Goal: Task Accomplishment & Management: Manage account settings

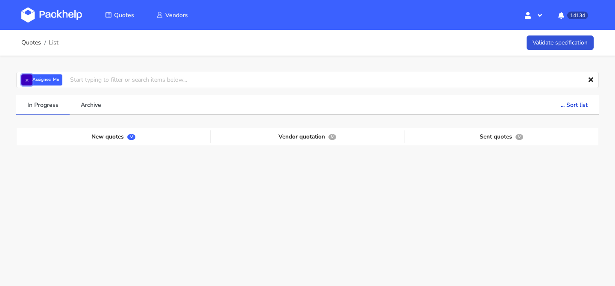
click at [24, 82] on button "×" at bounding box center [26, 79] width 11 height 11
click at [24, 82] on input "text" at bounding box center [307, 80] width 582 height 16
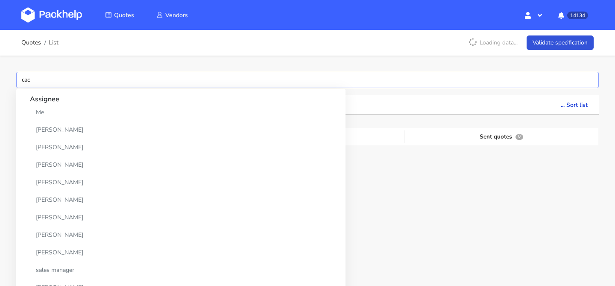
type input "cacl"
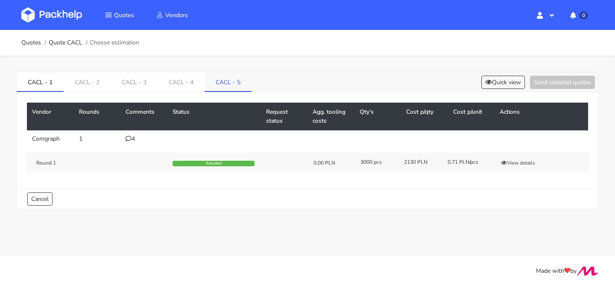
click at [235, 89] on link "CACL - 5" at bounding box center [228, 81] width 47 height 19
click at [132, 137] on div "1" at bounding box center [144, 138] width 37 height 7
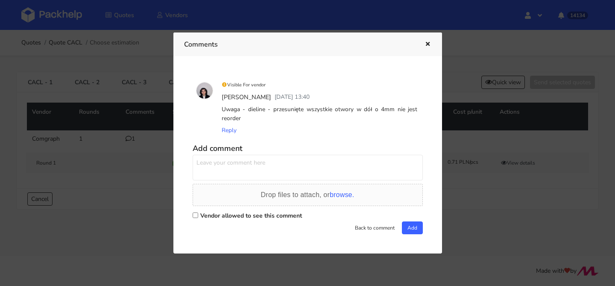
click at [426, 45] on icon "button" at bounding box center [427, 44] width 7 height 6
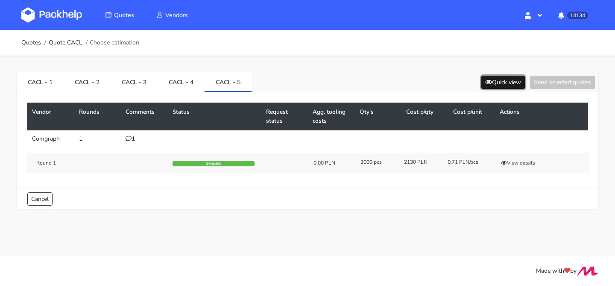
click at [490, 80] on button "Quick view" at bounding box center [503, 82] width 44 height 13
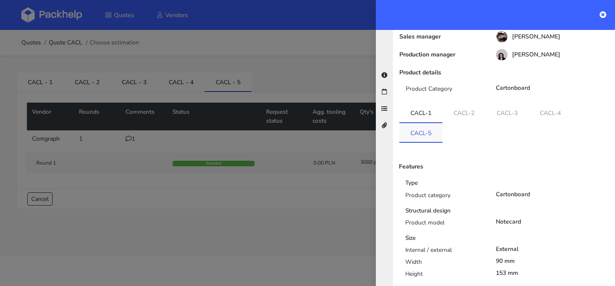
click at [431, 129] on link "CACL-5" at bounding box center [420, 132] width 43 height 19
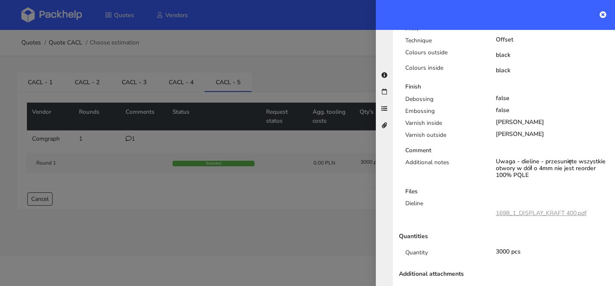
scroll to position [388, 0]
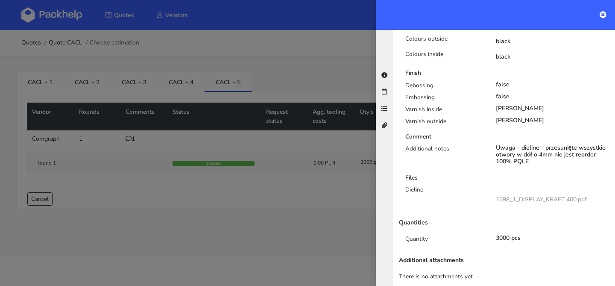
click at [274, 166] on div at bounding box center [307, 143] width 615 height 286
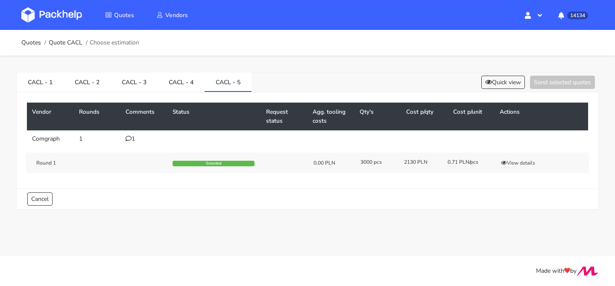
click at [139, 137] on div "1" at bounding box center [144, 138] width 37 height 7
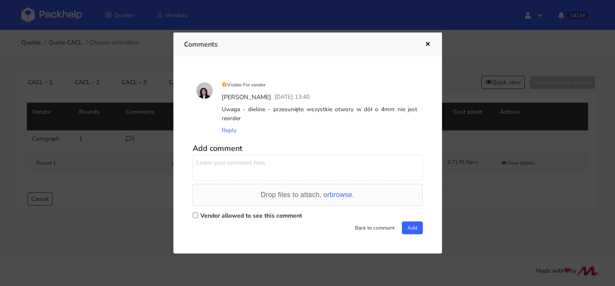
click at [224, 164] on textarea at bounding box center [308, 168] width 230 height 26
type textarea "czy udałoby się przygotować sampla z zadrukiem cyfrowym na docelowym materiale ?"
click at [247, 213] on label "Vendor allowed to see this comment" at bounding box center [251, 215] width 102 height 8
click at [198, 213] on input "Vendor allowed to see this comment" at bounding box center [196, 215] width 6 height 6
checkbox input "true"
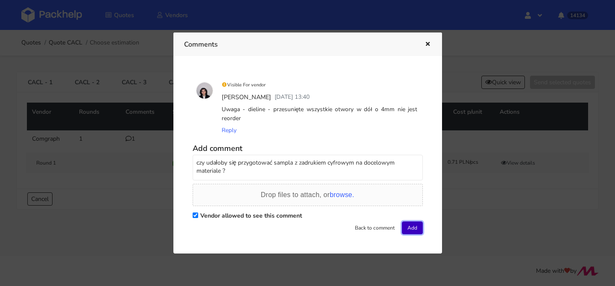
click at [417, 231] on button "Add" at bounding box center [412, 227] width 21 height 13
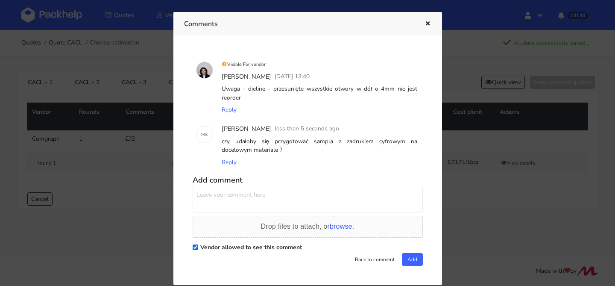
click at [426, 23] on icon "button" at bounding box center [427, 24] width 7 height 6
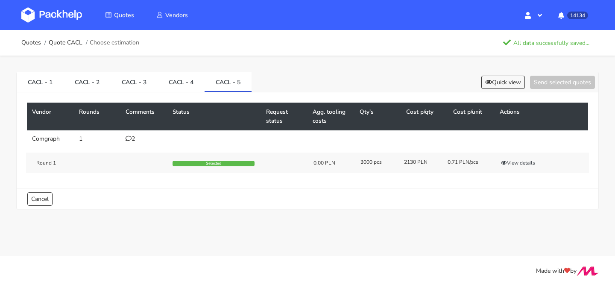
click at [130, 134] on td "2" at bounding box center [143, 138] width 47 height 17
click at [130, 136] on icon at bounding box center [129, 138] width 6 height 6
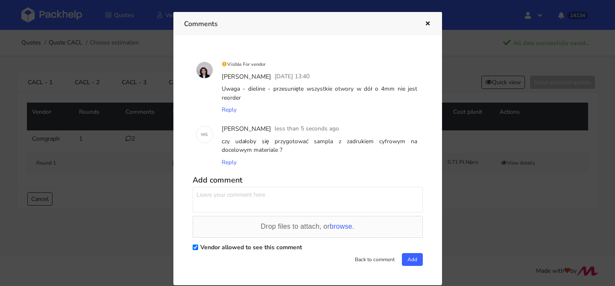
click at [420, 21] on div at bounding box center [422, 23] width 20 height 11
click at [427, 19] on button "button" at bounding box center [426, 23] width 9 height 11
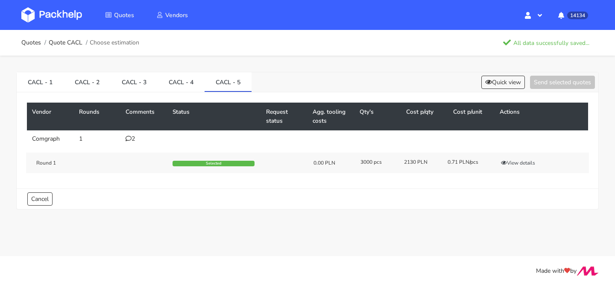
click at [487, 69] on div "CACL - 1 CACL - 2 CACL - 3 CACL - 4 CACL - 5 Quick view Send selected quotes Ve…" at bounding box center [307, 139] width 615 height 166
click at [487, 73] on div "CACL - 1 CACL - 2 CACL - 3 CACL - 4 CACL - 5 Quick view Send selected quotes" at bounding box center [308, 82] width 582 height 20
click at [492, 89] on div "CACL - 1 CACL - 2 CACL - 3 CACL - 4 CACL - 5 Quick view Send selected quotes" at bounding box center [308, 82] width 582 height 20
click at [493, 86] on button "Quick view" at bounding box center [503, 82] width 44 height 13
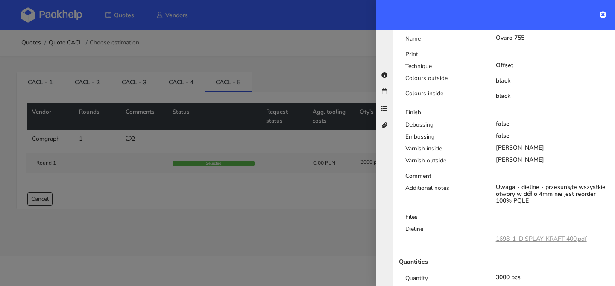
scroll to position [360, 0]
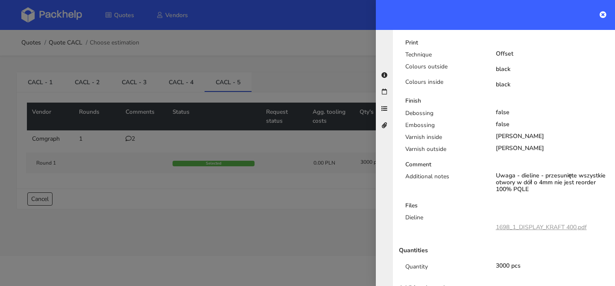
click at [276, 164] on div at bounding box center [307, 143] width 615 height 286
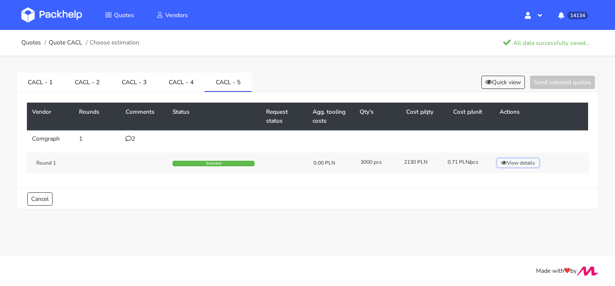
click at [515, 159] on button "View details" at bounding box center [518, 162] width 42 height 9
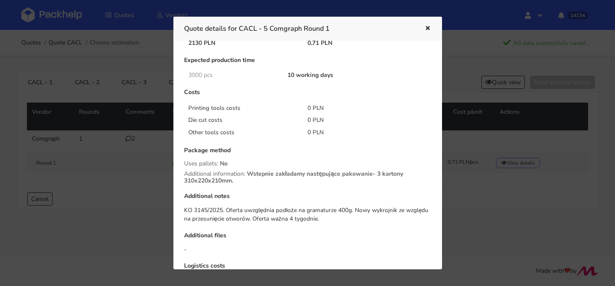
scroll to position [53, 0]
click at [433, 24] on div "Quote details for CACL - 5 Comgraph Round 1" at bounding box center [307, 28] width 269 height 23
click at [426, 31] on icon "button" at bounding box center [427, 29] width 7 height 6
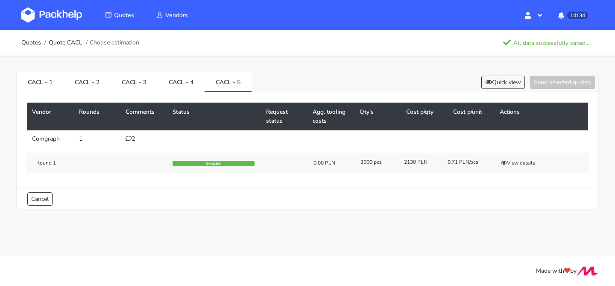
click at [134, 139] on div "2" at bounding box center [144, 138] width 37 height 7
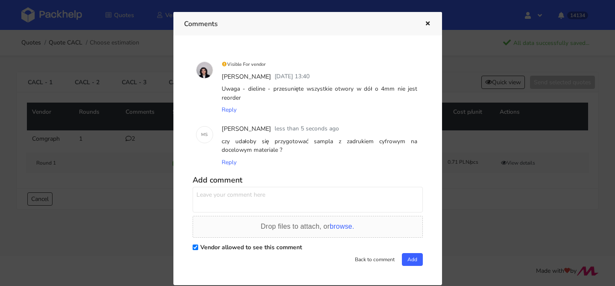
click at [134, 139] on div at bounding box center [307, 143] width 615 height 286
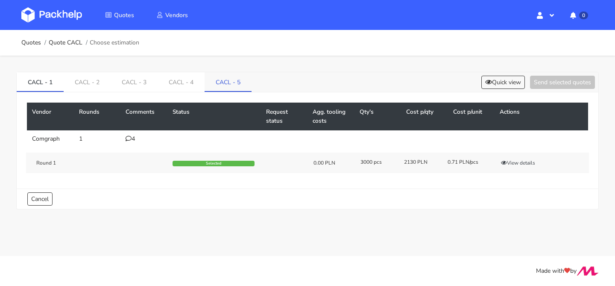
click at [241, 85] on link "CACL - 5" at bounding box center [228, 81] width 47 height 19
click at [131, 138] on div "2" at bounding box center [144, 138] width 37 height 7
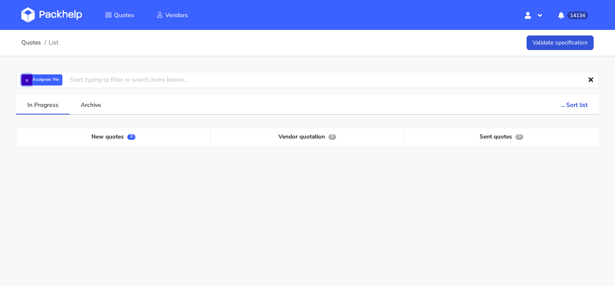
click at [25, 76] on button "×" at bounding box center [26, 79] width 11 height 11
click at [25, 76] on input "text" at bounding box center [307, 80] width 582 height 16
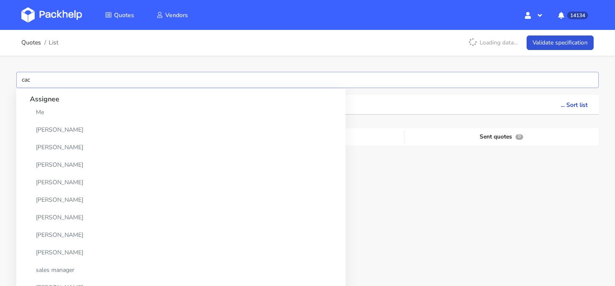
type input "cacl"
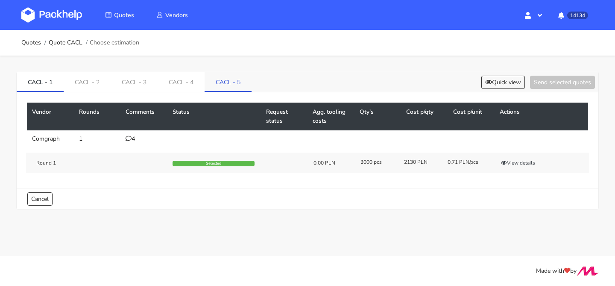
click at [220, 88] on link "CACL - 5" at bounding box center [228, 81] width 47 height 19
click at [132, 132] on td "2" at bounding box center [143, 138] width 47 height 17
click at [129, 137] on icon at bounding box center [129, 138] width 6 height 6
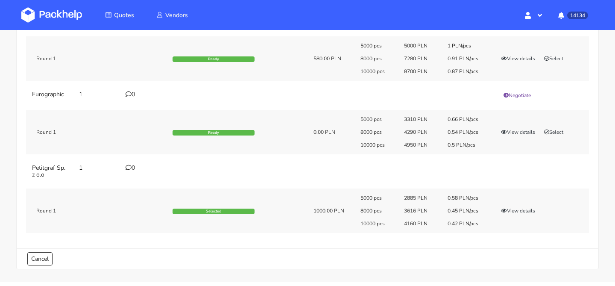
scroll to position [118, 0]
click at [506, 212] on icon "button" at bounding box center [504, 210] width 6 height 5
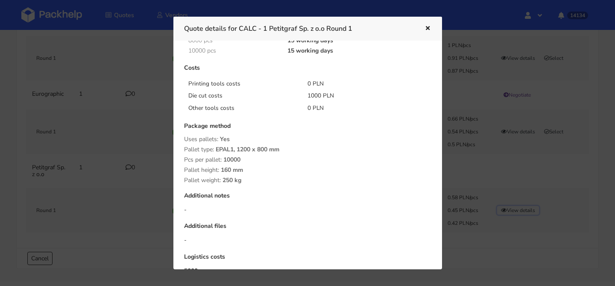
scroll to position [139, 0]
click at [431, 29] on div "Quote details for CALC - 1 Petitgraf Sp. z o.o Round 1" at bounding box center [307, 28] width 269 height 23
click at [425, 29] on icon "button" at bounding box center [427, 29] width 7 height 6
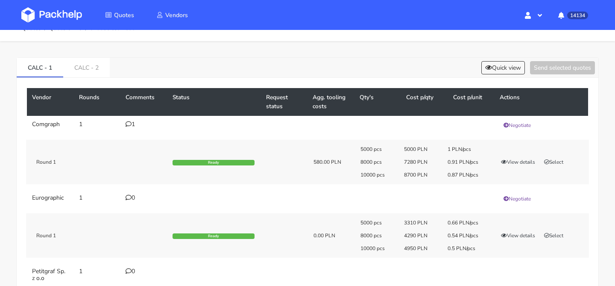
scroll to position [0, 0]
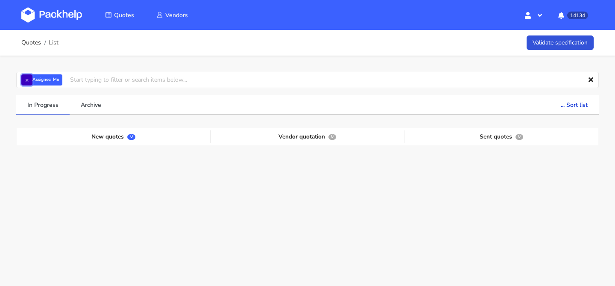
click at [28, 79] on button "×" at bounding box center [26, 79] width 11 height 11
click at [28, 79] on input "text" at bounding box center [307, 80] width 582 height 16
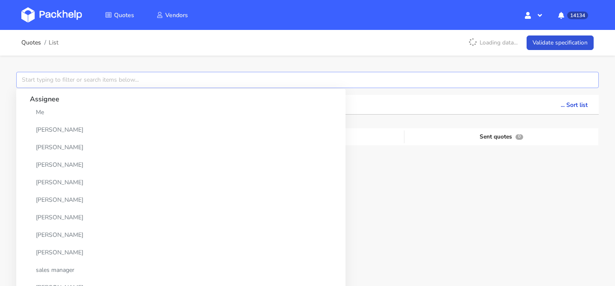
type input "x"
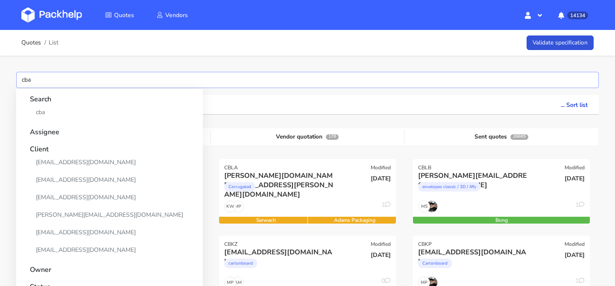
type input "cbap"
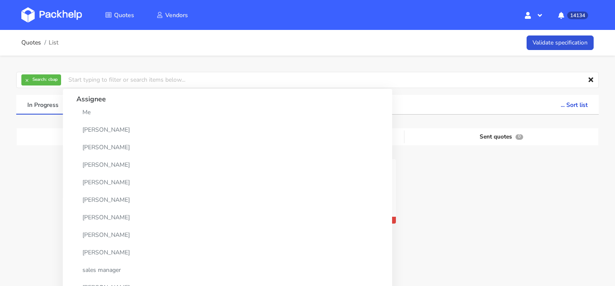
click at [453, 204] on div at bounding box center [501, 197] width 194 height 76
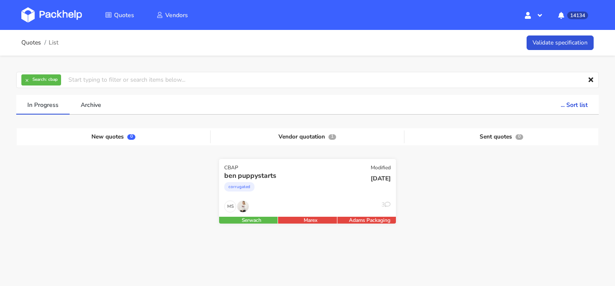
click at [335, 191] on div "corrugated" at bounding box center [280, 188] width 113 height 17
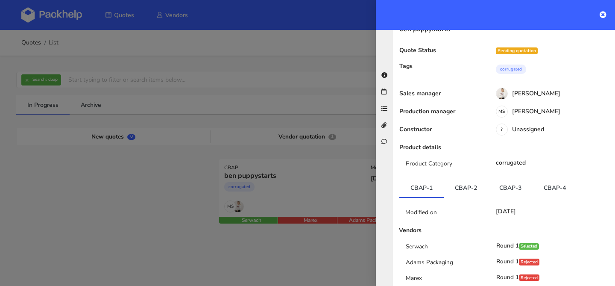
scroll to position [30, 0]
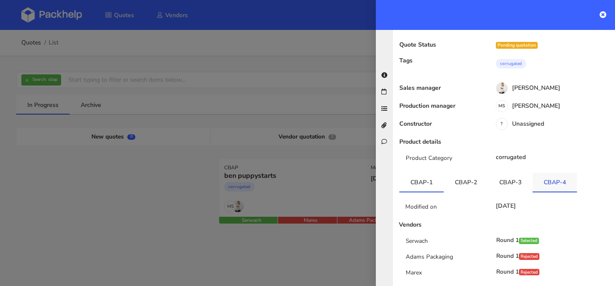
click at [553, 177] on link "CBAP-4" at bounding box center [554, 181] width 44 height 19
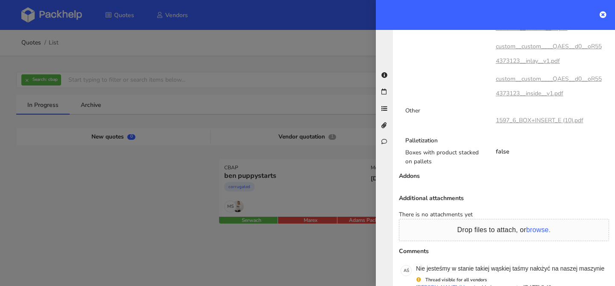
scroll to position [583, 0]
click at [548, 126] on link "1597_6_BOX+INSERT_E (10).pdf" at bounding box center [540, 122] width 88 height 8
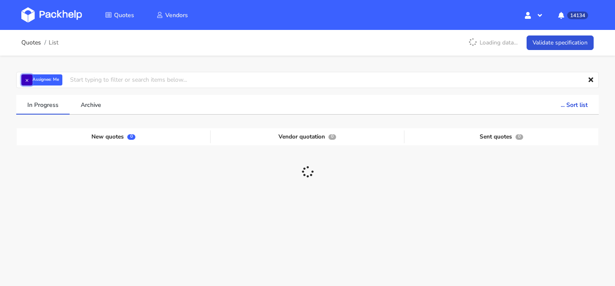
click at [27, 79] on button "×" at bounding box center [26, 79] width 11 height 11
click at [27, 79] on input "text" at bounding box center [307, 80] width 582 height 16
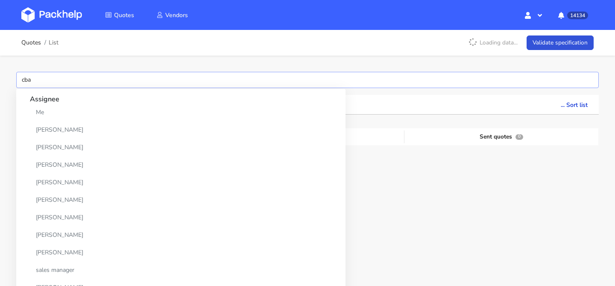
type input "cbap"
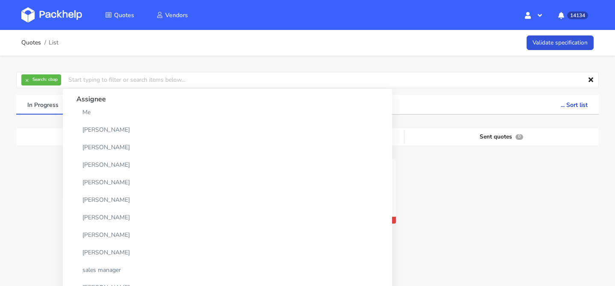
click at [424, 194] on div at bounding box center [501, 197] width 194 height 76
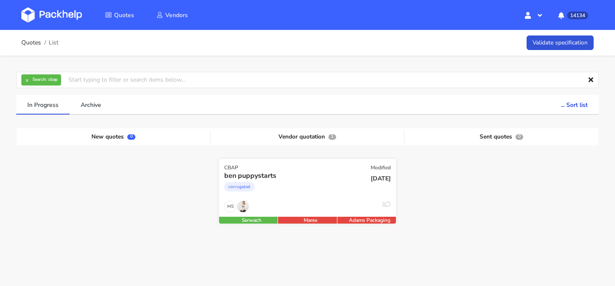
click at [335, 194] on div "corrugated" at bounding box center [280, 188] width 113 height 17
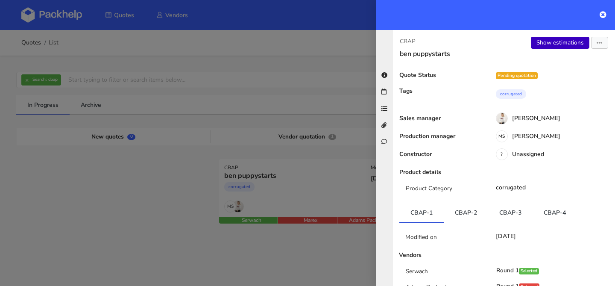
click at [548, 38] on link "Show estimations" at bounding box center [560, 43] width 58 height 12
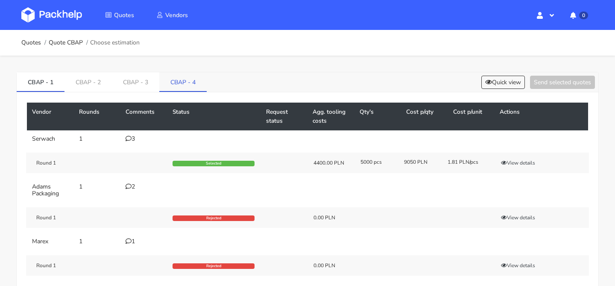
click at [171, 87] on link "CBAP - 4" at bounding box center [182, 81] width 47 height 19
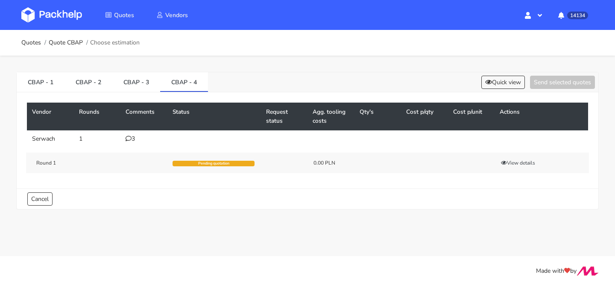
click at [130, 136] on icon at bounding box center [129, 138] width 6 height 6
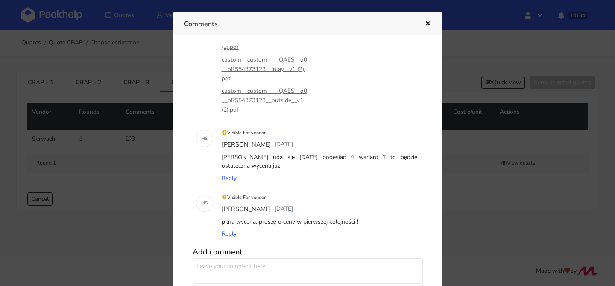
scroll to position [89, 0]
click at [156, 181] on div at bounding box center [307, 143] width 615 height 286
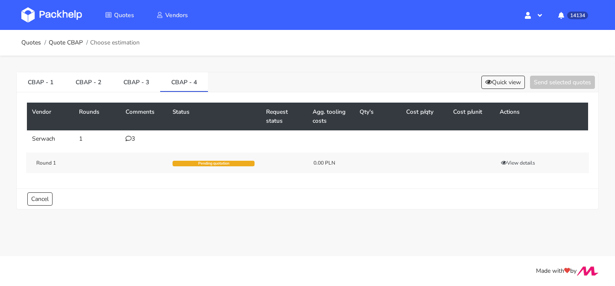
click at [137, 94] on div "Vendor Rounds Comments Status Request status Agg. tooling costs Qty's Cost p/qt…" at bounding box center [308, 140] width 582 height 96
click at [136, 88] on link "CBAP - 3" at bounding box center [136, 81] width 48 height 19
click at [130, 139] on icon at bounding box center [129, 138] width 6 height 6
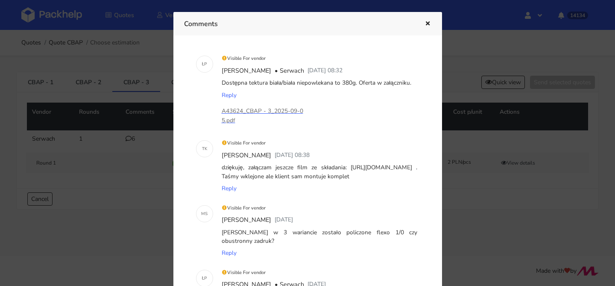
scroll to position [138, 0]
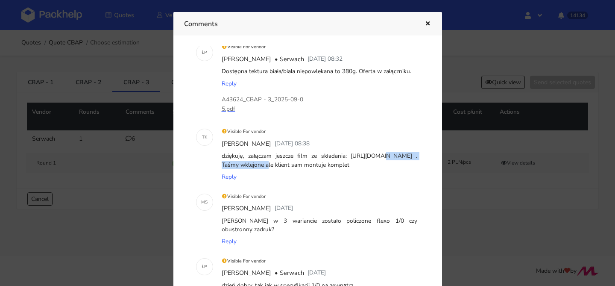
drag, startPoint x: 339, startPoint y: 155, endPoint x: 411, endPoint y: 157, distance: 71.8
click at [411, 157] on div "dziękuję, załączam jeszcze film ze składania: https://we.tl/t-OMVxjj7Dd1 . Taśm…" at bounding box center [319, 160] width 199 height 21
copy div "https://we.tl/t-OMVxjj7Dd1"
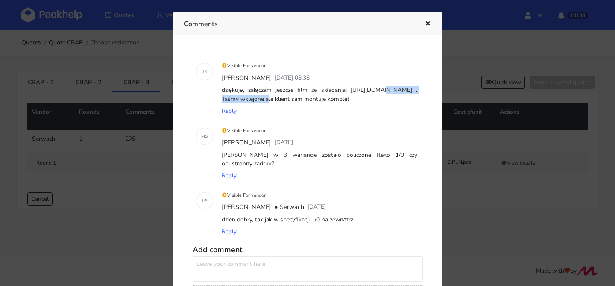
scroll to position [245, 0]
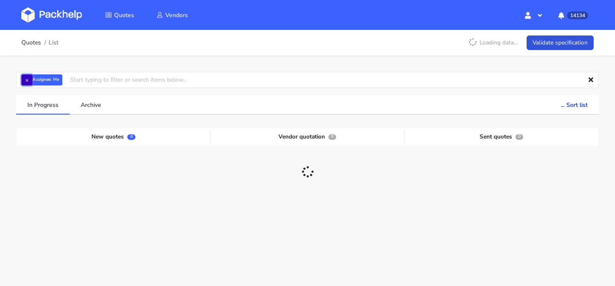
click at [24, 82] on button "×" at bounding box center [26, 79] width 11 height 11
click at [34, 81] on input "text" at bounding box center [307, 80] width 582 height 16
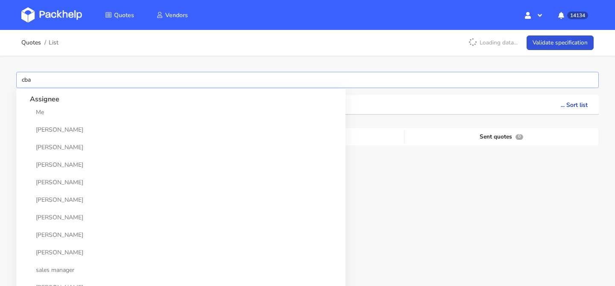
type input "cbap"
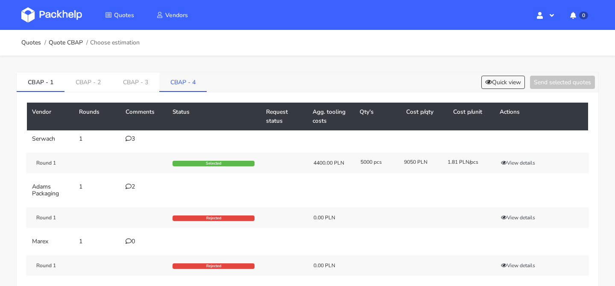
click at [176, 82] on link "CBAP - 4" at bounding box center [182, 81] width 47 height 19
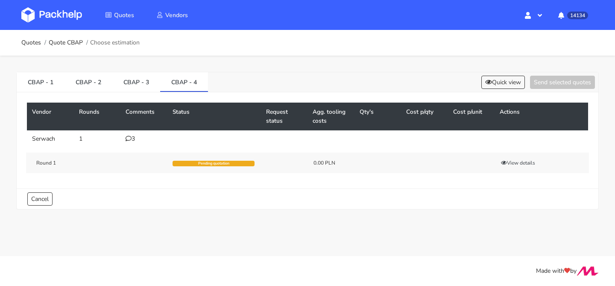
click at [133, 134] on td "3" at bounding box center [143, 138] width 47 height 17
click at [132, 135] on div "3" at bounding box center [144, 138] width 37 height 7
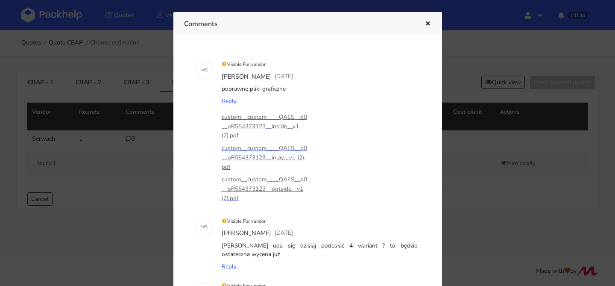
scroll to position [23, 0]
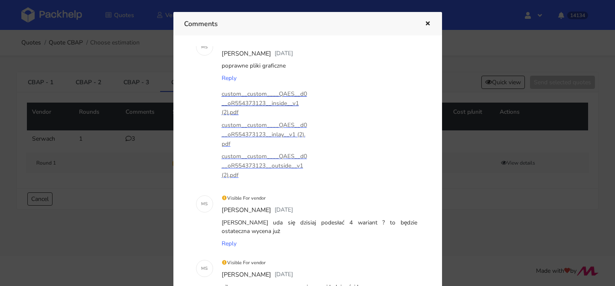
click at [273, 92] on p "custom__custom____QAES__d0__oR554373123__inside__v1 (2).pdf" at bounding box center [264, 103] width 85 height 28
click at [279, 129] on p "custom__custom____QAES__d0__oR554373123__inlay__v1 (2).pdf" at bounding box center [264, 134] width 85 height 28
click at [263, 161] on p "custom__custom____QAES__d0__oR554373123__outside__v1 (2).pdf" at bounding box center [264, 166] width 85 height 28
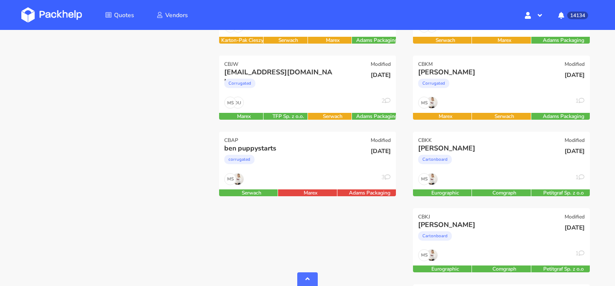
scroll to position [258, 0]
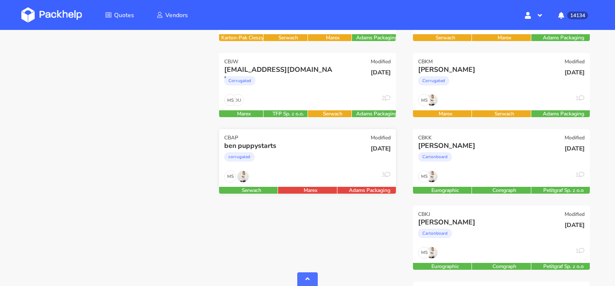
click at [308, 167] on div "corrugated" at bounding box center [280, 158] width 113 height 17
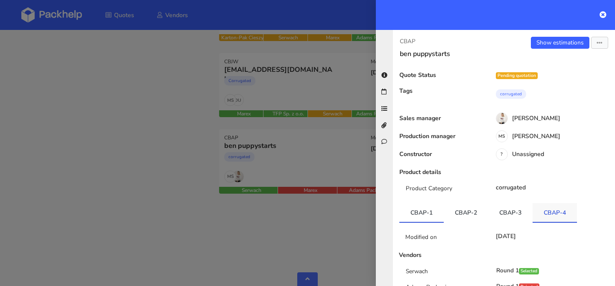
click at [550, 205] on link "CBAP-4" at bounding box center [554, 212] width 44 height 19
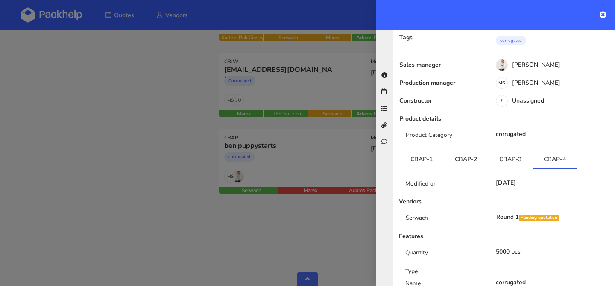
scroll to position [61, 0]
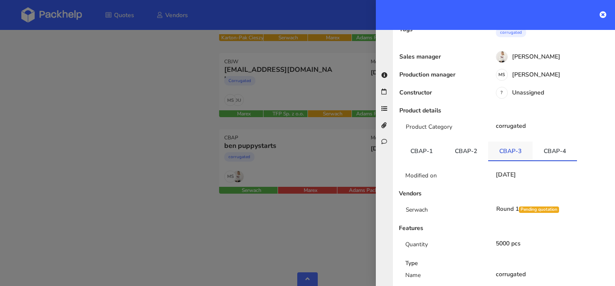
click at [508, 149] on link "CBAP-3" at bounding box center [510, 150] width 44 height 19
click at [556, 154] on link "CBAP-4" at bounding box center [554, 150] width 44 height 19
click at [266, 169] on div at bounding box center [307, 143] width 615 height 286
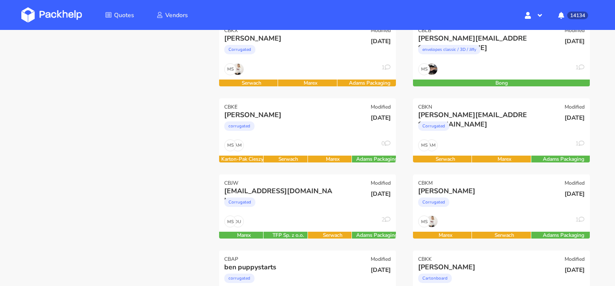
scroll to position [138, 0]
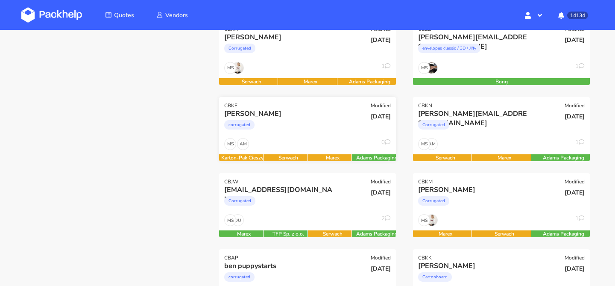
click at [317, 143] on div "AM MS 0" at bounding box center [307, 146] width 177 height 16
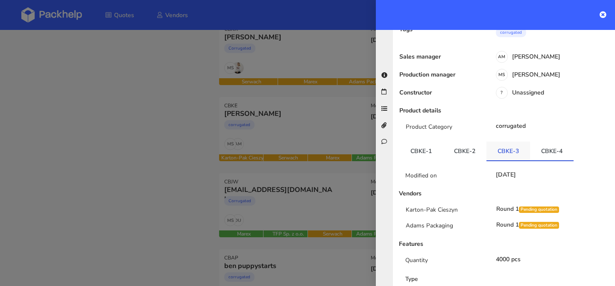
click at [521, 152] on link "CBKE-3" at bounding box center [508, 150] width 44 height 19
click at [546, 146] on link "CBKE-4" at bounding box center [552, 150] width 44 height 19
click at [346, 171] on div at bounding box center [307, 143] width 615 height 286
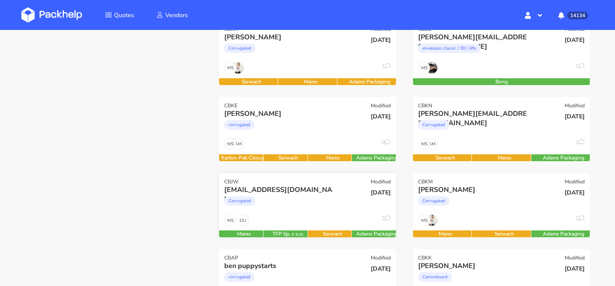
click at [336, 190] on div "[EMAIL_ADDRESS][DOMAIN_NAME]" at bounding box center [280, 189] width 113 height 9
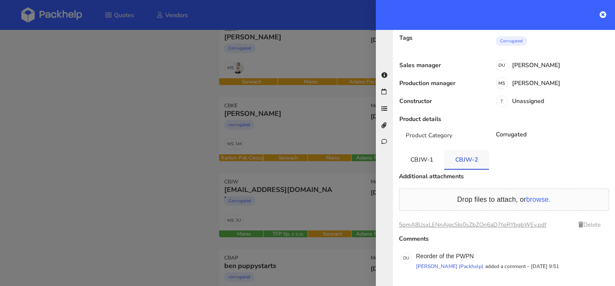
click at [459, 150] on link "CBJW-2" at bounding box center [466, 159] width 45 height 19
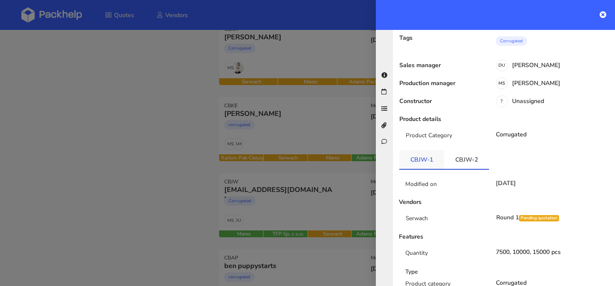
click at [423, 150] on link "CBJW-1" at bounding box center [421, 159] width 45 height 19
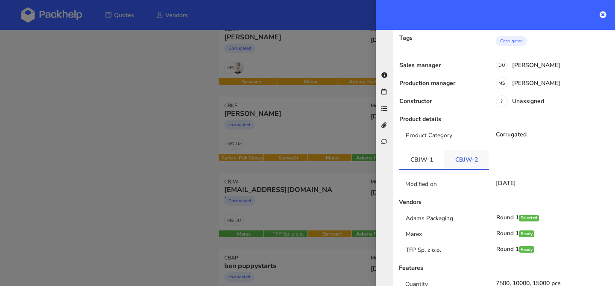
click at [457, 150] on link "CBJW-2" at bounding box center [466, 159] width 45 height 19
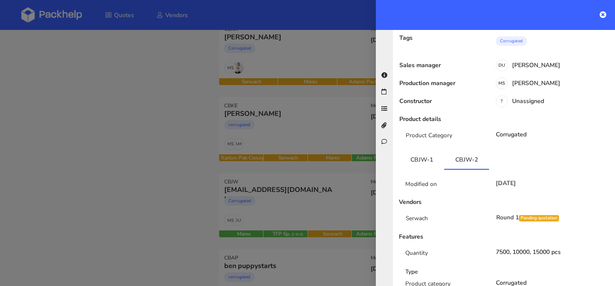
click at [314, 125] on div at bounding box center [307, 143] width 615 height 286
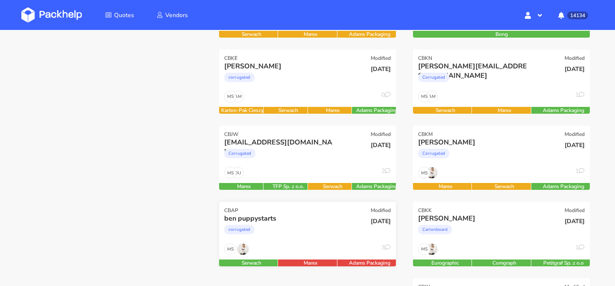
scroll to position [204, 0]
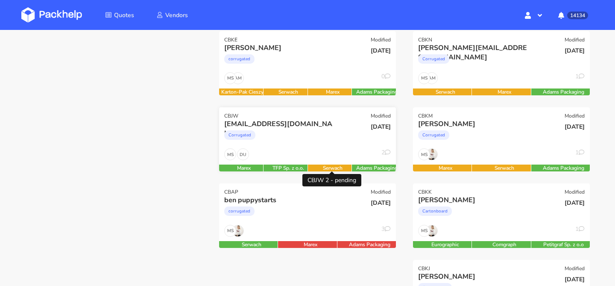
click at [314, 167] on div "Serwach" at bounding box center [333, 167] width 50 height 7
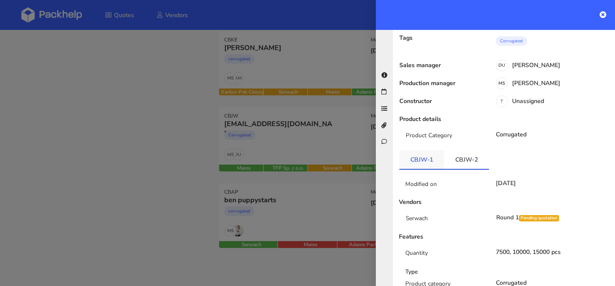
click at [417, 150] on link "CBJW-1" at bounding box center [421, 159] width 45 height 19
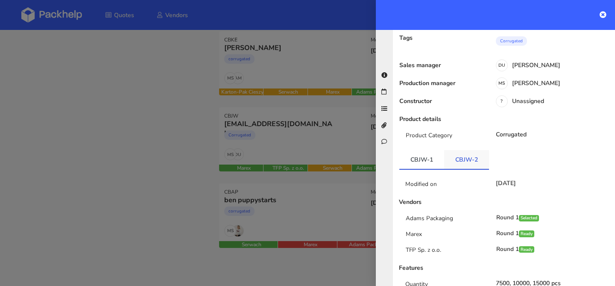
click at [456, 150] on link "CBJW-2" at bounding box center [466, 159] width 45 height 19
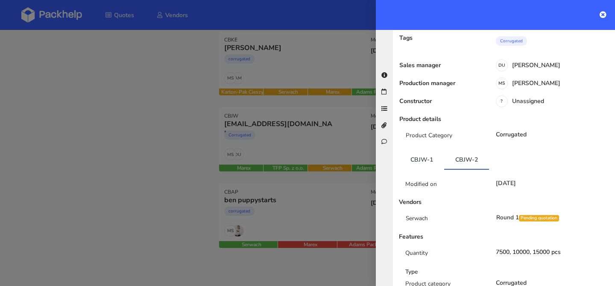
click at [338, 73] on div at bounding box center [307, 143] width 615 height 286
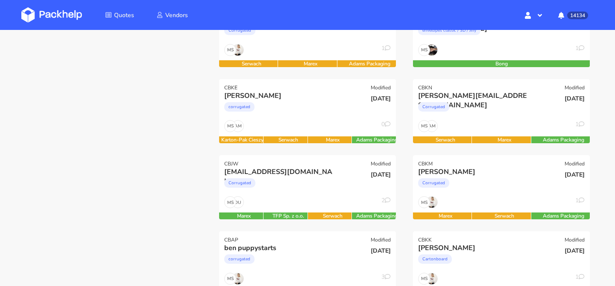
scroll to position [114, 0]
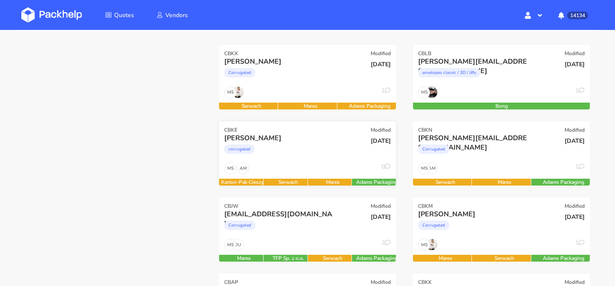
click at [316, 136] on div "[PERSON_NAME]" at bounding box center [280, 137] width 113 height 9
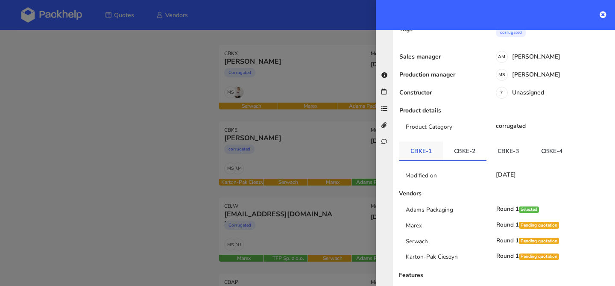
click at [421, 154] on link "CBKE-1" at bounding box center [421, 150] width 44 height 19
click at [460, 150] on link "CBKE-2" at bounding box center [465, 150] width 44 height 19
click at [502, 146] on link "CBKE-3" at bounding box center [508, 150] width 44 height 19
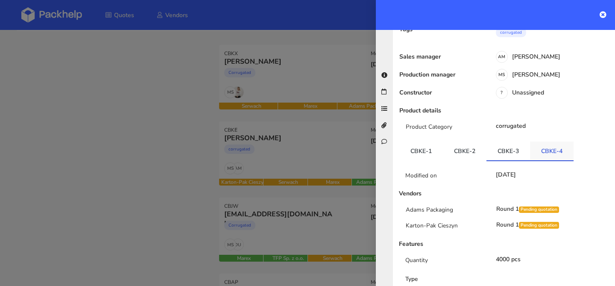
click at [543, 147] on link "CBKE-4" at bounding box center [552, 150] width 44 height 19
click at [342, 120] on div at bounding box center [307, 143] width 615 height 286
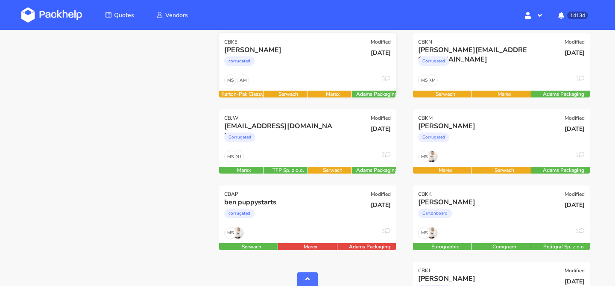
scroll to position [269, 0]
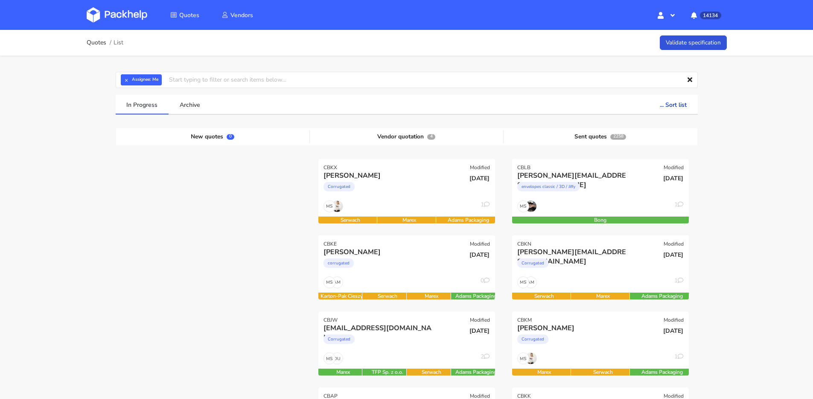
scroll to position [75, 0]
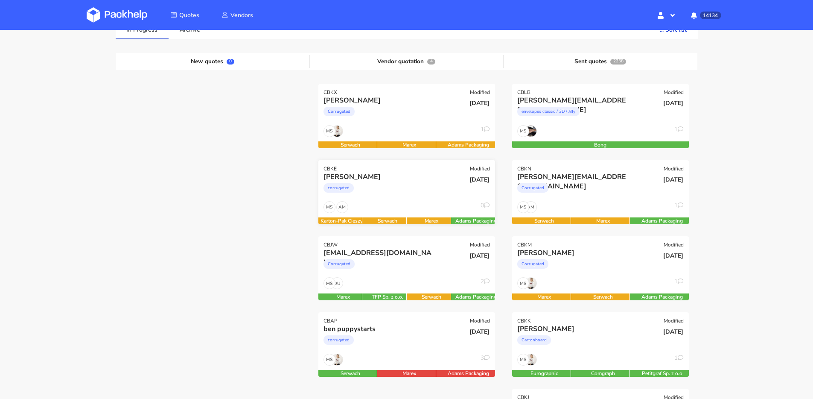
click at [440, 201] on div "AM MS 0" at bounding box center [407, 209] width 177 height 16
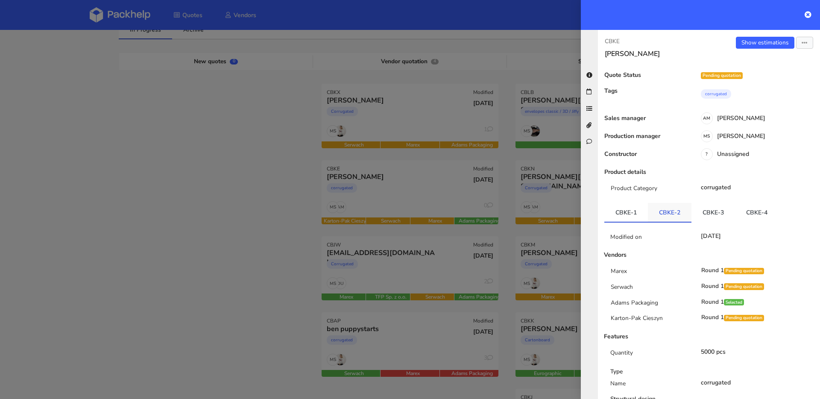
click at [670, 213] on link "CBKE-2" at bounding box center [670, 212] width 44 height 19
drag, startPoint x: 715, startPoint y: 213, endPoint x: 744, endPoint y: 213, distance: 29.0
click at [716, 213] on link "CBKE-3" at bounding box center [713, 212] width 44 height 19
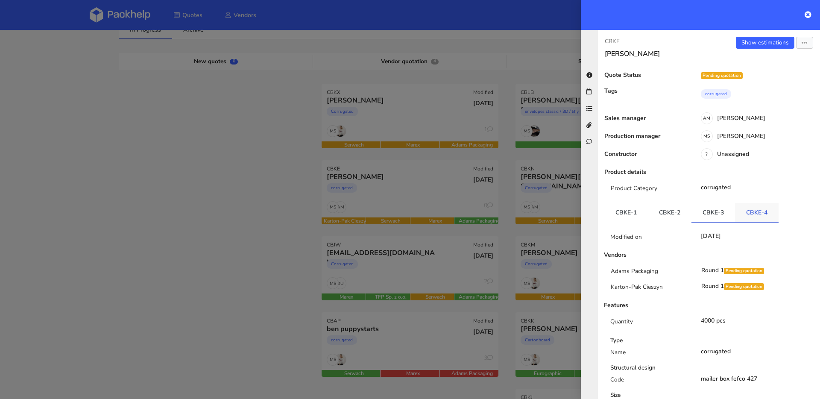
click at [745, 213] on link "CBKE-4" at bounding box center [757, 212] width 44 height 19
click at [709, 216] on link "CBKE-3" at bounding box center [713, 212] width 44 height 19
click at [415, 199] on div at bounding box center [410, 199] width 820 height 399
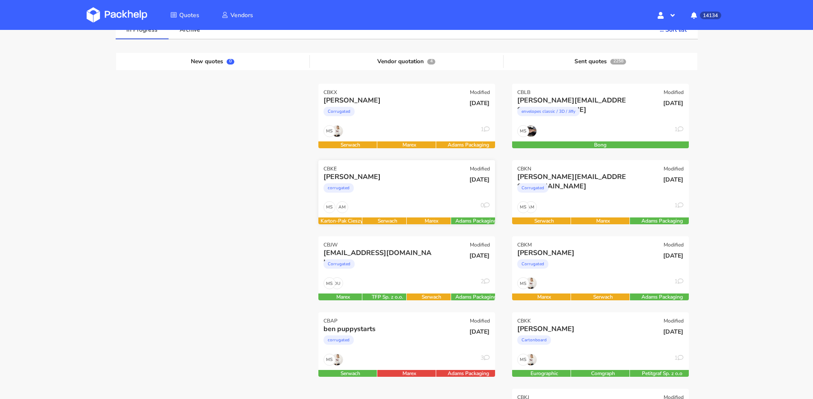
scroll to position [146, 0]
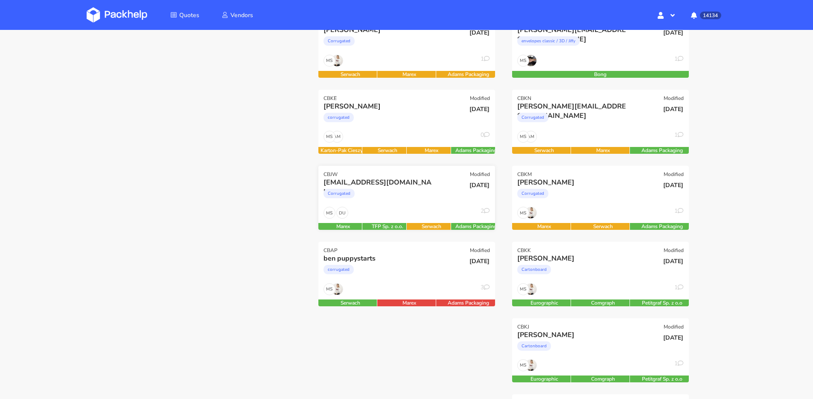
click at [407, 206] on div "ds@goldkindchen.de Corrugated" at bounding box center [377, 192] width 119 height 29
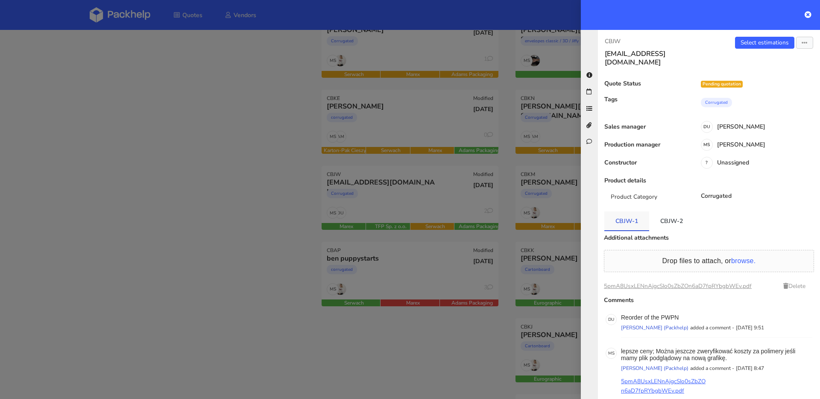
click at [628, 211] on link "CBJW-1" at bounding box center [626, 220] width 45 height 19
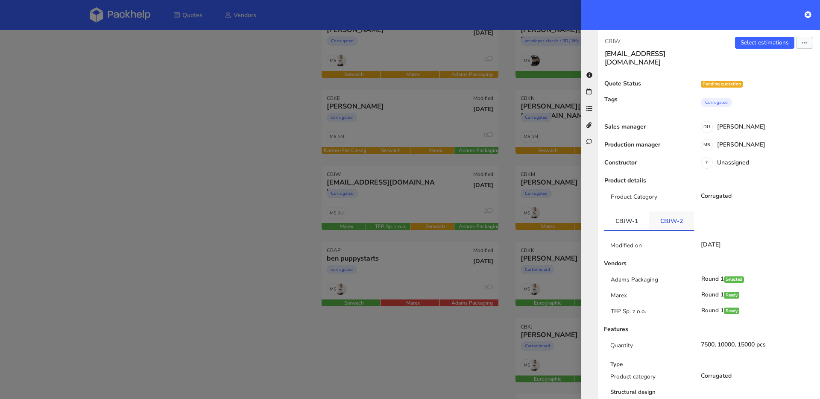
click at [671, 211] on link "CBJW-2" at bounding box center [671, 220] width 45 height 19
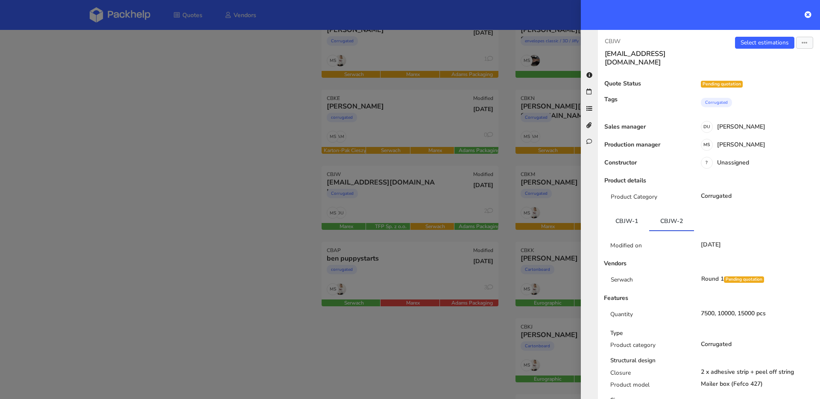
click at [386, 203] on div at bounding box center [410, 199] width 820 height 399
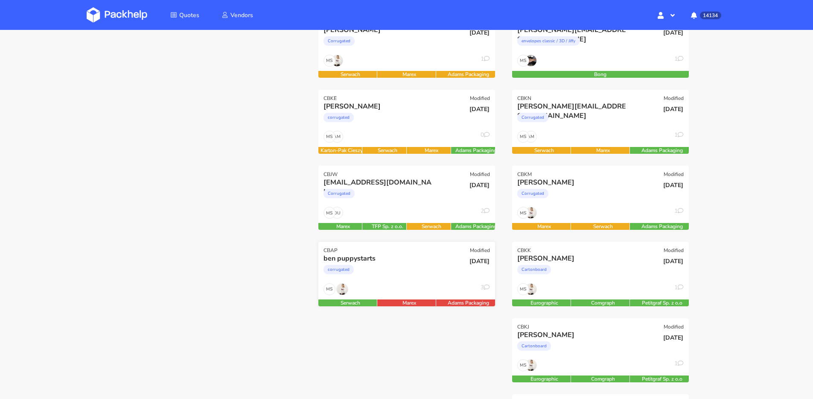
click at [423, 283] on div "MS 3" at bounding box center [407, 291] width 177 height 16
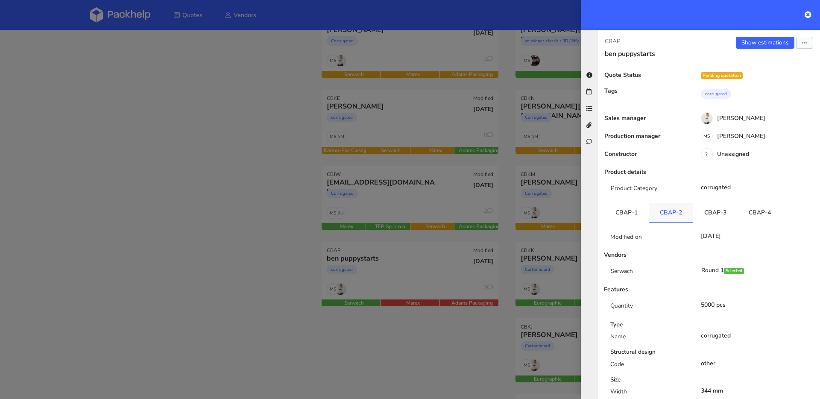
click at [686, 213] on link "CBAP-2" at bounding box center [671, 212] width 44 height 19
click at [727, 213] on link "CBAP-3" at bounding box center [715, 212] width 44 height 19
click at [753, 211] on link "CBAP-4" at bounding box center [759, 212] width 44 height 19
click at [327, 149] on div at bounding box center [410, 199] width 820 height 399
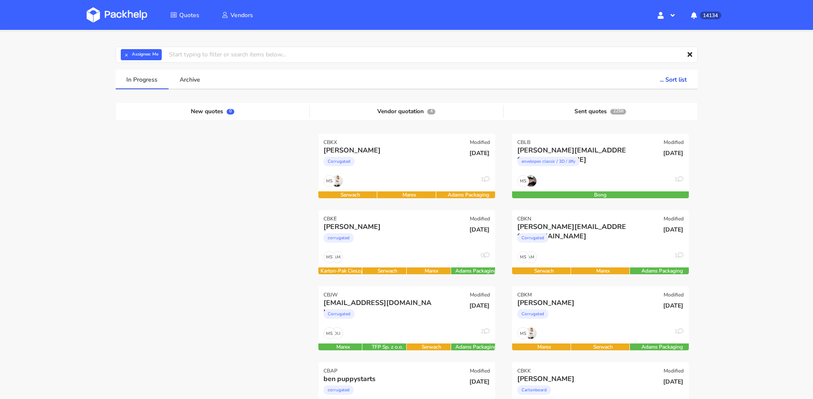
scroll to position [145, 0]
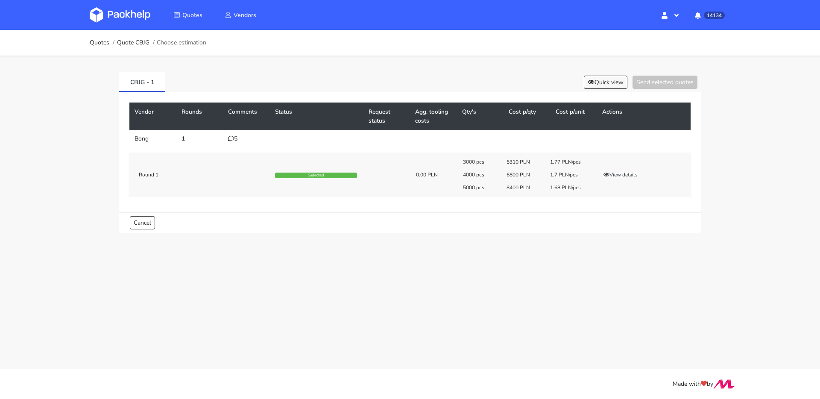
click at [234, 137] on div "5" at bounding box center [246, 138] width 37 height 7
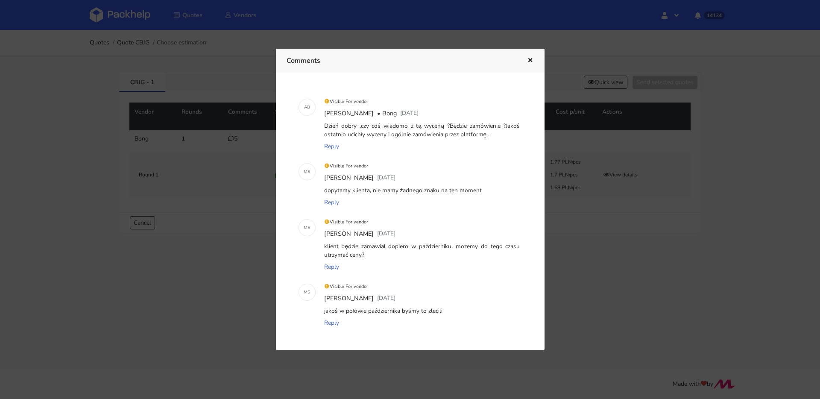
click at [197, 187] on div at bounding box center [410, 199] width 820 height 399
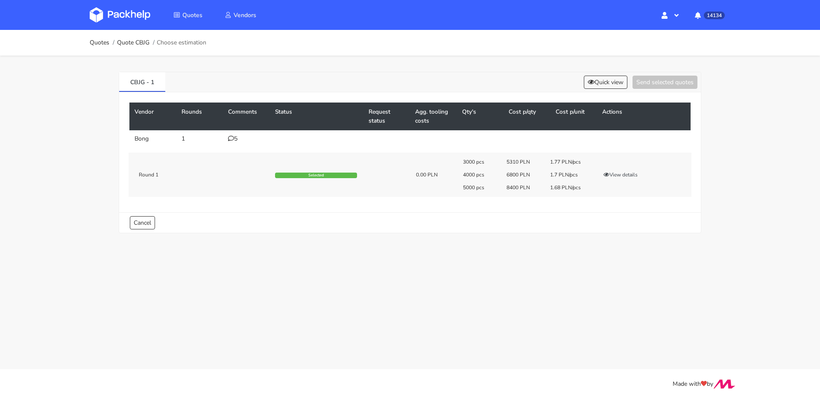
click at [229, 142] on div "5" at bounding box center [246, 138] width 37 height 7
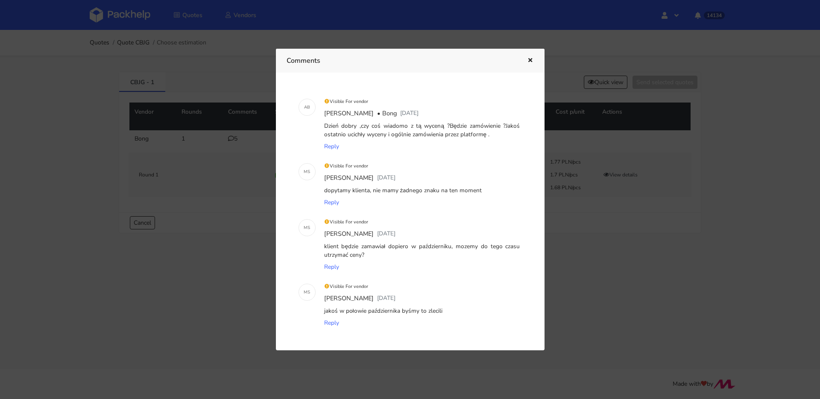
click at [585, 65] on div at bounding box center [410, 199] width 820 height 399
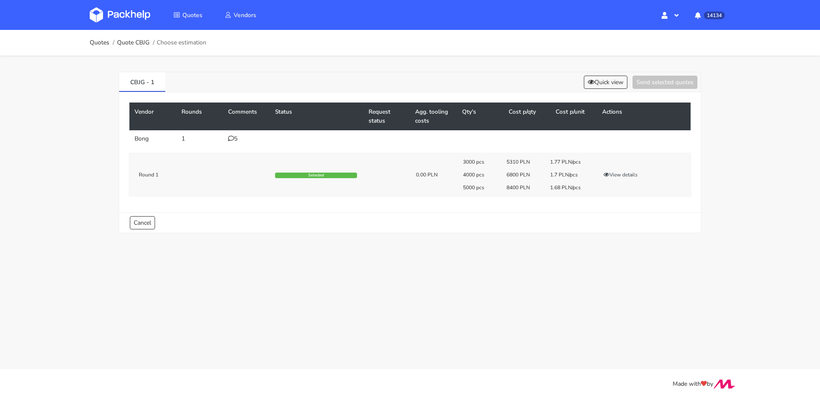
click at [602, 73] on div "CBJG - 1 Quick view Send selected quotes" at bounding box center [410, 82] width 582 height 20
click at [605, 79] on button "Quick view" at bounding box center [606, 82] width 44 height 13
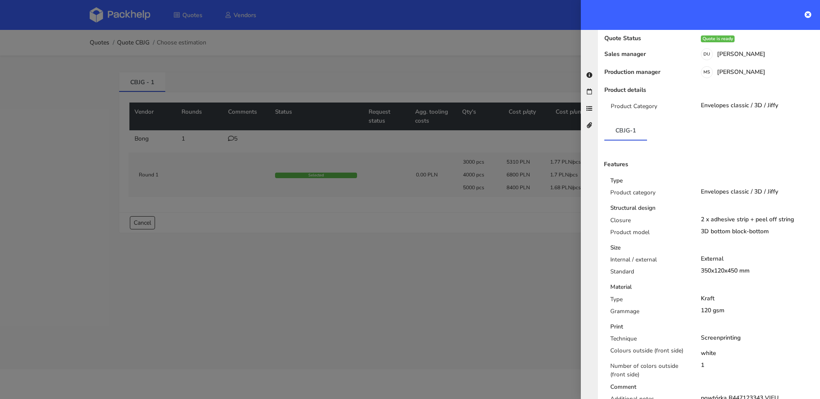
scroll to position [126, 0]
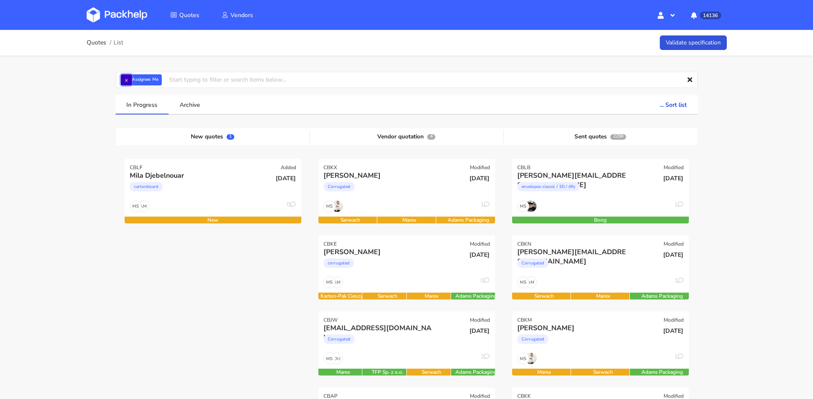
click at [129, 82] on button "×" at bounding box center [126, 79] width 11 height 11
click at [129, 82] on input "text" at bounding box center [407, 80] width 582 height 16
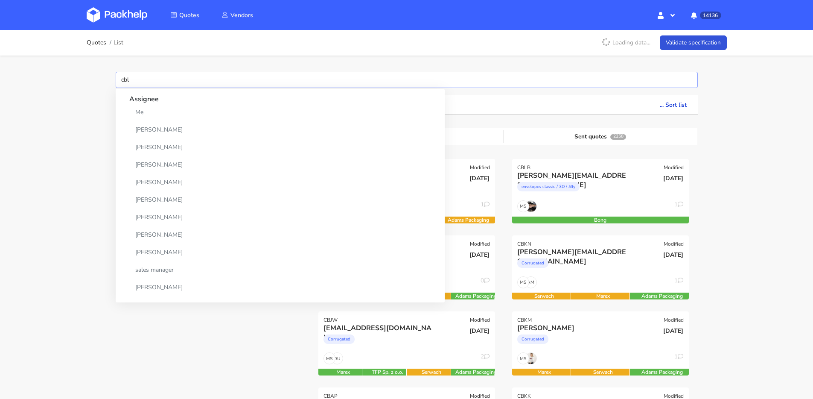
type input "cble"
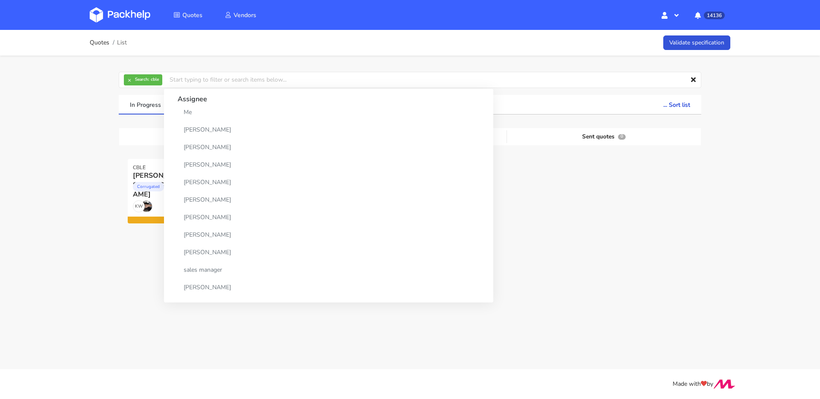
click at [588, 204] on div at bounding box center [604, 197] width 194 height 76
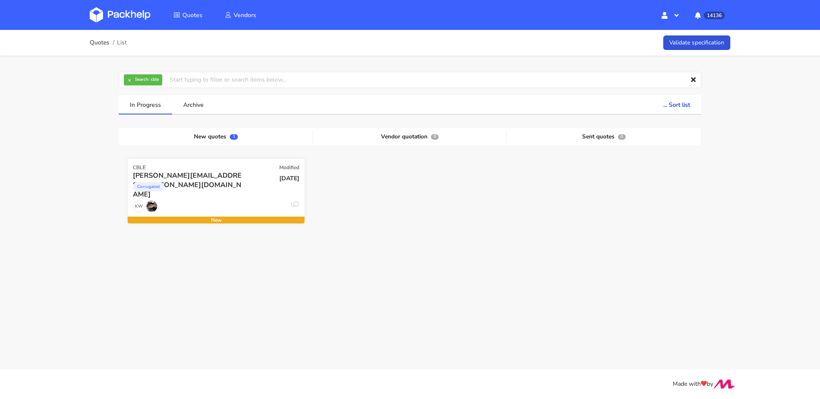
click at [219, 198] on div "[PERSON_NAME][EMAIL_ADDRESS][PERSON_NAME][DOMAIN_NAME] Corrugated" at bounding box center [186, 185] width 119 height 29
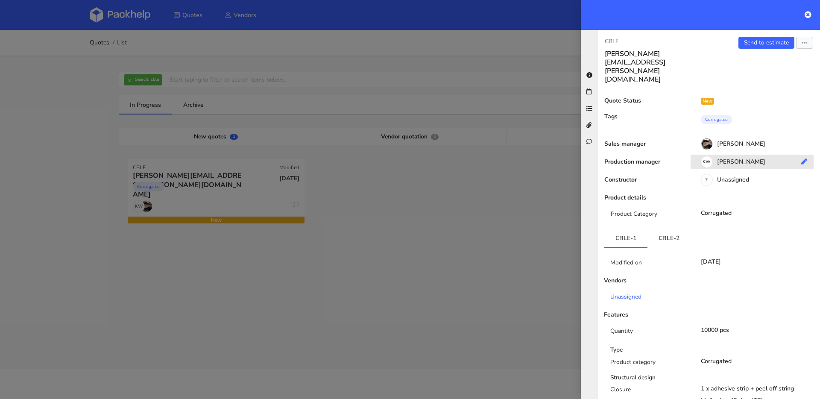
click at [734, 158] on div "KW [PERSON_NAME]" at bounding box center [754, 162] width 129 height 9
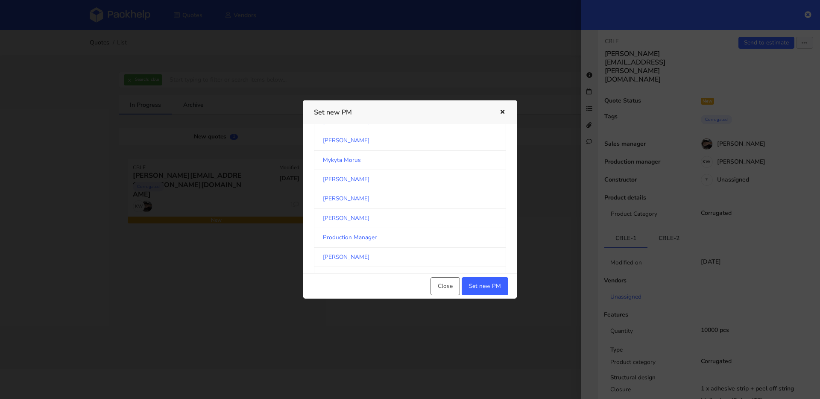
scroll to position [1423, 0]
click at [357, 253] on link "[PERSON_NAME]" at bounding box center [410, 252] width 192 height 19
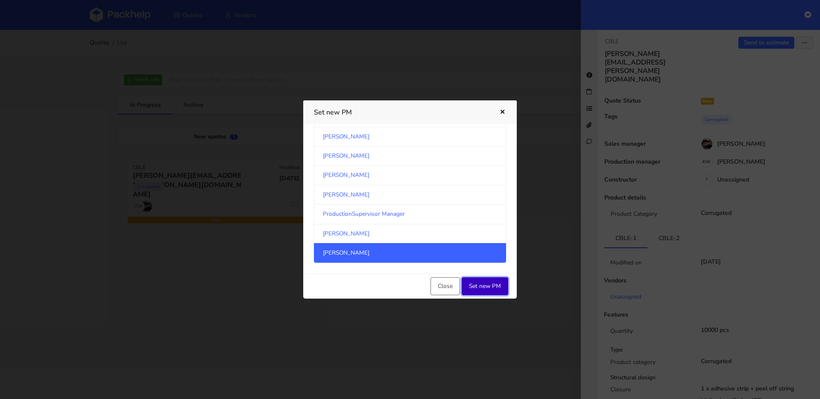
click at [479, 280] on button "Set new PM" at bounding box center [485, 286] width 47 height 18
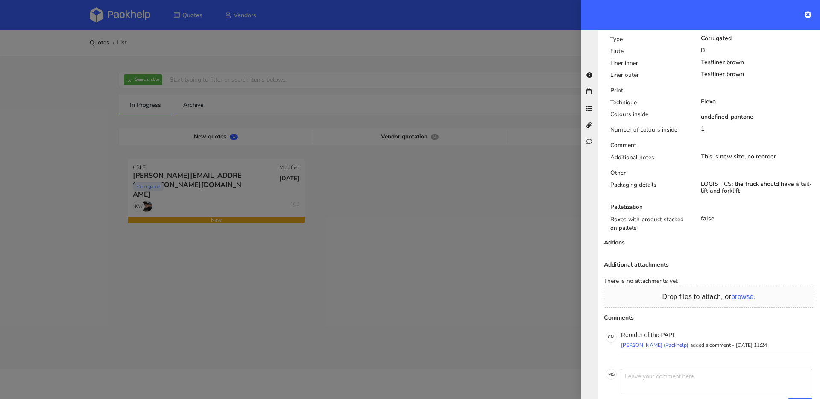
scroll to position [0, 0]
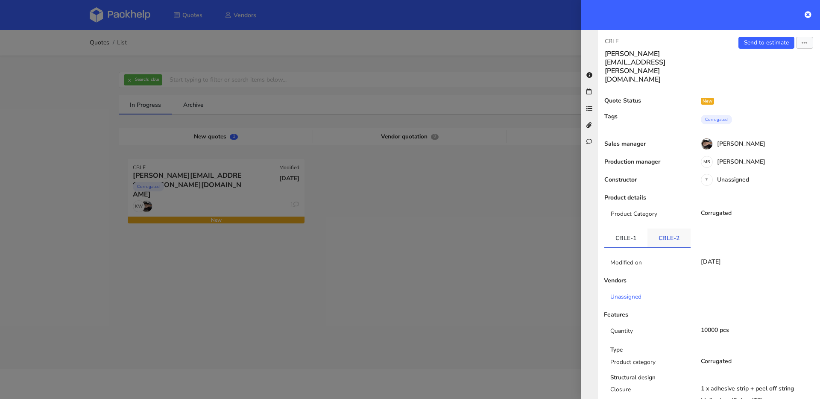
click at [662, 228] on link "CBLE-2" at bounding box center [668, 237] width 43 height 19
click at [637, 228] on link "CBLE-1" at bounding box center [625, 237] width 43 height 19
click at [796, 46] on button "button" at bounding box center [804, 43] width 17 height 12
click at [761, 75] on link "Edit quote" at bounding box center [776, 76] width 75 height 14
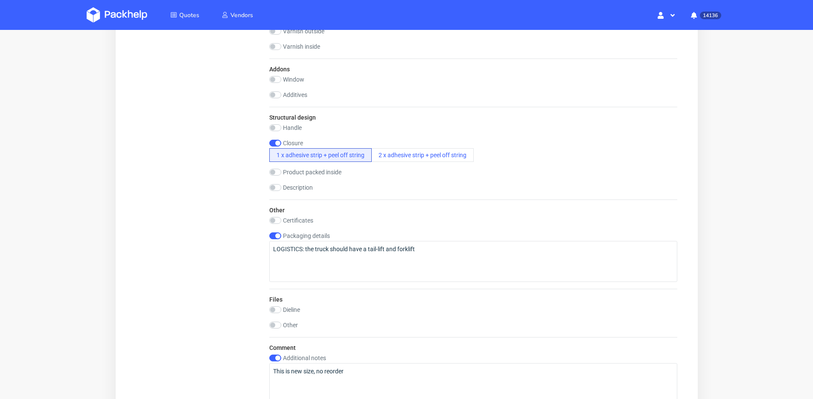
scroll to position [766, 0]
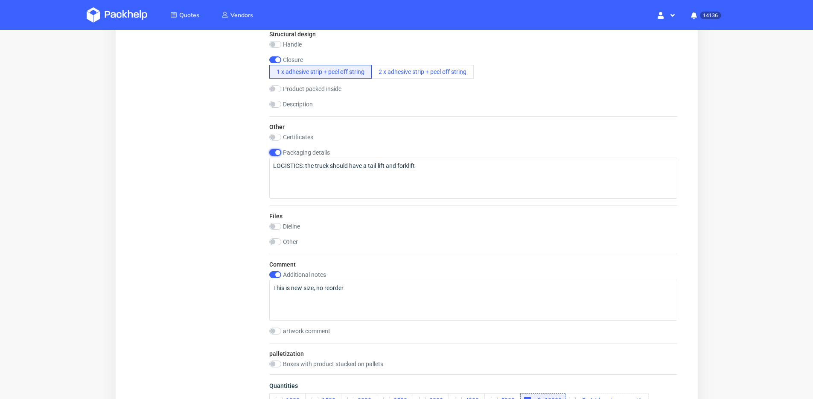
click at [278, 153] on input "checkbox" at bounding box center [275, 152] width 12 height 7
checkbox input "false"
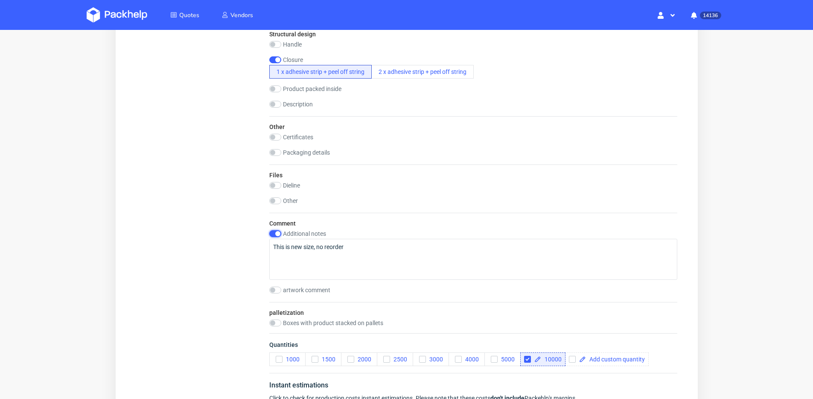
click at [276, 232] on input "checkbox" at bounding box center [275, 233] width 12 height 7
checkbox input "false"
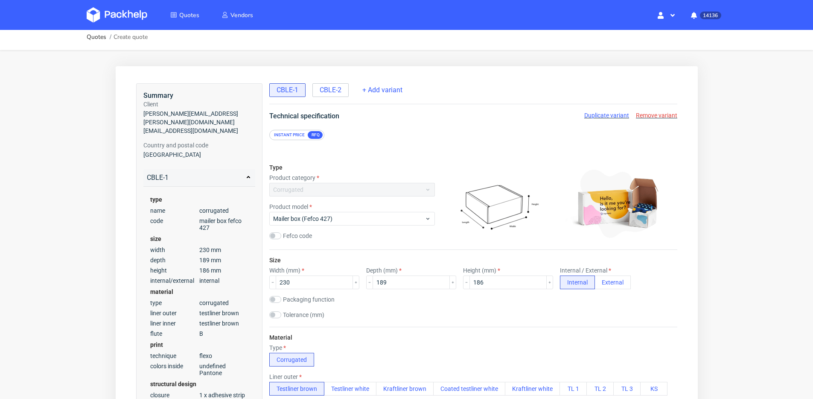
scroll to position [0, 0]
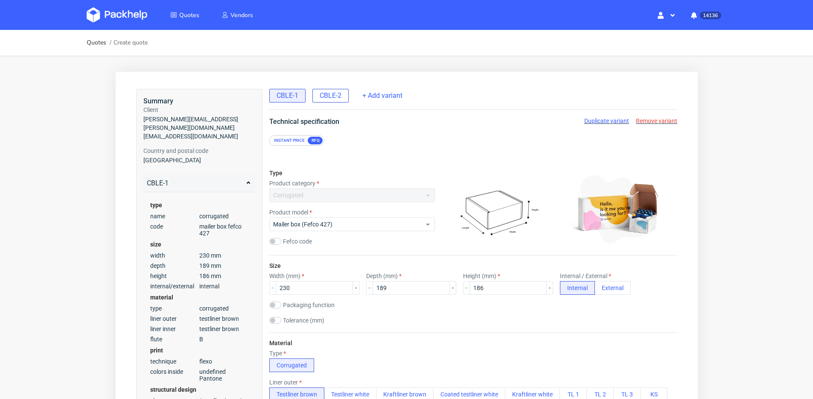
click at [333, 98] on span "CBLE-2" at bounding box center [330, 95] width 22 height 9
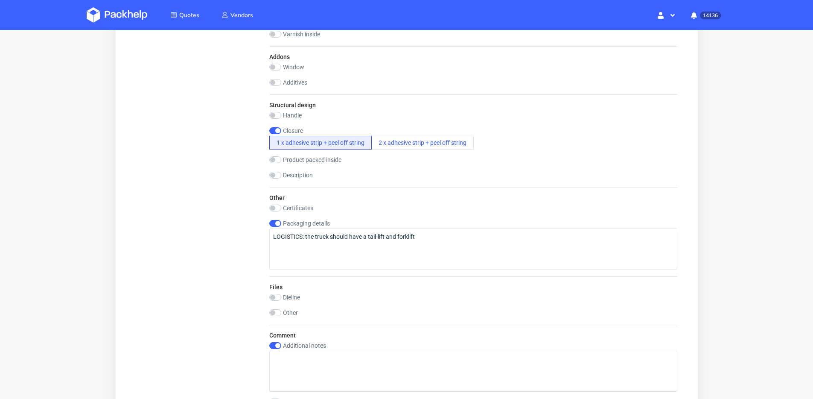
scroll to position [781, 0]
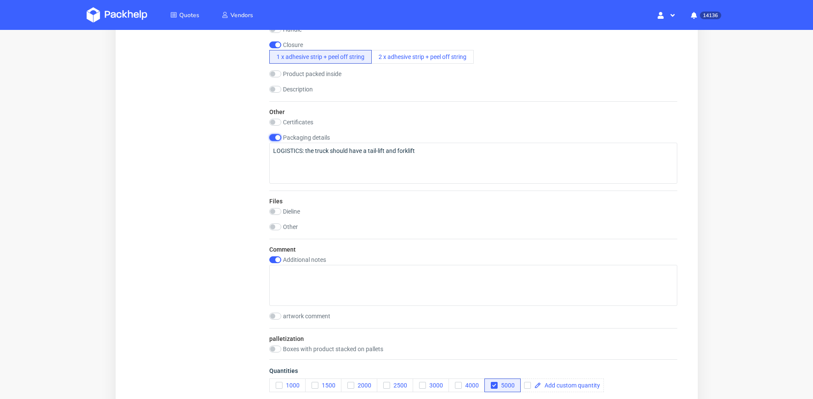
click at [276, 140] on input "checkbox" at bounding box center [275, 137] width 12 height 7
checkbox input "false"
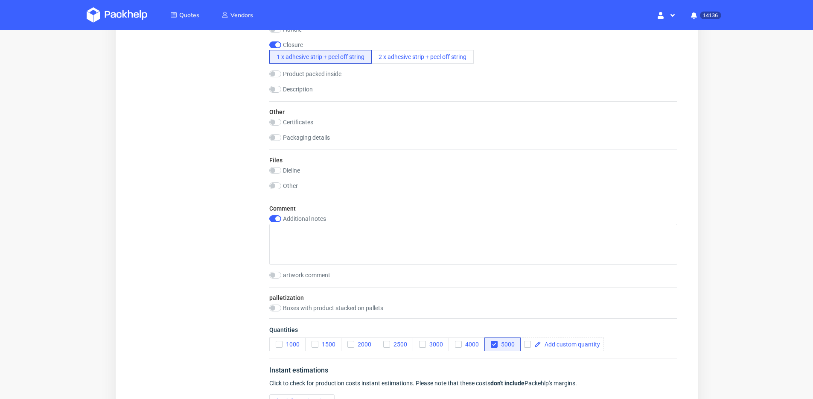
click at [278, 215] on div "Comment Additional notes artwork comment" at bounding box center [473, 242] width 408 height 89
click at [275, 217] on input "checkbox" at bounding box center [275, 218] width 12 height 7
checkbox input "false"
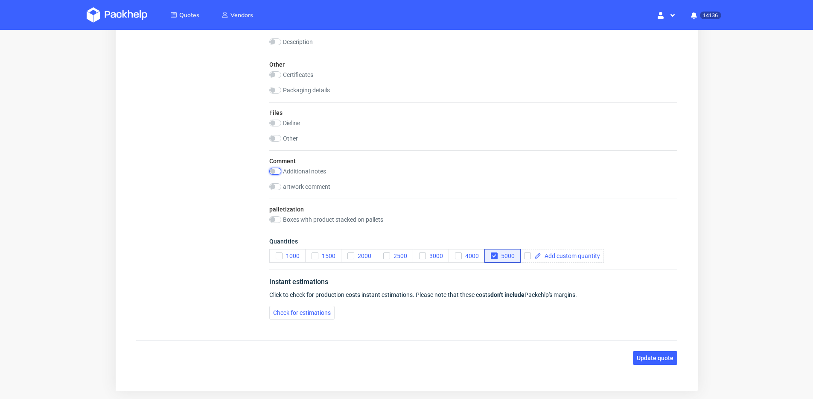
scroll to position [863, 0]
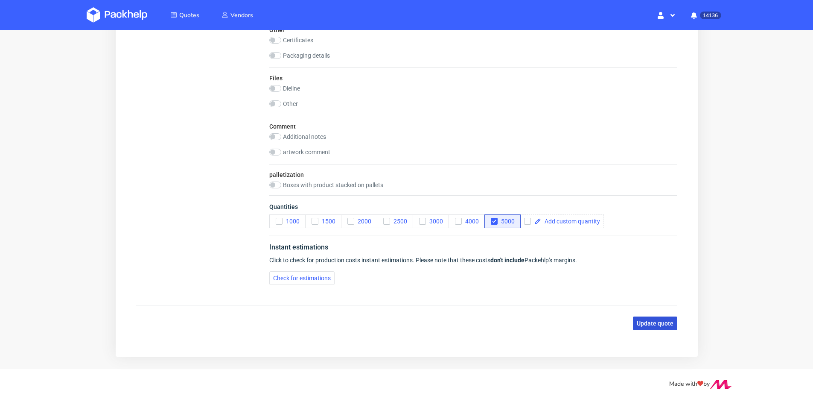
click at [674, 323] on button "Update quote" at bounding box center [655, 323] width 44 height 14
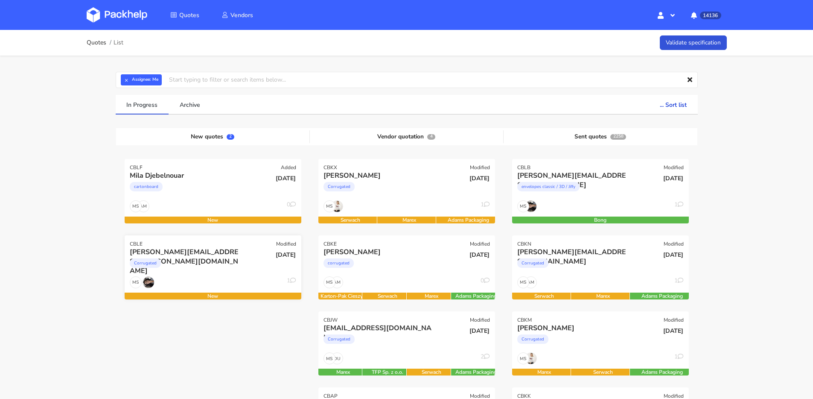
click at [198, 248] on div "carlos.garcia@bfuturist.com" at bounding box center [186, 251] width 113 height 9
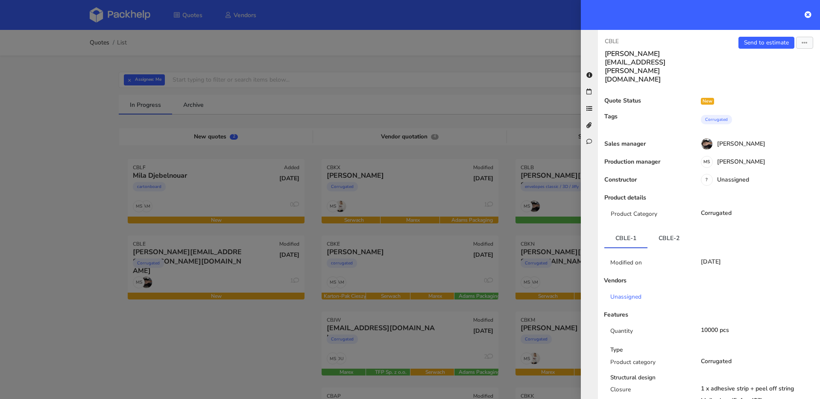
click at [660, 228] on link "CBLE-2" at bounding box center [668, 237] width 43 height 19
click at [754, 46] on link "Send to estimate" at bounding box center [766, 43] width 56 height 12
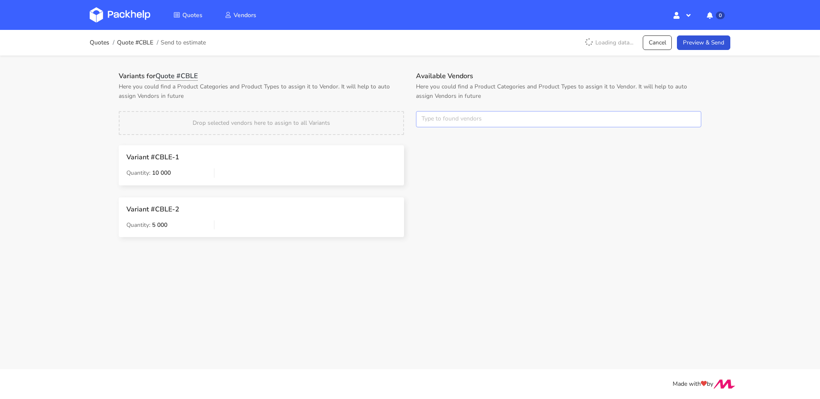
click at [437, 121] on input "text" at bounding box center [558, 119] width 285 height 16
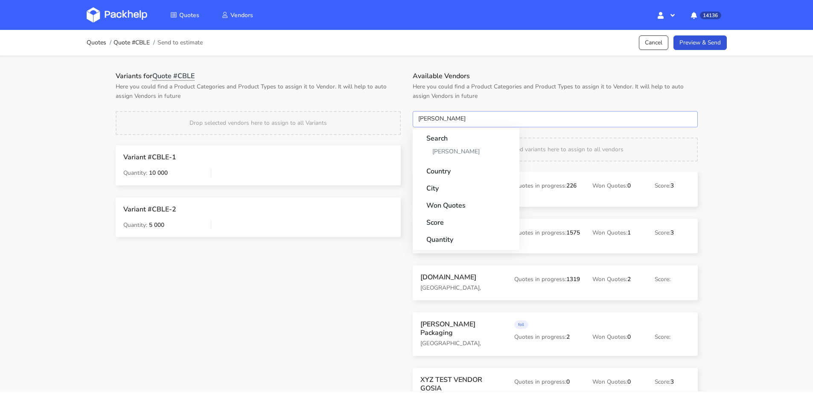
type input "adams"
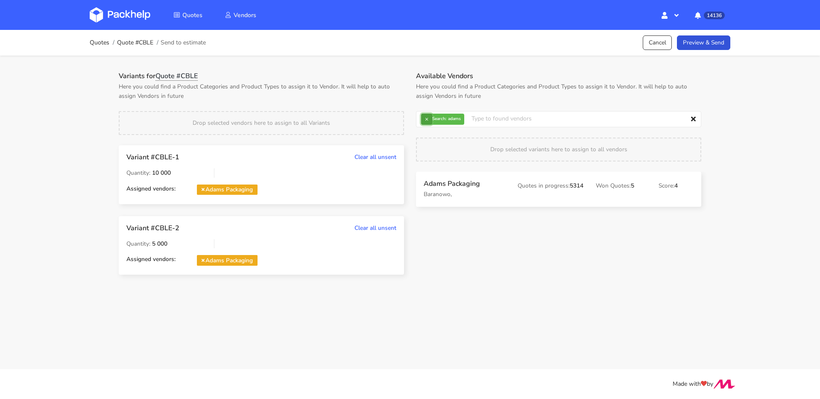
click at [425, 120] on button "×" at bounding box center [426, 119] width 11 height 11
click at [425, 120] on input "text" at bounding box center [558, 119] width 285 height 16
type input "[PERSON_NAME]"
click at [436, 118] on strong "Search:" at bounding box center [439, 119] width 14 height 4
click at [427, 117] on button "×" at bounding box center [426, 119] width 11 height 11
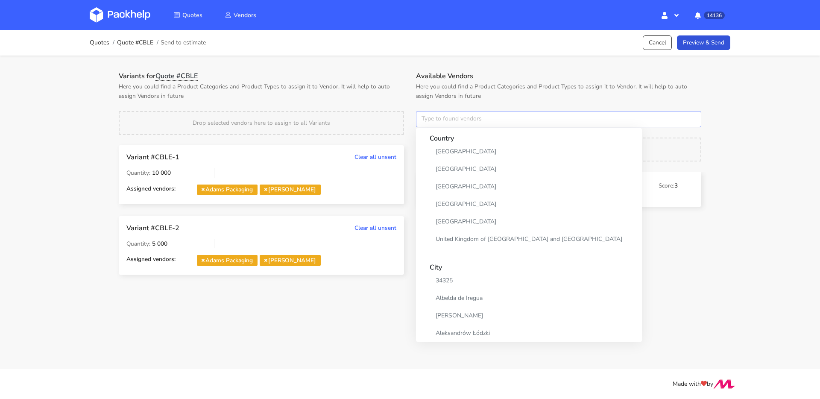
click at [427, 117] on input "text" at bounding box center [558, 119] width 285 height 16
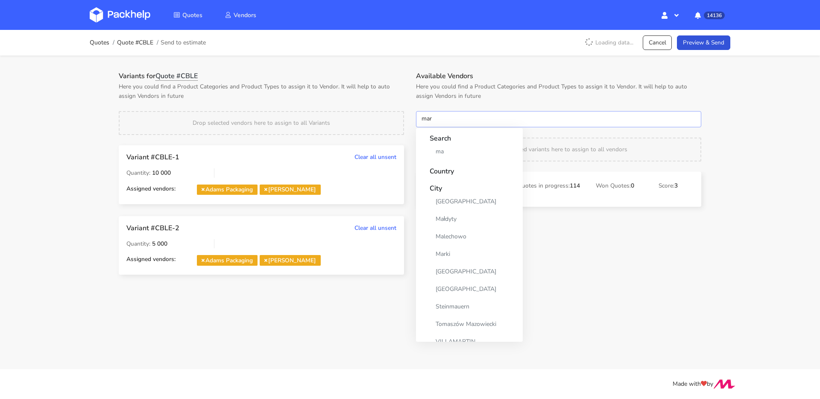
type input "mare"
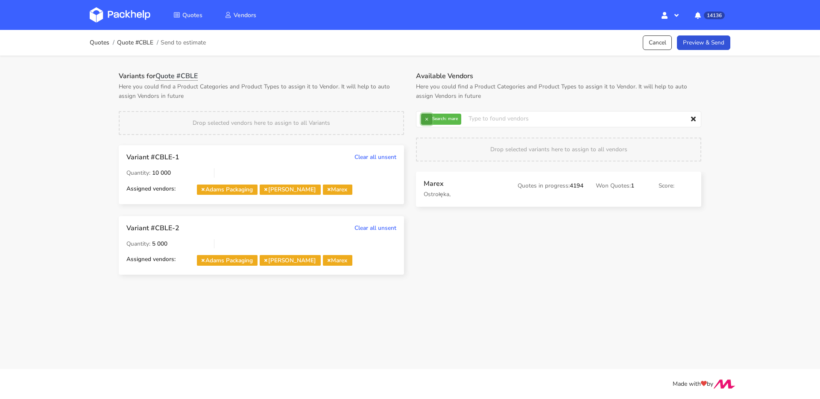
click at [431, 120] on button "×" at bounding box center [426, 119] width 11 height 11
click at [431, 120] on input "text" at bounding box center [558, 119] width 285 height 16
type input "serwa"
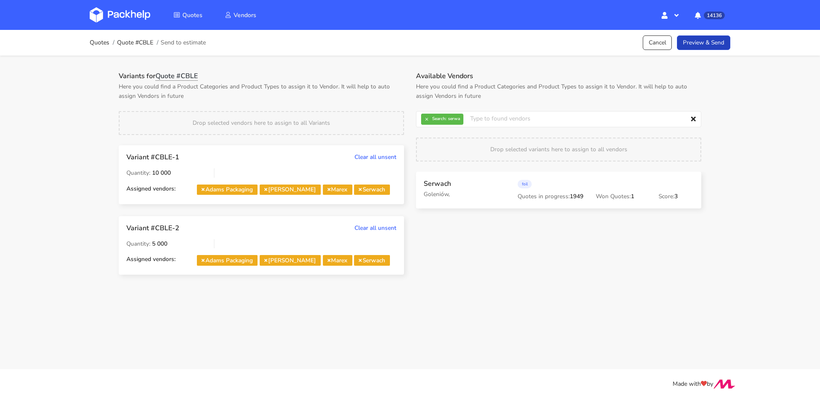
click at [729, 41] on link "Preview & Send" at bounding box center [703, 42] width 53 height 15
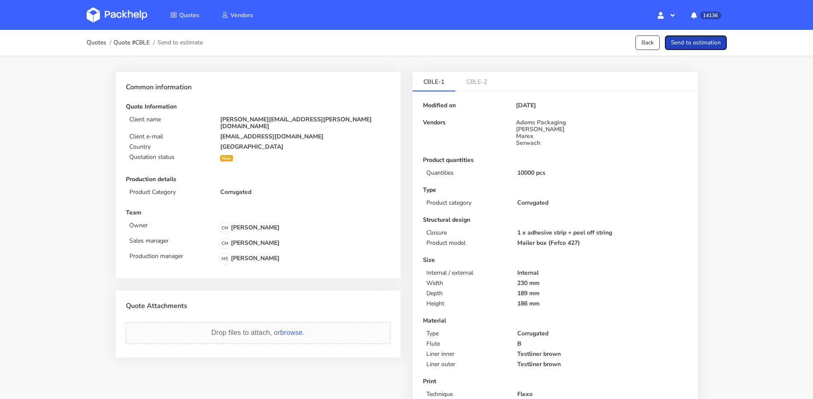
click at [716, 43] on button "Send to estimation" at bounding box center [696, 42] width 62 height 15
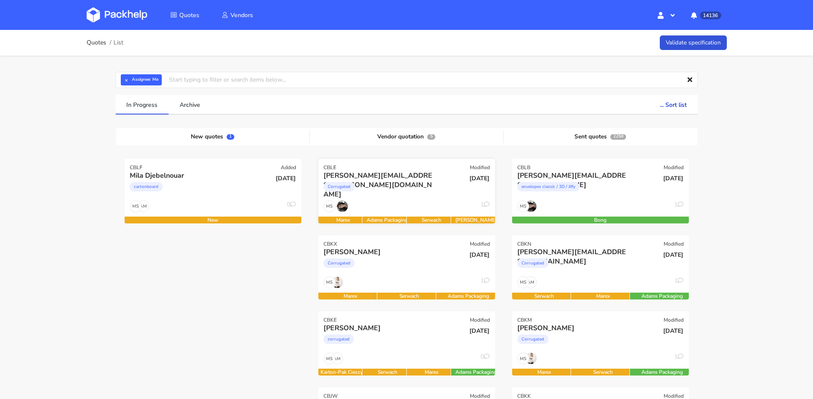
click at [416, 189] on div "Corrugated" at bounding box center [380, 188] width 113 height 17
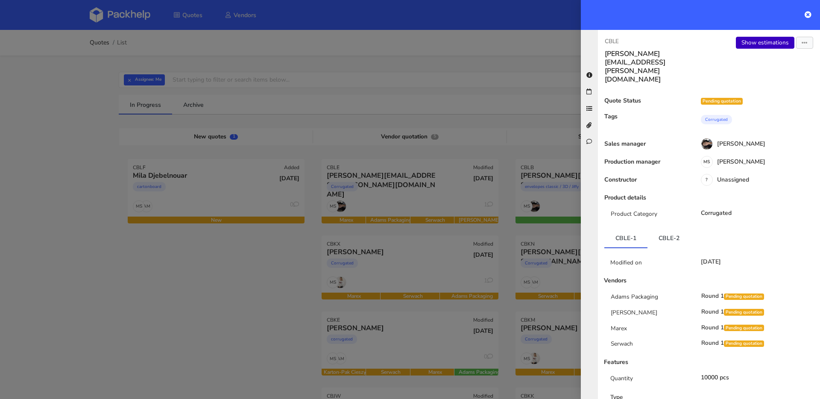
click at [744, 47] on link "Show estimations" at bounding box center [765, 43] width 58 height 12
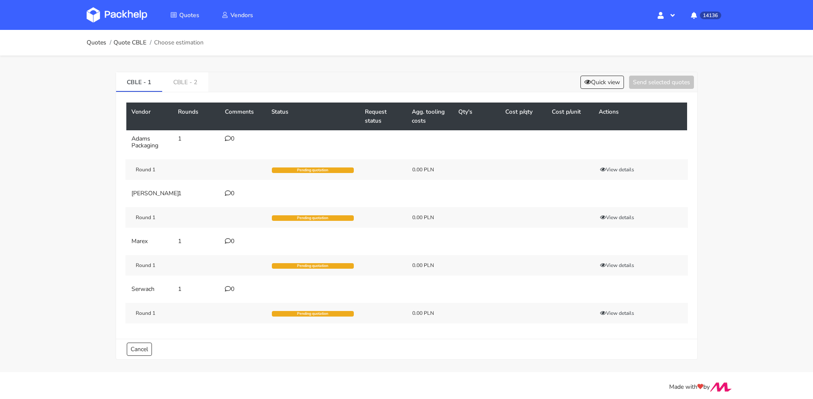
click at [233, 139] on div "0" at bounding box center [243, 138] width 37 height 7
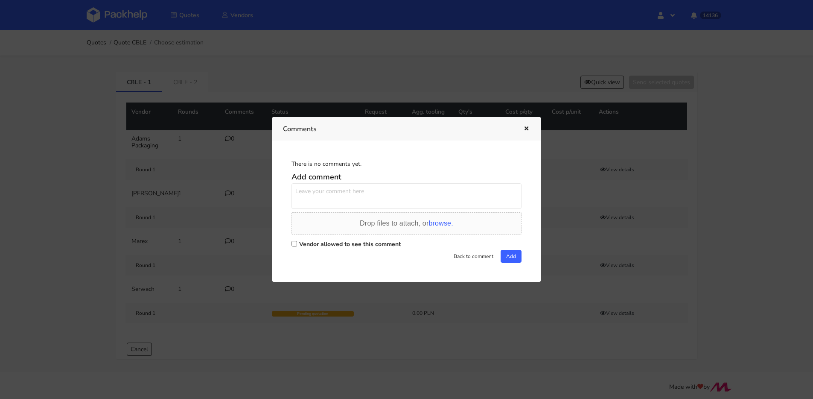
click at [365, 199] on textarea at bounding box center [407, 196] width 230 height 26
type textarea "1 wariant to powtórka PAPI, w drugim nowy rozmiar"
click at [389, 237] on div "Drop files to attach, or browse." at bounding box center [407, 225] width 230 height 26
click at [390, 240] on label "Vendor allowed to see this comment" at bounding box center [350, 244] width 102 height 8
click at [297, 241] on input "Vendor allowed to see this comment" at bounding box center [295, 244] width 6 height 6
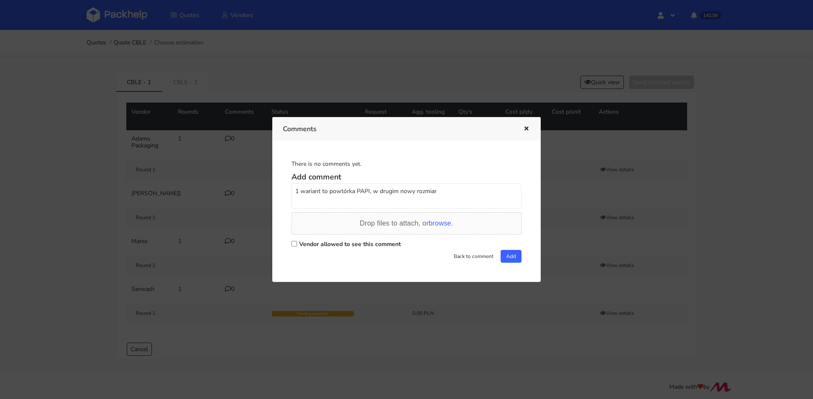
checkbox input "true"
click at [509, 256] on button "Add" at bounding box center [511, 256] width 21 height 13
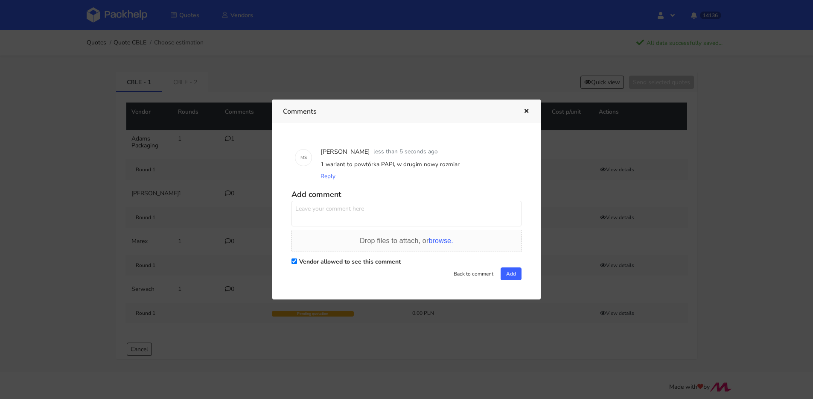
click at [527, 110] on icon "button" at bounding box center [526, 111] width 7 height 6
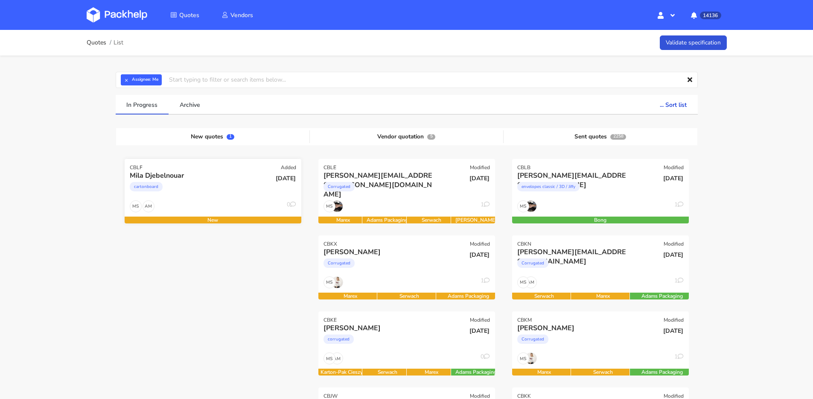
click at [219, 189] on div "cartonboard" at bounding box center [186, 188] width 113 height 17
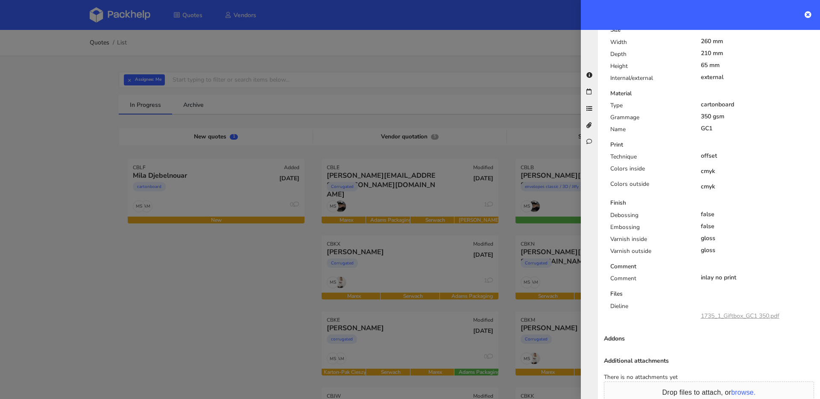
scroll to position [380, 0]
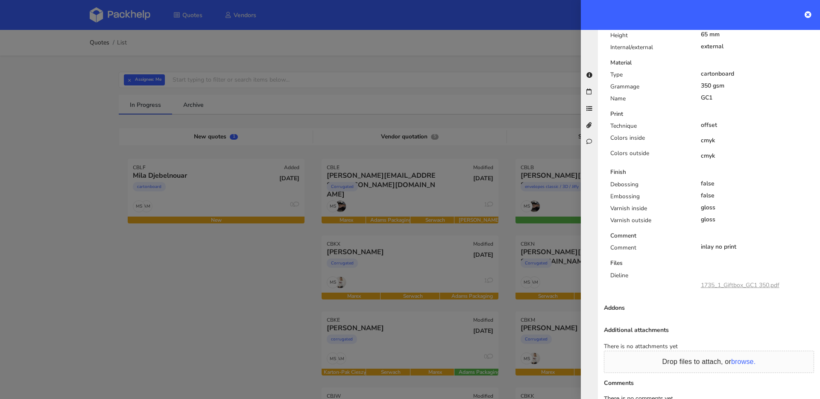
click at [733, 283] on link "1735_1_Giftbox_GC1 350.pdf" at bounding box center [740, 285] width 79 height 8
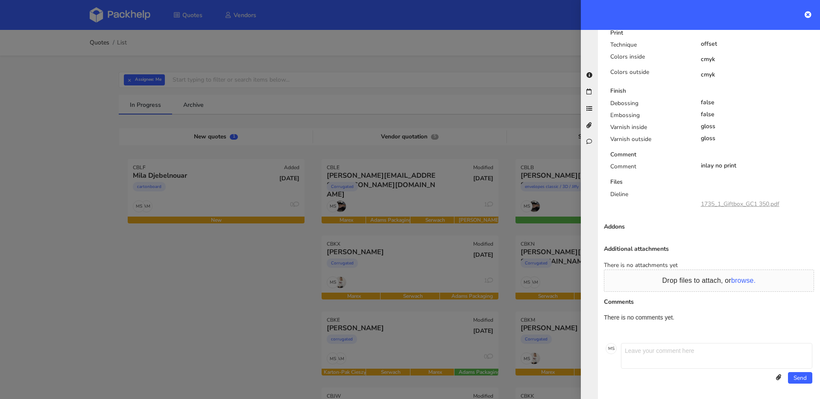
scroll to position [0, 0]
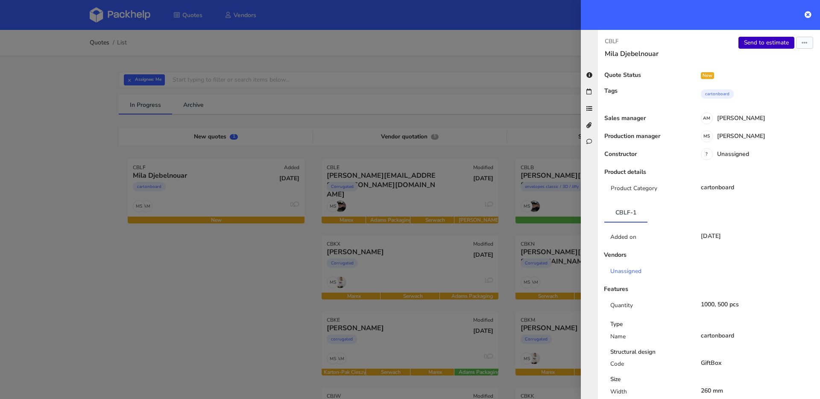
click at [750, 48] on link "Send to estimate" at bounding box center [766, 43] width 56 height 12
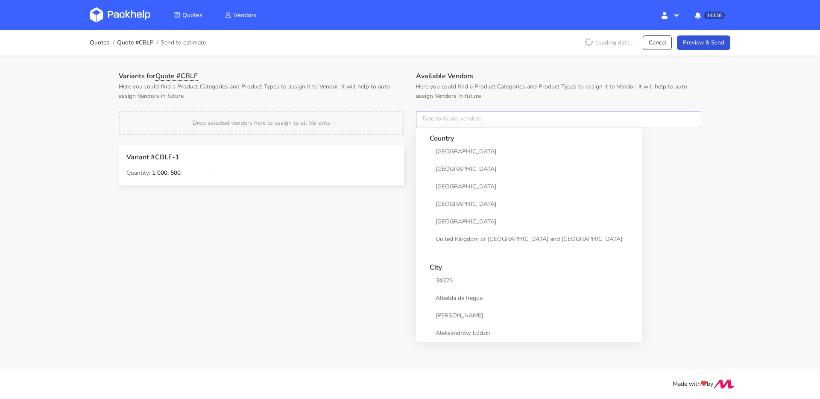
click at [466, 123] on input "text" at bounding box center [558, 119] width 285 height 16
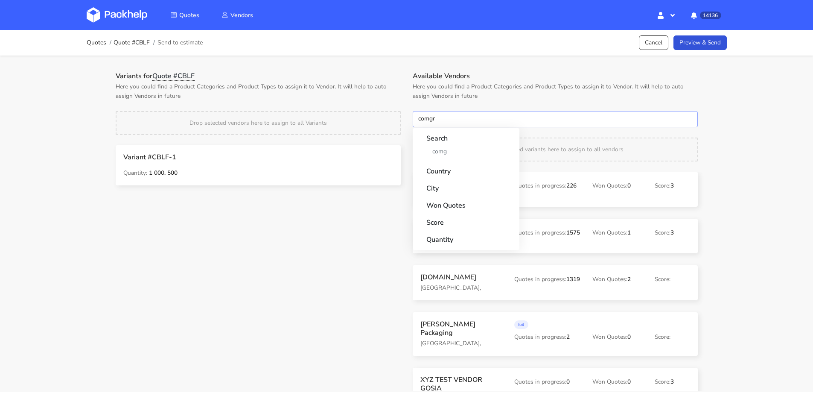
type input "comgra"
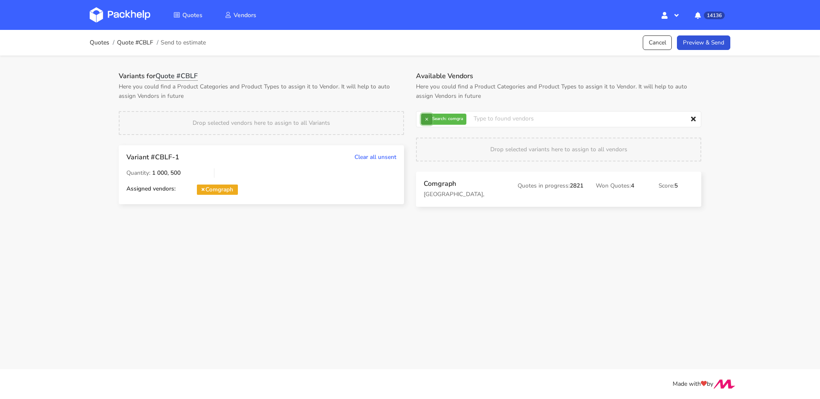
click at [426, 120] on button "×" at bounding box center [426, 119] width 11 height 11
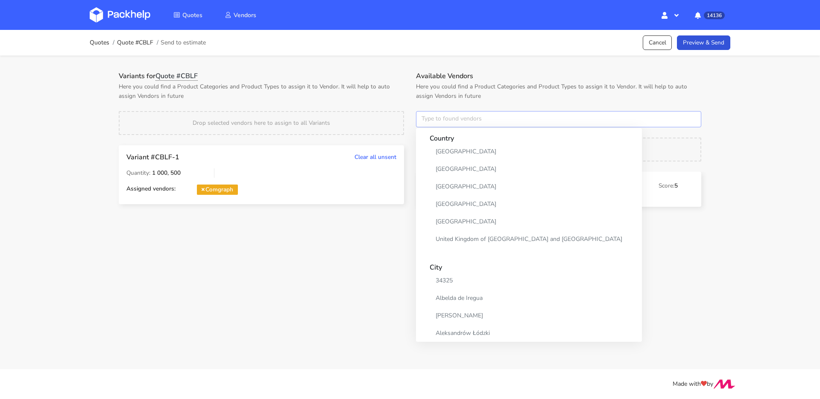
click at [426, 120] on input "text" at bounding box center [558, 119] width 285 height 16
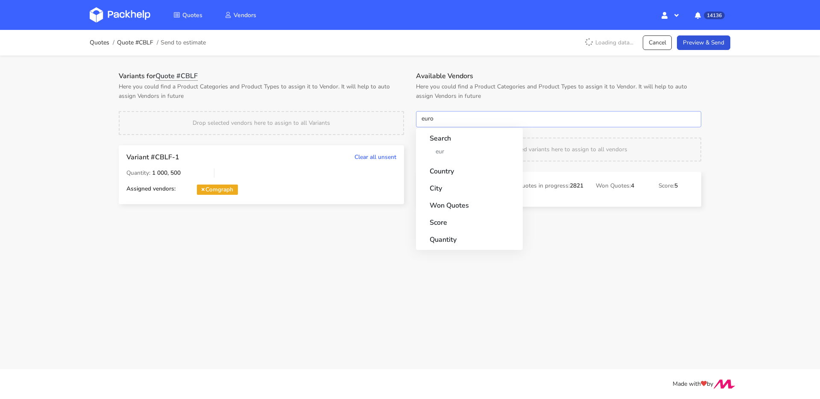
type input "eurog"
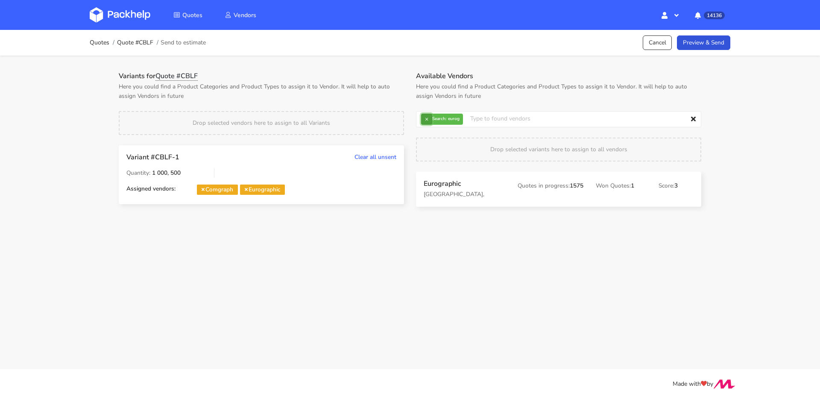
click at [427, 120] on button "×" at bounding box center [426, 119] width 11 height 11
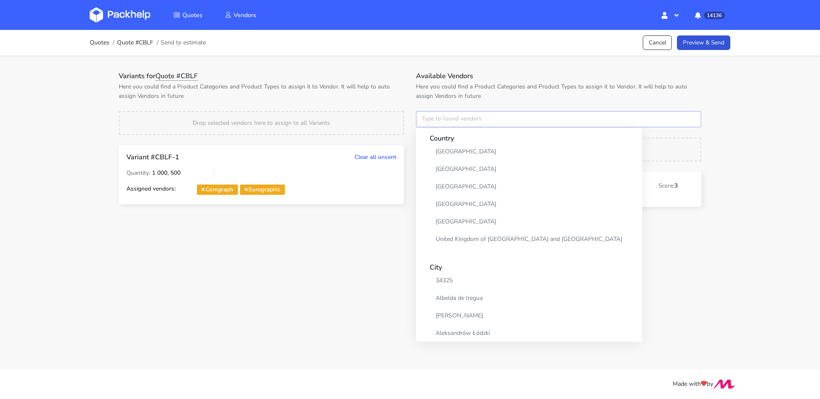
click at [427, 120] on input "text" at bounding box center [558, 119] width 285 height 16
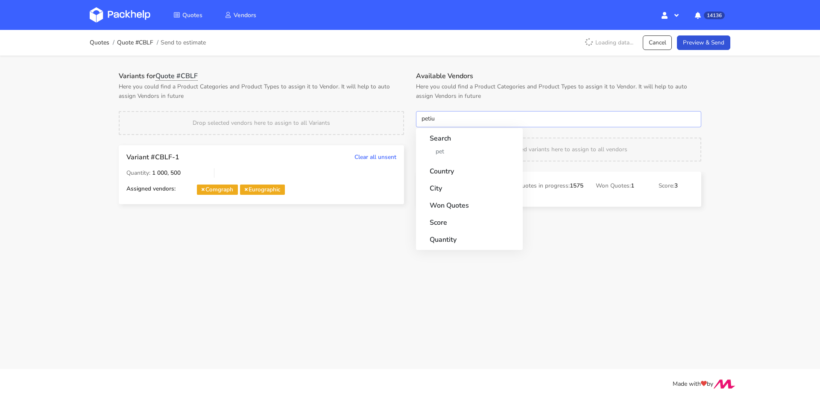
type input "petiut"
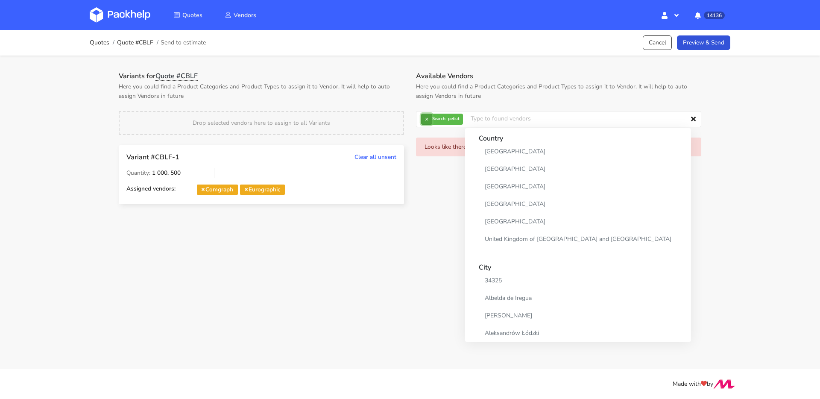
click at [425, 117] on button "×" at bounding box center [426, 119] width 11 height 11
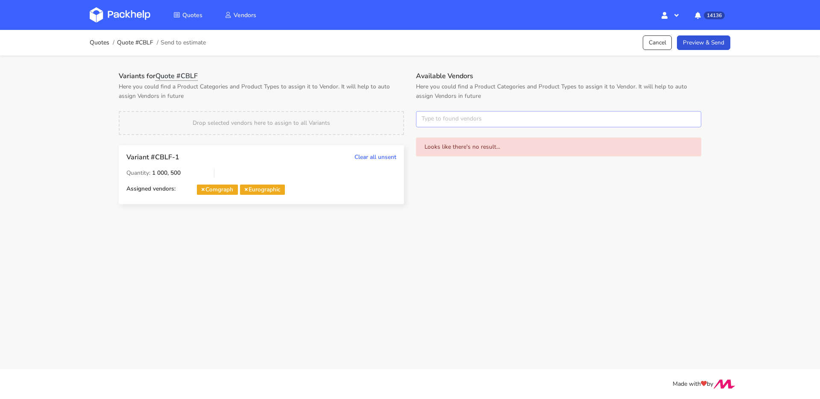
click at [425, 117] on input "text" at bounding box center [558, 119] width 285 height 16
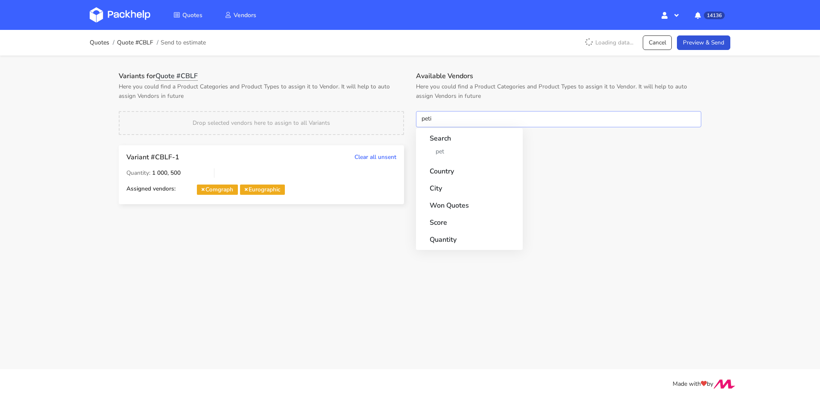
type input "petit"
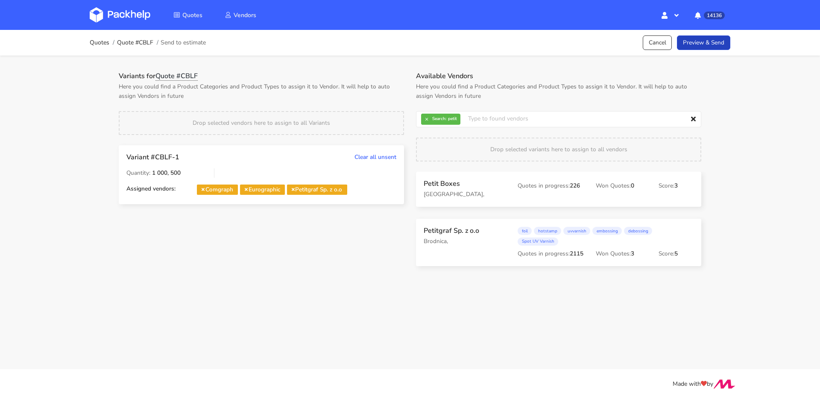
click at [718, 50] on link "Preview & Send" at bounding box center [703, 42] width 53 height 15
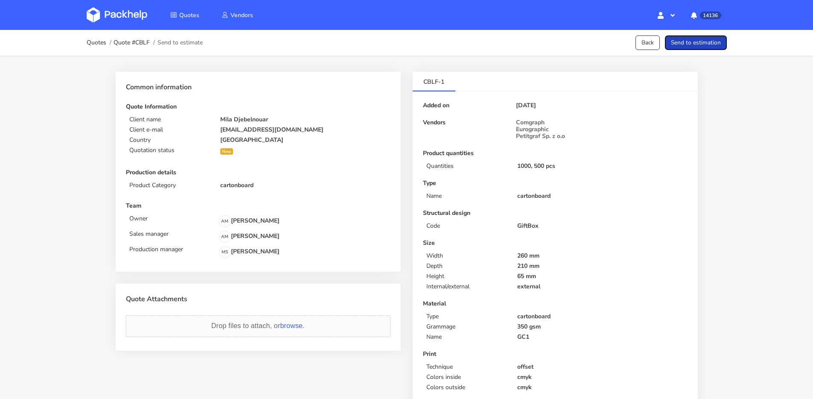
click at [715, 46] on button "Send to estimation" at bounding box center [696, 42] width 62 height 15
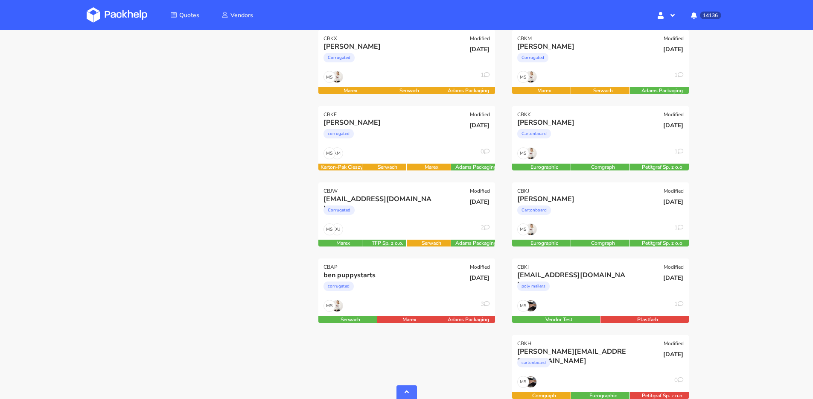
scroll to position [289, 0]
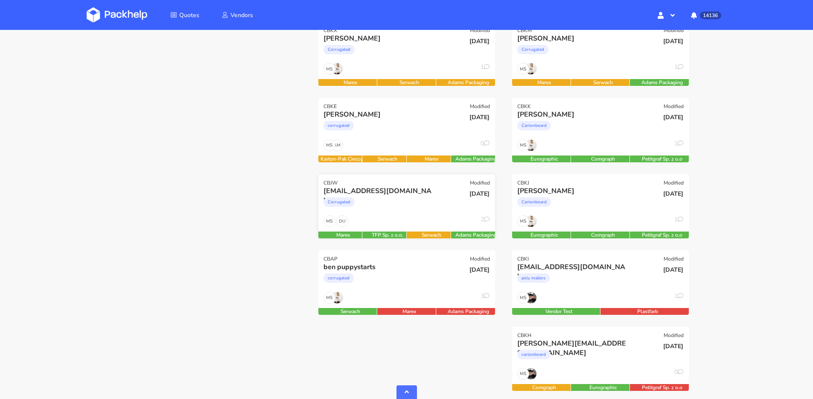
click at [463, 210] on div "[DATE]" at bounding box center [465, 200] width 59 height 29
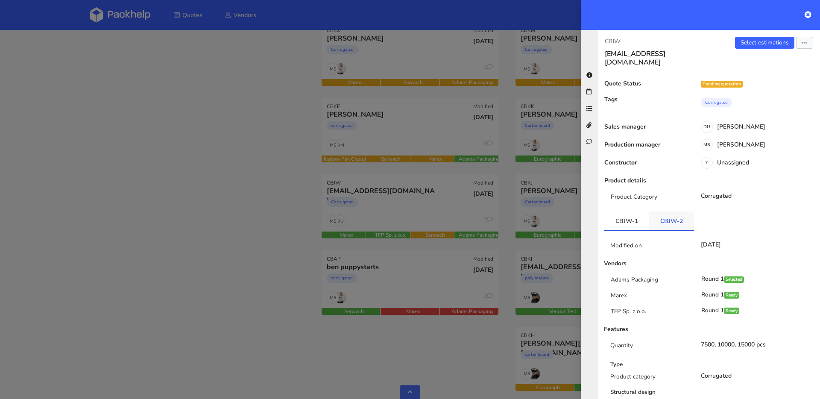
click at [672, 219] on link "CBJW-2" at bounding box center [671, 220] width 45 height 19
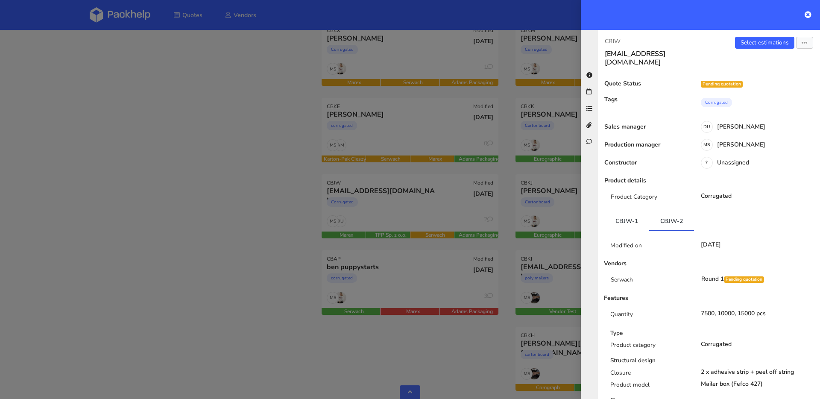
click at [406, 165] on div at bounding box center [410, 199] width 820 height 399
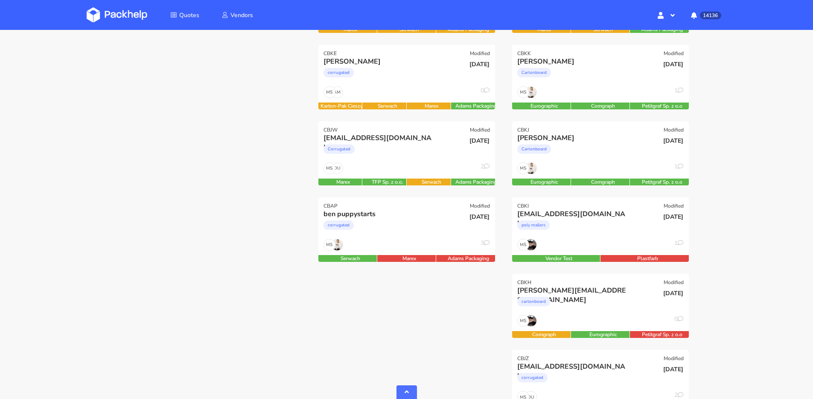
scroll to position [345, 0]
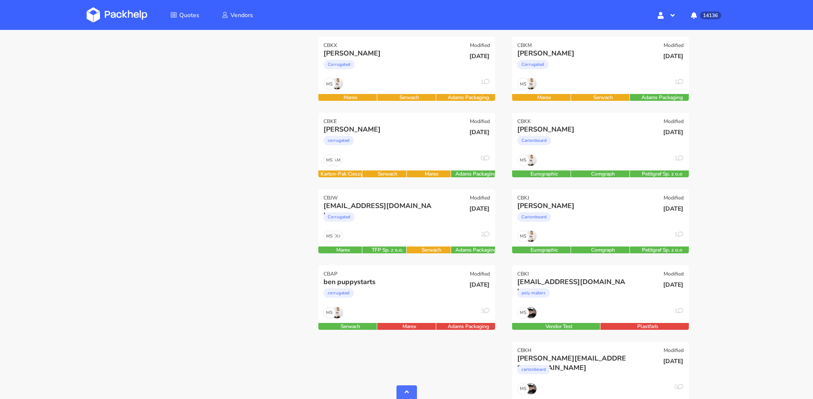
scroll to position [304, 0]
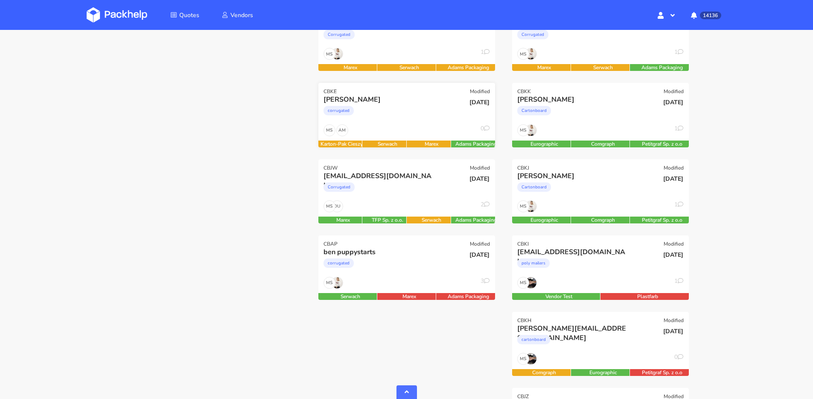
click at [398, 137] on div "AM MS 0" at bounding box center [407, 132] width 177 height 16
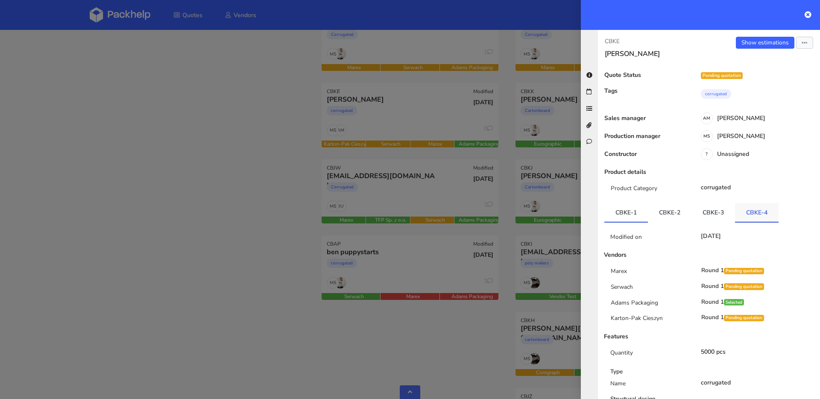
click at [737, 217] on link "CBKE-4" at bounding box center [757, 212] width 44 height 19
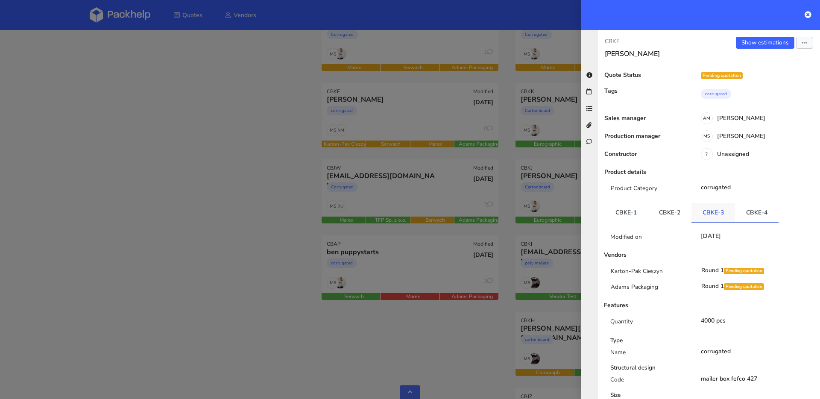
click at [715, 213] on link "CBKE-3" at bounding box center [713, 212] width 44 height 19
click at [350, 206] on div at bounding box center [410, 199] width 820 height 399
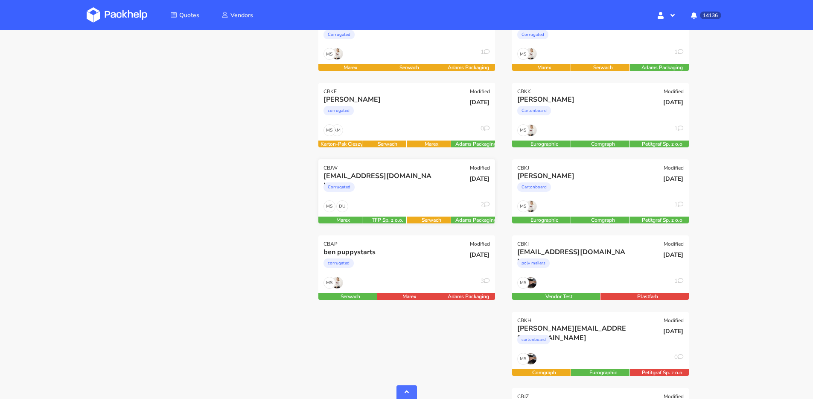
click at [384, 197] on div "Corrugated" at bounding box center [380, 189] width 113 height 17
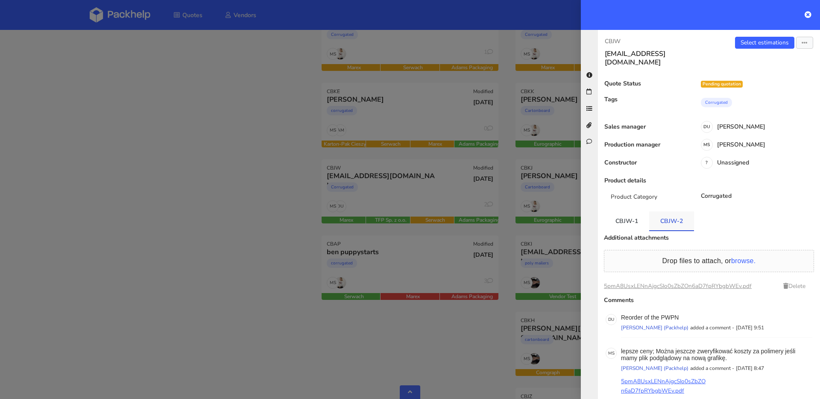
click at [656, 211] on link "CBJW-2" at bounding box center [671, 220] width 45 height 19
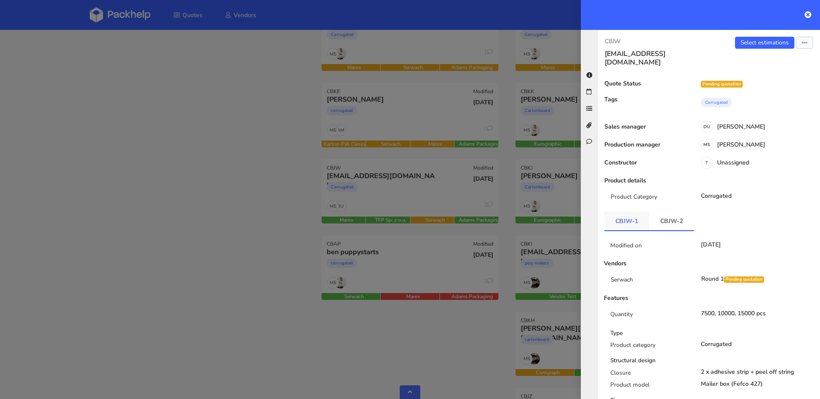
click at [626, 211] on link "CBJW-1" at bounding box center [626, 220] width 45 height 19
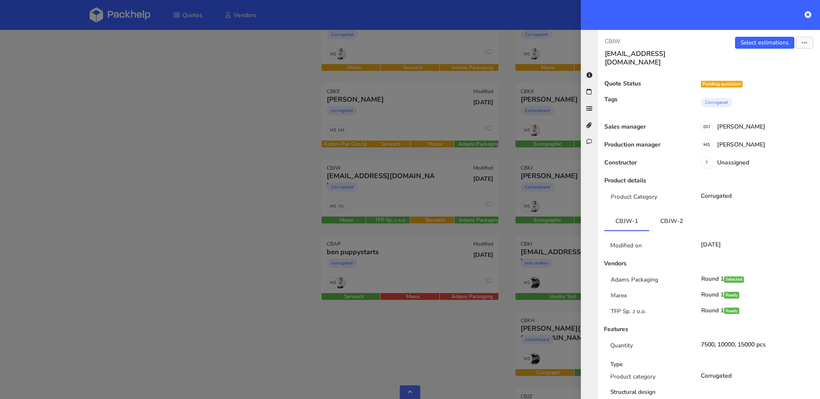
click at [388, 187] on div at bounding box center [410, 199] width 820 height 399
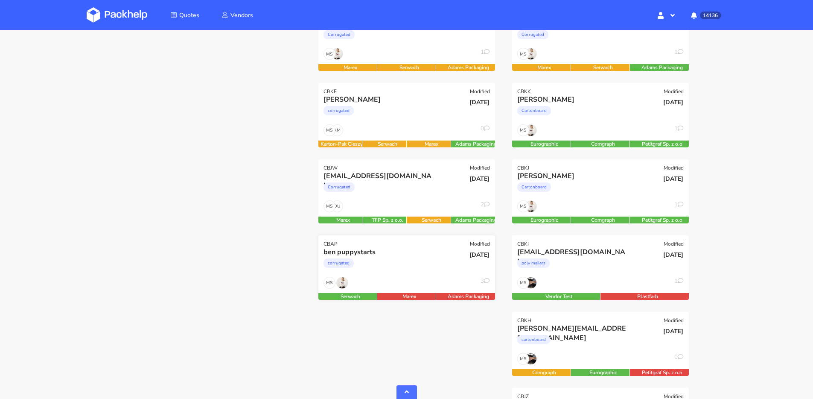
click at [392, 279] on div "MS 3" at bounding box center [407, 285] width 177 height 16
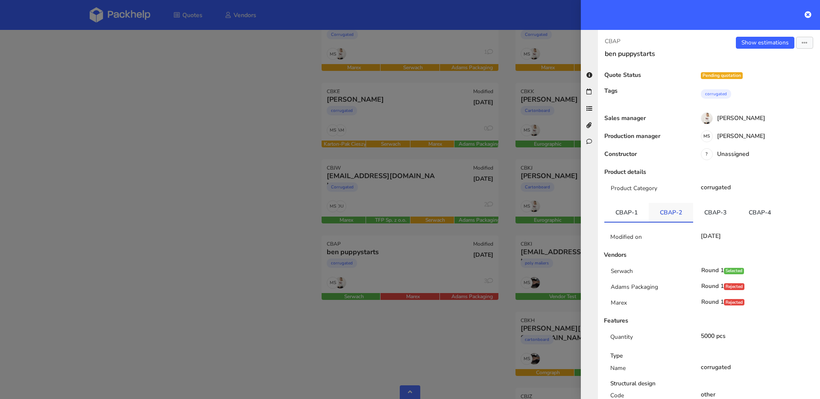
drag, startPoint x: 656, startPoint y: 212, endPoint x: 664, endPoint y: 212, distance: 7.7
click at [657, 212] on link "CBAP-2" at bounding box center [671, 212] width 44 height 19
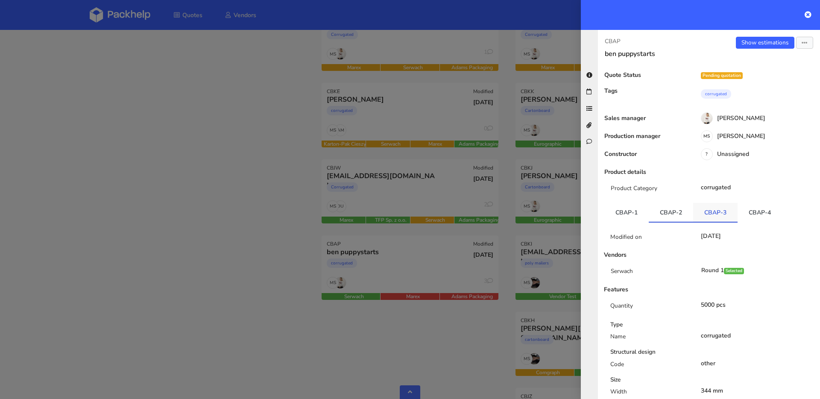
click at [711, 210] on link "CBAP-3" at bounding box center [715, 212] width 44 height 19
click at [749, 207] on link "CBAP-4" at bounding box center [759, 212] width 44 height 19
click at [722, 212] on link "CBAP-3" at bounding box center [715, 212] width 44 height 19
click at [749, 214] on link "CBAP-4" at bounding box center [759, 212] width 44 height 19
click at [362, 175] on div at bounding box center [410, 199] width 820 height 399
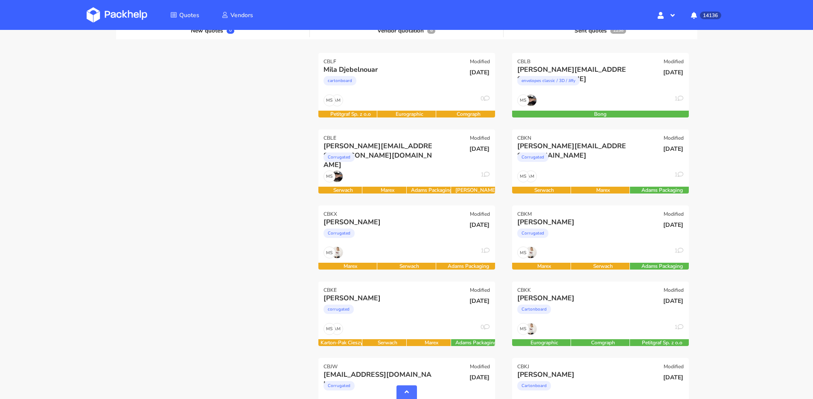
scroll to position [0, 0]
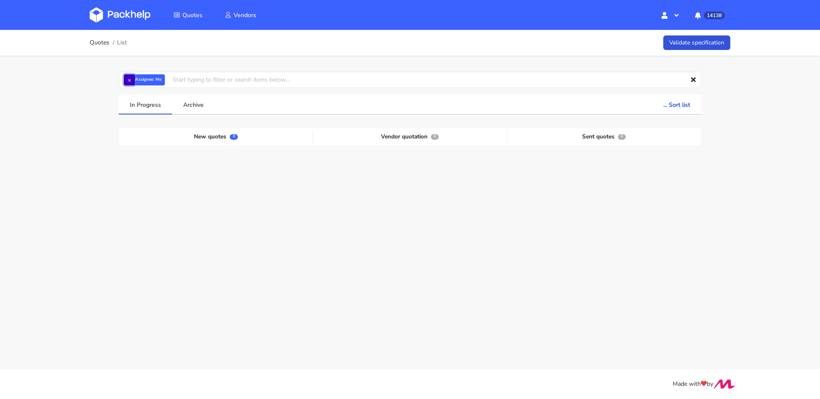
click at [126, 78] on button "×" at bounding box center [129, 79] width 11 height 11
click at [129, 78] on input "text" at bounding box center [410, 80] width 582 height 16
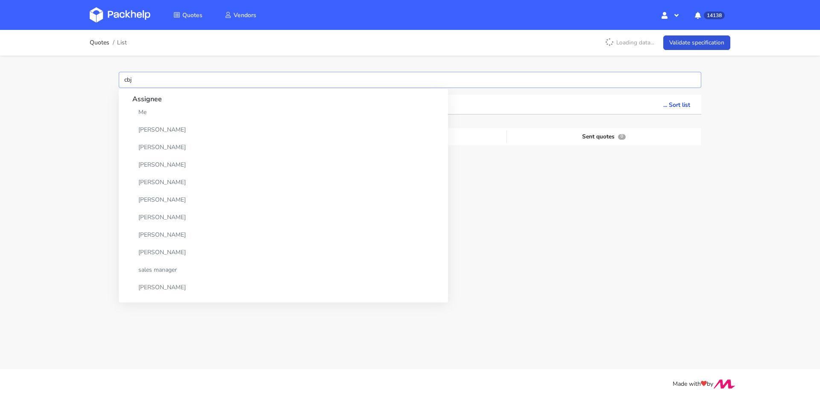
type input "cbjl"
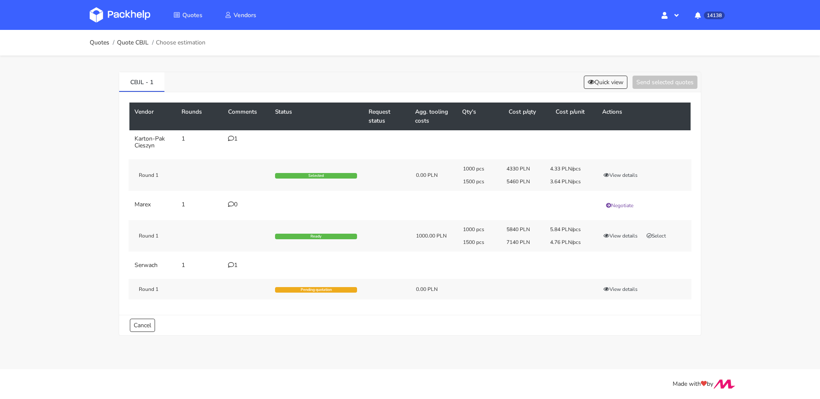
click at [234, 264] on div "1" at bounding box center [246, 265] width 37 height 7
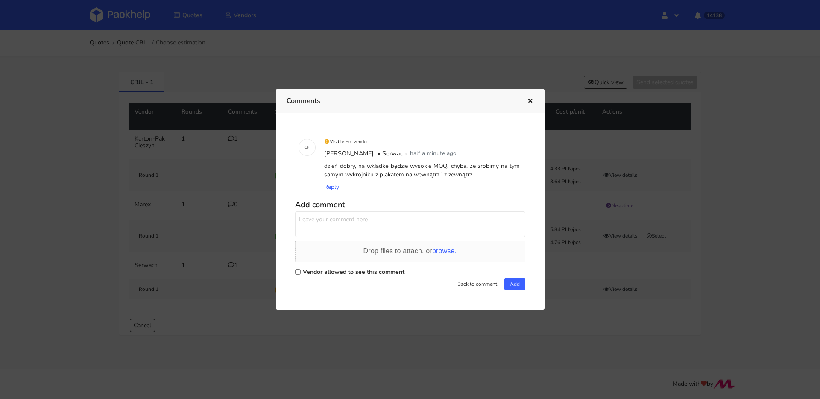
click at [225, 243] on div at bounding box center [410, 199] width 820 height 399
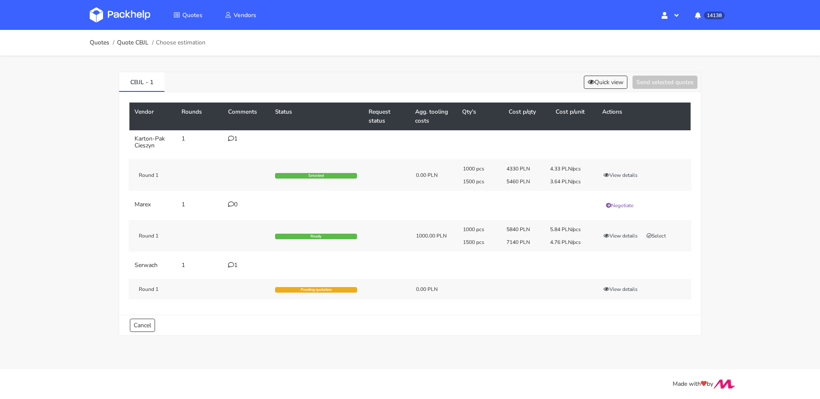
click at [232, 136] on icon at bounding box center [231, 138] width 6 height 6
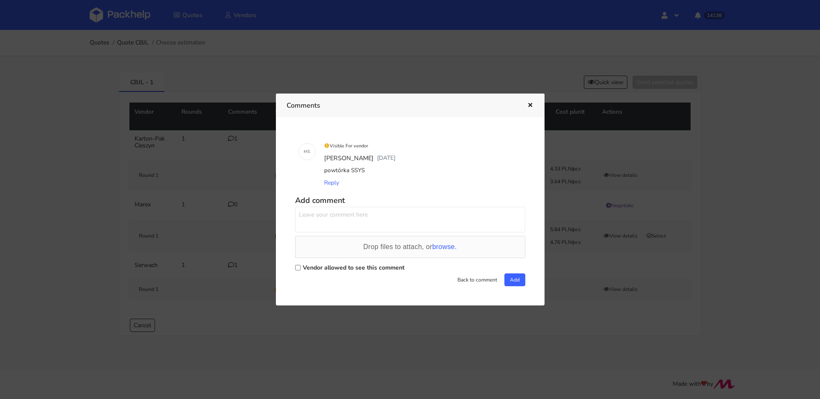
click at [190, 172] on div at bounding box center [410, 199] width 820 height 399
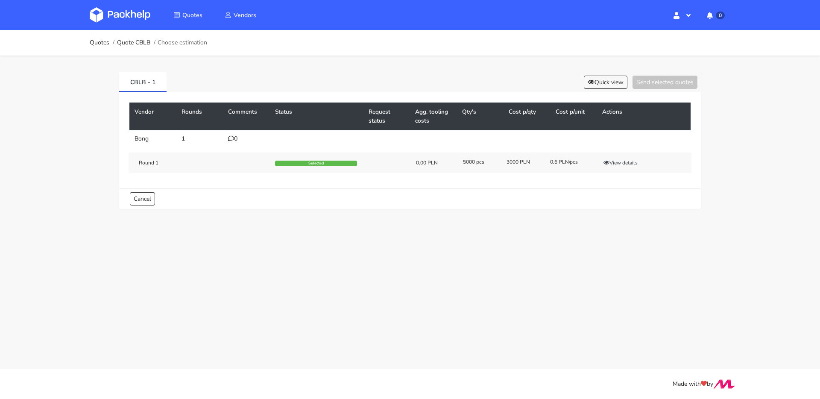
click at [228, 137] on icon at bounding box center [231, 138] width 6 height 6
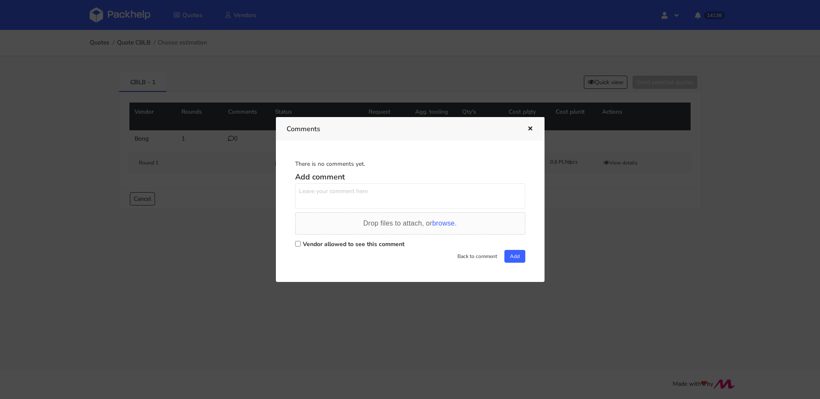
click at [208, 157] on div at bounding box center [410, 199] width 820 height 399
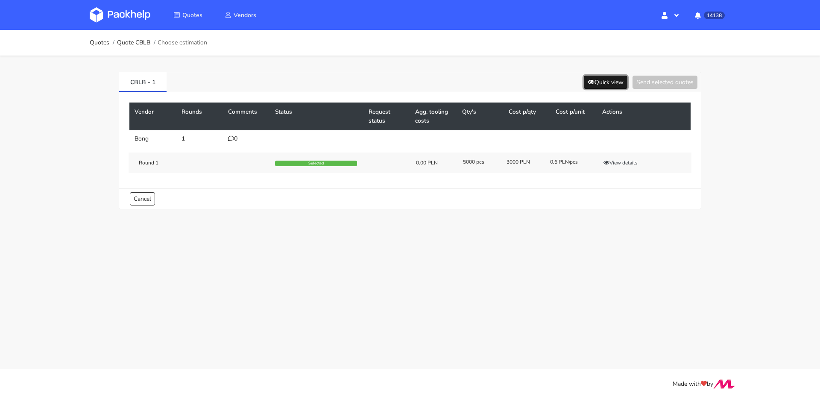
click at [602, 82] on button "Quick view" at bounding box center [606, 82] width 44 height 13
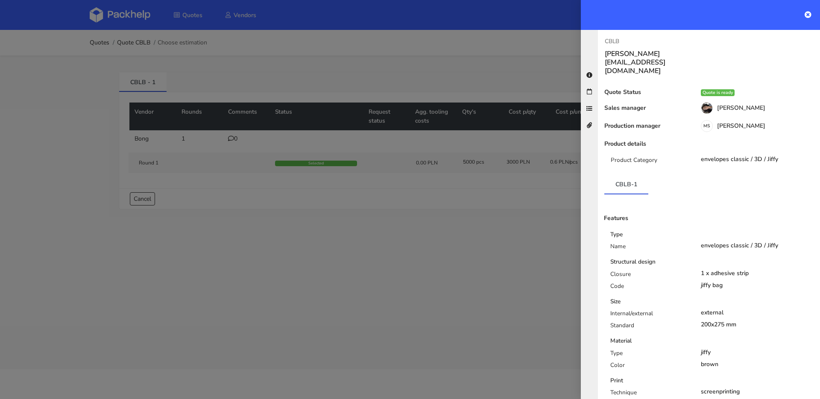
scroll to position [126, 0]
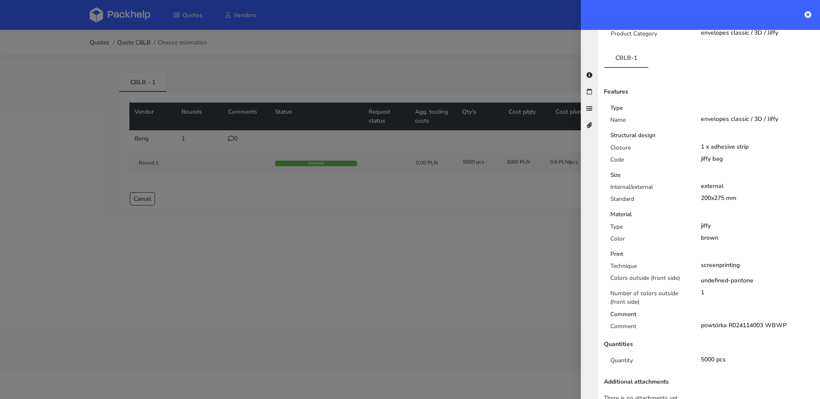
click at [345, 96] on div at bounding box center [410, 199] width 820 height 399
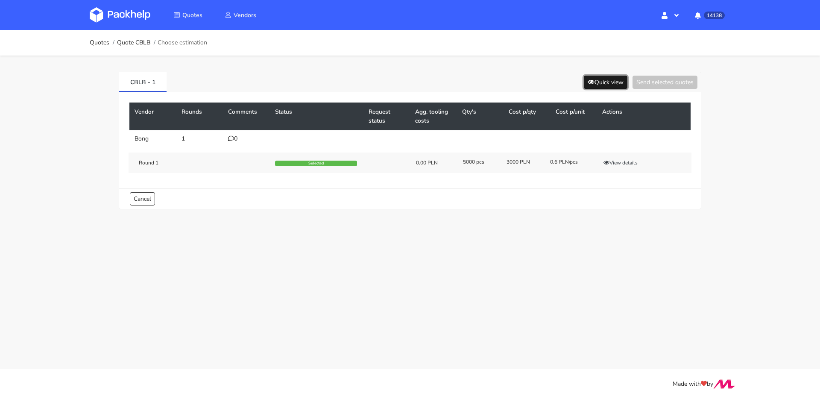
click at [598, 81] on button "Quick view" at bounding box center [606, 82] width 44 height 13
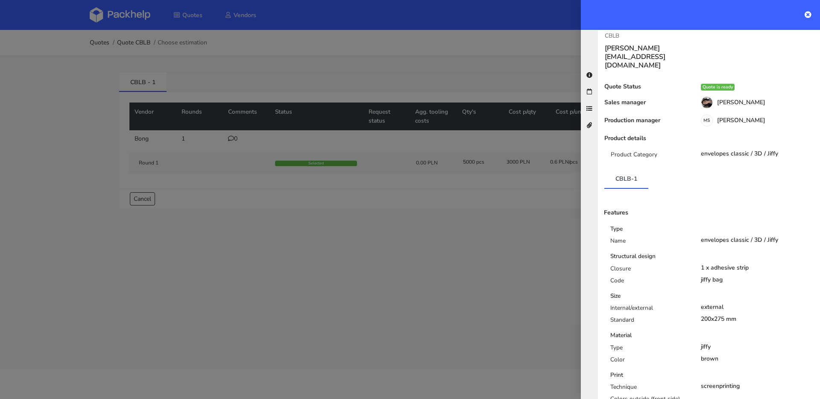
scroll to position [0, 0]
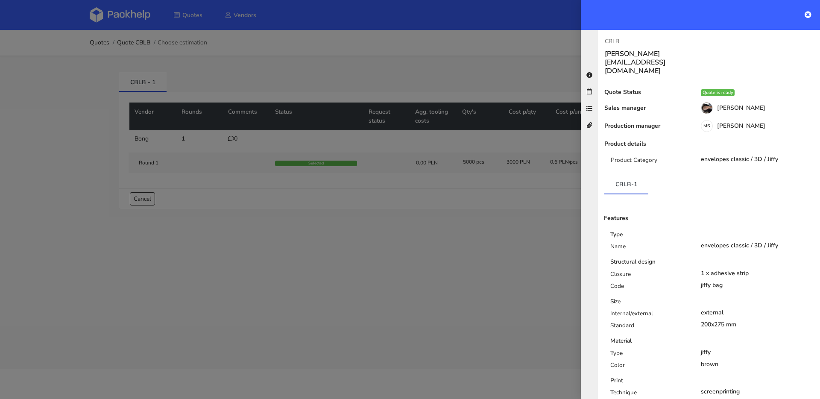
click at [427, 79] on div at bounding box center [410, 199] width 820 height 399
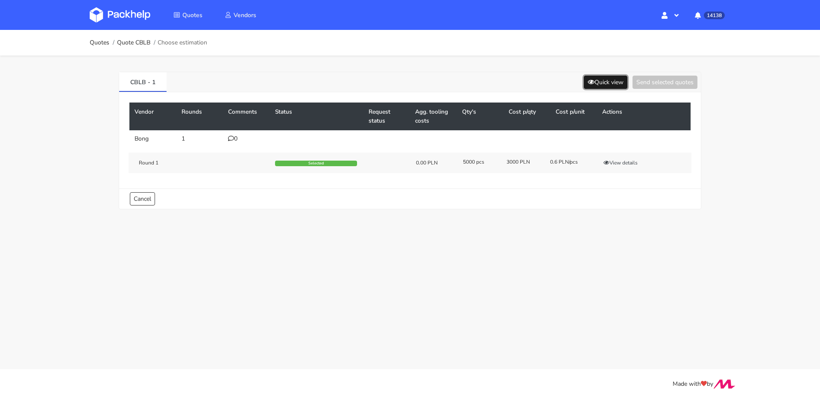
click at [612, 77] on button "Quick view" at bounding box center [606, 82] width 44 height 13
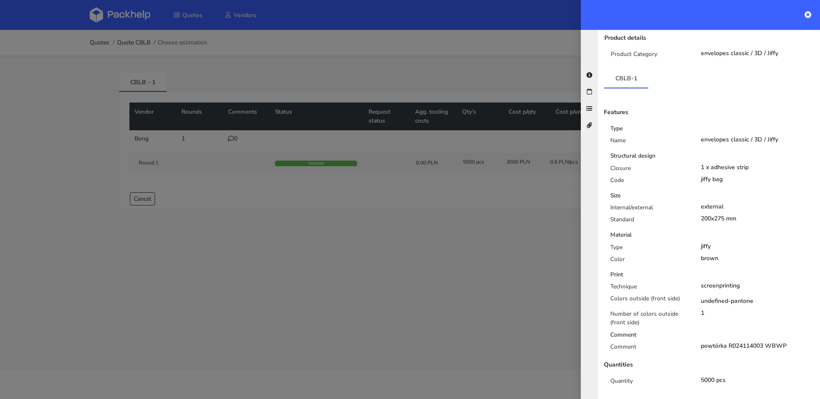
scroll to position [126, 0]
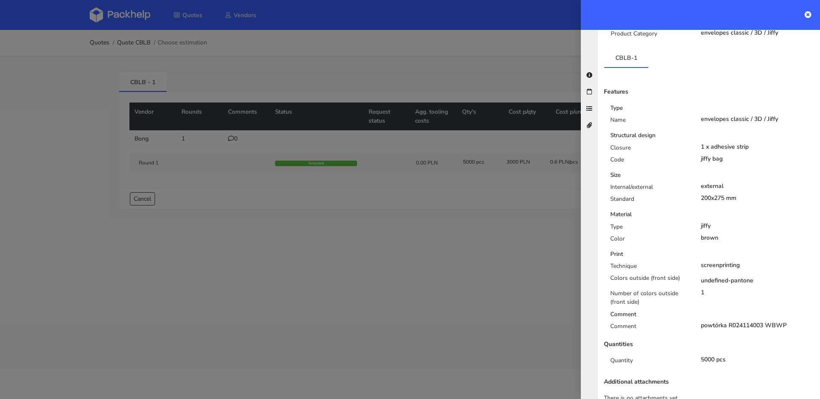
drag, startPoint x: 765, startPoint y: 309, endPoint x: 797, endPoint y: 306, distance: 31.8
click at [797, 322] on div "powtórka R024114003 WBWP" at bounding box center [758, 325] width 114 height 7
copy div "WBWP"
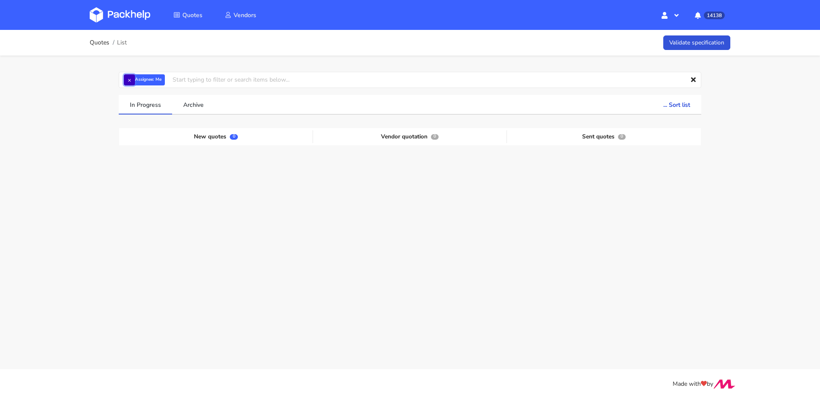
click at [132, 79] on button "×" at bounding box center [129, 79] width 11 height 11
click at [132, 79] on input "text" at bounding box center [410, 80] width 582 height 16
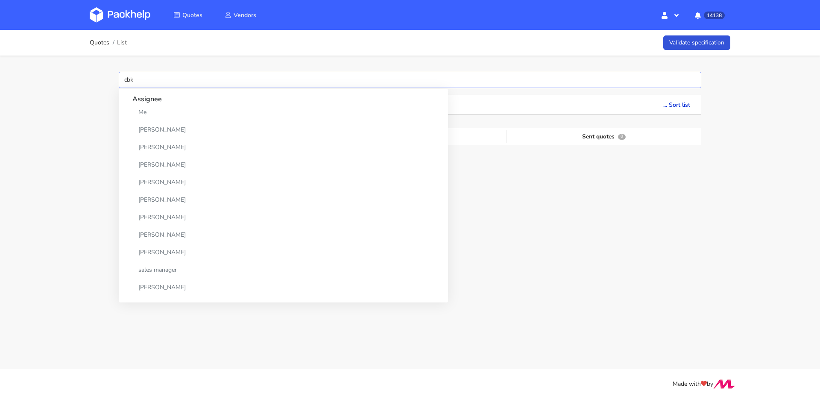
type input "cbkh"
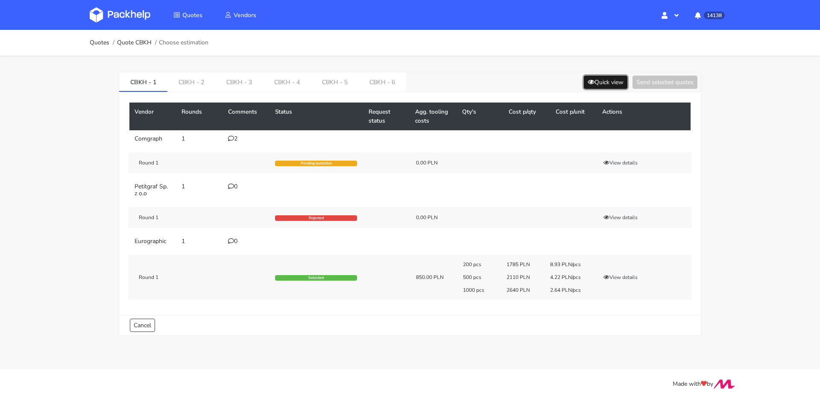
click at [595, 84] on button "Quick view" at bounding box center [606, 82] width 44 height 13
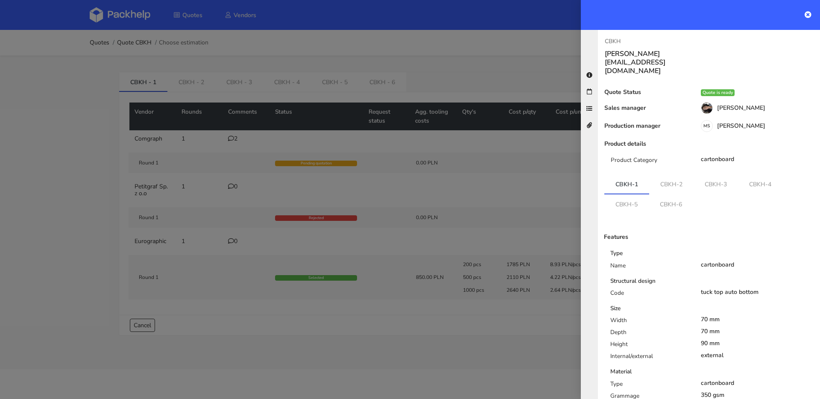
scroll to position [75, 0]
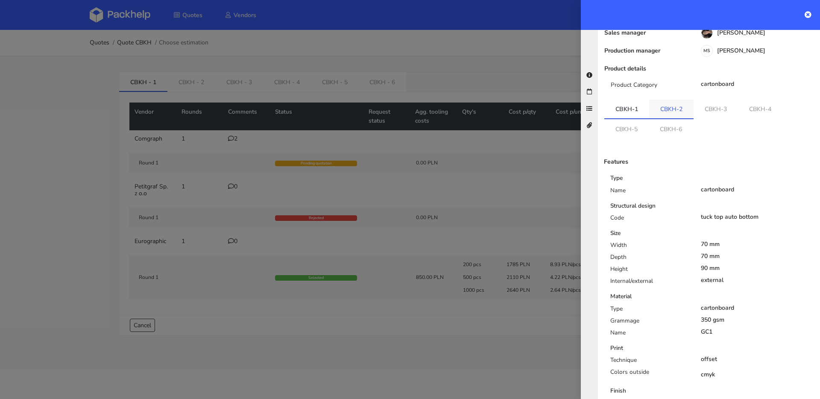
click at [678, 100] on link "CBKH-2" at bounding box center [671, 108] width 44 height 19
click at [704, 99] on link "CBKH-3" at bounding box center [716, 108] width 44 height 19
click at [761, 99] on link "CBKH-4" at bounding box center [761, 108] width 44 height 19
click at [620, 99] on link "CBKH-1" at bounding box center [626, 108] width 45 height 19
click at [623, 119] on link "CBKH-5" at bounding box center [626, 128] width 44 height 19
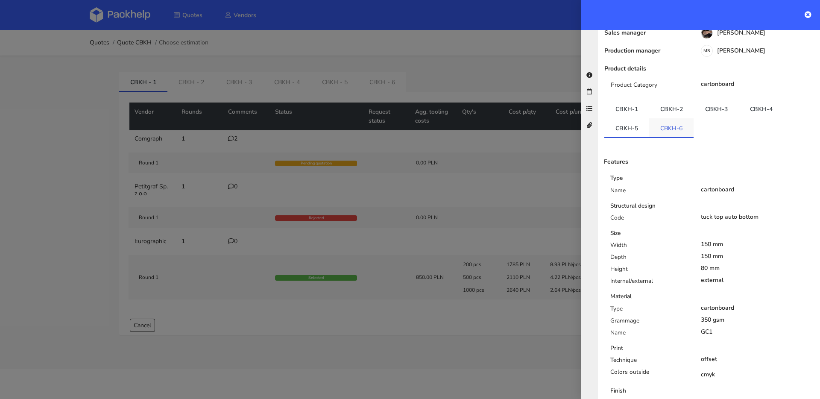
click at [661, 118] on link "CBKH-6" at bounding box center [671, 127] width 44 height 19
click at [637, 100] on link "CBKH-1" at bounding box center [626, 108] width 45 height 19
click at [365, 112] on div at bounding box center [410, 199] width 820 height 399
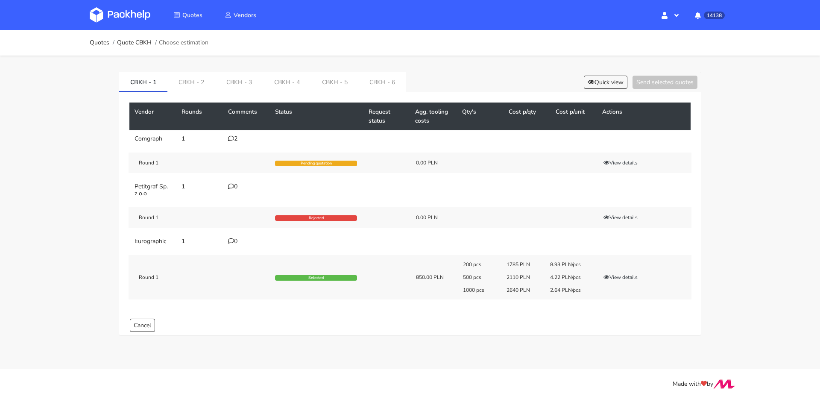
click at [631, 272] on div "200 pcs 1785 PLN 8.93 PLN/pcs 500 pcs 2110 PLN 4.22 PLN/pcs 1000 pcs 2640 PLN 2…" at bounding box center [574, 277] width 234 height 32
click at [631, 273] on button "View details" at bounding box center [620, 277] width 42 height 9
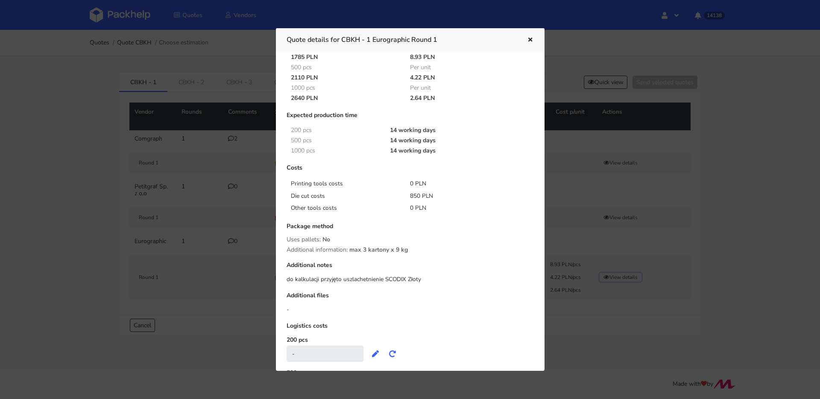
scroll to position [52, 0]
click at [526, 38] on icon "button" at bounding box center [529, 40] width 7 height 6
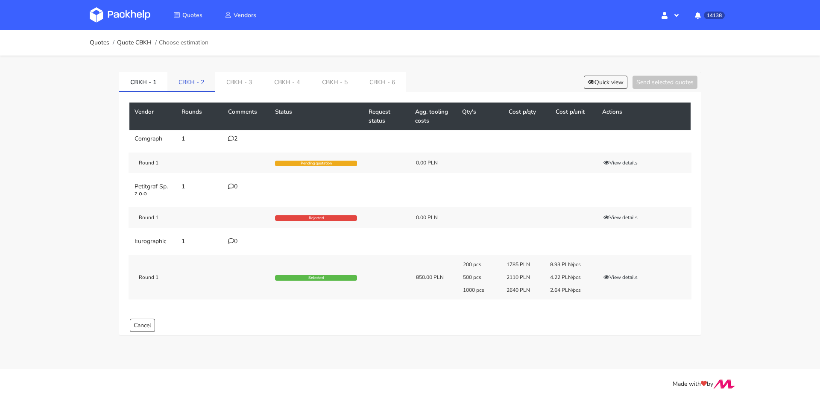
click at [208, 85] on link "CBKH - 2" at bounding box center [191, 81] width 48 height 19
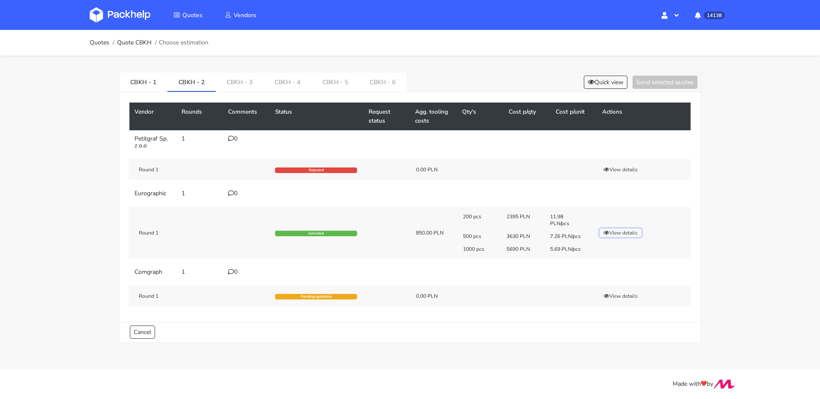
click at [629, 231] on button "View details" at bounding box center [620, 232] width 42 height 9
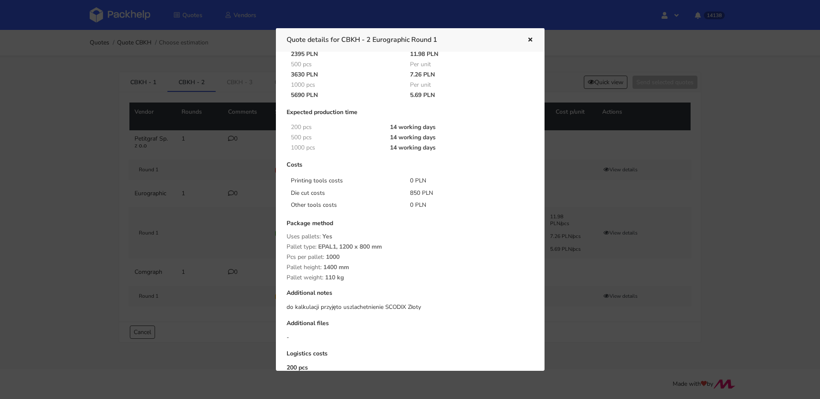
click at [531, 39] on icon "button" at bounding box center [529, 40] width 7 height 6
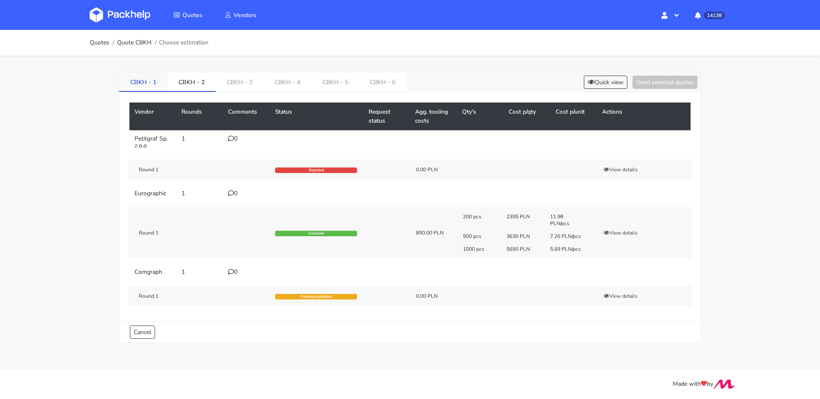
click at [139, 85] on link "CBKH - 1" at bounding box center [143, 81] width 48 height 19
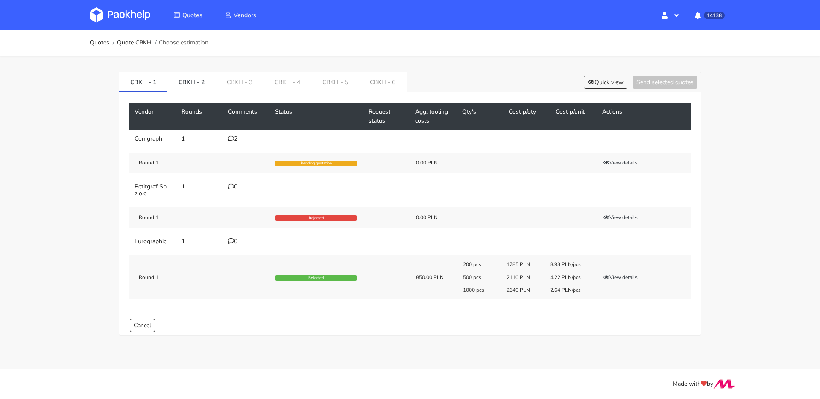
click at [234, 240] on div "0" at bounding box center [246, 241] width 37 height 7
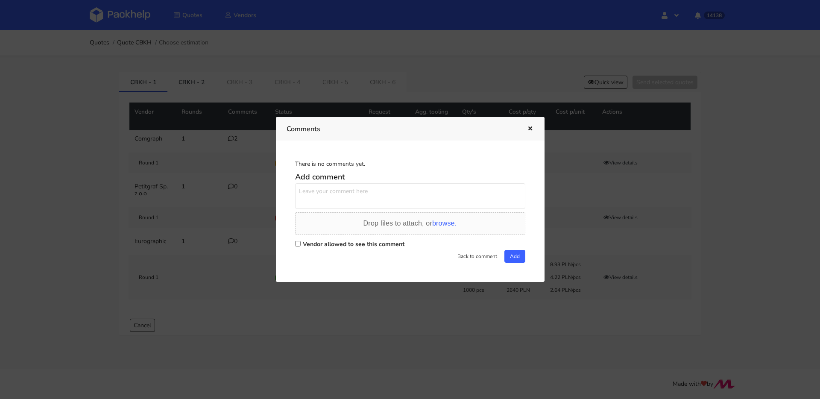
click at [368, 196] on textarea at bounding box center [410, 196] width 230 height 26
type textarea "mogę prosić o podanie wymiarów paczek do każdego wariantu?"
click at [364, 246] on label "Vendor allowed to see this comment" at bounding box center [354, 244] width 102 height 8
click at [301, 246] on input "Vendor allowed to see this comment" at bounding box center [298, 244] width 6 height 6
checkbox input "true"
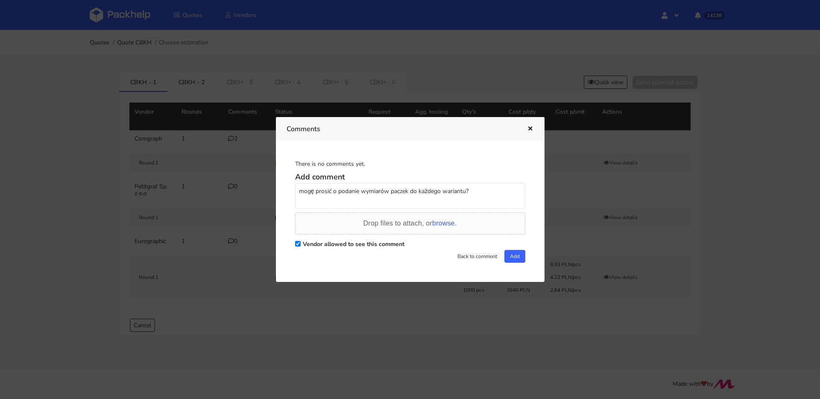
click at [500, 255] on div "Back to comment Add" at bounding box center [410, 256] width 230 height 13
click at [506, 256] on button "Add" at bounding box center [514, 256] width 21 height 13
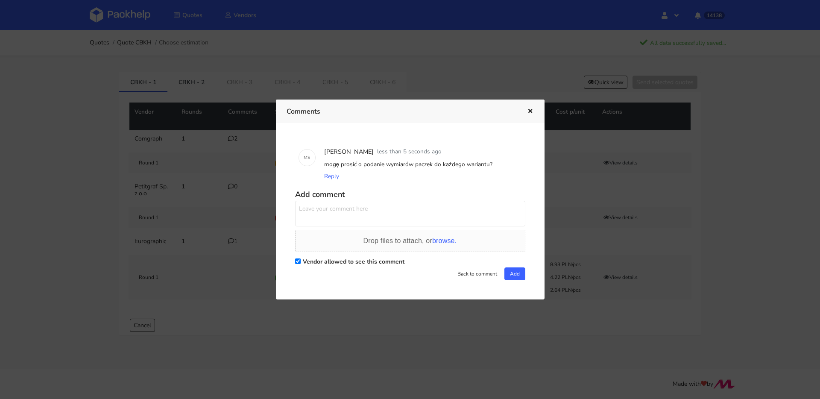
click at [532, 111] on icon "button" at bounding box center [529, 111] width 7 height 6
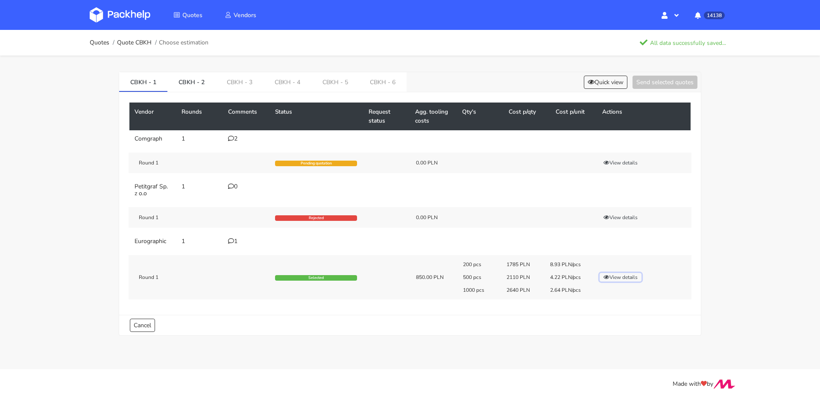
click at [616, 276] on button "View details" at bounding box center [620, 277] width 42 height 9
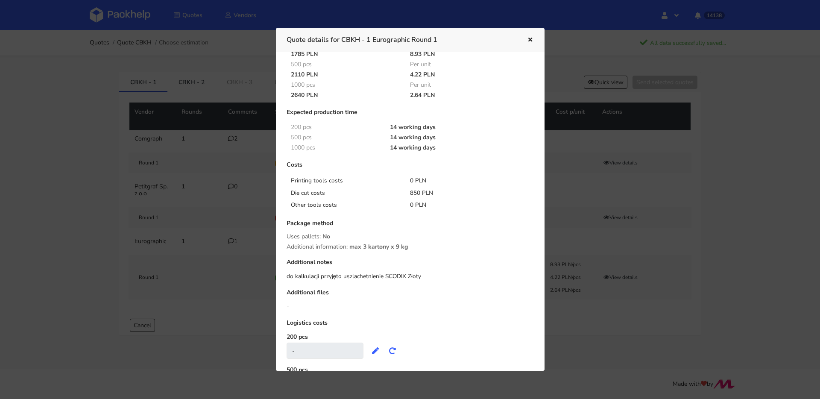
click at [133, 209] on div at bounding box center [410, 199] width 820 height 399
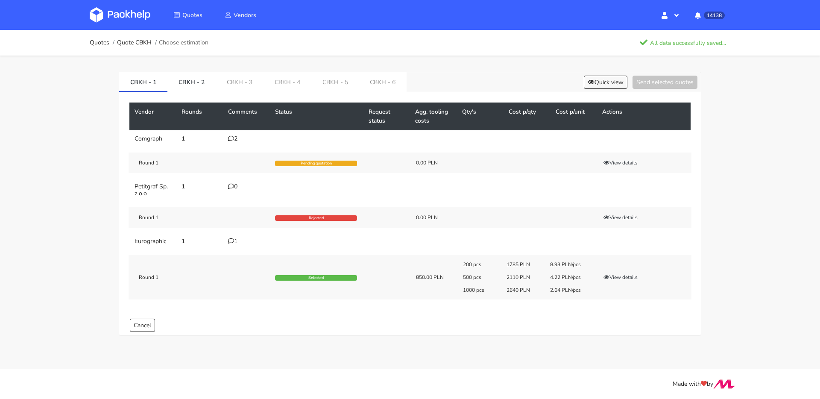
click at [233, 243] on icon at bounding box center [231, 241] width 6 height 6
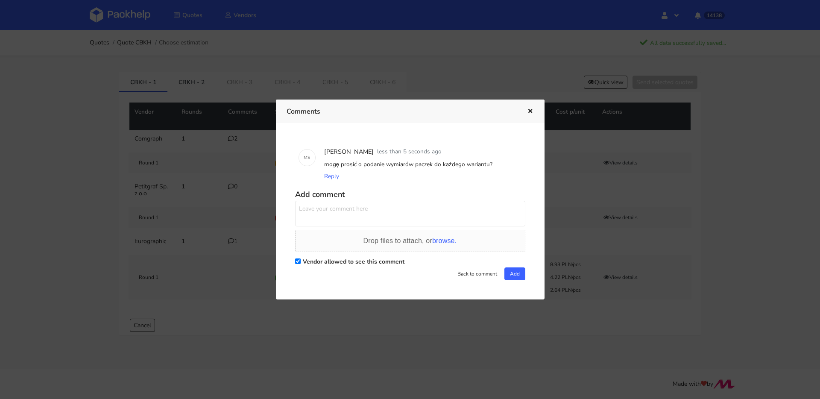
click at [175, 224] on div at bounding box center [410, 199] width 820 height 399
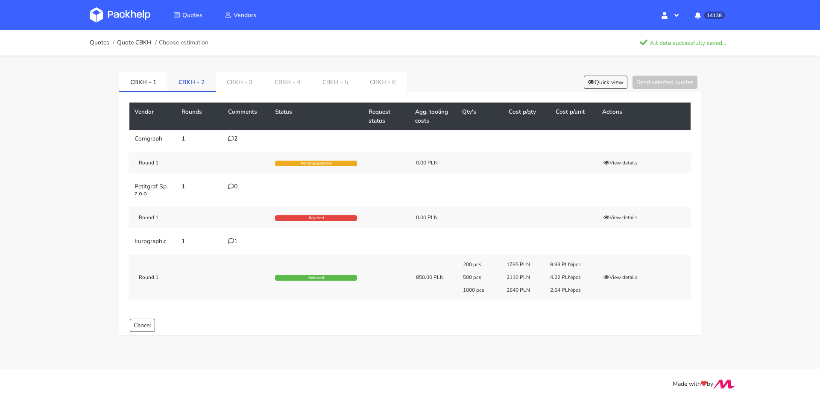
click at [208, 82] on link "CBKH - 2" at bounding box center [191, 81] width 48 height 19
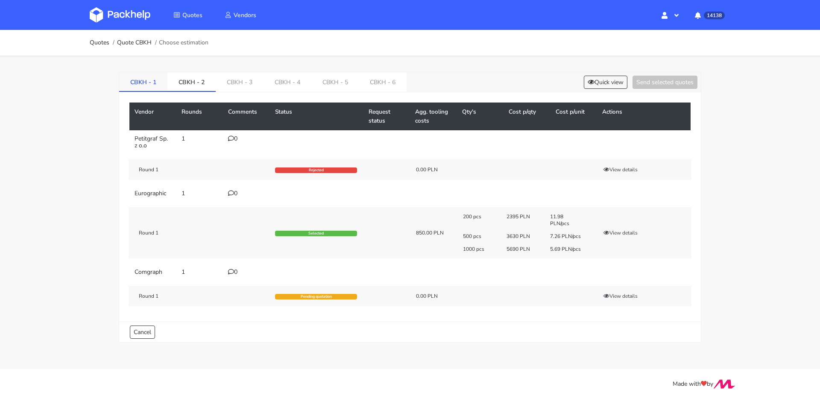
click at [144, 83] on link "CBKH - 1" at bounding box center [143, 81] width 48 height 19
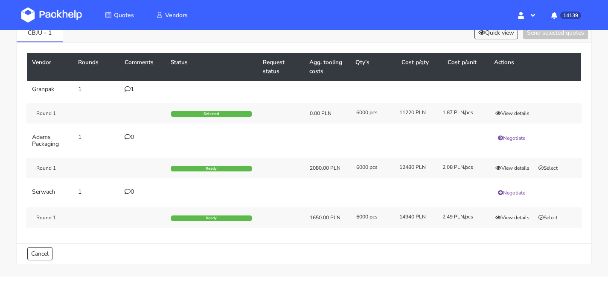
scroll to position [70, 0]
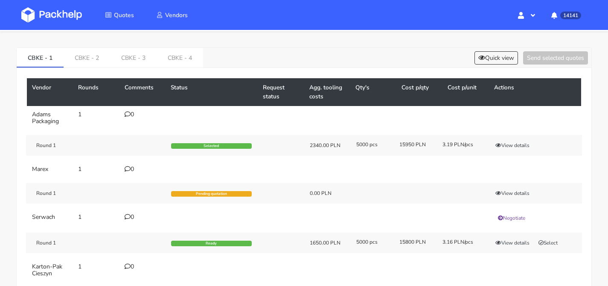
scroll to position [1, 0]
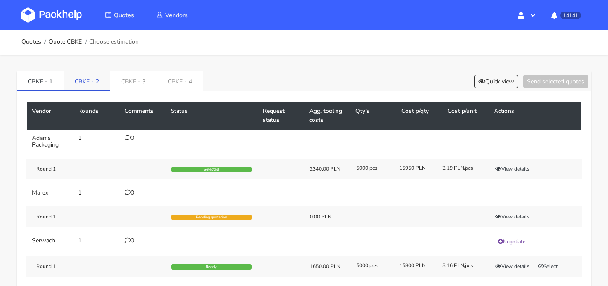
click at [93, 75] on link "CBKE - 2" at bounding box center [87, 80] width 47 height 19
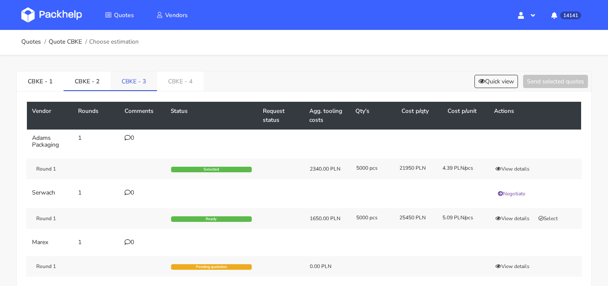
click at [117, 81] on link "CBKE - 3" at bounding box center [134, 80] width 47 height 19
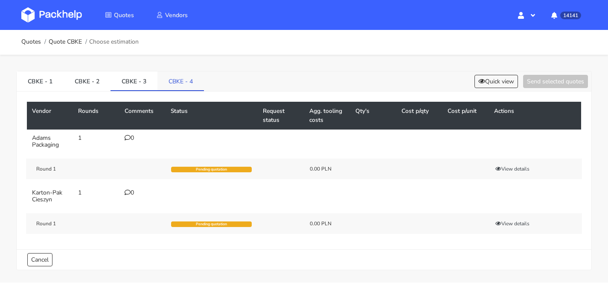
click at [175, 83] on link "CBKE - 4" at bounding box center [181, 80] width 47 height 19
click at [146, 84] on link "CBKE - 3" at bounding box center [134, 80] width 47 height 19
click at [41, 77] on link "CBKE - 1" at bounding box center [40, 80] width 47 height 19
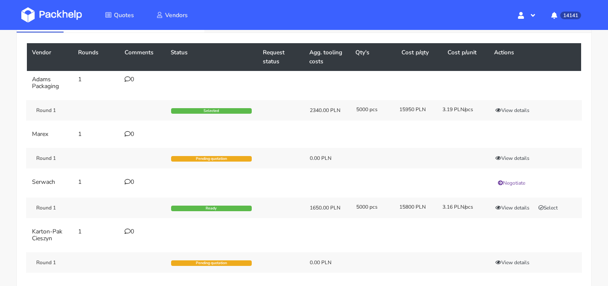
scroll to position [46, 0]
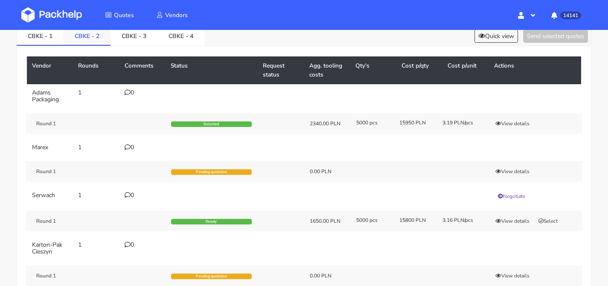
click at [83, 41] on link "CBKE - 2" at bounding box center [87, 35] width 47 height 19
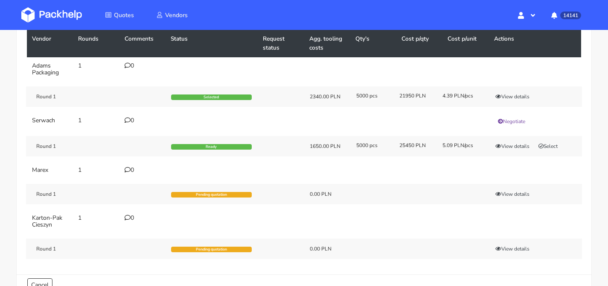
scroll to position [0, 0]
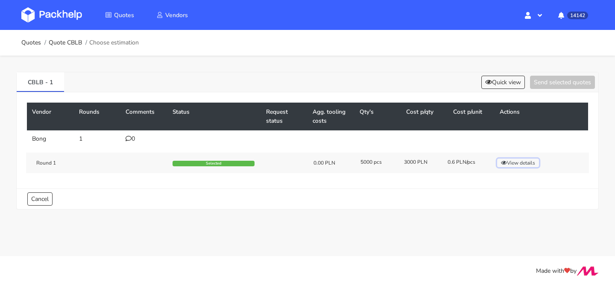
click at [516, 164] on button "View details" at bounding box center [518, 162] width 42 height 9
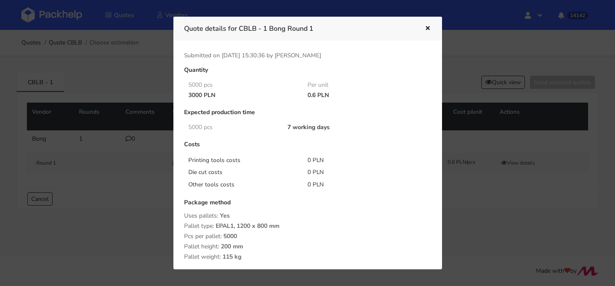
drag, startPoint x: 73, startPoint y: 94, endPoint x: 59, endPoint y: 88, distance: 14.9
click at [73, 94] on div at bounding box center [307, 143] width 615 height 286
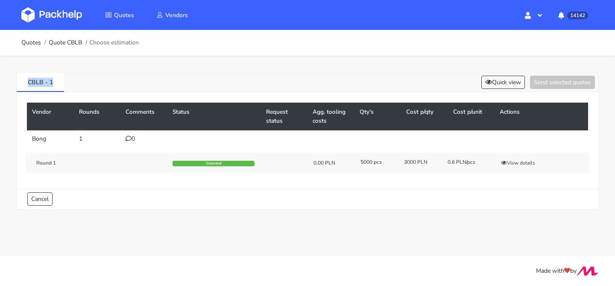
drag, startPoint x: 58, startPoint y: 87, endPoint x: 1, endPoint y: 80, distance: 57.6
click at [0, 80] on div "CBLB - 1 Quick view Send selected quotes Vendor Rounds Comments Status Request …" at bounding box center [307, 139] width 615 height 166
copy link "CBLB - 1"
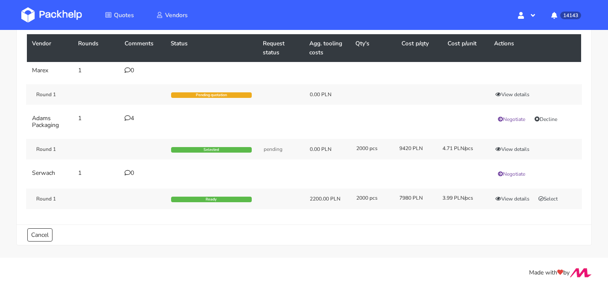
scroll to position [69, 0]
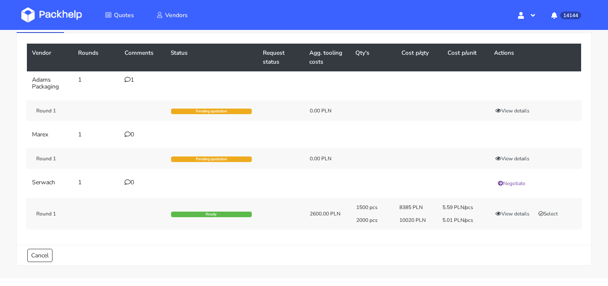
scroll to position [59, 0]
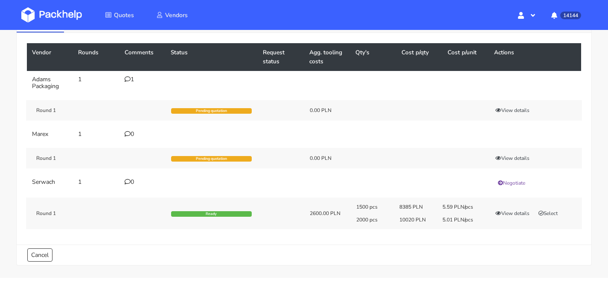
click at [125, 75] on td "1" at bounding box center [143, 83] width 46 height 24
click at [127, 77] on icon at bounding box center [128, 79] width 6 height 6
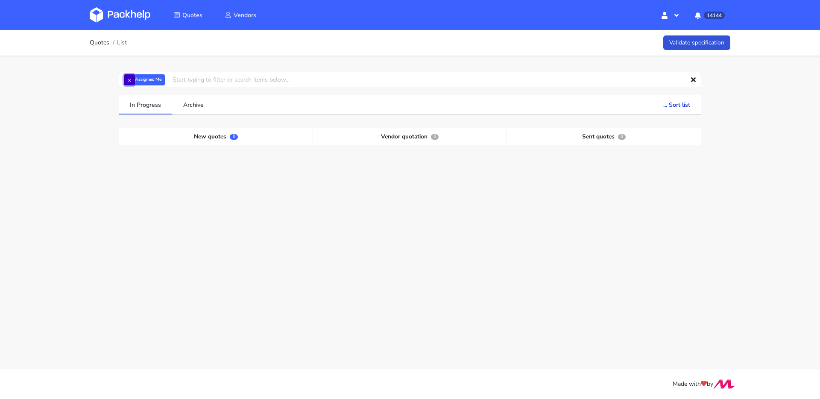
click at [132, 79] on button "×" at bounding box center [129, 79] width 11 height 11
click at [132, 79] on input "text" at bounding box center [410, 80] width 582 height 16
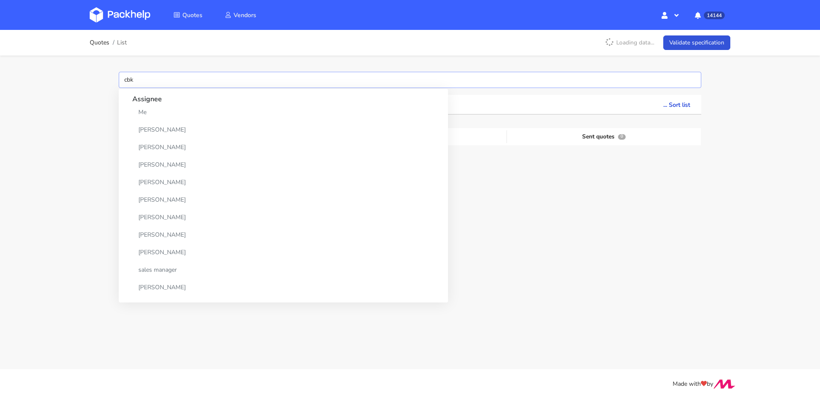
type input "cbkk"
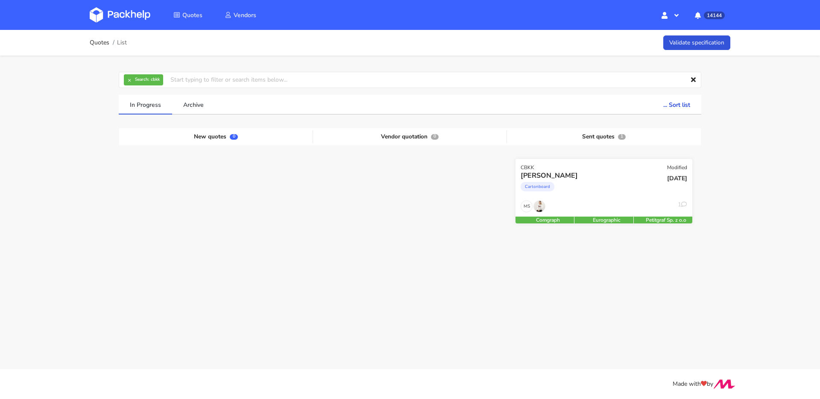
click at [601, 190] on div "Cartonboard" at bounding box center [576, 188] width 113 height 17
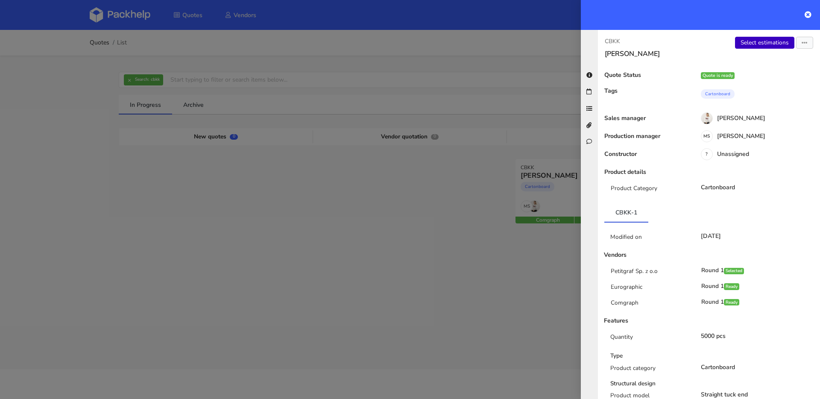
click at [754, 44] on link "Select estimations" at bounding box center [764, 43] width 59 height 12
click at [138, 84] on div at bounding box center [410, 199] width 820 height 399
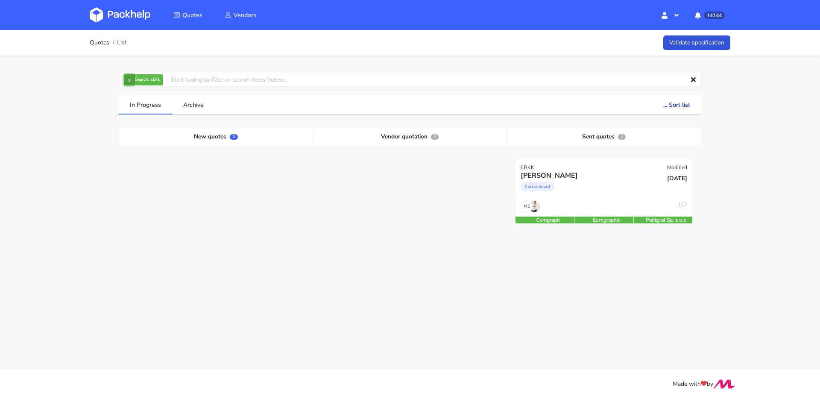
click at [130, 83] on button "×" at bounding box center [129, 79] width 11 height 11
click at [129, 83] on input "text" at bounding box center [410, 80] width 582 height 16
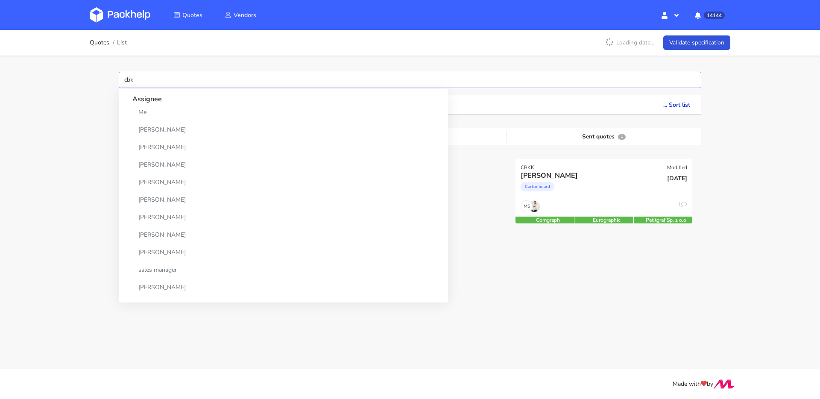
type input "cbkj"
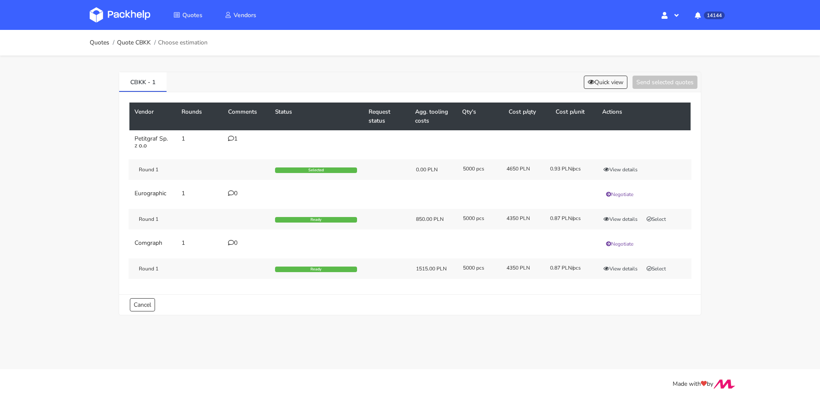
click at [233, 139] on icon at bounding box center [231, 138] width 6 height 6
click at [235, 140] on div "3" at bounding box center [246, 138] width 37 height 7
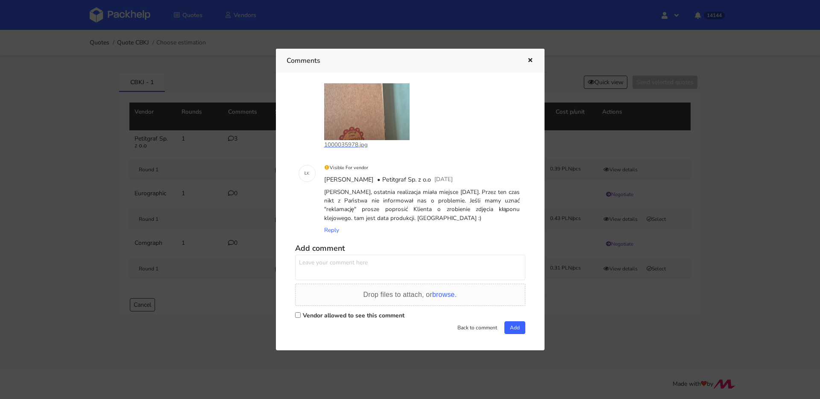
scroll to position [456, 0]
click at [406, 257] on textarea at bounding box center [410, 264] width 230 height 26
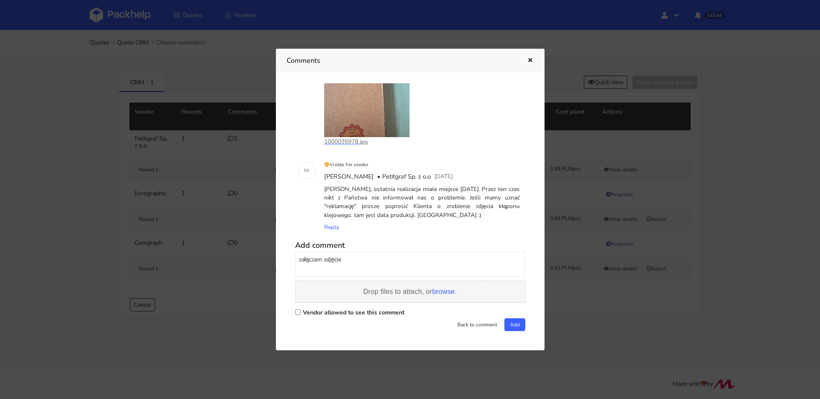
click at [439, 289] on span "browse." at bounding box center [444, 291] width 24 height 7
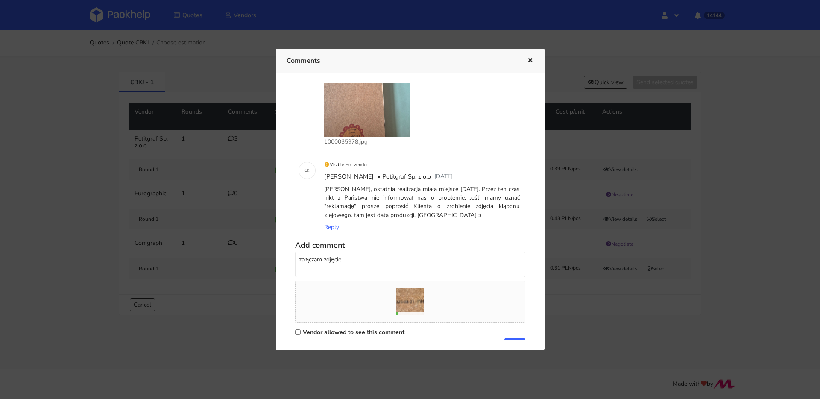
click at [375, 264] on textarea "załączam zdjęcie" at bounding box center [410, 264] width 230 height 26
paste textarea "CBKK"
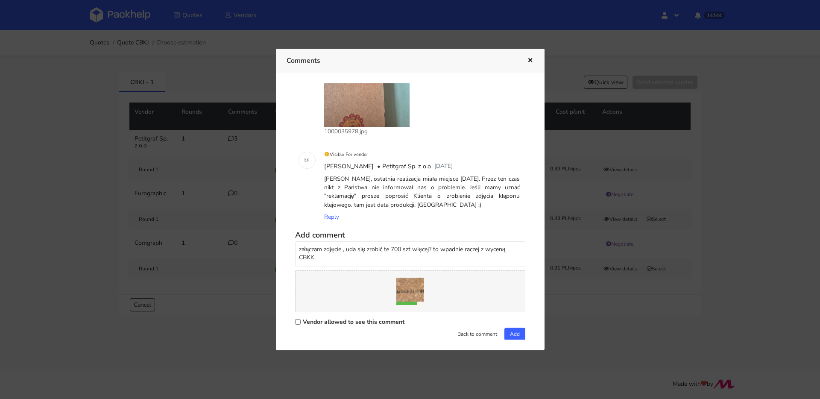
scroll to position [476, 0]
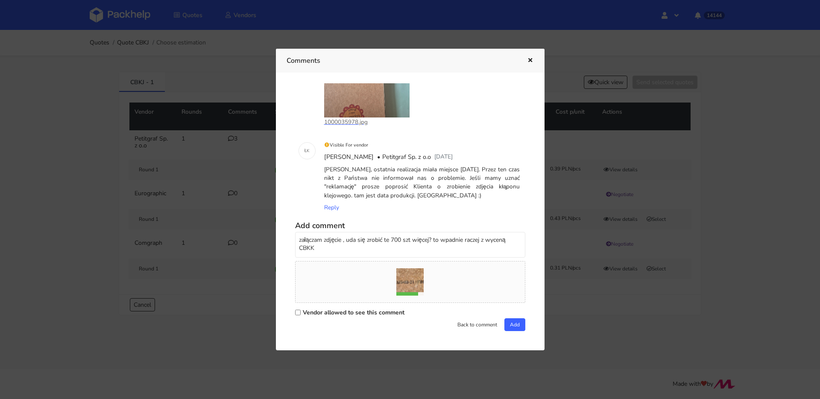
type textarea "załączam zdjęcie , uda się zrobić te 700 szt więcej? to wpadnie raczej z wyceną…"
click at [362, 315] on label "Vendor allowed to see this comment" at bounding box center [354, 312] width 102 height 8
click at [301, 315] on input "Vendor allowed to see this comment" at bounding box center [298, 313] width 6 height 6
checkbox input "true"
click at [520, 326] on button "Add" at bounding box center [514, 324] width 21 height 13
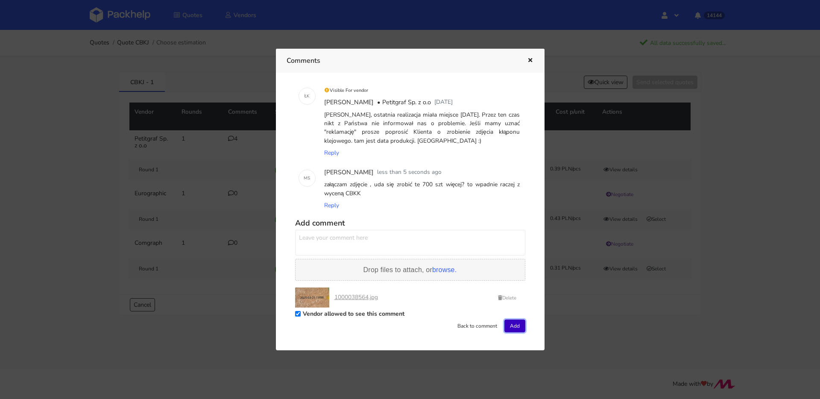
scroll to position [532, 0]
click at [366, 245] on textarea at bounding box center [410, 241] width 230 height 26
type textarea "."
click at [509, 324] on button "Add" at bounding box center [514, 324] width 21 height 13
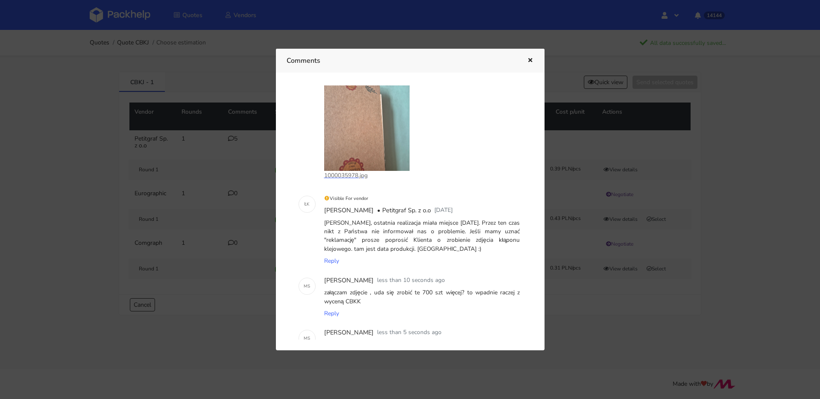
scroll to position [622, 0]
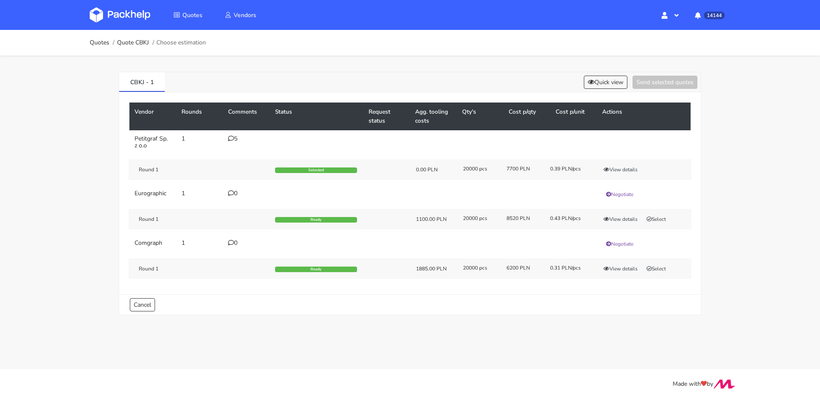
click at [229, 140] on icon at bounding box center [231, 138] width 6 height 6
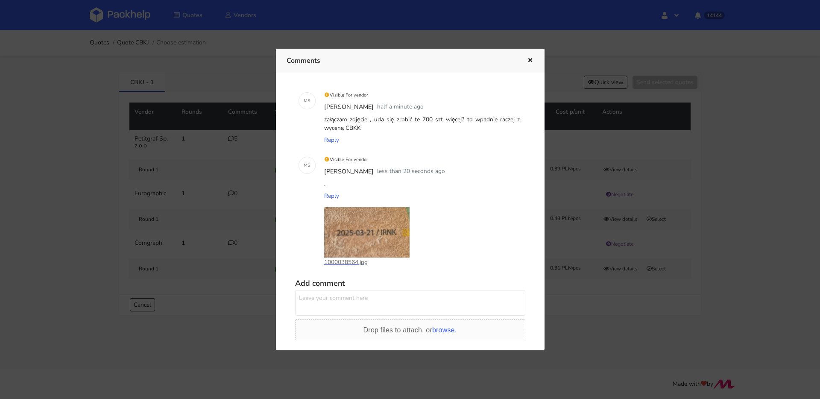
scroll to position [568, 0]
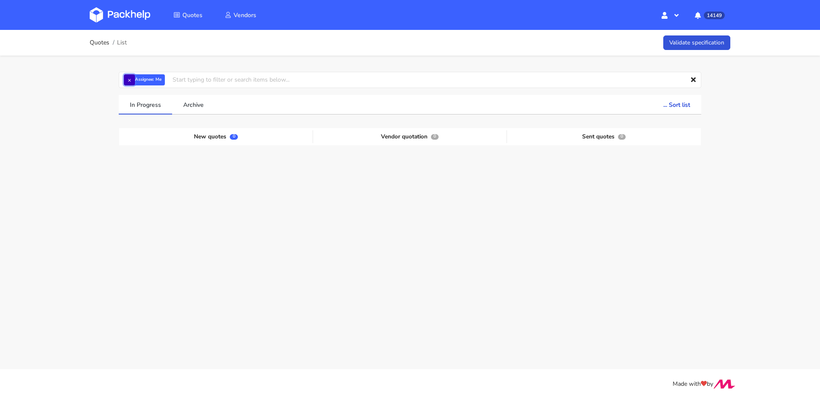
click at [129, 83] on button "×" at bounding box center [129, 79] width 11 height 11
click at [140, 81] on input "text" at bounding box center [410, 80] width 582 height 16
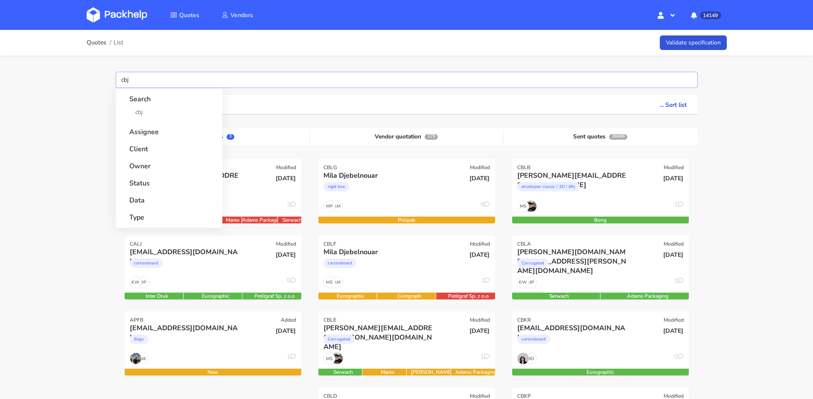
type input "cbjw"
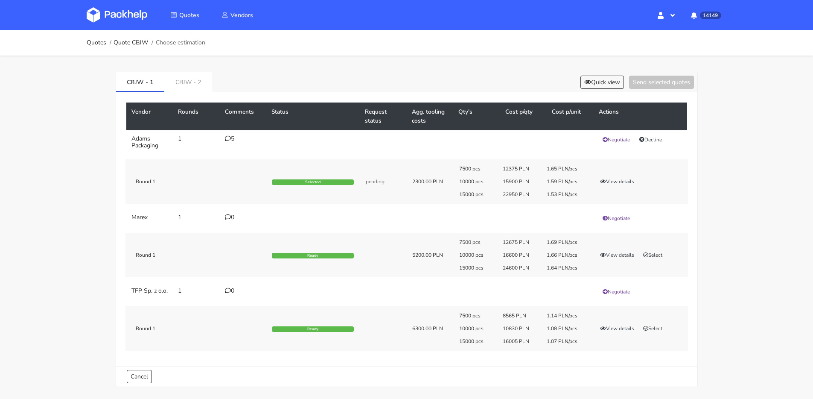
click at [228, 139] on icon at bounding box center [228, 138] width 6 height 6
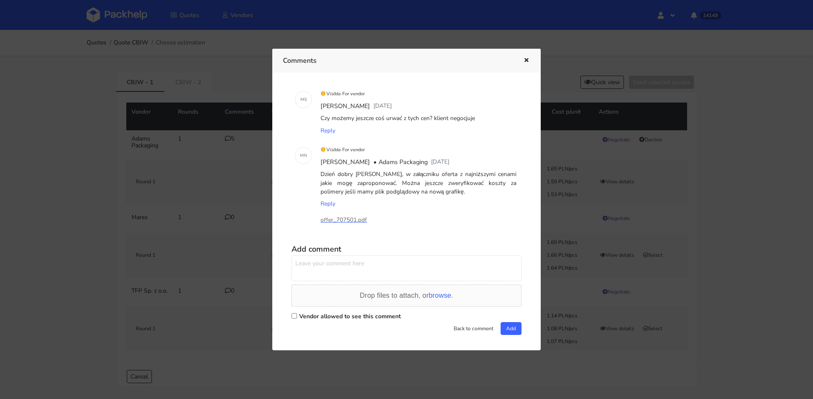
scroll to position [179, 0]
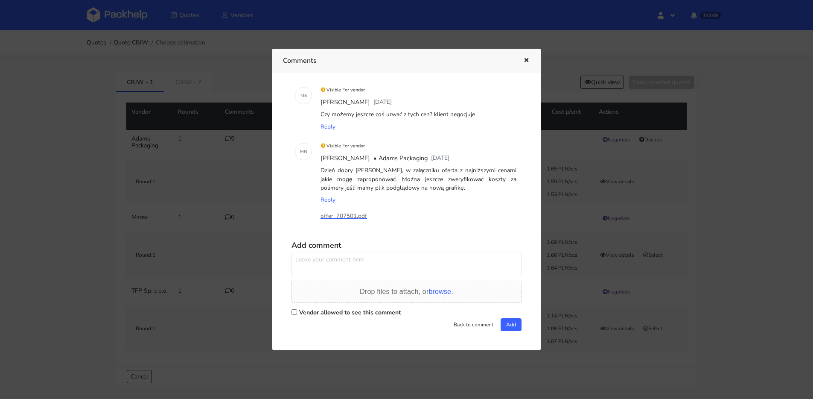
click at [529, 60] on icon "button" at bounding box center [526, 61] width 7 height 6
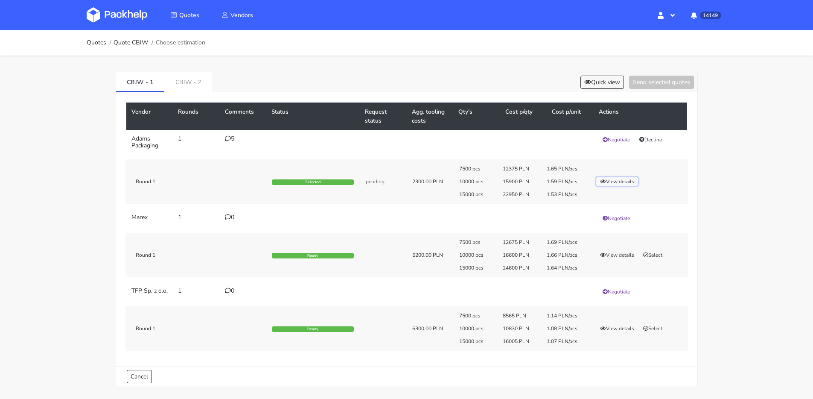
click at [623, 178] on button "View details" at bounding box center [617, 181] width 42 height 9
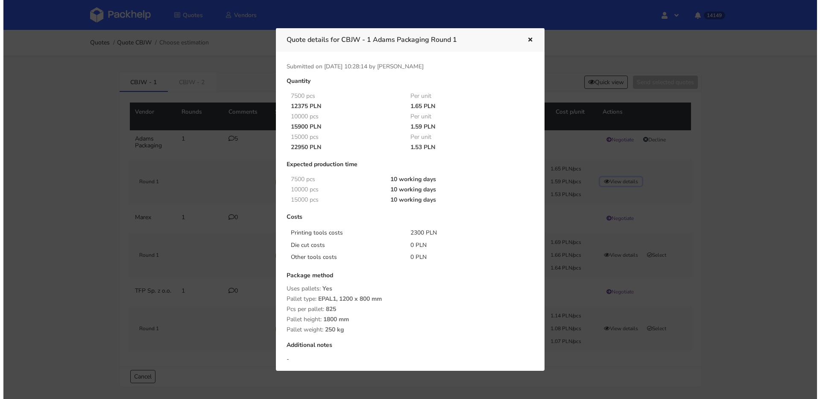
scroll to position [15, 0]
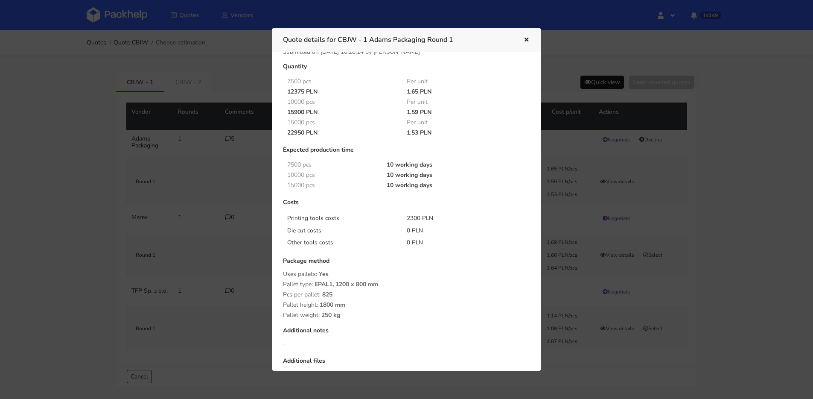
click at [603, 88] on div at bounding box center [406, 199] width 813 height 399
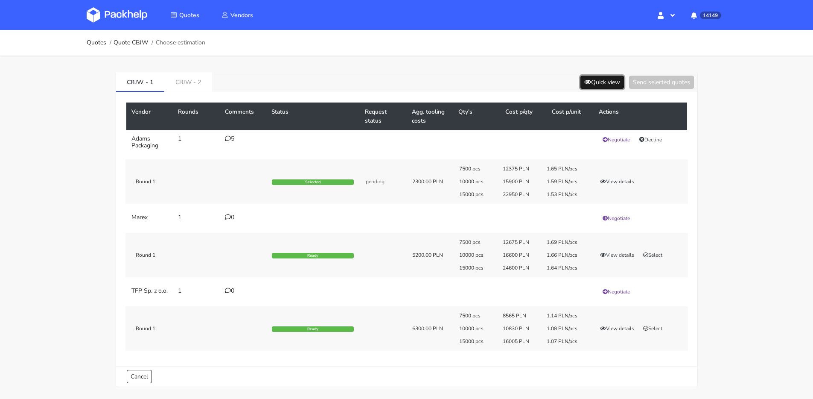
click at [603, 84] on button "Quick view" at bounding box center [603, 82] width 44 height 13
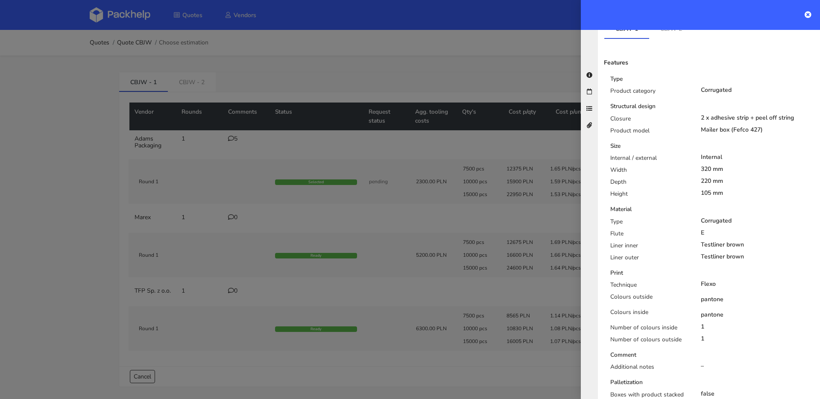
scroll to position [83, 0]
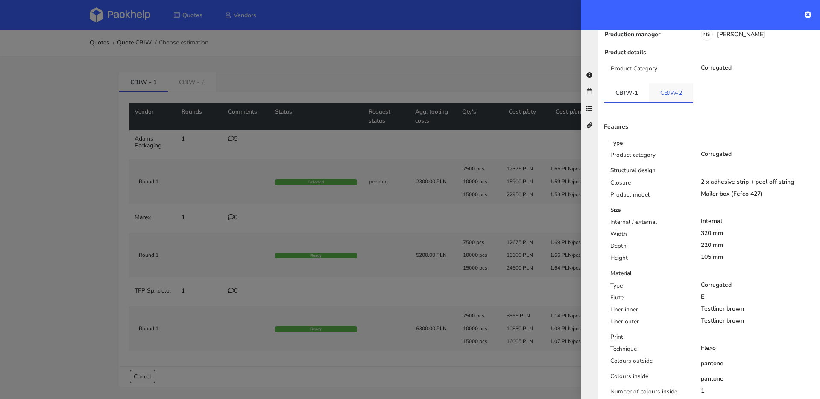
click at [667, 89] on link "CBJW-2" at bounding box center [671, 92] width 44 height 19
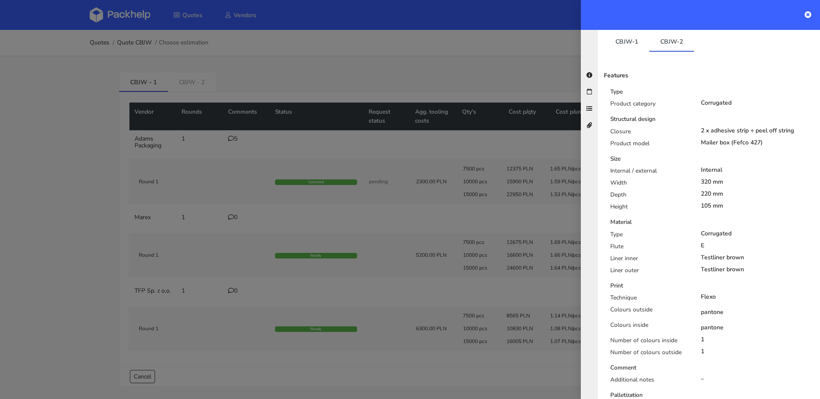
scroll to position [90, 0]
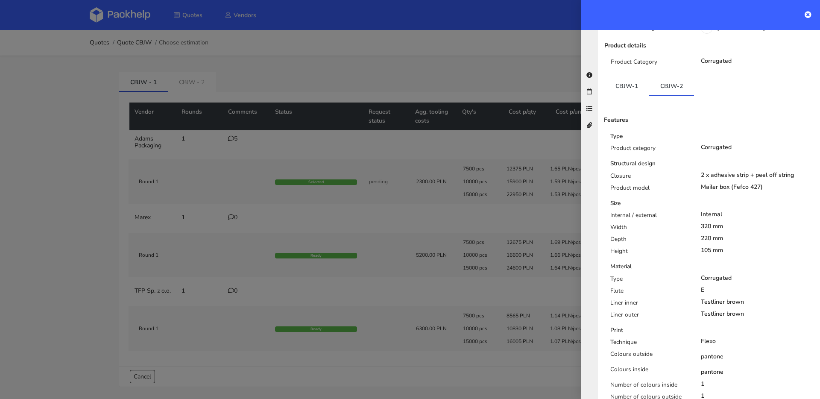
click at [225, 99] on div at bounding box center [410, 199] width 820 height 399
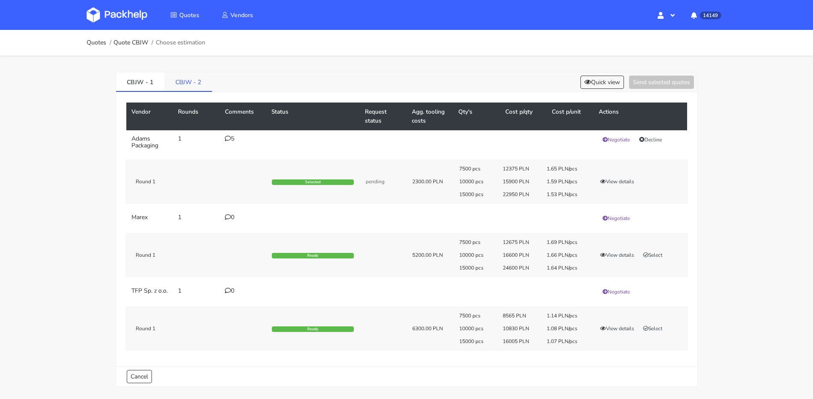
click at [196, 83] on link "CBJW - 2" at bounding box center [188, 81] width 48 height 19
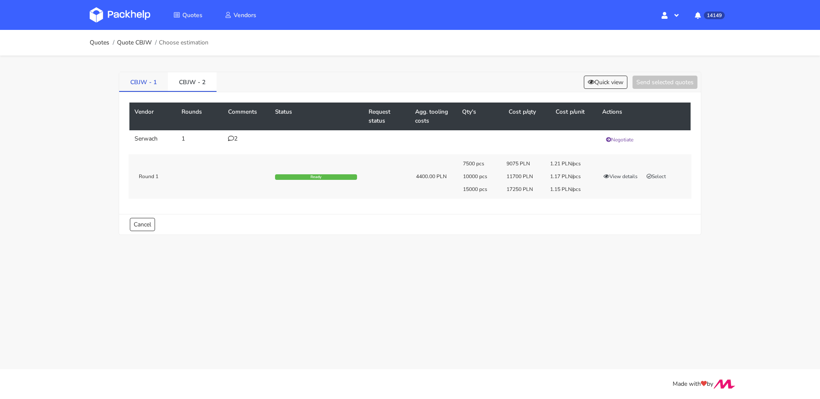
click at [145, 82] on link "CBJW - 1" at bounding box center [143, 81] width 49 height 19
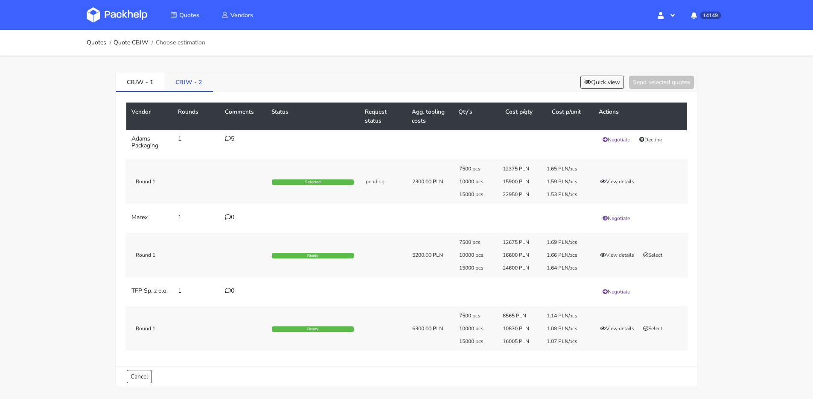
click at [192, 82] on link "CBJW - 2" at bounding box center [188, 81] width 49 height 19
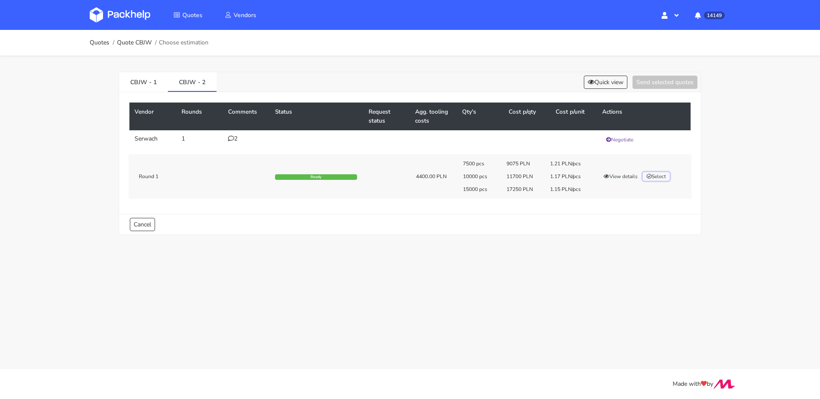
click at [658, 177] on button "Select" at bounding box center [656, 176] width 27 height 9
click at [645, 76] on button "Send selected quotes ( 1 )" at bounding box center [658, 82] width 77 height 13
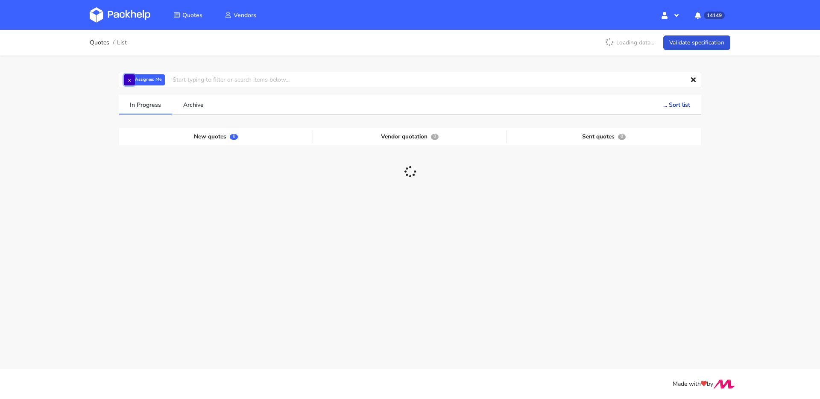
click at [129, 79] on button "×" at bounding box center [129, 79] width 11 height 11
click at [140, 82] on input "text" at bounding box center [410, 80] width 582 height 16
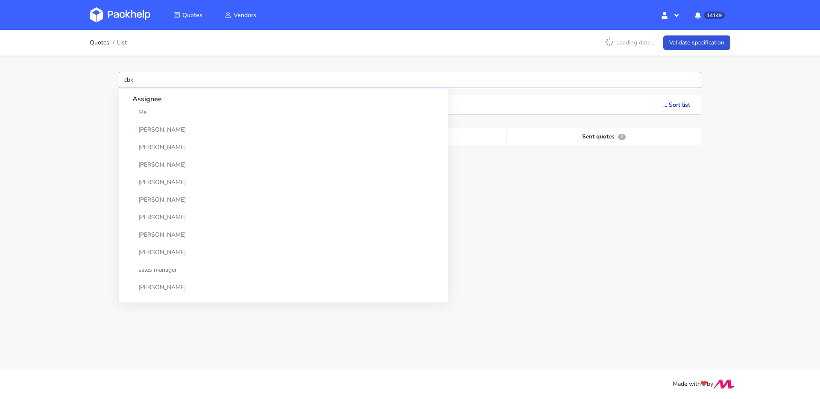
type input "cbkh"
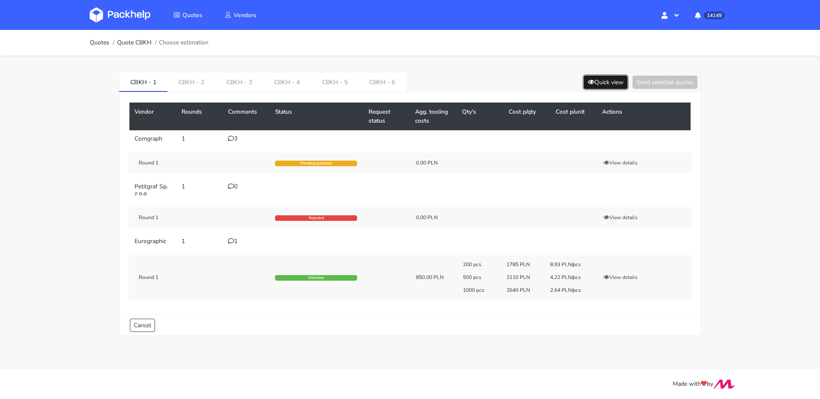
click at [602, 80] on button "Quick view" at bounding box center [606, 82] width 44 height 13
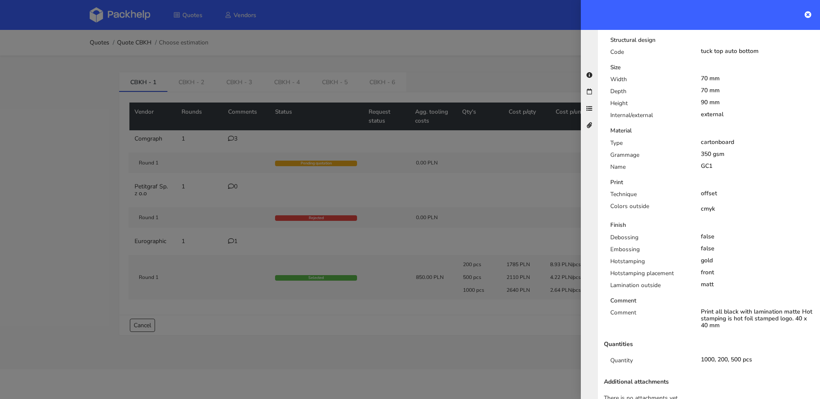
scroll to position [241, 0]
click at [337, 149] on div at bounding box center [410, 199] width 820 height 399
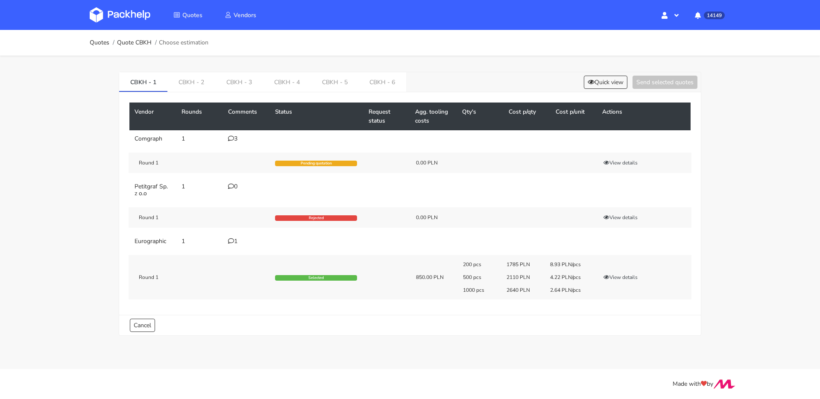
click at [230, 137] on icon at bounding box center [231, 138] width 6 height 6
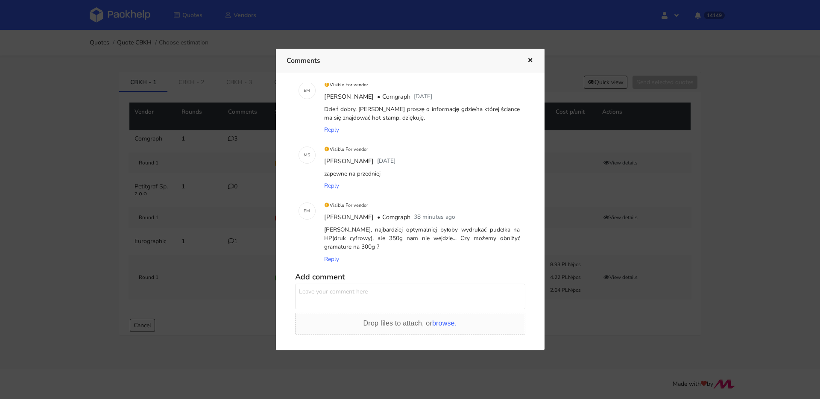
scroll to position [48, 0]
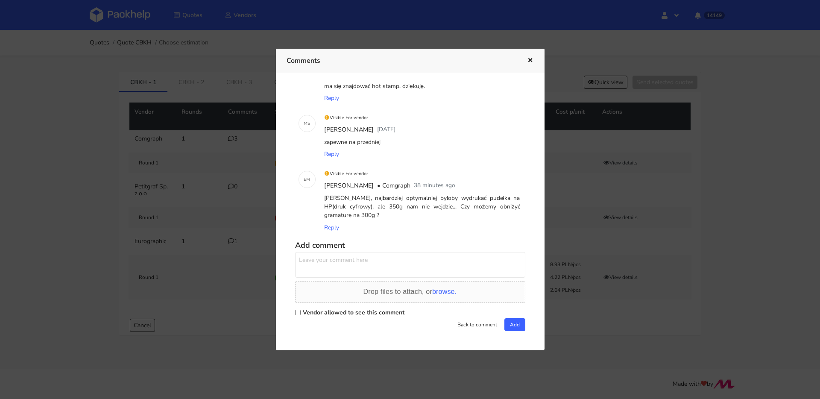
click at [369, 256] on textarea at bounding box center [410, 265] width 230 height 26
type textarea "poproszę taką ofertę"
click at [368, 315] on label "Vendor allowed to see this comment" at bounding box center [354, 312] width 102 height 8
click at [301, 315] on input "Vendor allowed to see this comment" at bounding box center [298, 313] width 6 height 6
checkbox input "true"
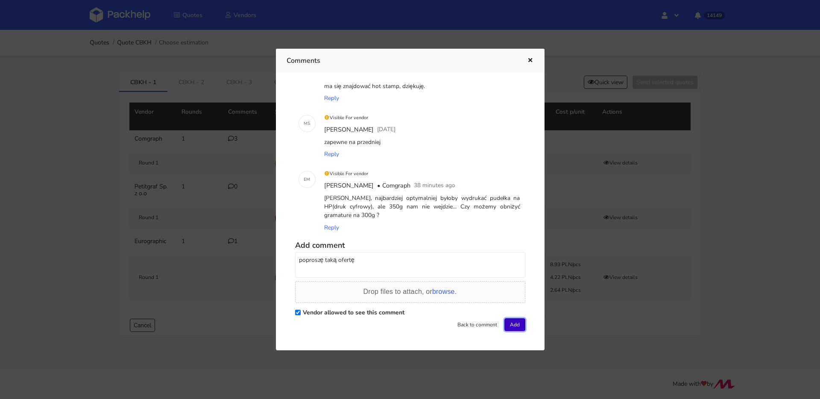
click at [511, 319] on button "Add" at bounding box center [514, 324] width 21 height 13
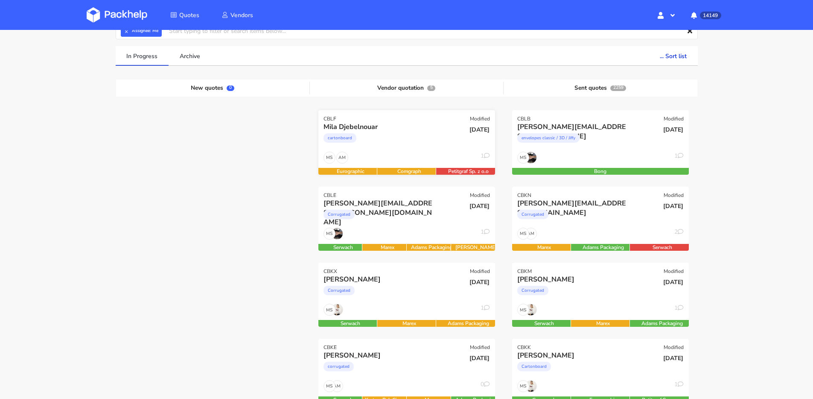
scroll to position [72, 0]
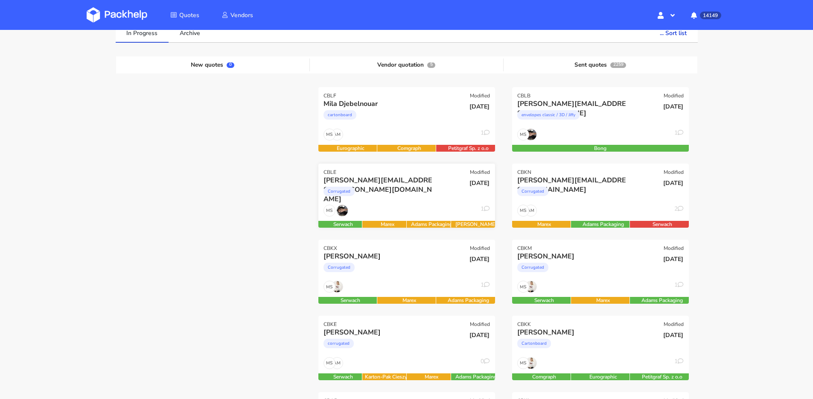
click at [410, 198] on div "Corrugated" at bounding box center [380, 193] width 113 height 17
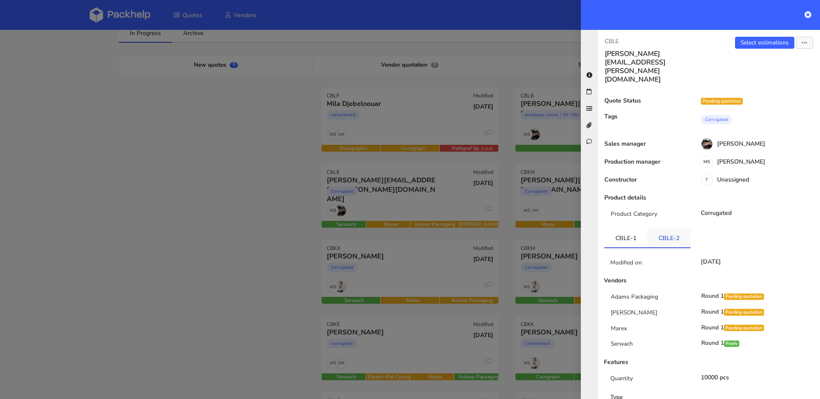
click at [671, 228] on link "CBLE-2" at bounding box center [668, 237] width 43 height 19
click at [633, 228] on link "CBLE-1" at bounding box center [625, 237] width 43 height 19
click at [423, 191] on div at bounding box center [410, 199] width 820 height 399
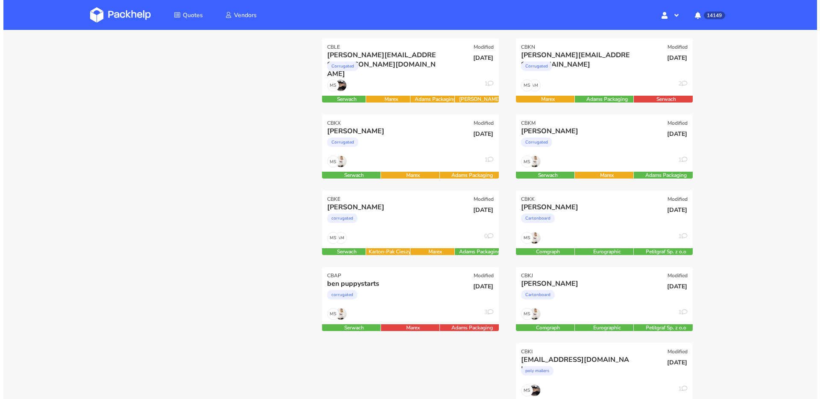
scroll to position [210, 0]
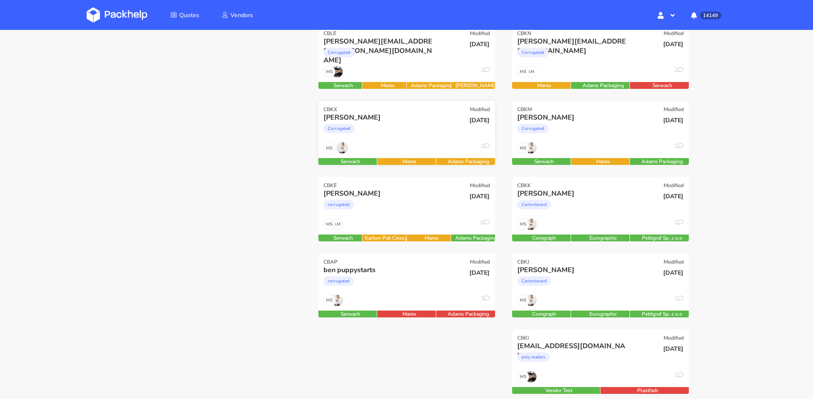
click at [398, 150] on div "MS 1" at bounding box center [407, 150] width 177 height 16
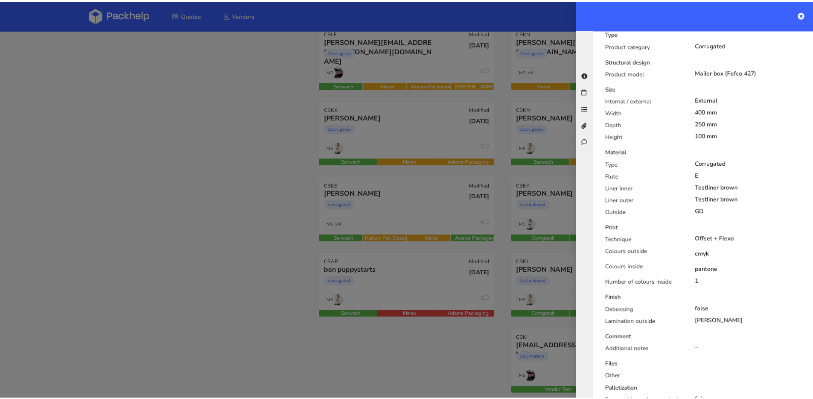
scroll to position [251, 0]
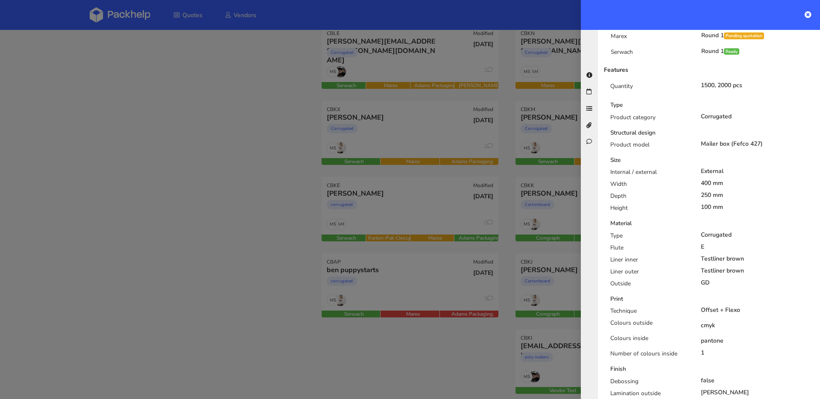
click at [427, 162] on div at bounding box center [410, 199] width 820 height 399
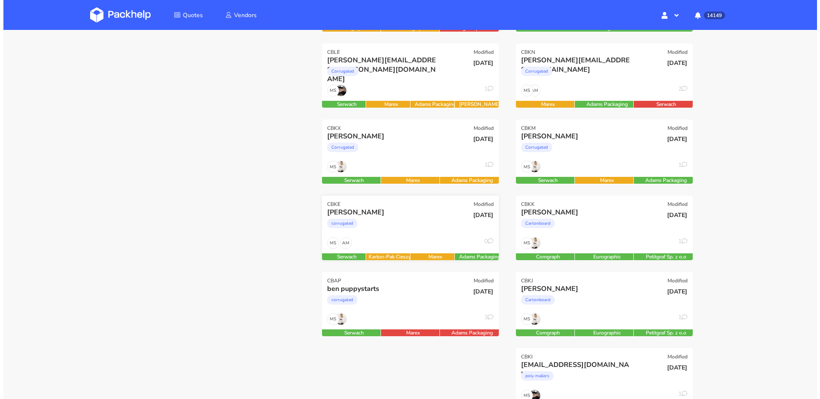
scroll to position [199, 0]
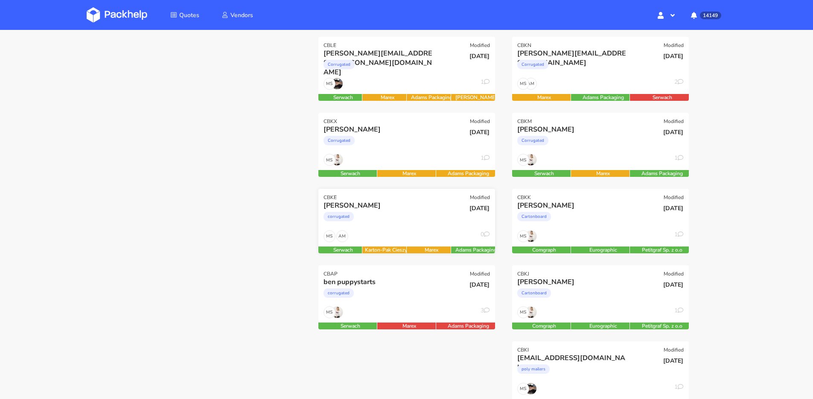
click at [439, 225] on div "[DATE]" at bounding box center [465, 215] width 59 height 29
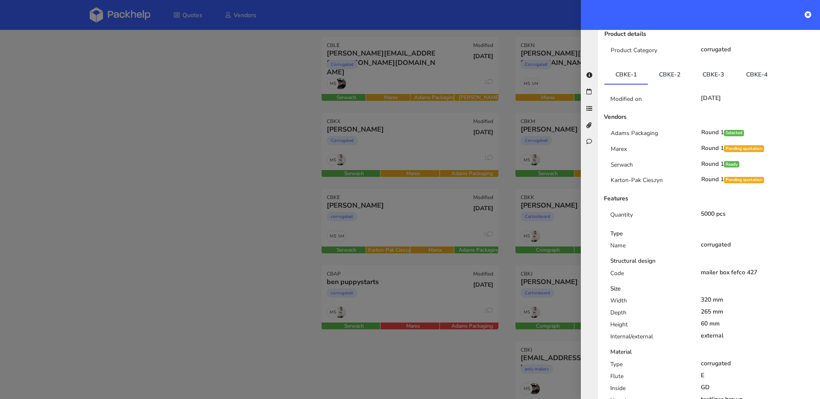
scroll to position [0, 0]
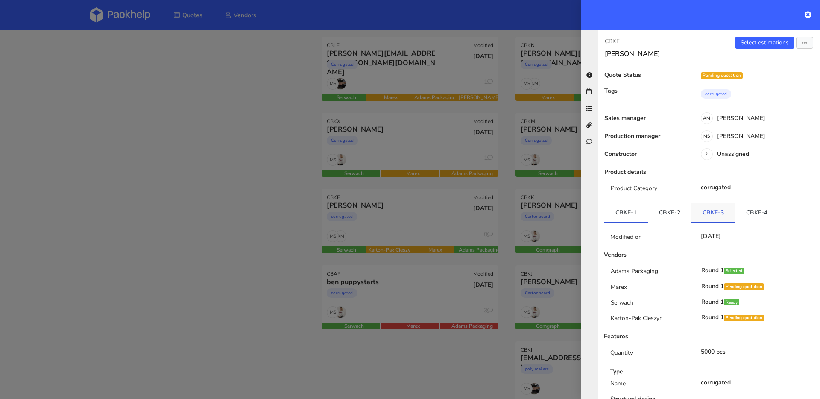
click at [693, 216] on link "CBKE-3" at bounding box center [713, 212] width 44 height 19
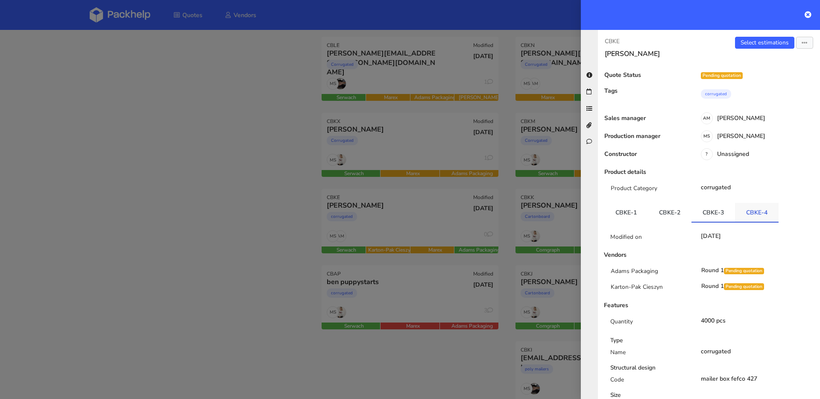
click at [771, 210] on link "CBKE-4" at bounding box center [757, 212] width 44 height 19
click at [259, 181] on div at bounding box center [410, 199] width 820 height 399
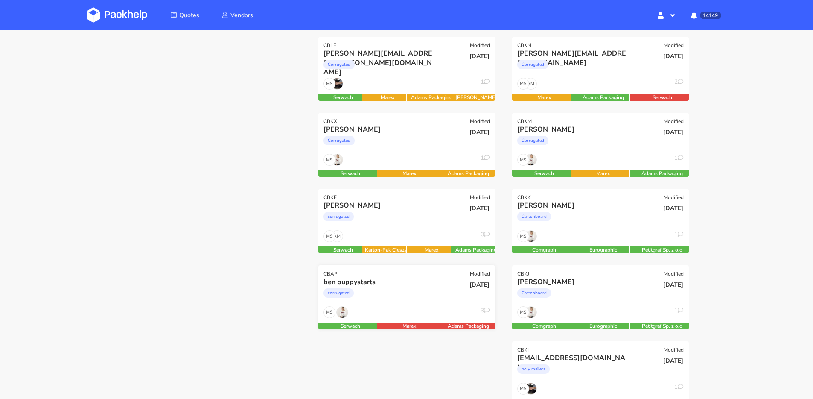
click at [444, 304] on div "09 Sep 2025" at bounding box center [465, 291] width 59 height 29
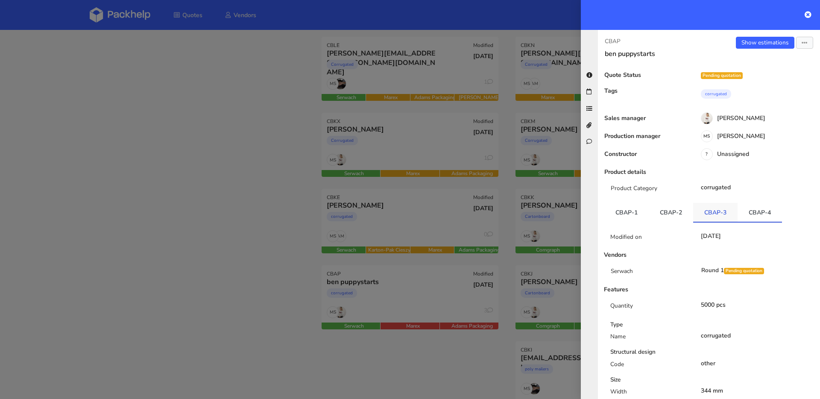
click at [717, 213] on link "CBAP-3" at bounding box center [715, 212] width 44 height 19
click at [755, 213] on link "CBAP-4" at bounding box center [759, 212] width 44 height 19
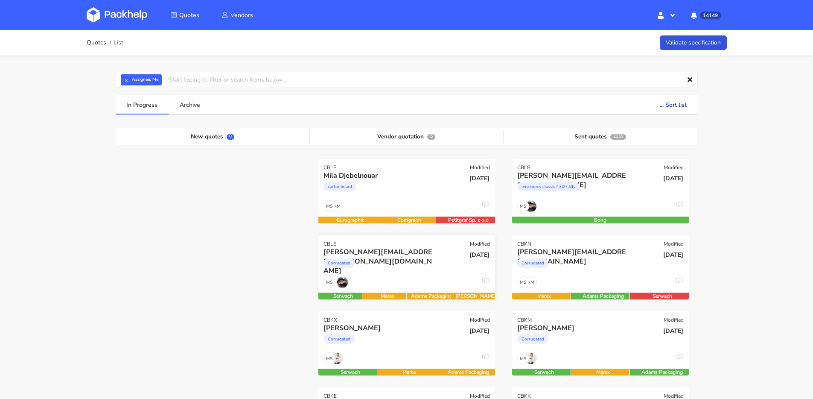
scroll to position [277, 0]
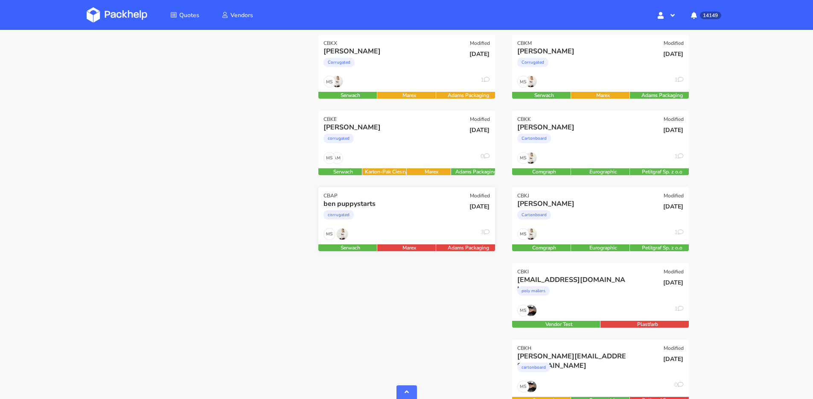
click at [417, 234] on div "MS 3" at bounding box center [407, 236] width 177 height 16
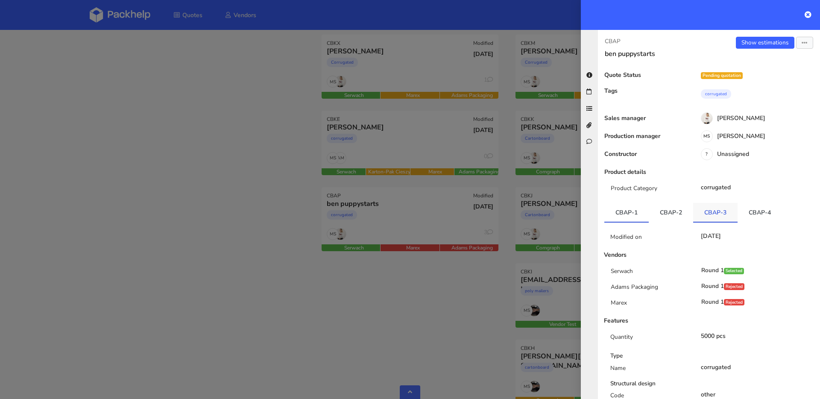
click at [732, 211] on link "CBAP-3" at bounding box center [715, 212] width 44 height 19
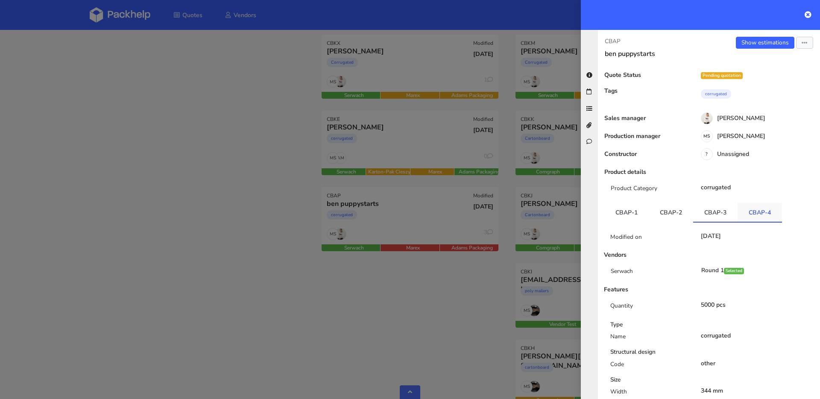
click at [757, 210] on link "CBAP-4" at bounding box center [759, 212] width 44 height 19
click at [335, 202] on div at bounding box center [410, 199] width 820 height 399
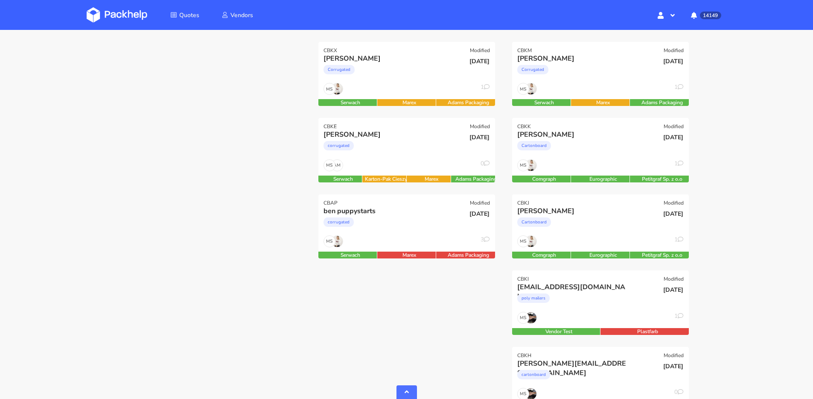
scroll to position [0, 0]
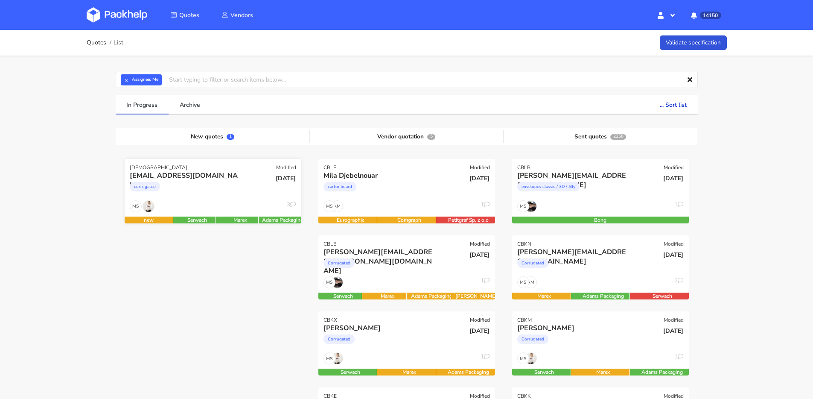
click at [197, 191] on div "corrugated" at bounding box center [186, 188] width 113 height 17
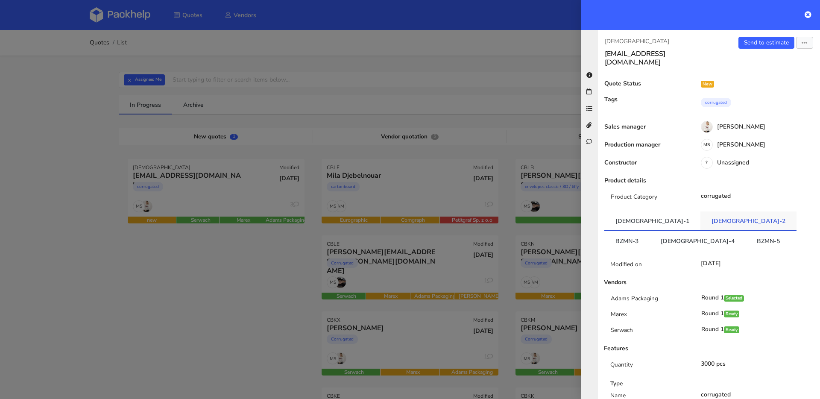
click at [700, 218] on link "[DEMOGRAPHIC_DATA]-2" at bounding box center [748, 220] width 96 height 19
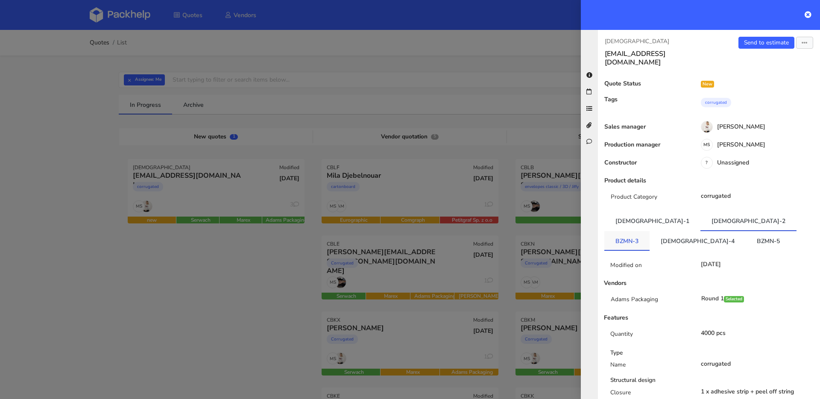
click at [649, 231] on link "BZMN-3" at bounding box center [626, 240] width 45 height 19
click at [789, 216] on ul "BZMN-1 BZMN-2 BZMN-3 BZMN-4 BZMN-5" at bounding box center [708, 230] width 209 height 38
click at [745, 230] on link "[DEMOGRAPHIC_DATA]-4" at bounding box center [697, 239] width 96 height 19
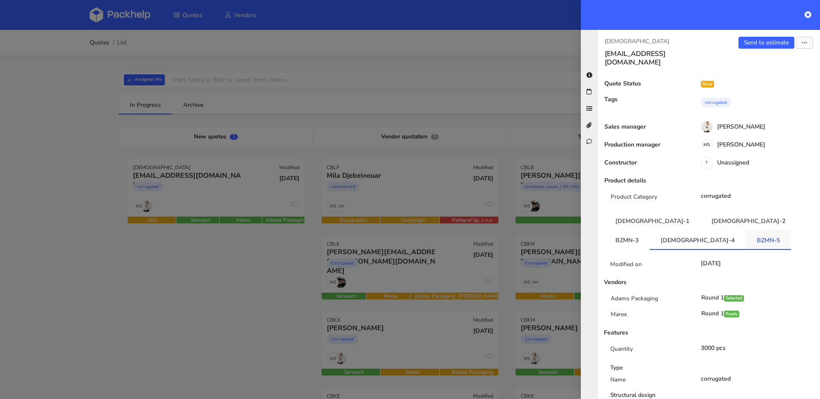
click at [745, 236] on link "BZMN-5" at bounding box center [767, 239] width 45 height 19
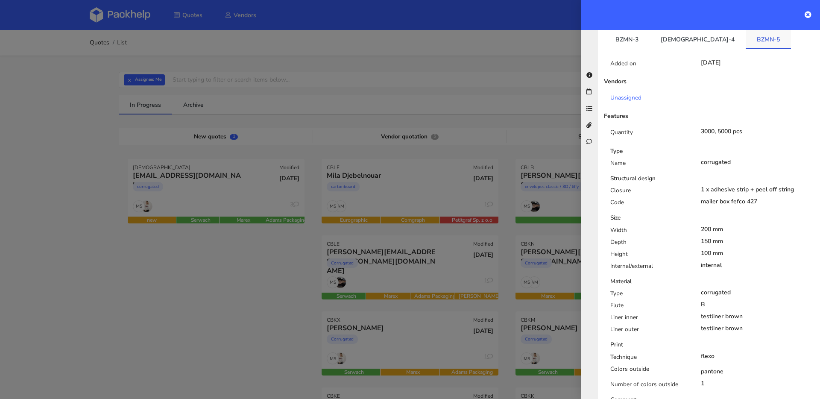
scroll to position [150, 0]
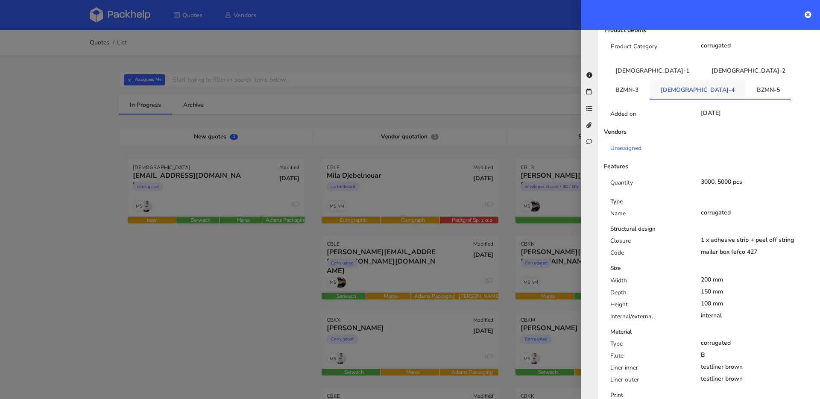
click at [745, 80] on link "[DEMOGRAPHIC_DATA]-4" at bounding box center [697, 89] width 96 height 19
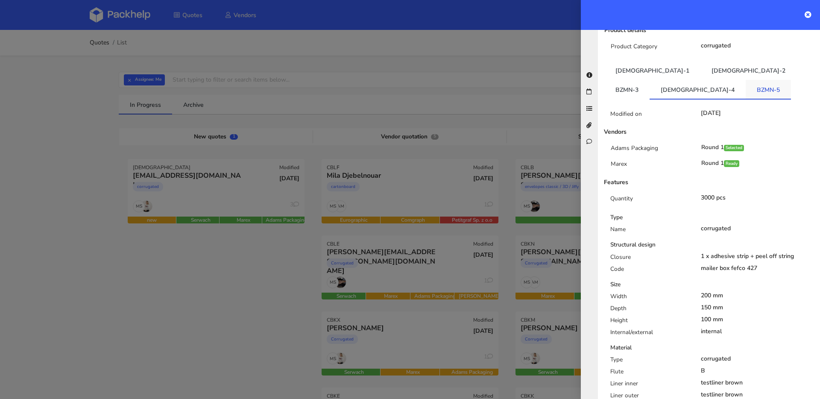
click at [745, 80] on link "BZMN-5" at bounding box center [767, 89] width 45 height 19
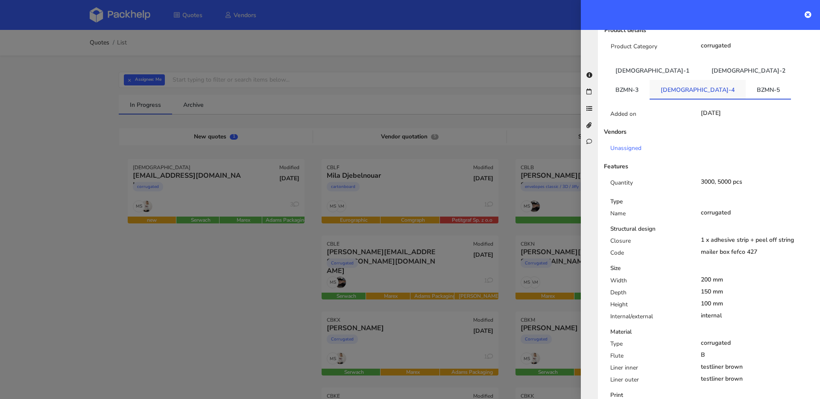
click at [745, 80] on link "[DEMOGRAPHIC_DATA]-4" at bounding box center [697, 89] width 96 height 19
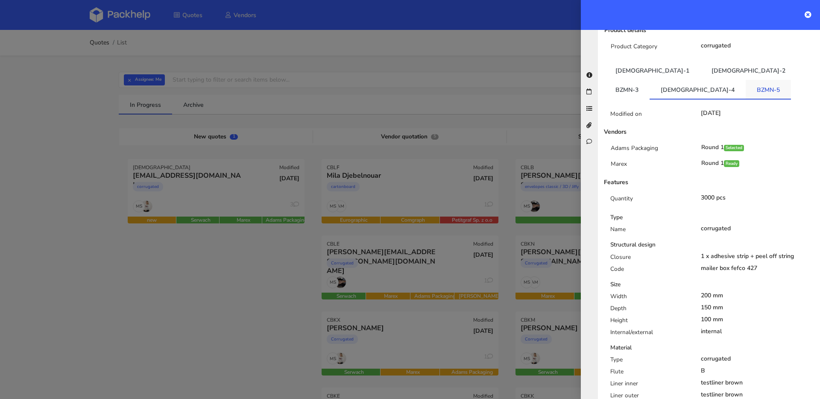
click at [745, 80] on link "BZMN-5" at bounding box center [767, 89] width 45 height 19
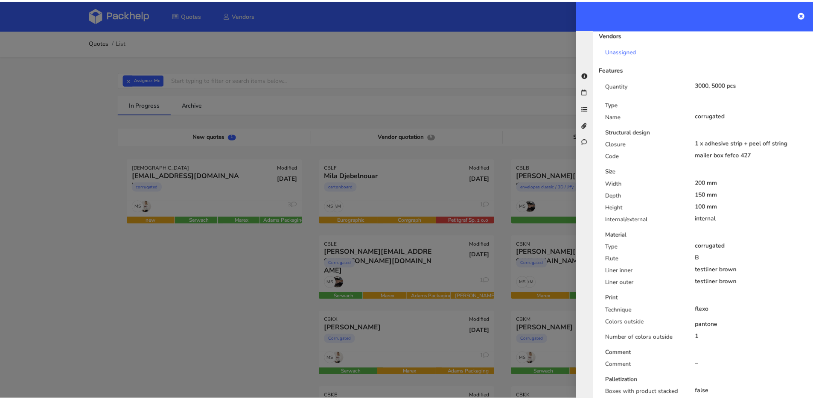
scroll to position [172, 0]
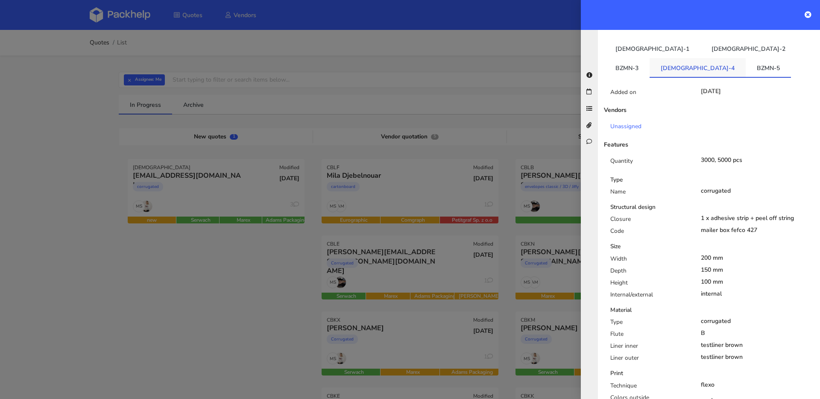
click at [745, 58] on link "[DEMOGRAPHIC_DATA]-4" at bounding box center [697, 67] width 96 height 19
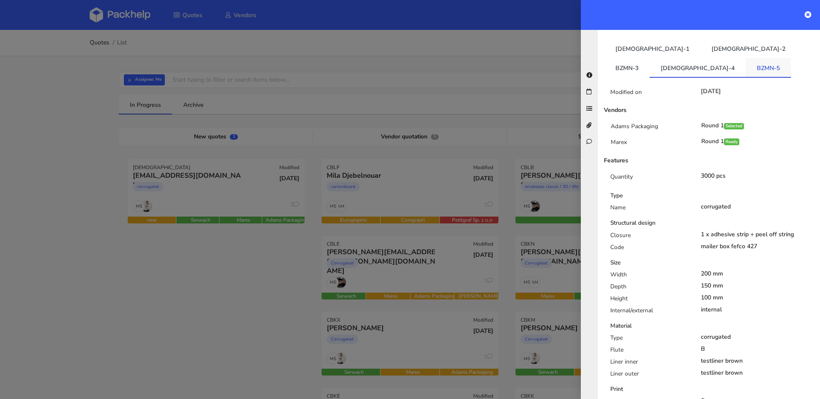
click at [745, 59] on link "BZMN-5" at bounding box center [767, 67] width 45 height 19
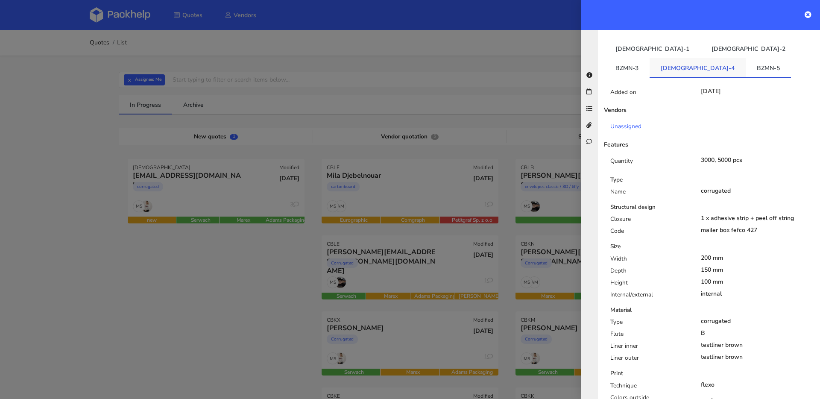
click at [745, 58] on link "[DEMOGRAPHIC_DATA]-4" at bounding box center [697, 67] width 96 height 19
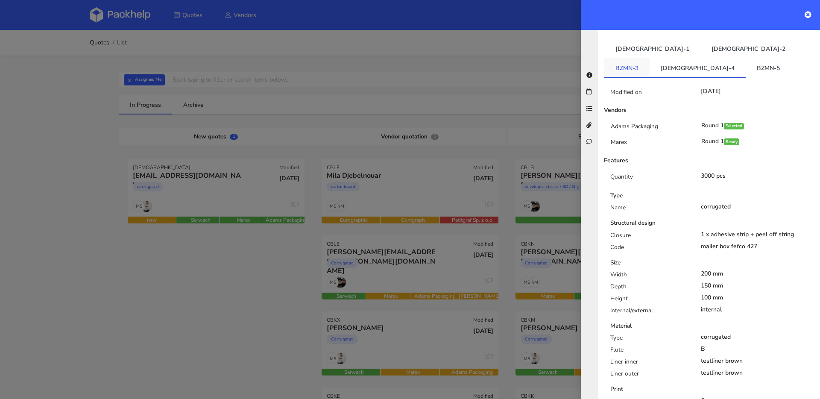
click at [649, 58] on link "BZMN-3" at bounding box center [626, 67] width 45 height 19
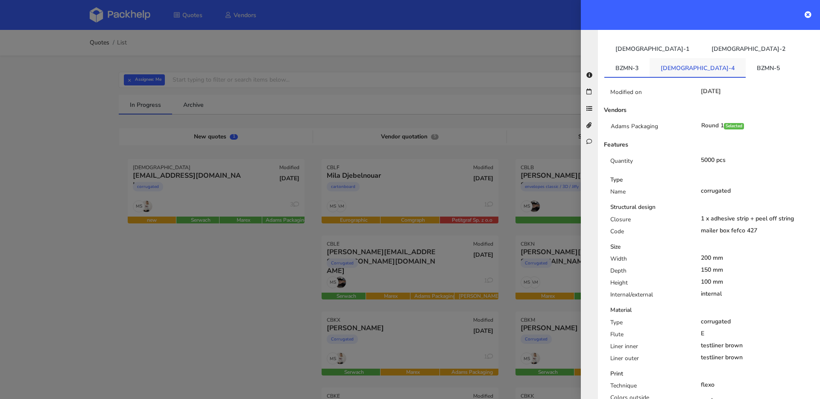
click at [745, 58] on link "BZMN-4" at bounding box center [697, 67] width 96 height 19
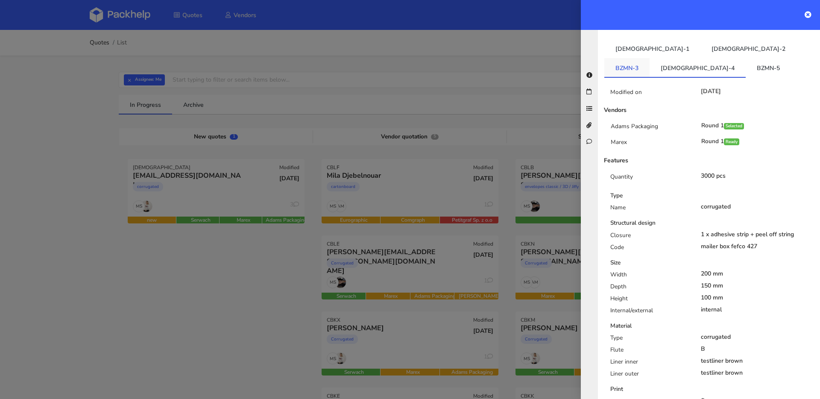
click at [649, 58] on link "BZMN-3" at bounding box center [626, 67] width 45 height 19
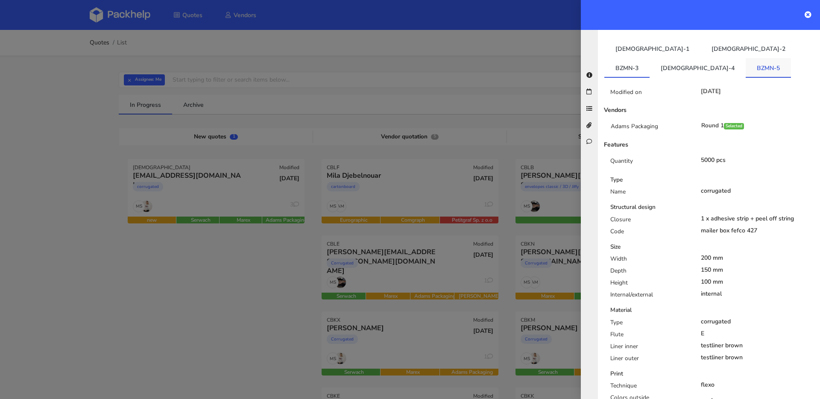
click at [745, 60] on link "BZMN-5" at bounding box center [767, 67] width 45 height 19
click at [129, 83] on div at bounding box center [410, 199] width 820 height 399
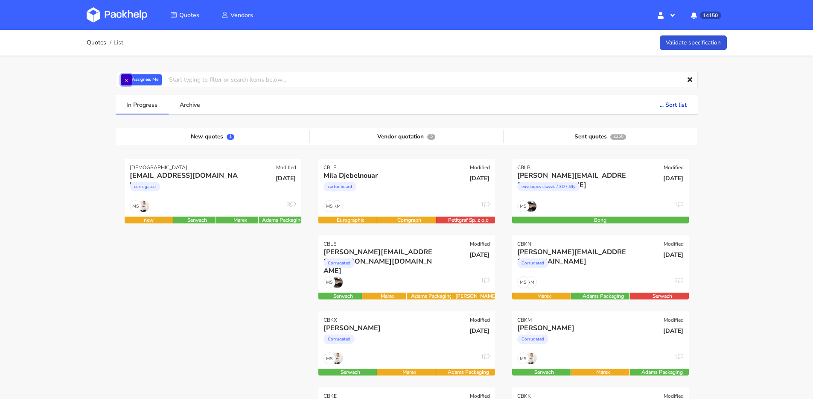
click at [129, 83] on button "×" at bounding box center [126, 79] width 11 height 11
click at [129, 83] on input "text" at bounding box center [407, 80] width 582 height 16
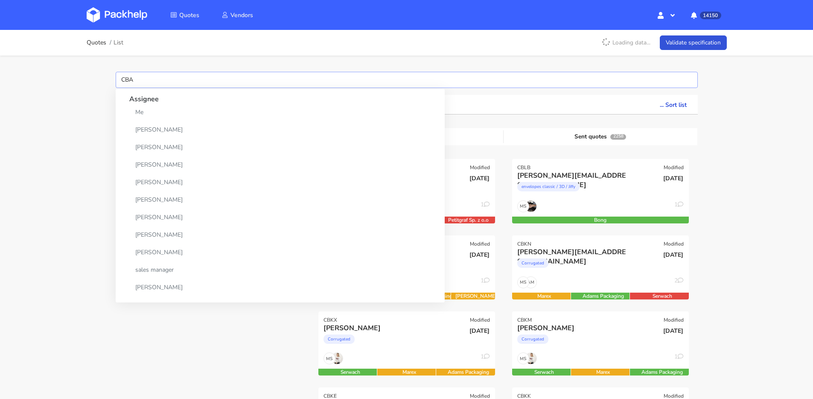
type input "CBAP"
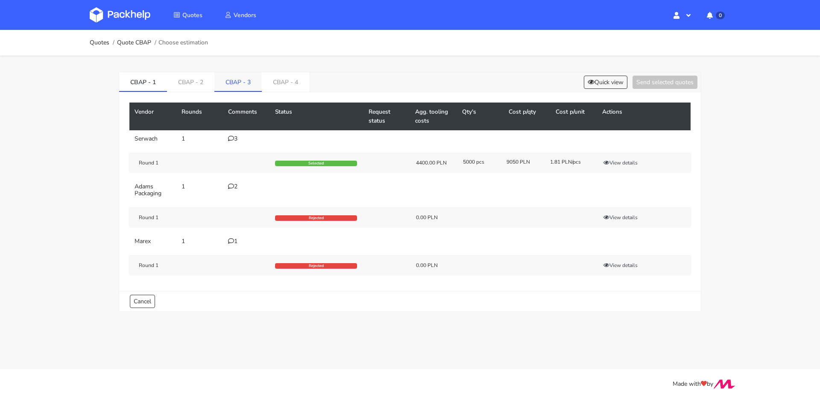
click at [262, 76] on link "CBAP - 4" at bounding box center [285, 81] width 47 height 19
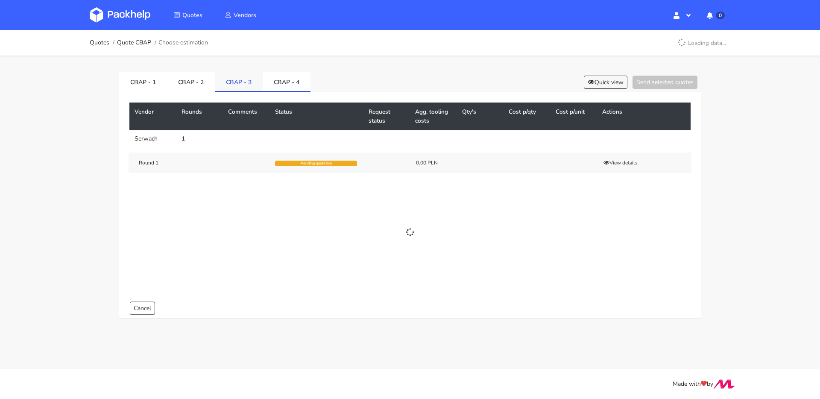
click at [236, 81] on link "CBAP - 3" at bounding box center [239, 81] width 48 height 19
click at [236, 140] on div "6" at bounding box center [246, 138] width 37 height 7
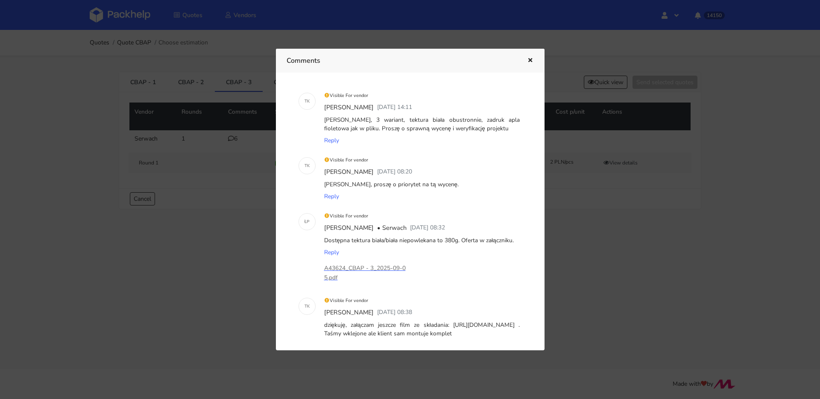
scroll to position [14, 0]
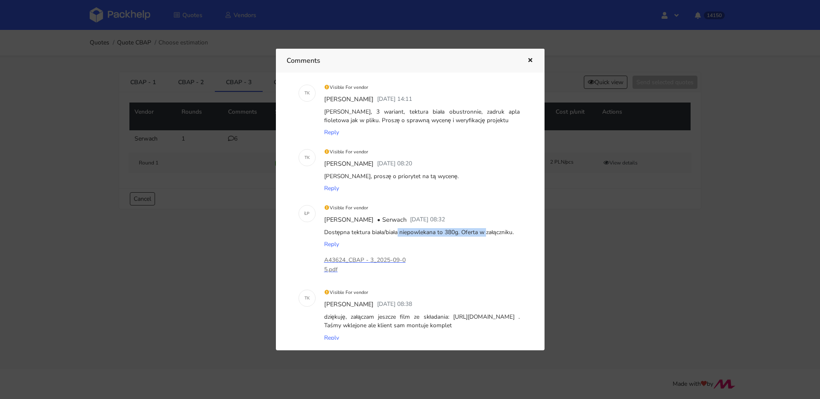
drag, startPoint x: 370, startPoint y: 233, endPoint x: 456, endPoint y: 232, distance: 85.4
click at [456, 232] on div "Dostępna tektura biała/biała niepowlekana to 380g. Oferta w załączniku." at bounding box center [421, 232] width 199 height 12
copy div "biała/biała niepowlekana to 380g"
click at [530, 60] on icon "button" at bounding box center [529, 61] width 7 height 6
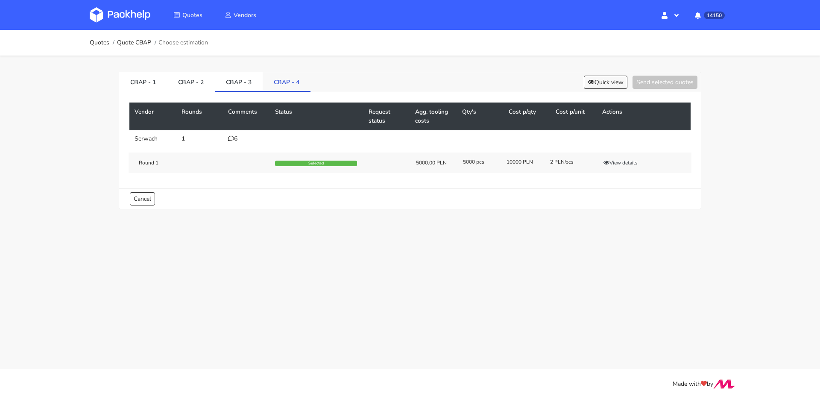
click at [268, 82] on link "CBAP - 4" at bounding box center [287, 81] width 48 height 19
click at [286, 83] on link "CBAP - 4" at bounding box center [287, 81] width 48 height 19
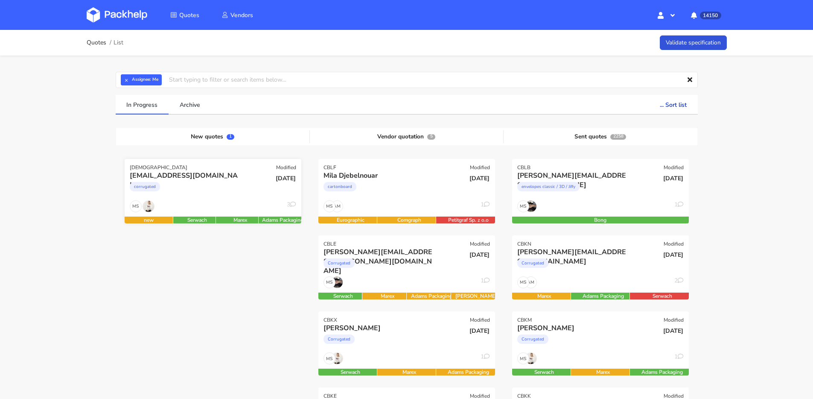
click at [202, 182] on div "corrugated" at bounding box center [186, 188] width 113 height 17
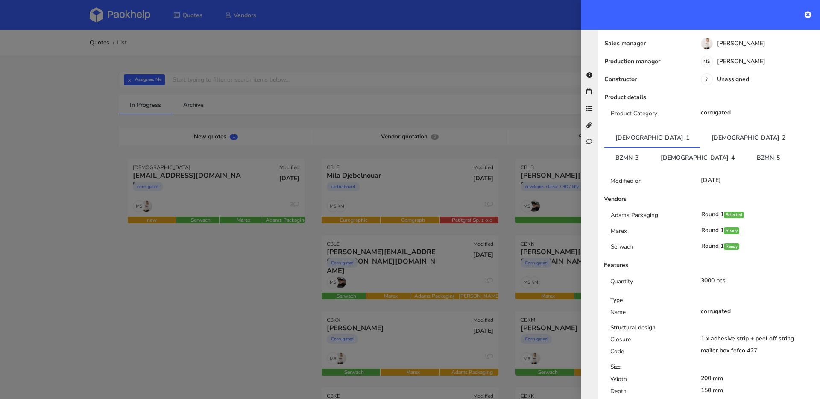
scroll to position [153, 0]
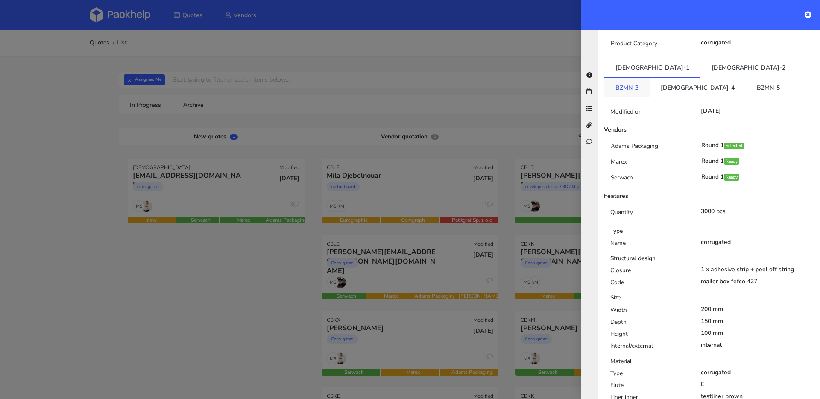
click at [649, 78] on link "BZMN-3" at bounding box center [626, 87] width 45 height 19
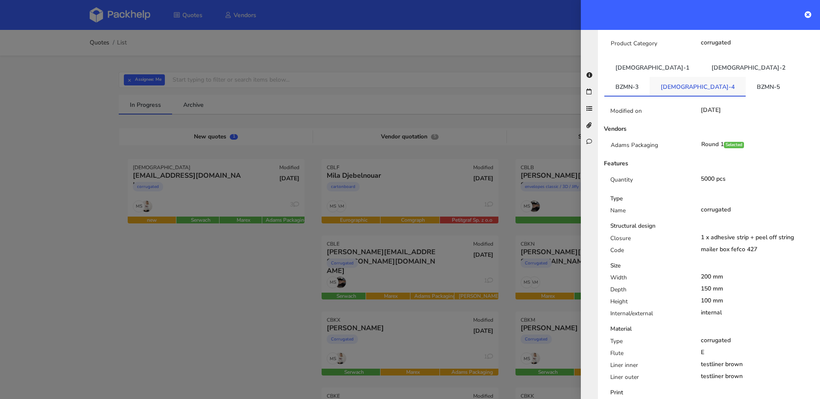
click at [745, 77] on link "[DEMOGRAPHIC_DATA]-4" at bounding box center [697, 86] width 96 height 19
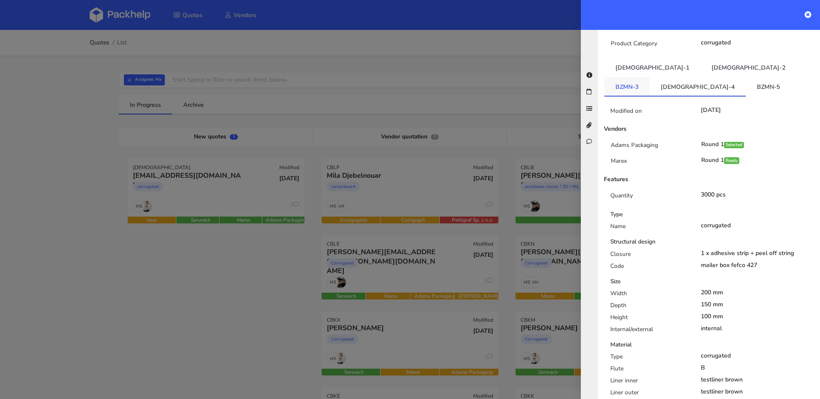
click at [649, 77] on link "BZMN-3" at bounding box center [626, 86] width 45 height 19
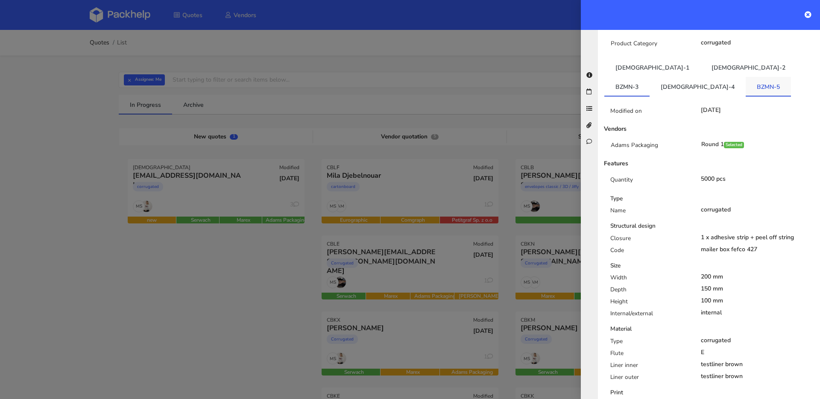
click at [745, 82] on link "BZMN-5" at bounding box center [767, 86] width 45 height 19
click at [745, 77] on link "BZMN-4" at bounding box center [697, 86] width 96 height 19
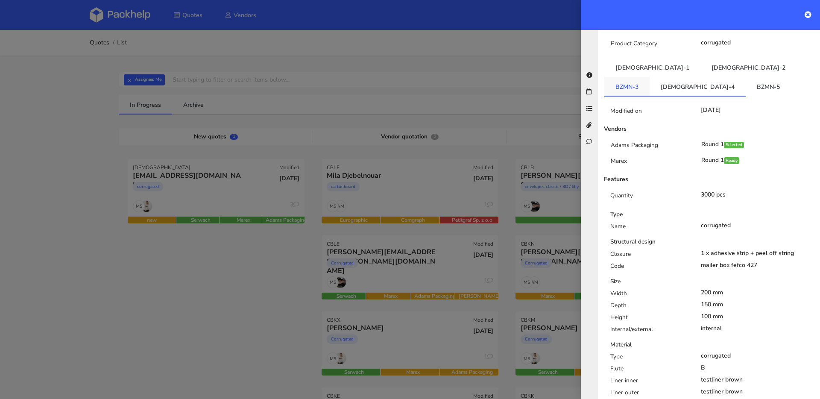
click at [649, 77] on link "BZMN-3" at bounding box center [626, 86] width 45 height 19
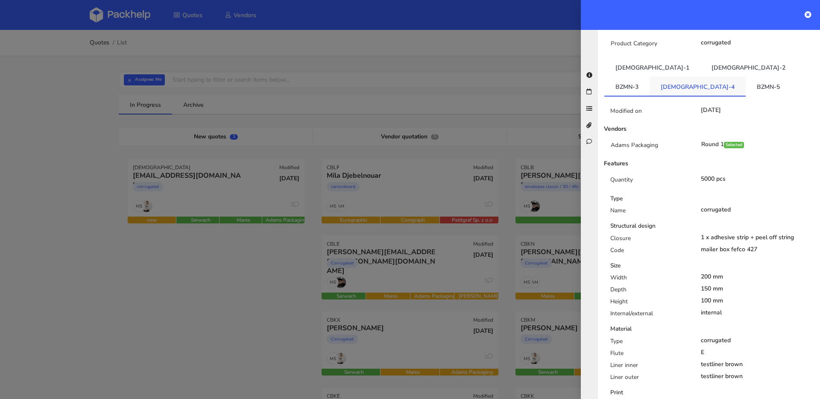
click at [745, 77] on link "BZMN-4" at bounding box center [697, 86] width 96 height 19
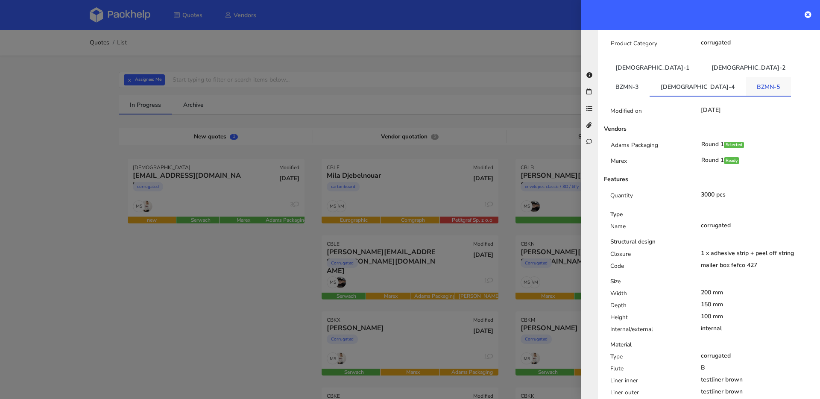
click at [745, 77] on link "BZMN-5" at bounding box center [767, 86] width 45 height 19
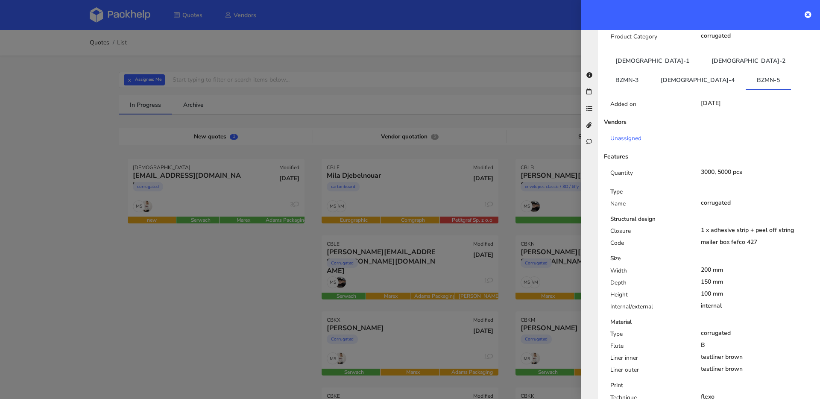
scroll to position [107, 0]
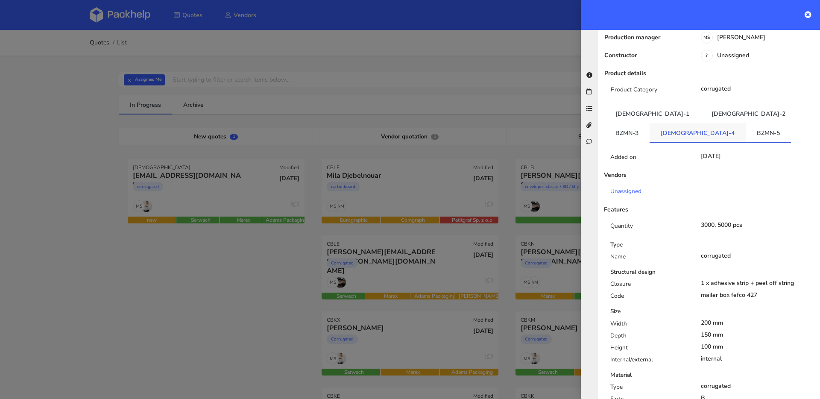
click at [745, 123] on link "BZMN-4" at bounding box center [697, 132] width 96 height 19
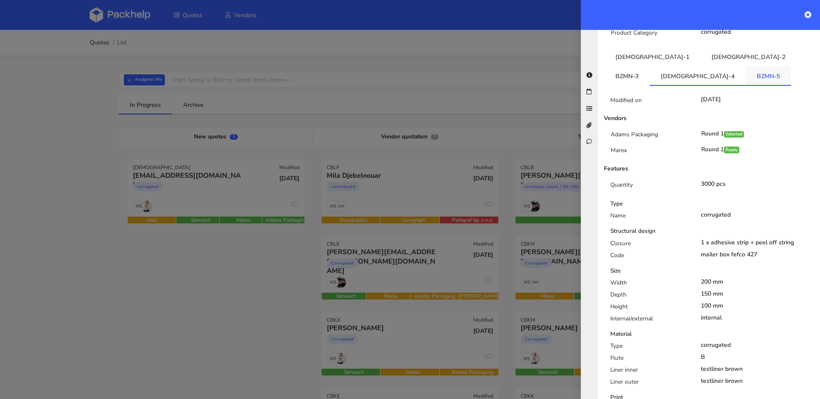
scroll to position [0, 0]
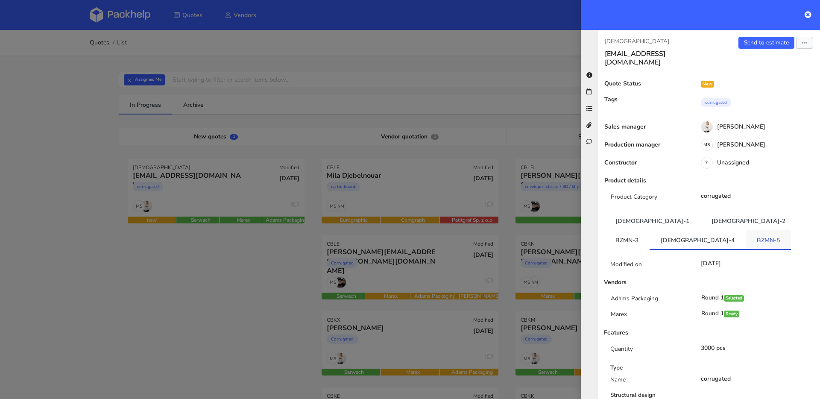
click at [745, 240] on link "BZMN-5" at bounding box center [767, 239] width 45 height 19
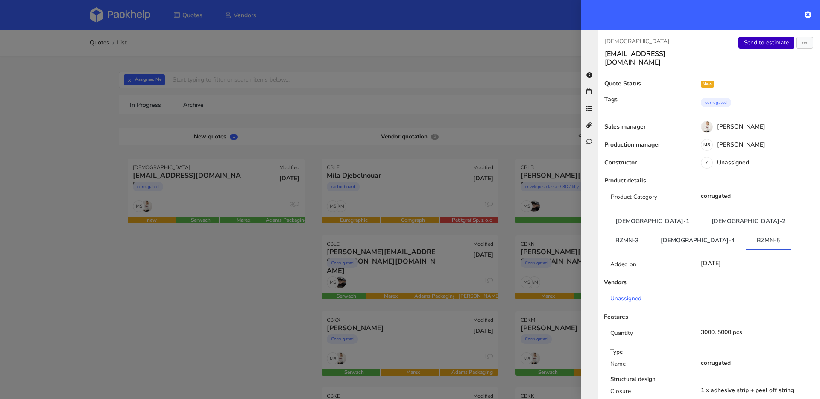
click at [746, 47] on link "Send to estimate" at bounding box center [766, 43] width 56 height 12
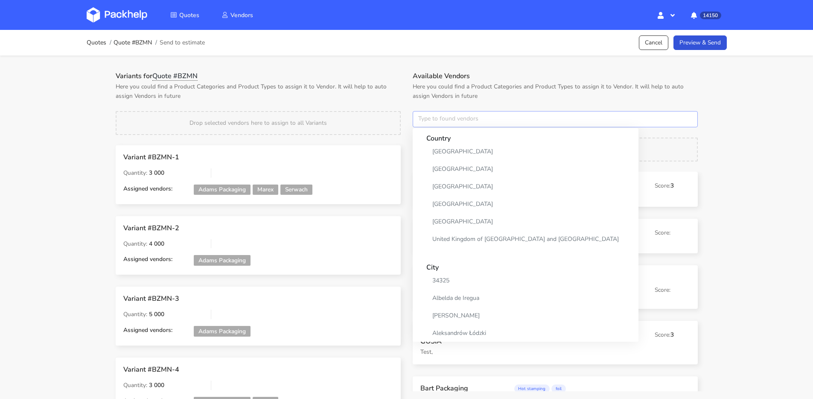
click at [454, 119] on input "text" at bounding box center [555, 119] width 285 height 16
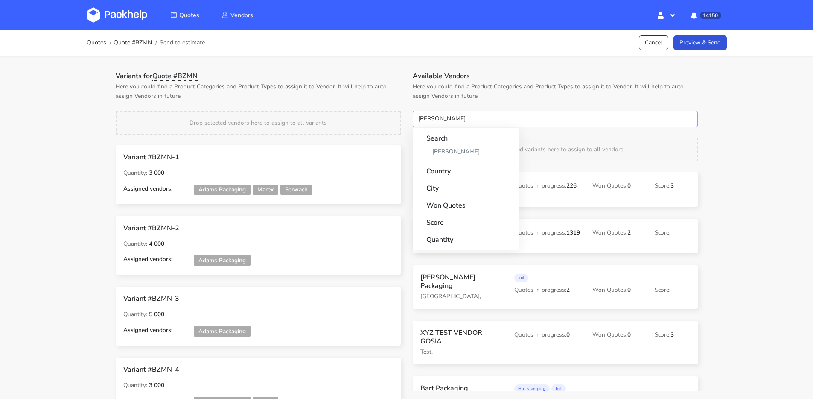
type input "adams"
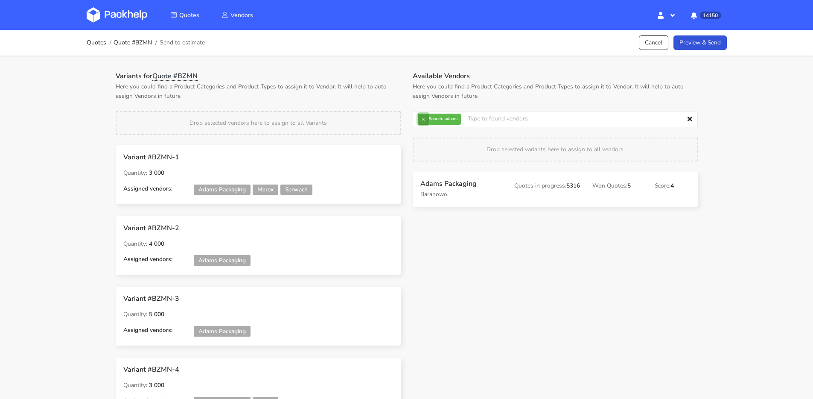
click at [428, 120] on button "×" at bounding box center [423, 119] width 11 height 11
click at [428, 119] on input "text" at bounding box center [555, 119] width 285 height 16
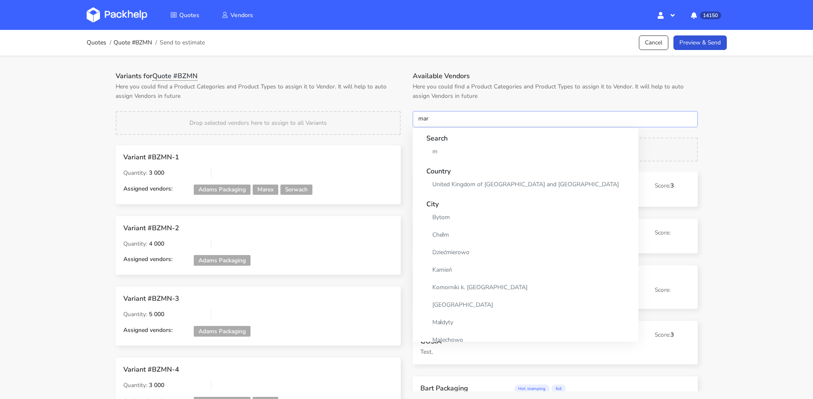
type input "mare"
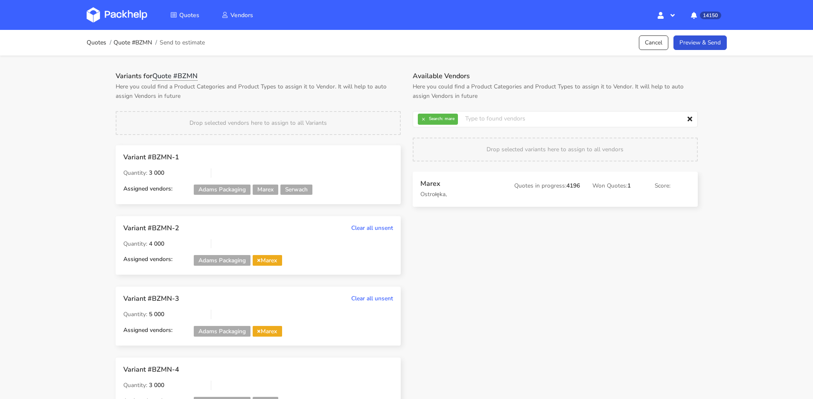
scroll to position [130, 0]
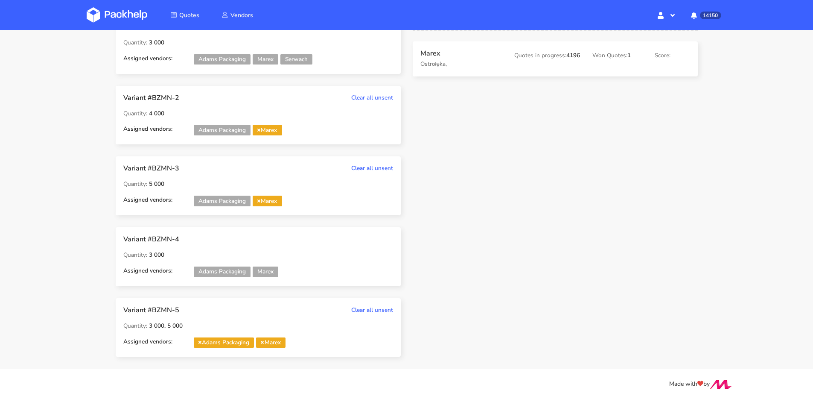
click at [260, 131] on icon at bounding box center [258, 130] width 3 height 4
click at [261, 198] on span "Marex" at bounding box center [267, 201] width 29 height 11
click at [259, 199] on icon at bounding box center [258, 201] width 3 height 4
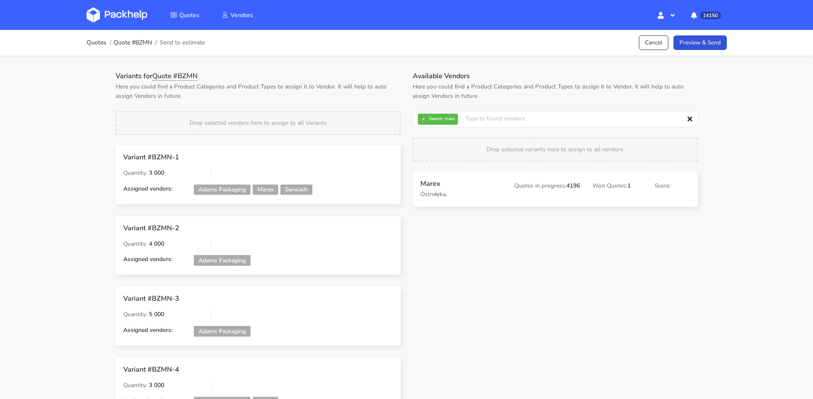
click at [439, 118] on strong "Search:" at bounding box center [436, 119] width 14 height 4
click at [417, 122] on input "text" at bounding box center [555, 119] width 285 height 16
click at [423, 121] on button "×" at bounding box center [423, 119] width 11 height 11
click at [423, 121] on input "text" at bounding box center [555, 119] width 285 height 16
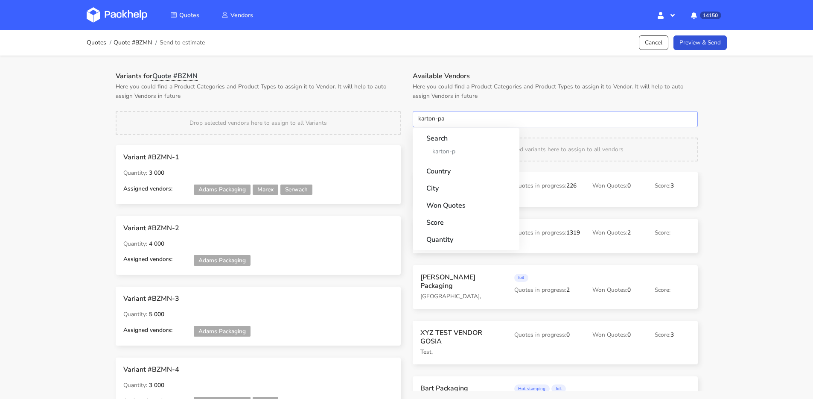
type input "karton-pak"
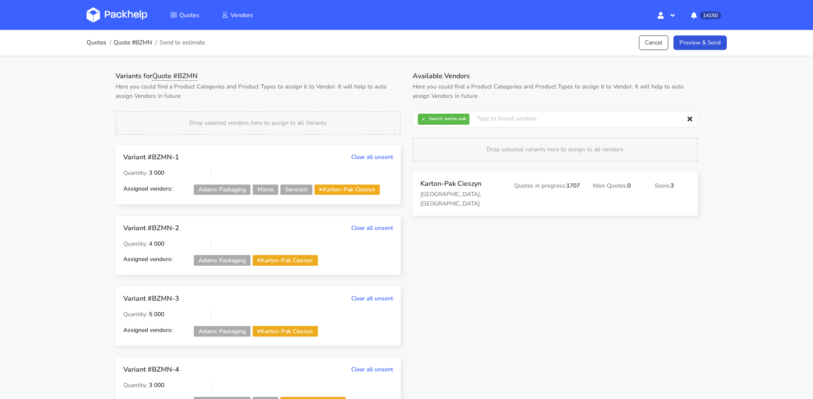
click at [325, 189] on span "Karton-Pak Cieszyn" at bounding box center [347, 189] width 65 height 11
click at [322, 190] on icon at bounding box center [320, 189] width 3 height 4
click at [263, 257] on span "Karton-Pak Cieszyn" at bounding box center [285, 260] width 65 height 11
click at [262, 260] on span "Karton-Pak Cieszyn" at bounding box center [285, 260] width 65 height 11
click at [260, 262] on icon at bounding box center [258, 260] width 3 height 4
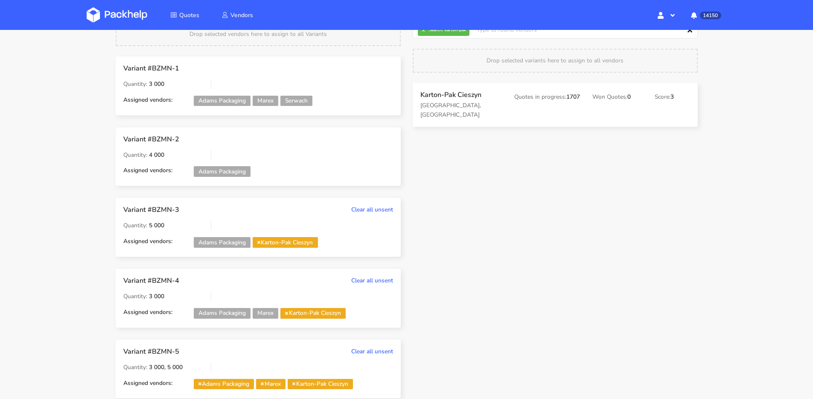
scroll to position [130, 0]
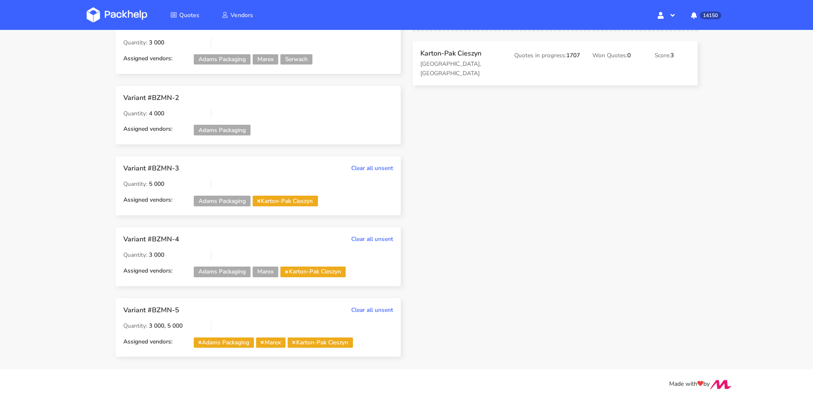
click at [260, 201] on icon at bounding box center [258, 201] width 3 height 4
click at [288, 271] on icon at bounding box center [286, 271] width 3 height 4
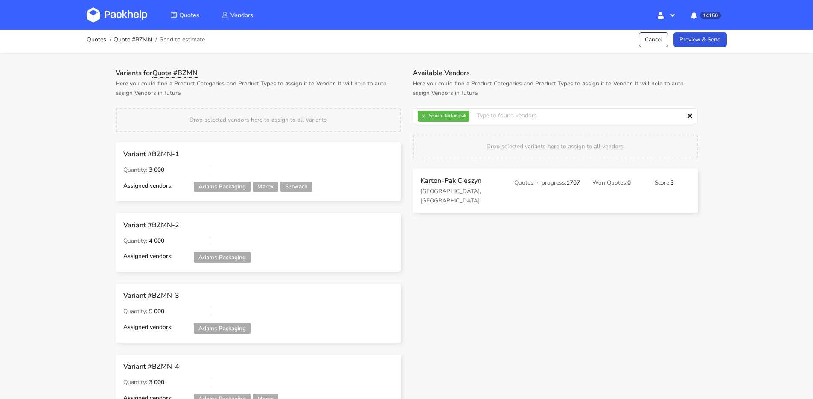
scroll to position [0, 0]
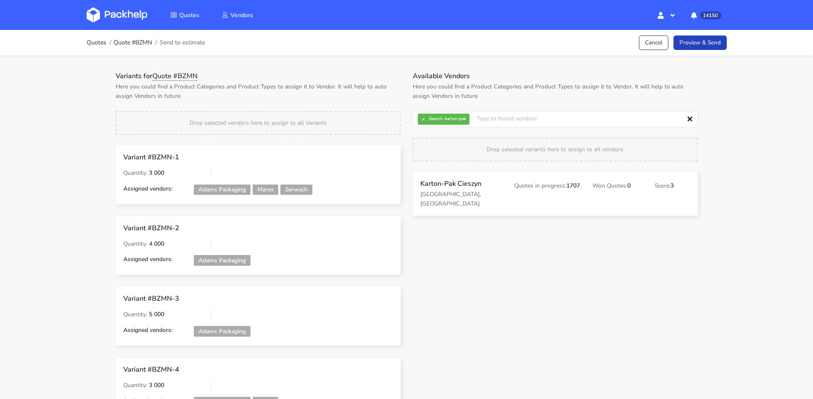
click at [713, 46] on link "Preview & Send" at bounding box center [700, 42] width 53 height 15
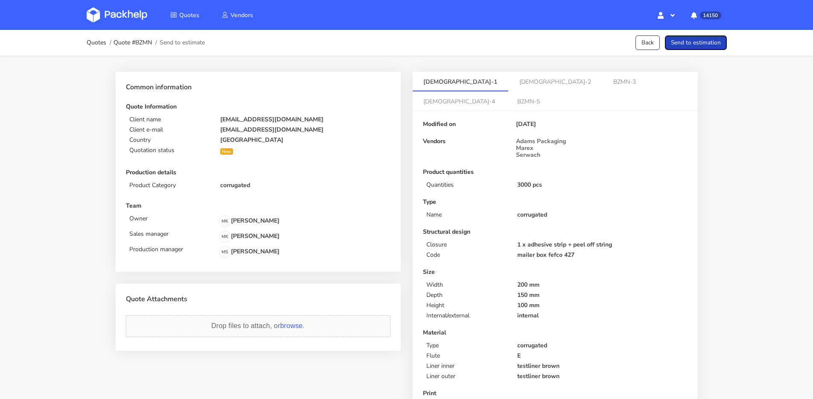
click at [712, 45] on button "Send to estimation" at bounding box center [696, 42] width 62 height 15
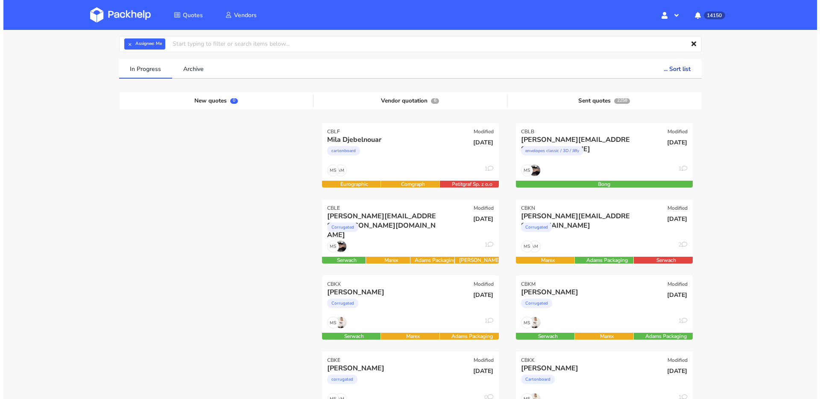
scroll to position [78, 0]
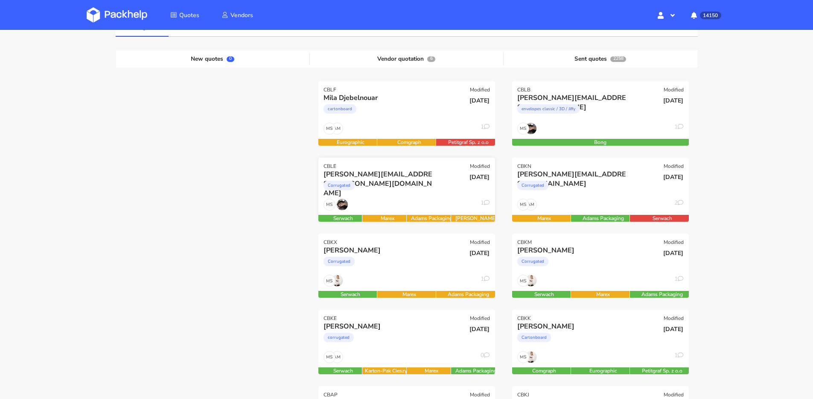
click at [419, 192] on div "Corrugated" at bounding box center [380, 187] width 113 height 17
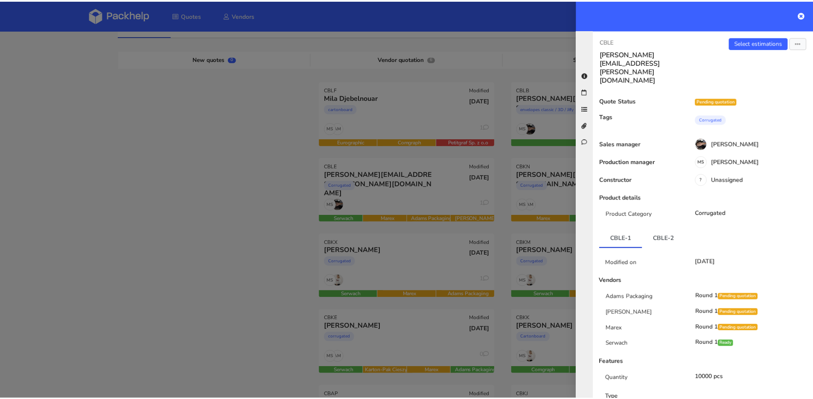
scroll to position [70, 0]
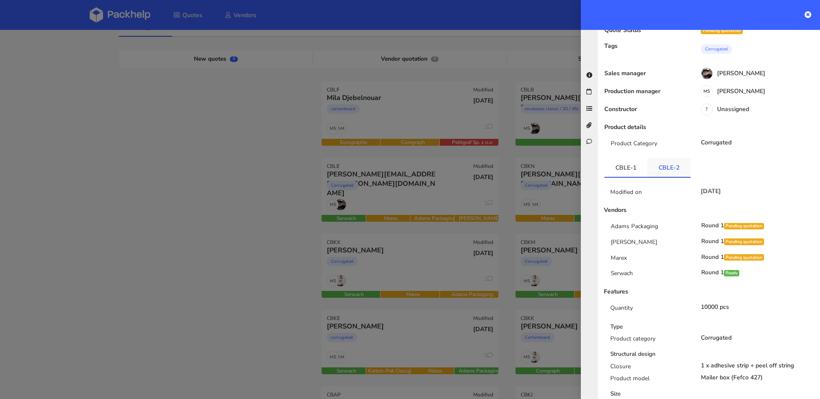
click at [683, 158] on link "CBLE-2" at bounding box center [668, 167] width 43 height 19
click at [433, 191] on div at bounding box center [410, 199] width 820 height 399
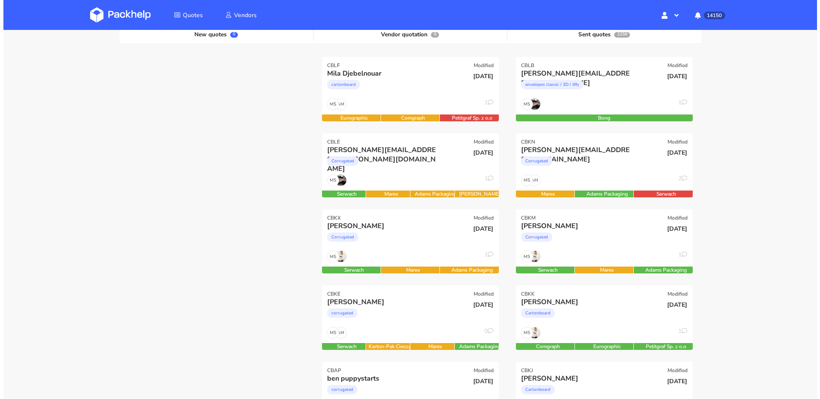
scroll to position [143, 0]
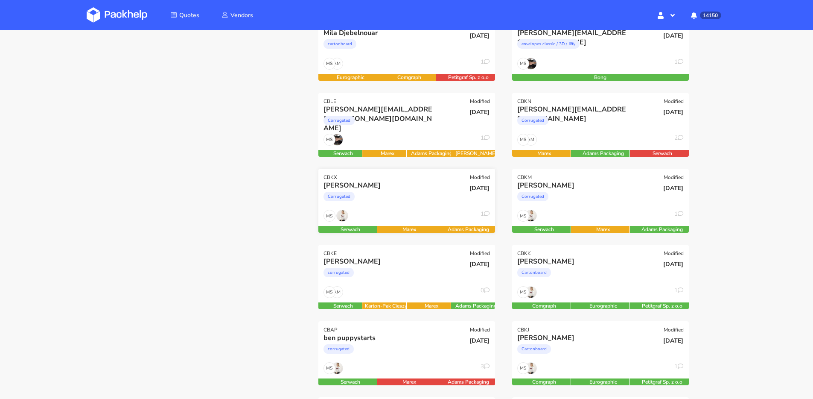
click at [406, 191] on div "Corrugated" at bounding box center [380, 198] width 113 height 17
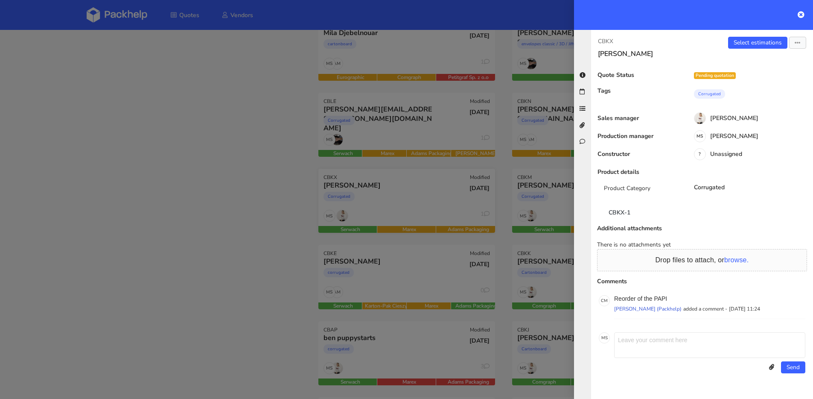
scroll to position [0, 0]
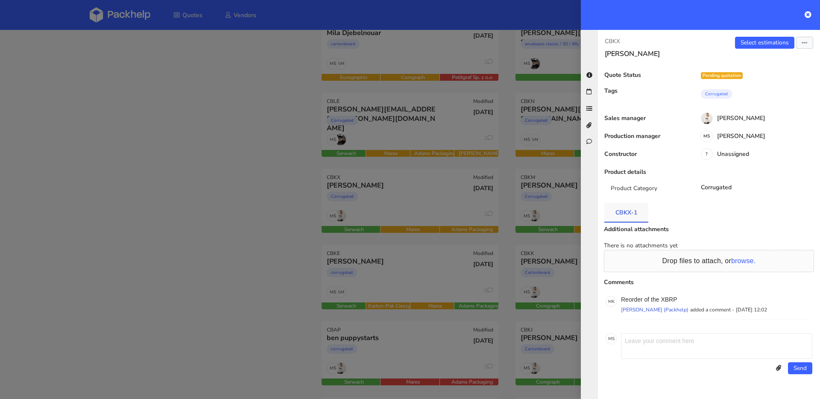
click at [630, 210] on link "CBKX-1" at bounding box center [626, 212] width 44 height 19
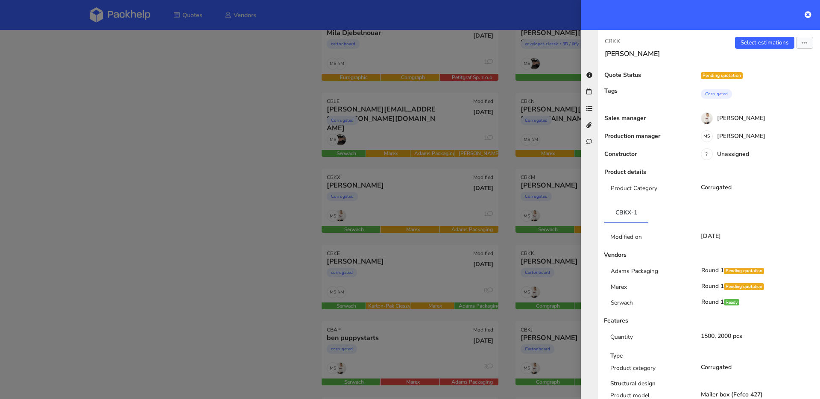
click at [384, 230] on div at bounding box center [410, 199] width 820 height 399
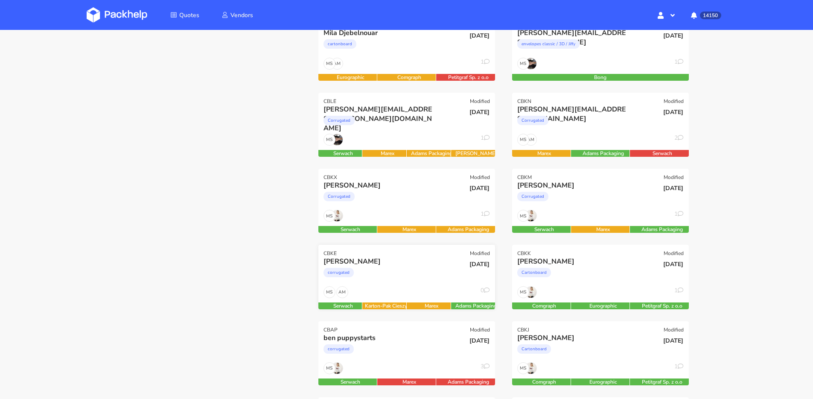
scroll to position [218, 0]
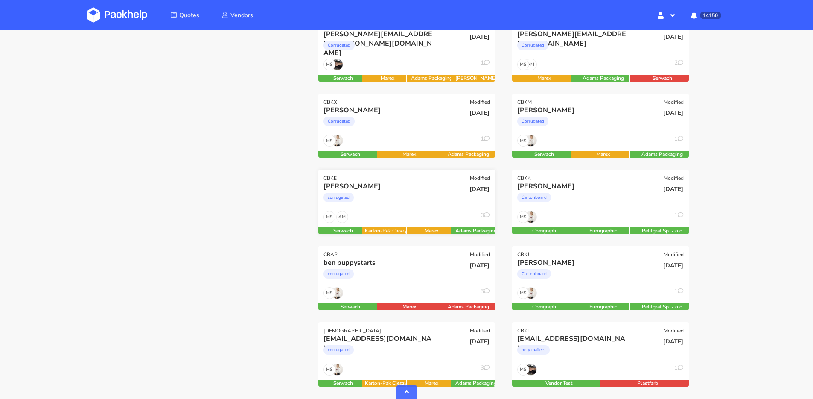
click at [409, 210] on div "Molly corrugated" at bounding box center [377, 195] width 119 height 29
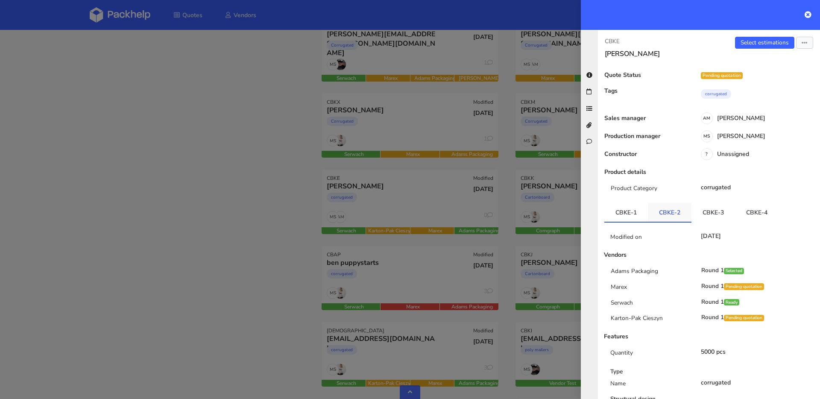
click at [679, 216] on link "CBKE-2" at bounding box center [670, 212] width 44 height 19
click at [719, 214] on link "CBKE-3" at bounding box center [713, 212] width 44 height 19
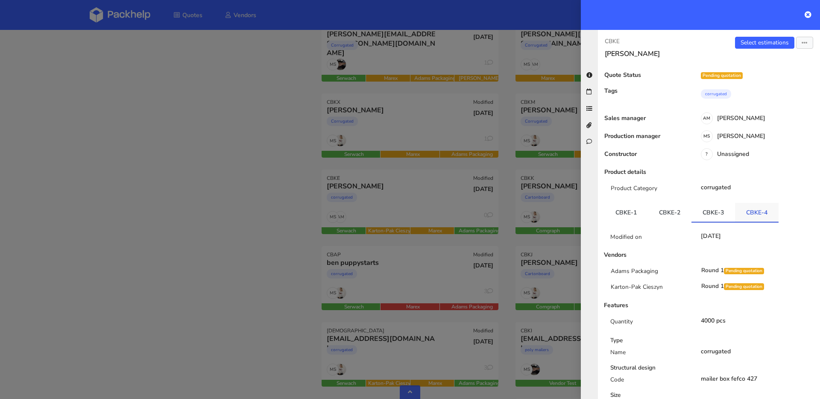
click at [744, 214] on link "CBKE-4" at bounding box center [757, 212] width 44 height 19
click at [329, 238] on div at bounding box center [410, 199] width 820 height 399
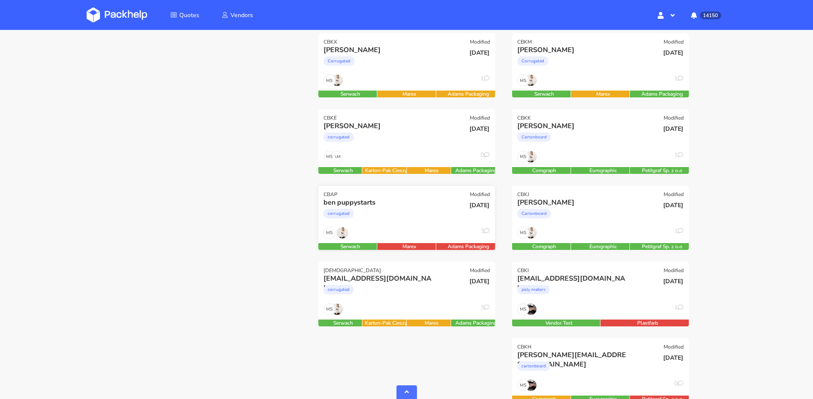
scroll to position [298, 0]
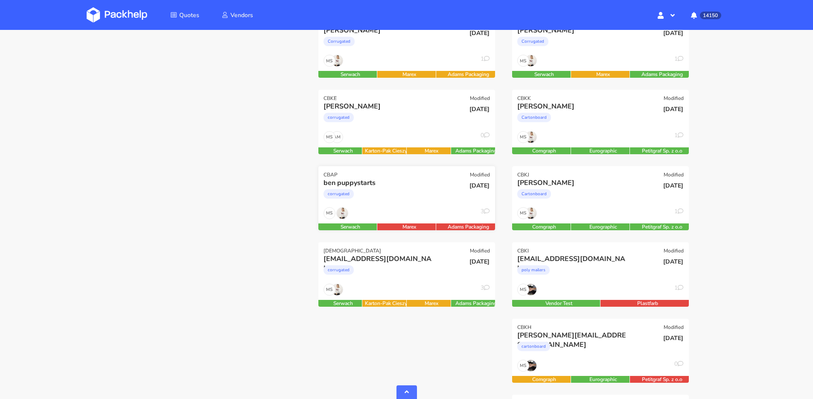
click at [416, 209] on div "MS 3" at bounding box center [407, 215] width 177 height 16
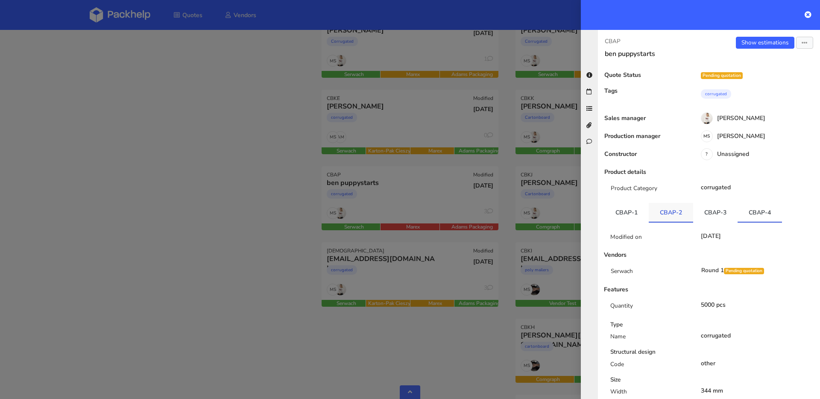
click at [684, 211] on link "CBAP-2" at bounding box center [671, 212] width 44 height 19
click at [710, 211] on link "CBAP-3" at bounding box center [715, 212] width 44 height 19
click at [742, 210] on link "CBAP-4" at bounding box center [759, 212] width 44 height 19
click at [637, 212] on link "CBAP-1" at bounding box center [626, 212] width 44 height 19
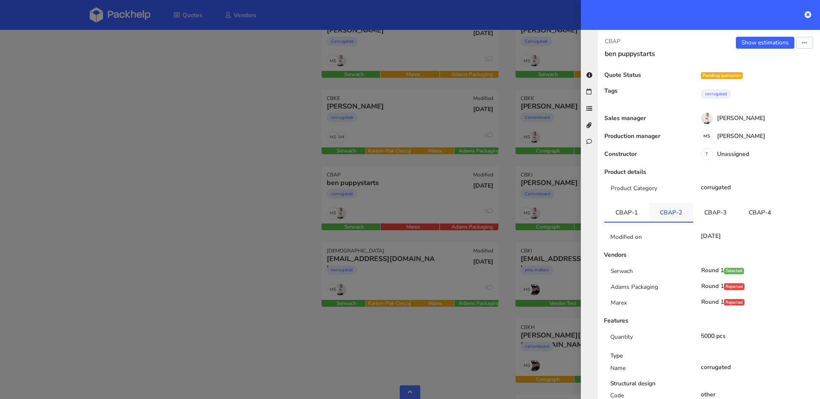
click at [658, 214] on link "CBAP-2" at bounding box center [671, 212] width 44 height 19
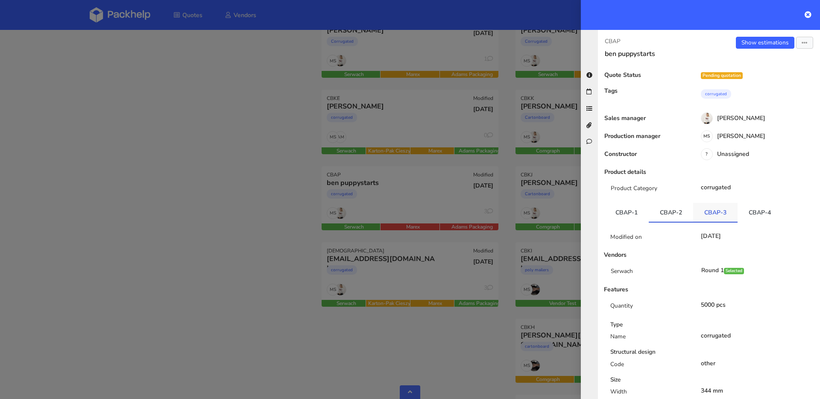
click at [717, 209] on link "CBAP-3" at bounding box center [715, 212] width 44 height 19
click at [751, 213] on link "CBAP-4" at bounding box center [759, 212] width 44 height 19
click at [731, 216] on link "CBAP-3" at bounding box center [715, 212] width 44 height 19
click at [740, 214] on link "CBAP-4" at bounding box center [759, 212] width 44 height 19
click at [710, 213] on link "CBAP-3" at bounding box center [715, 212] width 44 height 19
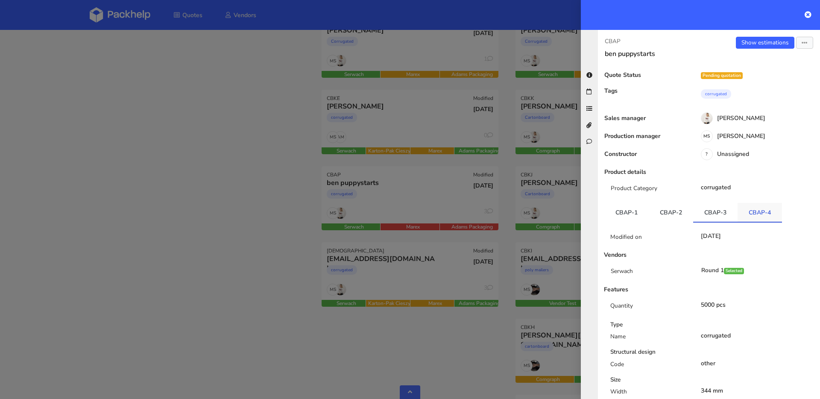
click at [737, 214] on link "CBAP-4" at bounding box center [759, 212] width 44 height 19
click at [395, 277] on div at bounding box center [410, 199] width 820 height 399
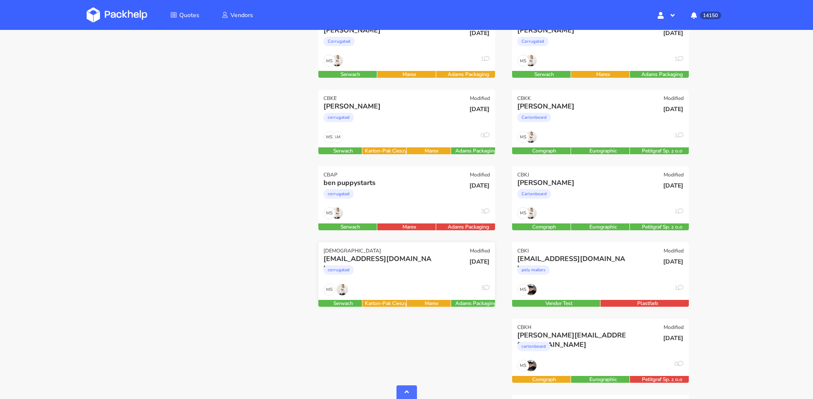
click at [420, 279] on div "corrugated" at bounding box center [380, 271] width 113 height 17
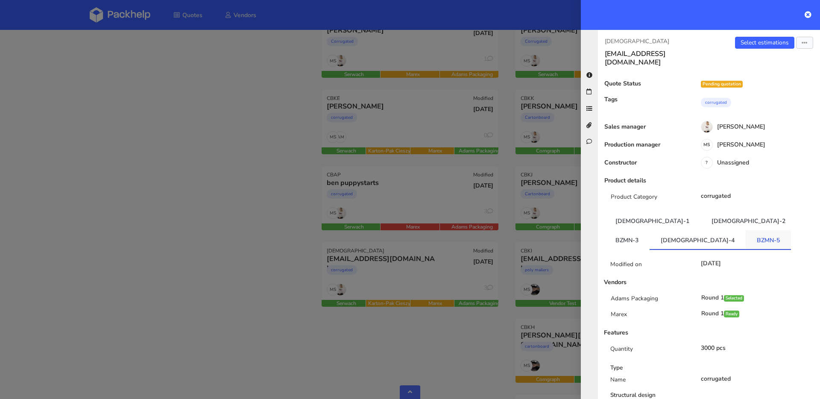
click at [745, 230] on link "BZMN-5" at bounding box center [767, 239] width 45 height 19
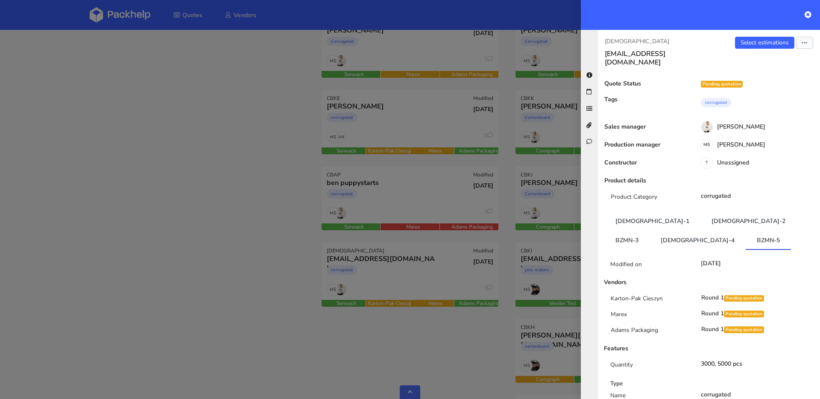
click at [357, 188] on div at bounding box center [410, 199] width 820 height 399
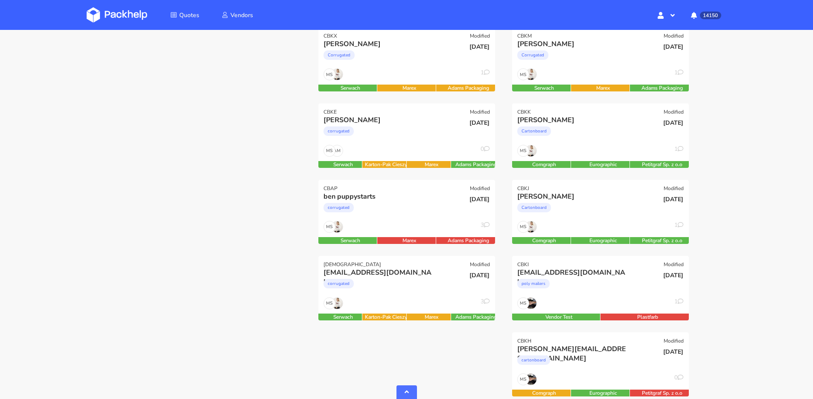
scroll to position [367, 0]
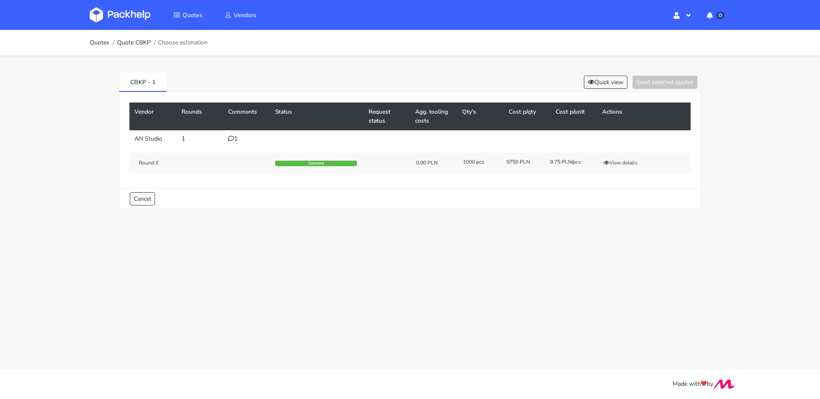
click at [231, 140] on icon at bounding box center [231, 138] width 6 height 6
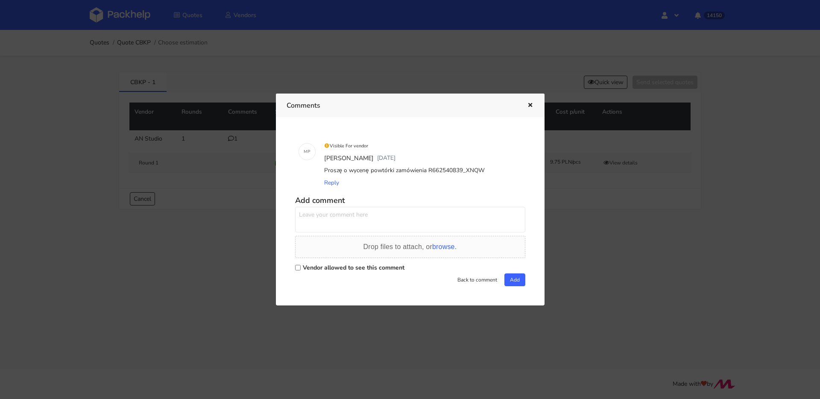
click at [532, 105] on icon "button" at bounding box center [529, 105] width 7 height 6
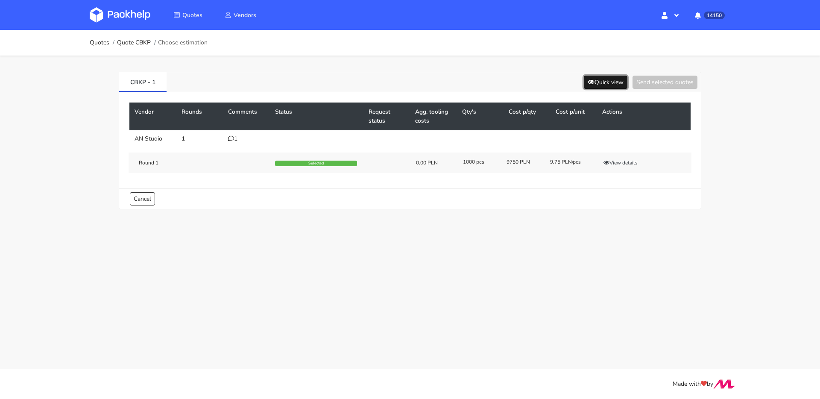
click at [603, 82] on button "Quick view" at bounding box center [606, 82] width 44 height 13
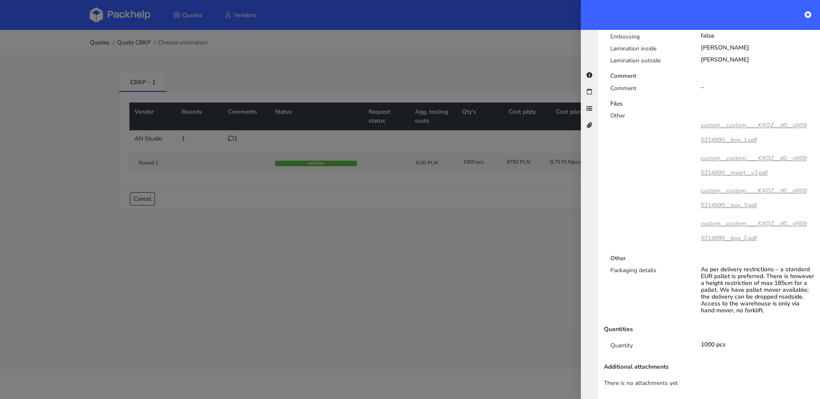
scroll to position [442, 0]
click at [191, 165] on div at bounding box center [410, 199] width 820 height 399
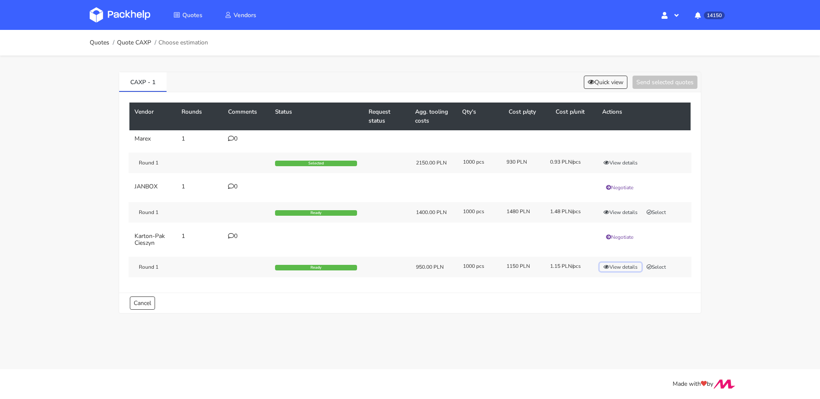
click at [624, 265] on button "View details" at bounding box center [620, 267] width 42 height 9
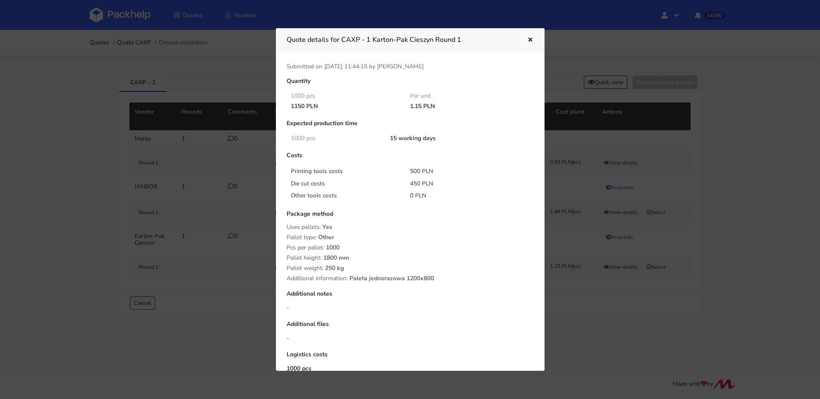
click at [164, 67] on div at bounding box center [410, 199] width 820 height 399
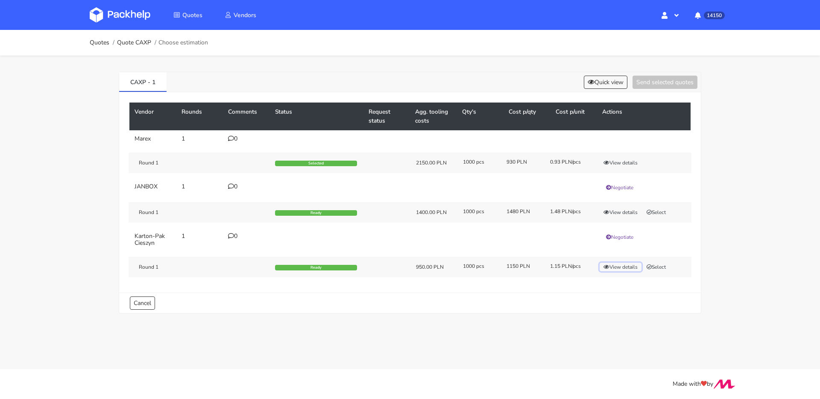
click at [628, 266] on button "View details" at bounding box center [620, 267] width 42 height 9
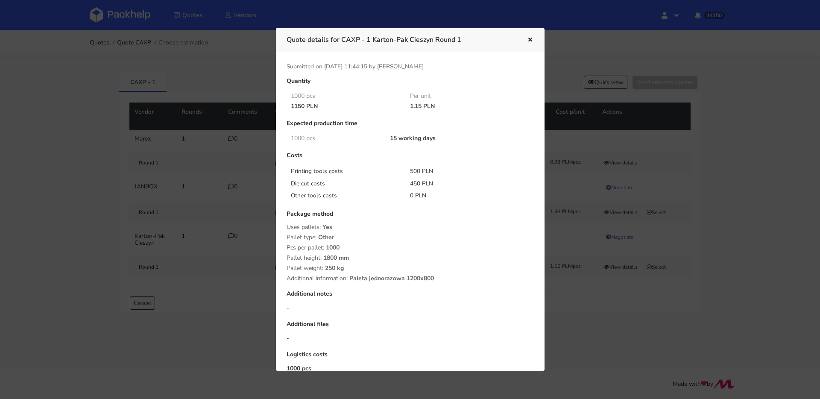
click at [81, 85] on div at bounding box center [410, 199] width 820 height 399
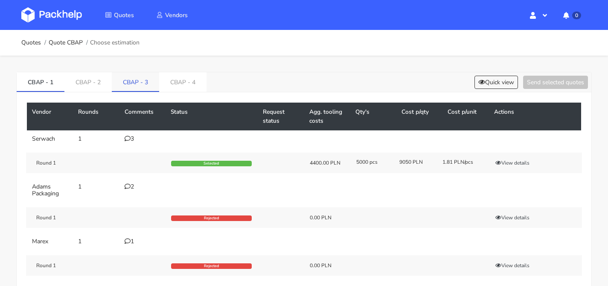
click at [156, 82] on link "CBAP - 3" at bounding box center [135, 81] width 47 height 19
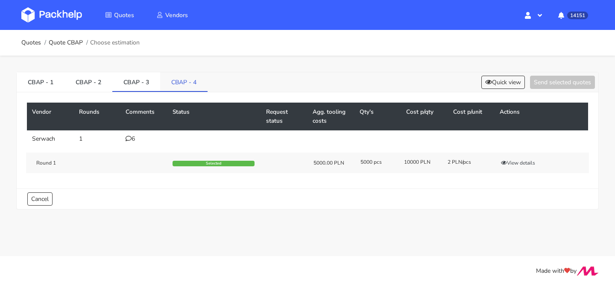
click at [175, 80] on link "CBAP - 4" at bounding box center [183, 81] width 47 height 19
click at [140, 78] on link "CBAP - 3" at bounding box center [136, 81] width 48 height 19
click at [169, 79] on link "CBAP - 4" at bounding box center [184, 81] width 48 height 19
click at [147, 79] on link "CBAP - 3" at bounding box center [136, 81] width 48 height 19
click at [175, 81] on link "CBAP - 4" at bounding box center [184, 81] width 48 height 19
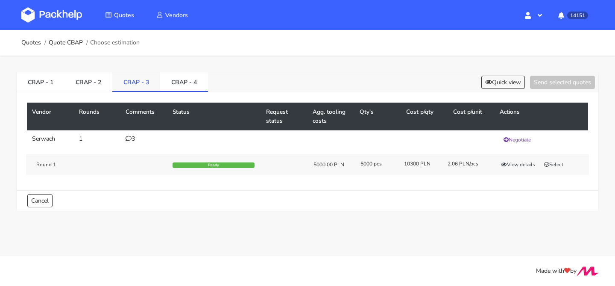
click at [147, 81] on link "CBAP - 3" at bounding box center [136, 81] width 48 height 19
click at [177, 82] on link "CBAP - 4" at bounding box center [184, 81] width 48 height 19
click at [160, 81] on link "CBAP - 4" at bounding box center [184, 81] width 48 height 19
click at [152, 81] on link "CBAP - 3" at bounding box center [136, 81] width 48 height 19
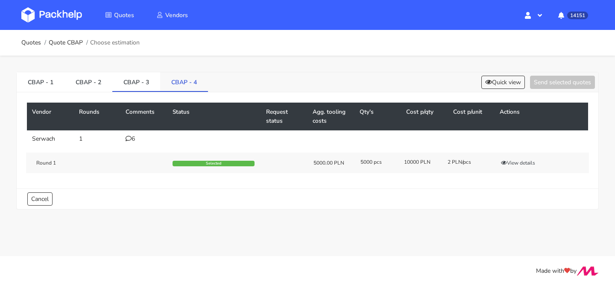
click at [175, 83] on link "CBAP - 4" at bounding box center [184, 81] width 48 height 19
click at [142, 77] on link "CBAP - 3" at bounding box center [136, 81] width 48 height 19
click at [180, 80] on link "CBAP - 4" at bounding box center [184, 81] width 48 height 19
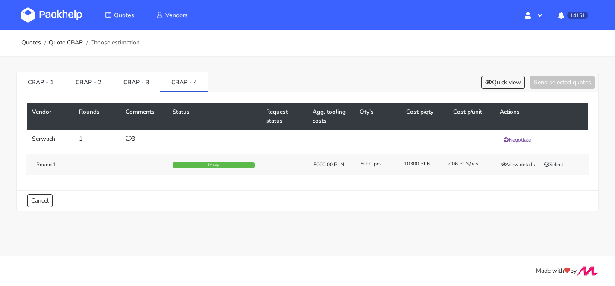
drag, startPoint x: 543, startPoint y: 155, endPoint x: 547, endPoint y: 158, distance: 5.0
click at [543, 155] on div "Round 1 Ready 5000.00 PLN 5000 pcs 10300 PLN 2.06 PLN/pcs View details Select" at bounding box center [307, 164] width 563 height 20
click at [551, 161] on button "Select" at bounding box center [553, 164] width 27 height 9
click at [556, 88] on button "Send selected quotes ( 1 )" at bounding box center [556, 82] width 77 height 13
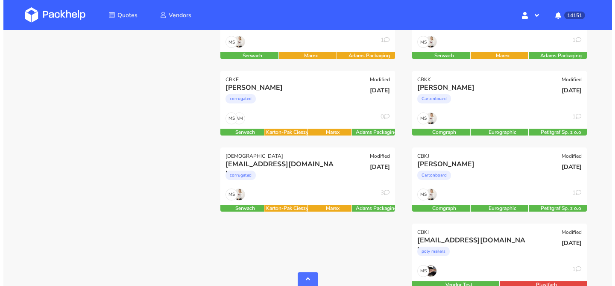
scroll to position [328, 0]
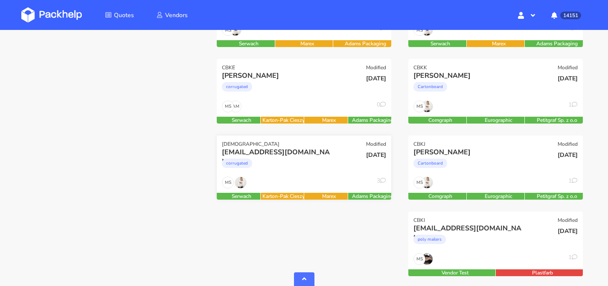
click at [305, 181] on div "MS 3" at bounding box center [304, 184] width 175 height 16
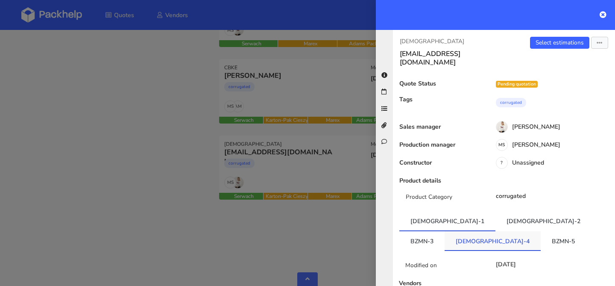
click at [541, 231] on link "[DEMOGRAPHIC_DATA]-4" at bounding box center [492, 240] width 96 height 19
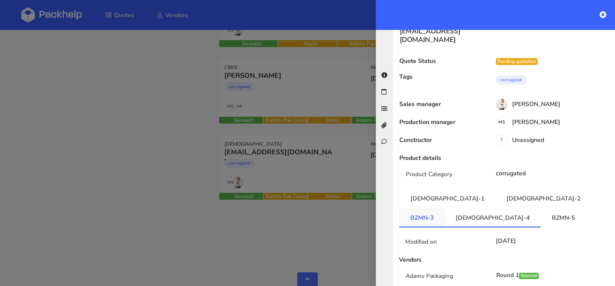
scroll to position [72, 0]
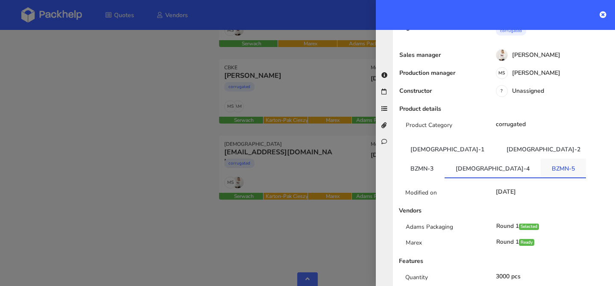
click at [541, 161] on link "BZMN-5" at bounding box center [563, 167] width 45 height 19
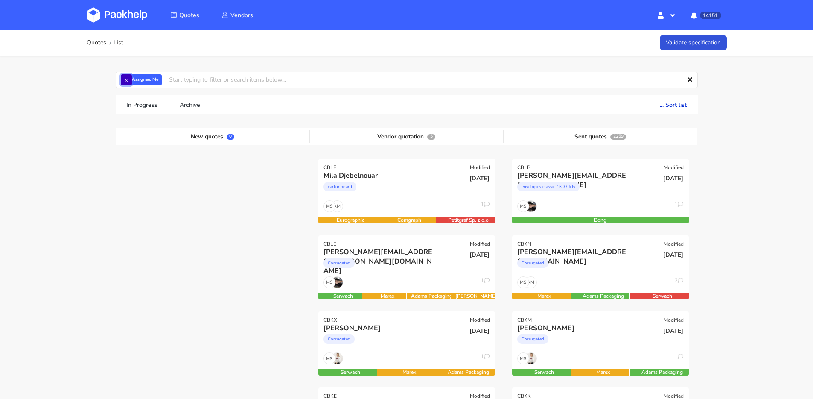
click at [131, 79] on button "×" at bounding box center [126, 79] width 11 height 11
click at [131, 79] on input "text" at bounding box center [407, 80] width 582 height 16
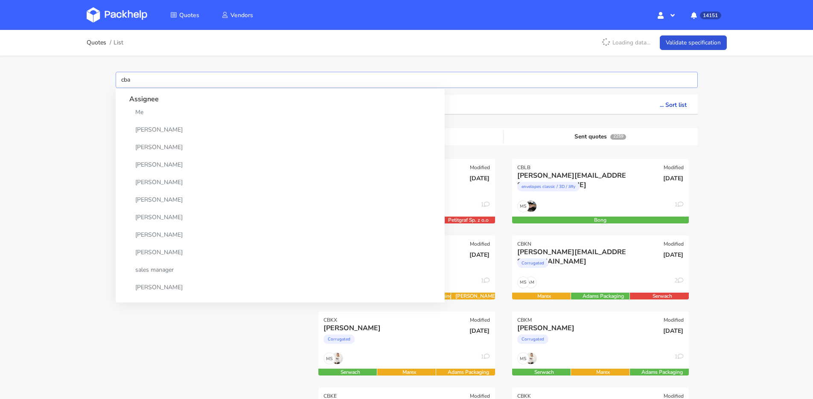
type input "cbap"
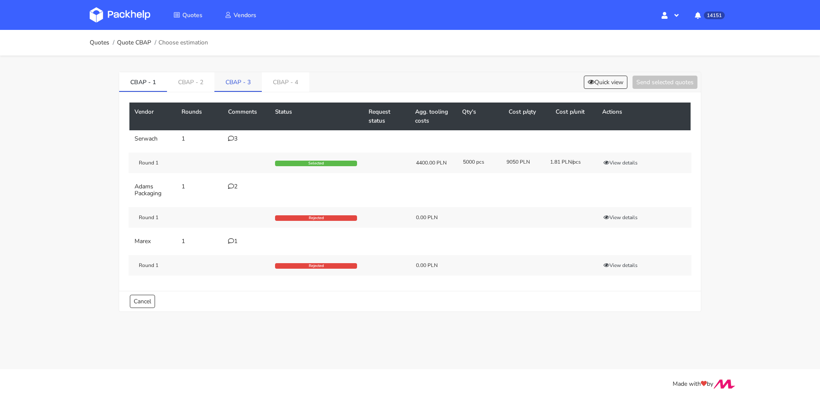
click at [240, 80] on link "CBAP - 3" at bounding box center [237, 81] width 47 height 19
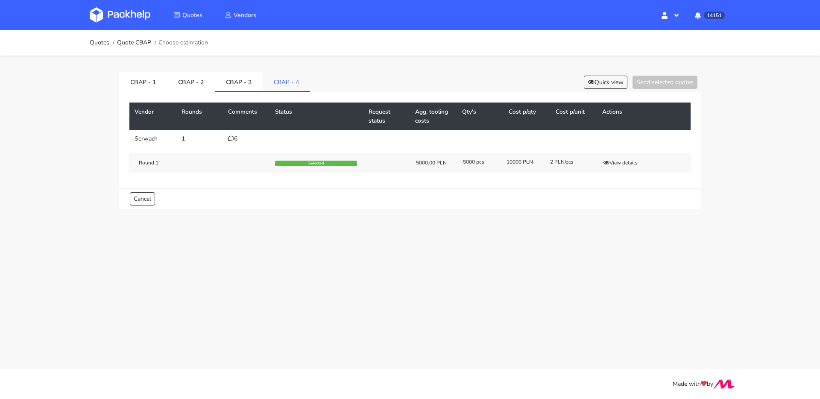
click at [288, 85] on link "CBAP - 4" at bounding box center [286, 81] width 47 height 19
click at [231, 83] on link "CBAP - 3" at bounding box center [239, 81] width 48 height 19
click at [265, 82] on link "CBAP - 4" at bounding box center [287, 81] width 48 height 19
click at [620, 163] on button "View details" at bounding box center [620, 162] width 42 height 9
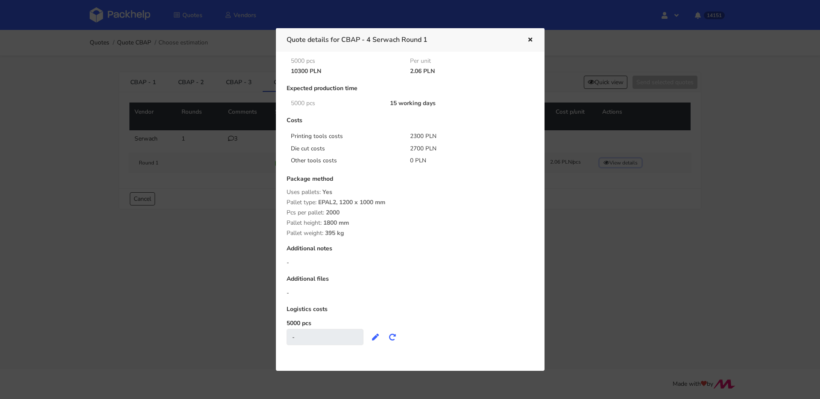
scroll to position [35, 0]
click at [529, 38] on icon "button" at bounding box center [529, 40] width 7 height 6
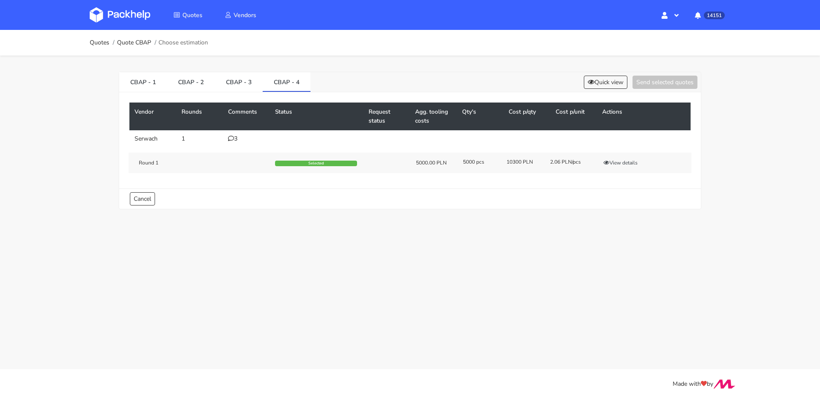
click at [232, 135] on icon at bounding box center [231, 138] width 6 height 6
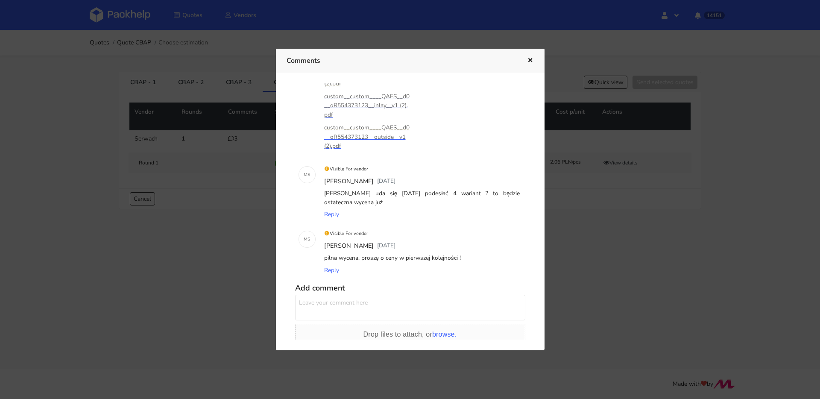
scroll to position [132, 0]
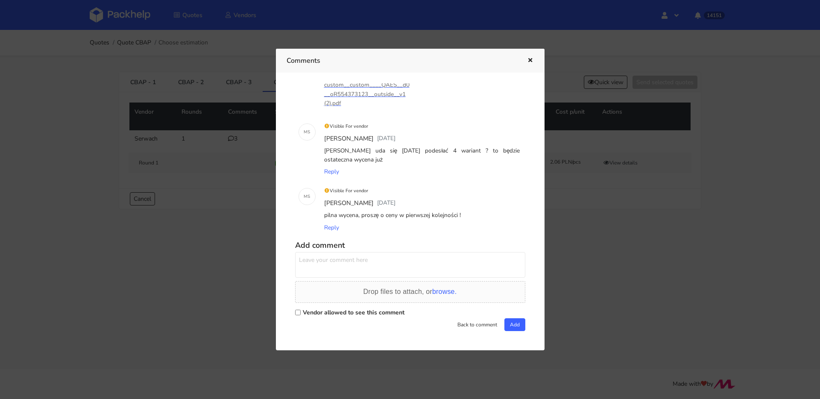
click at [531, 61] on icon "button" at bounding box center [529, 61] width 7 height 6
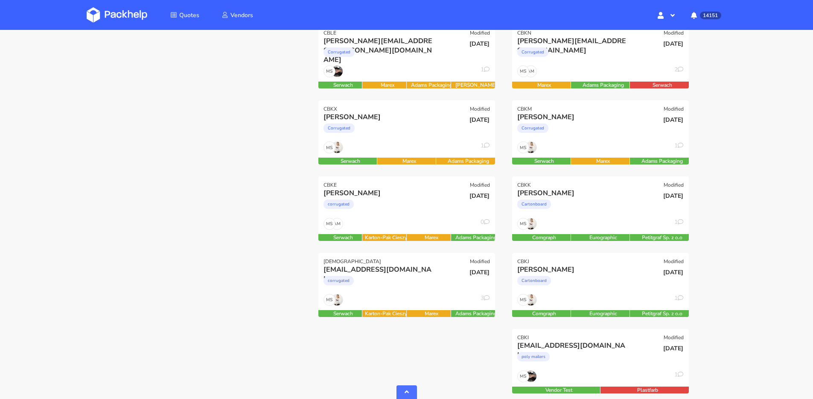
scroll to position [312, 0]
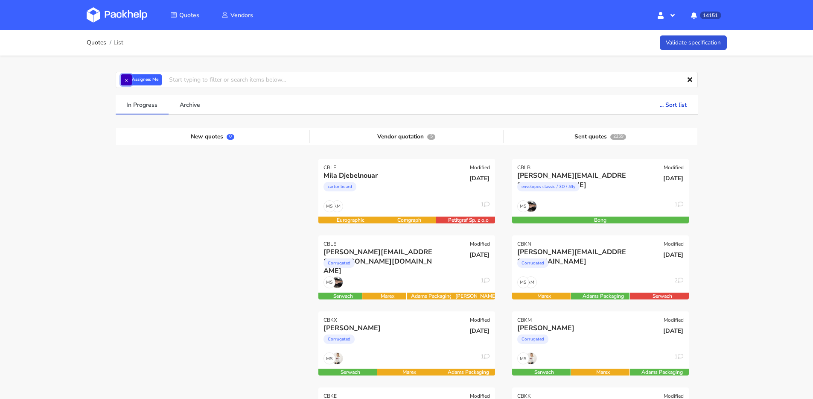
click at [127, 78] on button "×" at bounding box center [126, 79] width 11 height 11
click at [128, 78] on input "text" at bounding box center [407, 80] width 582 height 16
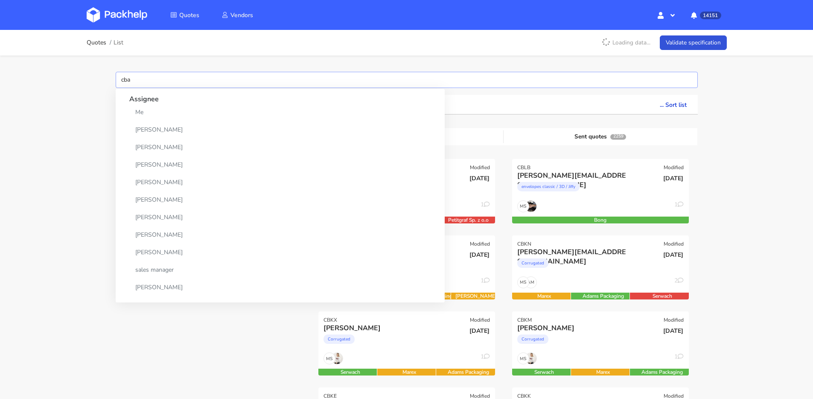
type input "cbap"
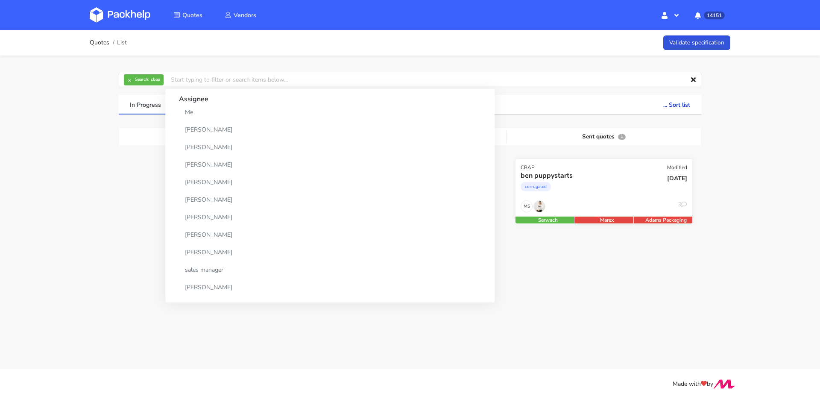
click at [593, 189] on div "corrugated" at bounding box center [576, 188] width 113 height 17
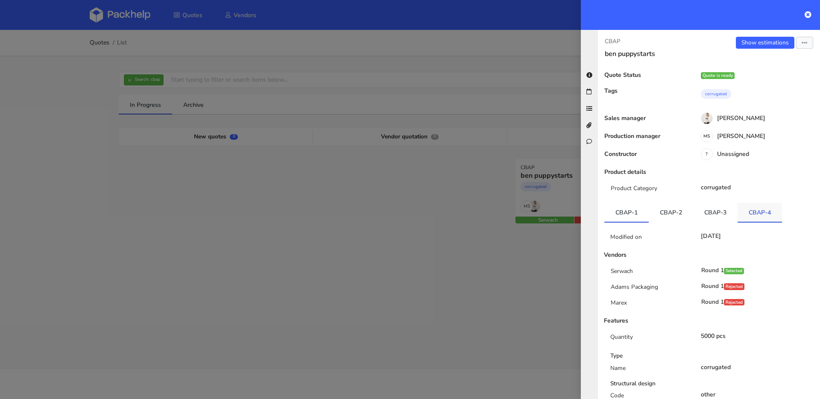
click at [769, 205] on link "CBAP-4" at bounding box center [759, 212] width 44 height 19
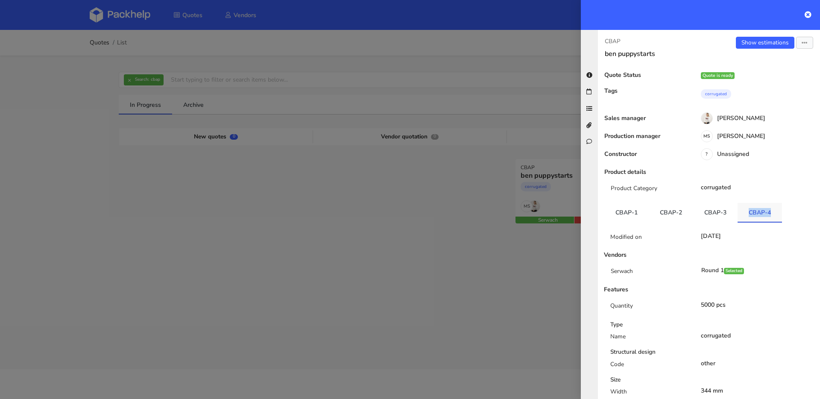
drag, startPoint x: 779, startPoint y: 214, endPoint x: 746, endPoint y: 216, distance: 32.5
click at [746, 216] on ul "CBAP-1 CBAP-2 CBAP-3 CBAP-4" at bounding box center [708, 213] width 209 height 20
copy link "CBAP-4"
click at [752, 40] on link "Show estimations" at bounding box center [765, 43] width 58 height 12
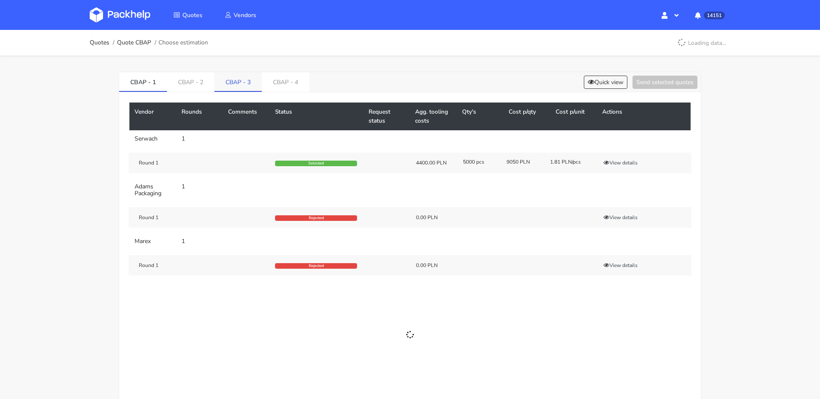
click at [231, 87] on link "CBAP - 3" at bounding box center [237, 81] width 47 height 19
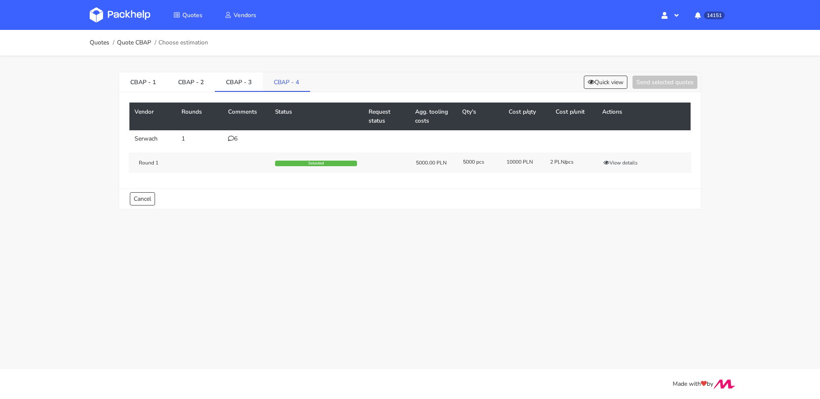
click at [277, 84] on link "CBAP - 4" at bounding box center [286, 81] width 47 height 19
click at [259, 84] on link "CBAP - 3" at bounding box center [239, 81] width 48 height 19
click at [284, 83] on link "CBAP - 4" at bounding box center [287, 81] width 48 height 19
click at [254, 84] on link "CBAP - 3" at bounding box center [239, 81] width 48 height 19
click at [276, 83] on link "CBAP - 4" at bounding box center [287, 81] width 48 height 19
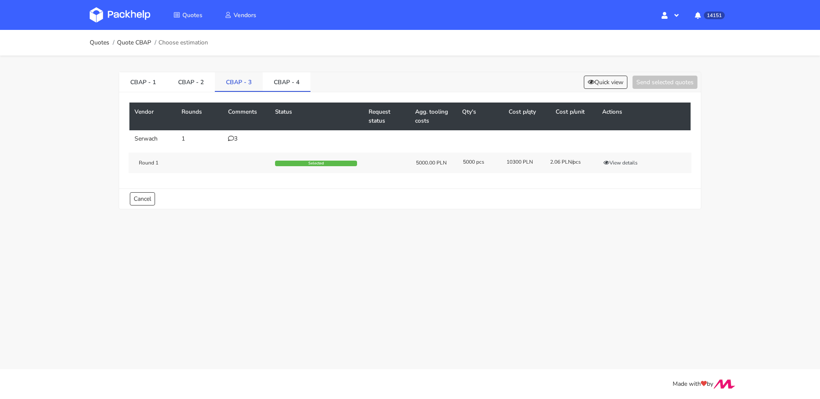
click at [246, 86] on link "CBAP - 3" at bounding box center [239, 81] width 48 height 19
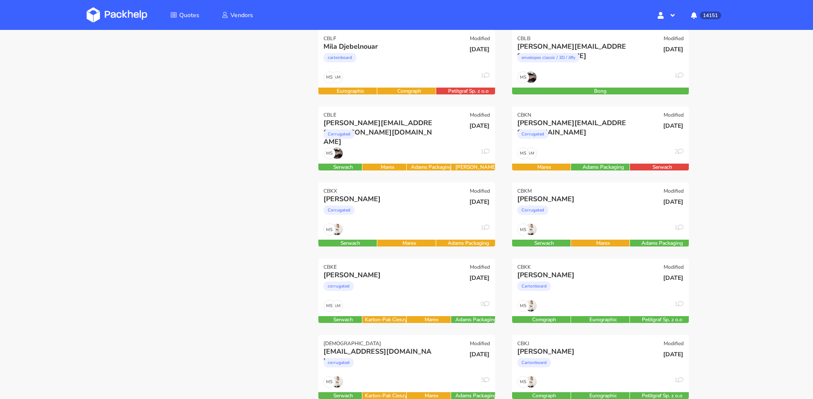
scroll to position [142, 0]
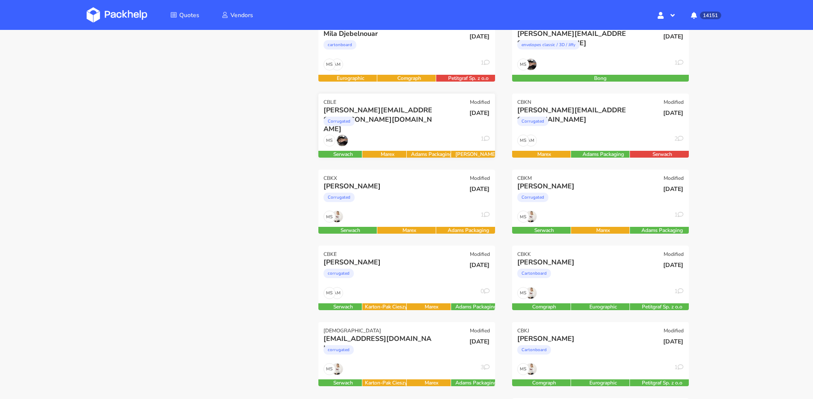
click at [407, 138] on div "MS 1" at bounding box center [407, 142] width 177 height 16
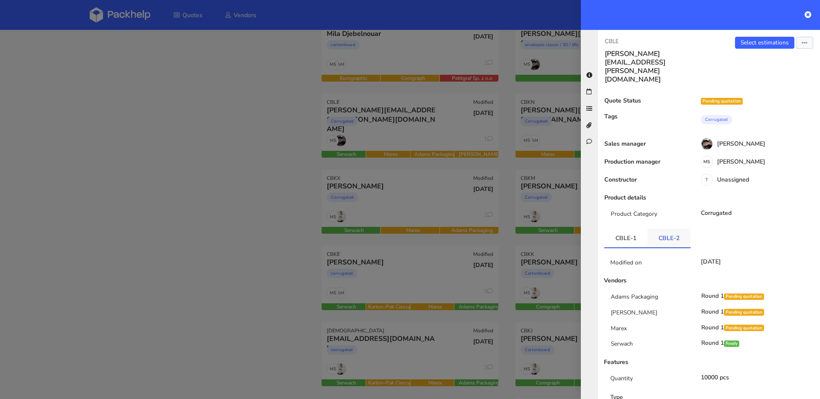
click at [665, 228] on link "CBLE-2" at bounding box center [668, 237] width 43 height 19
click at [621, 228] on link "CBLE-1" at bounding box center [625, 237] width 43 height 19
click at [648, 228] on link "CBLE-2" at bounding box center [668, 237] width 43 height 19
click at [386, 170] on div at bounding box center [410, 199] width 820 height 399
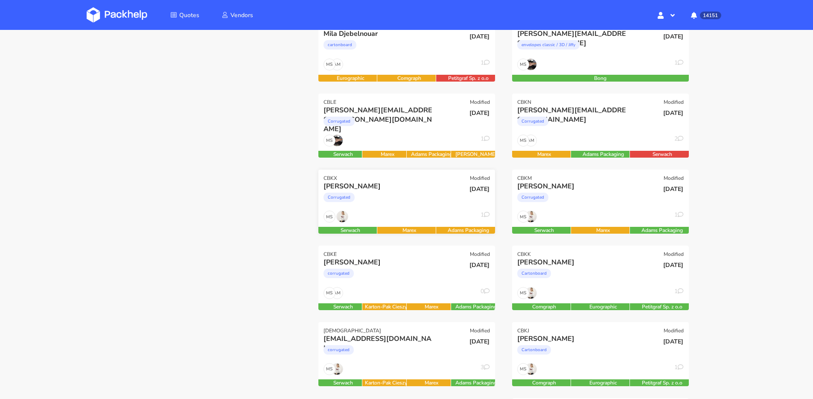
click at [408, 197] on div "Corrugated" at bounding box center [380, 199] width 113 height 17
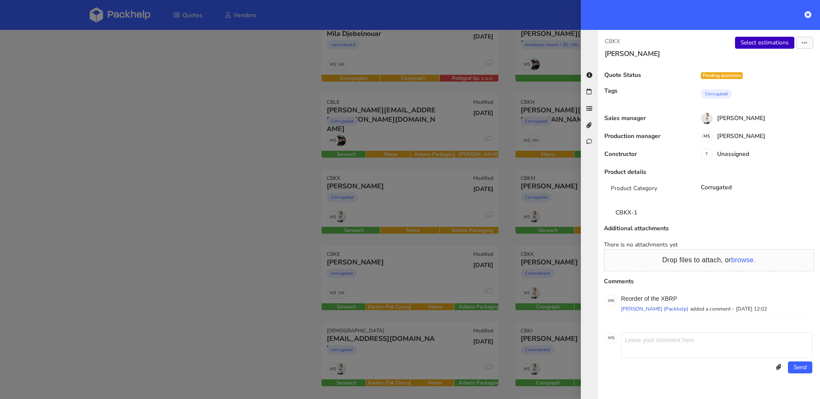
click at [769, 36] on div "CBKX Danilo Pastore Select estimations Send to estimate View quote Edit quote M…" at bounding box center [709, 214] width 222 height 369
click at [768, 38] on link "Select estimations" at bounding box center [764, 43] width 59 height 12
click at [188, 161] on div at bounding box center [410, 199] width 820 height 399
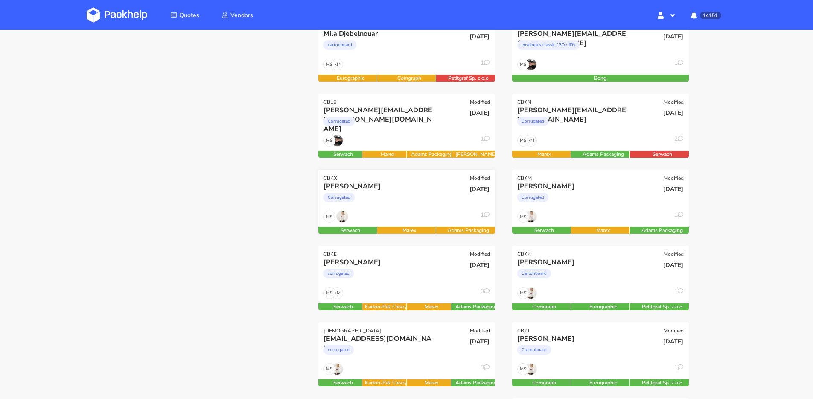
click at [436, 208] on div "Corrugated" at bounding box center [380, 199] width 113 height 17
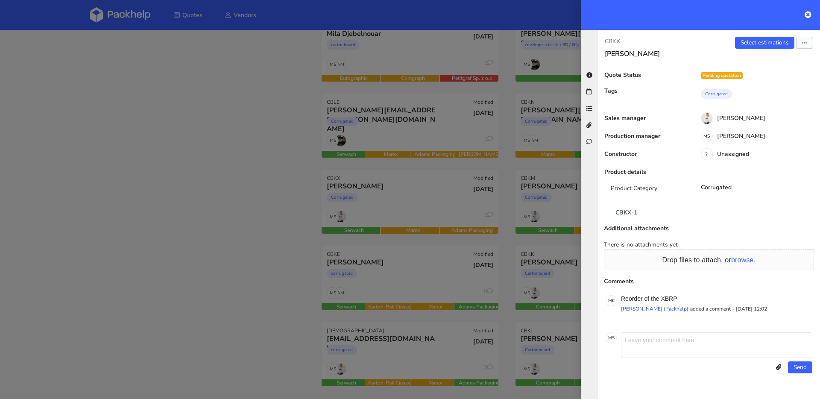
click at [287, 223] on div at bounding box center [410, 199] width 820 height 399
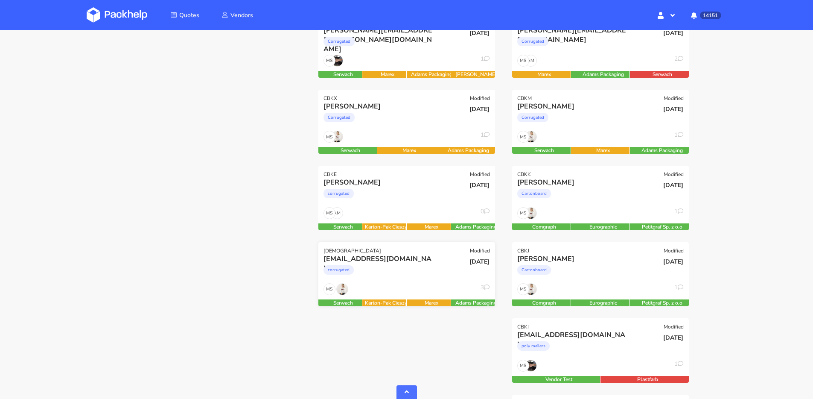
scroll to position [238, 0]
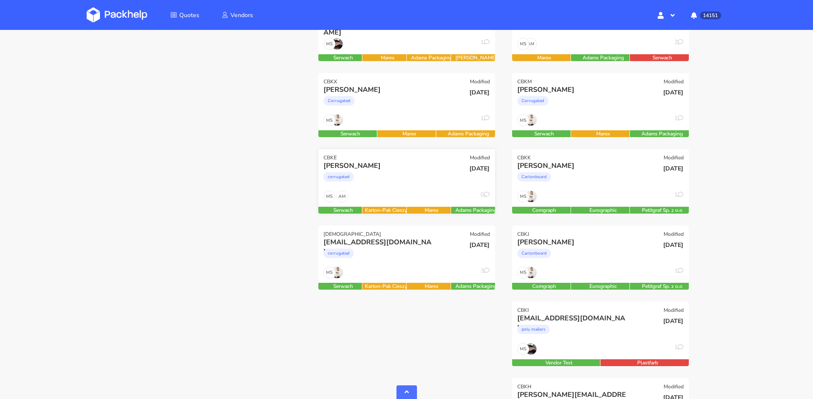
click at [410, 177] on div "corrugated" at bounding box center [380, 178] width 113 height 17
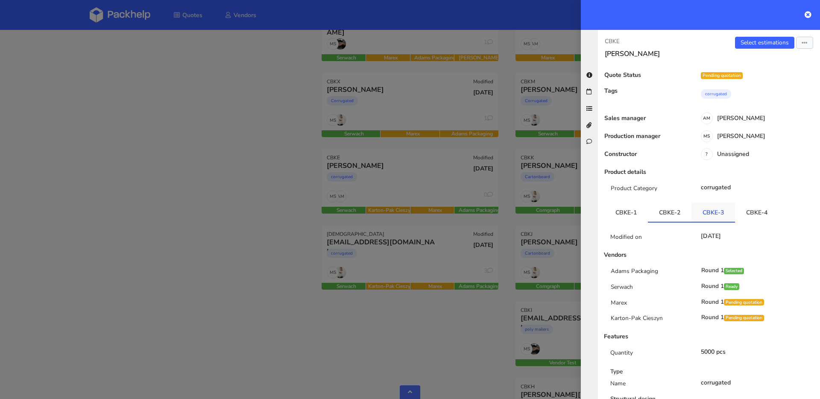
click at [718, 219] on link "CBKE-3" at bounding box center [713, 212] width 44 height 19
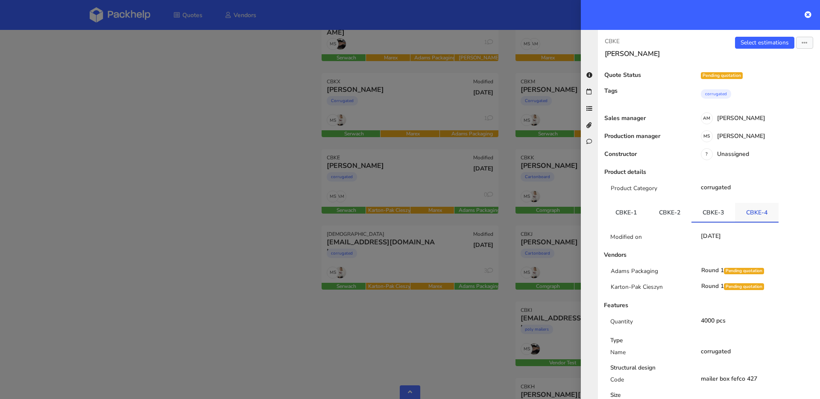
click at [753, 210] on link "CBKE-4" at bounding box center [757, 212] width 44 height 19
click at [703, 210] on link "CBKE-3" at bounding box center [713, 212] width 44 height 19
click at [770, 215] on link "CBKE-4" at bounding box center [757, 212] width 44 height 19
click at [395, 251] on div at bounding box center [410, 199] width 820 height 399
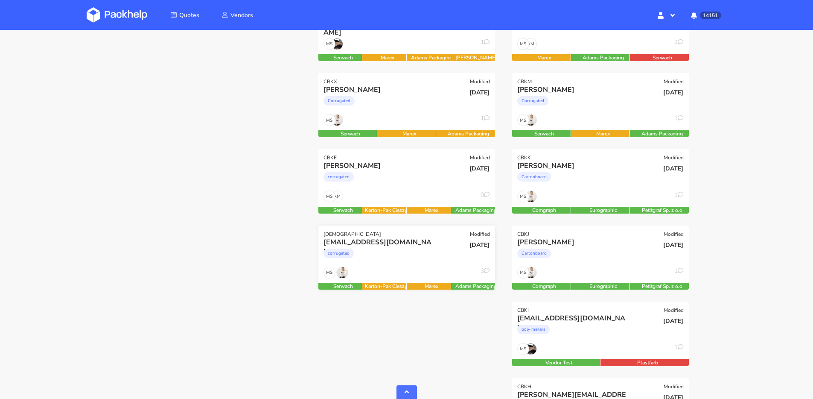
click at [416, 269] on div "MS 3" at bounding box center [407, 274] width 177 height 16
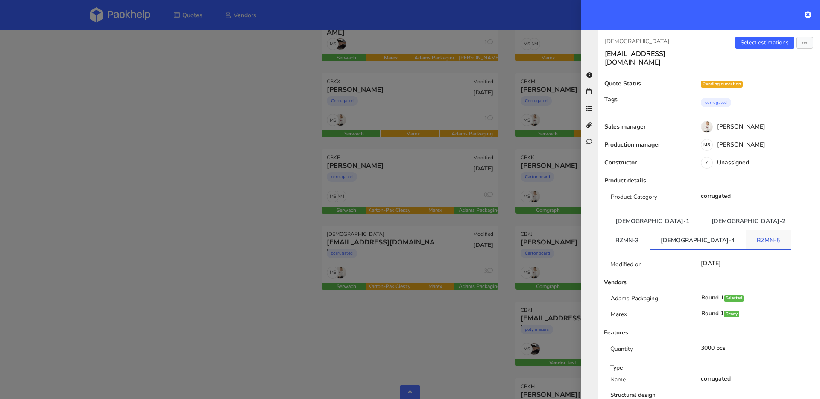
click at [745, 234] on link "BZMN-5" at bounding box center [767, 239] width 45 height 19
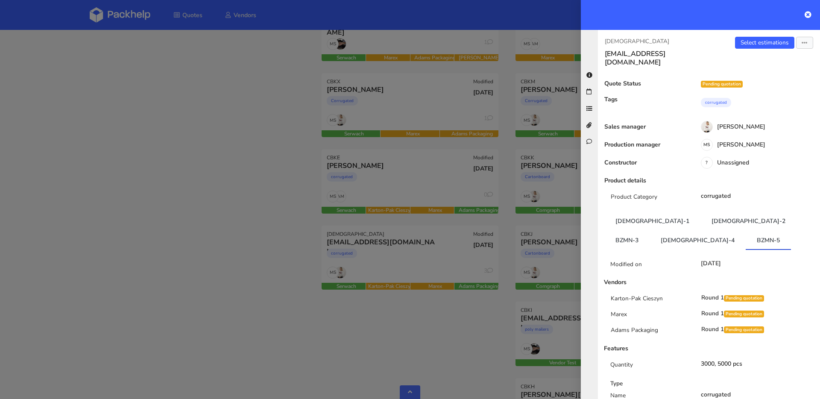
click at [263, 233] on div at bounding box center [410, 199] width 820 height 399
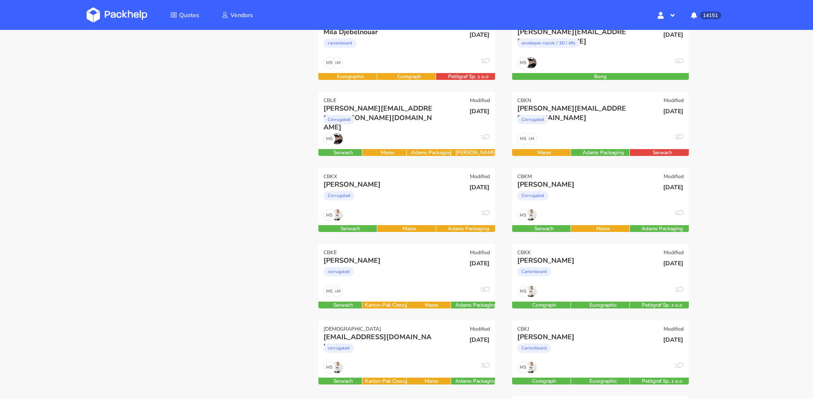
scroll to position [0, 0]
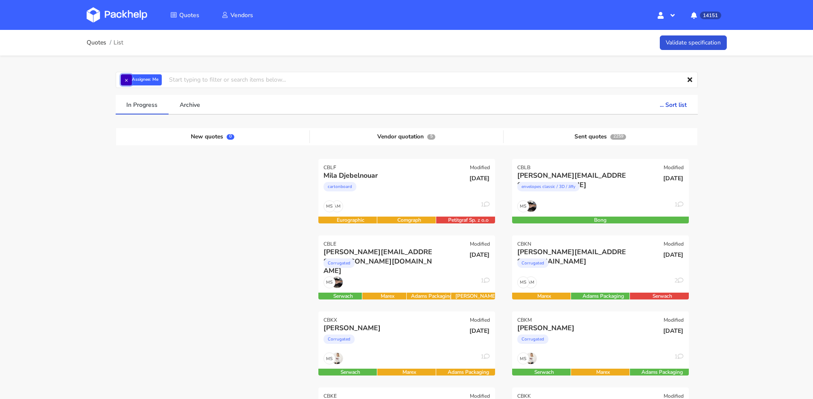
click at [124, 77] on button "×" at bounding box center [126, 79] width 11 height 11
click at [130, 79] on input "text" at bounding box center [407, 80] width 582 height 16
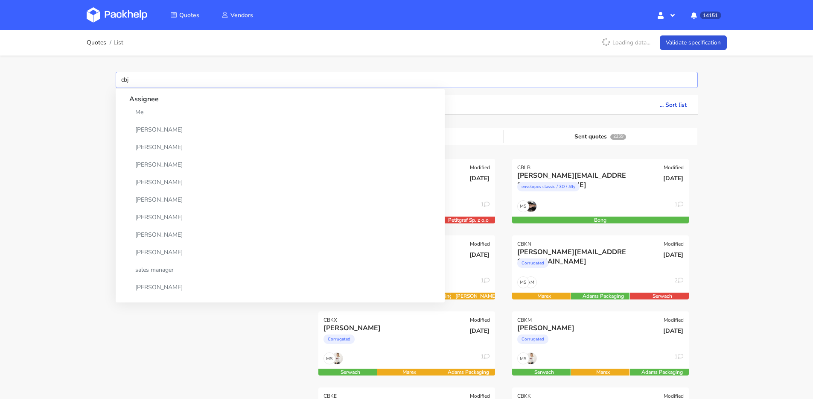
type input "cbja"
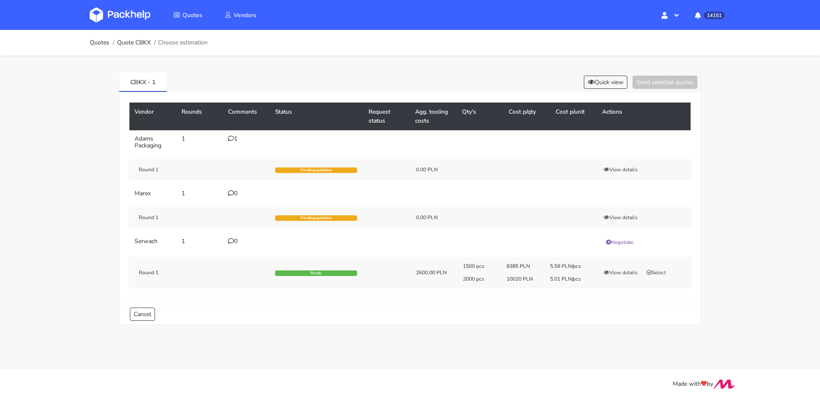
click at [231, 142] on div "1" at bounding box center [246, 138] width 37 height 7
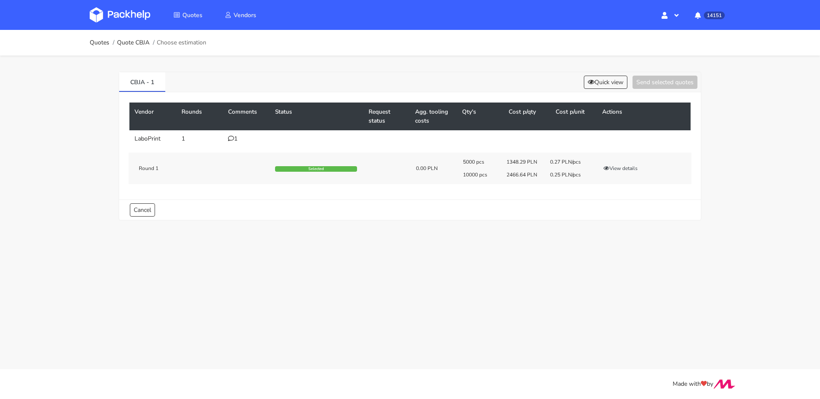
click at [234, 140] on div "1" at bounding box center [246, 138] width 37 height 7
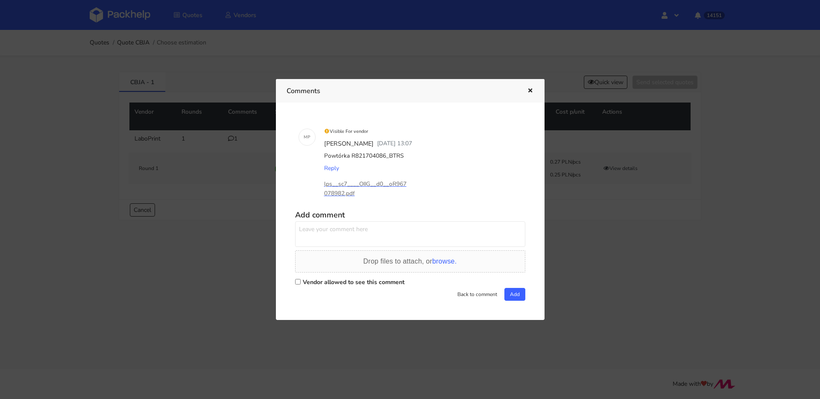
click at [527, 94] on button "button" at bounding box center [528, 90] width 9 height 11
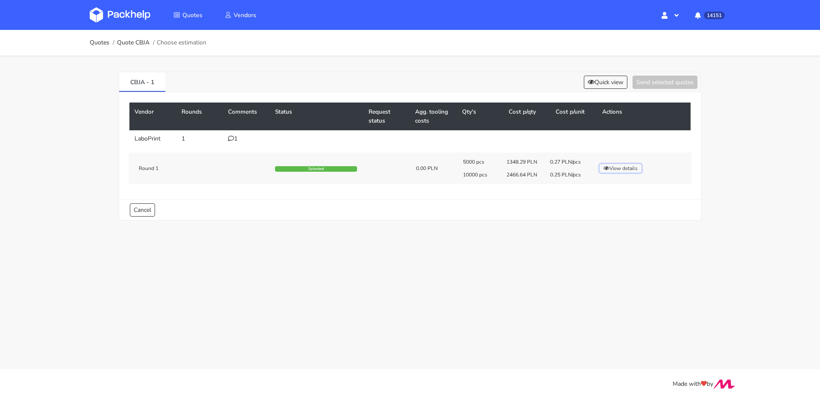
click at [617, 169] on button "View details" at bounding box center [620, 168] width 42 height 9
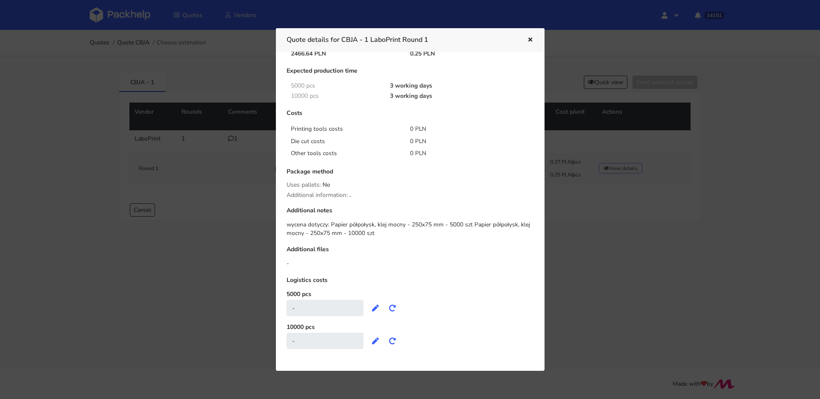
scroll to position [73, 0]
click at [529, 43] on button "button" at bounding box center [528, 40] width 9 height 11
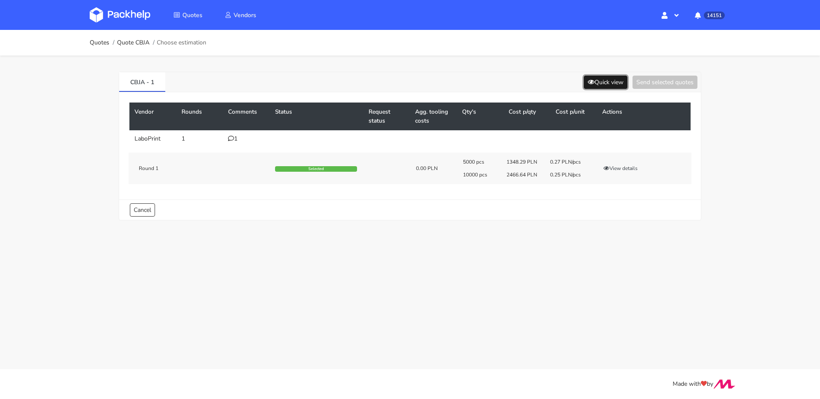
click at [602, 83] on button "Quick view" at bounding box center [606, 82] width 44 height 13
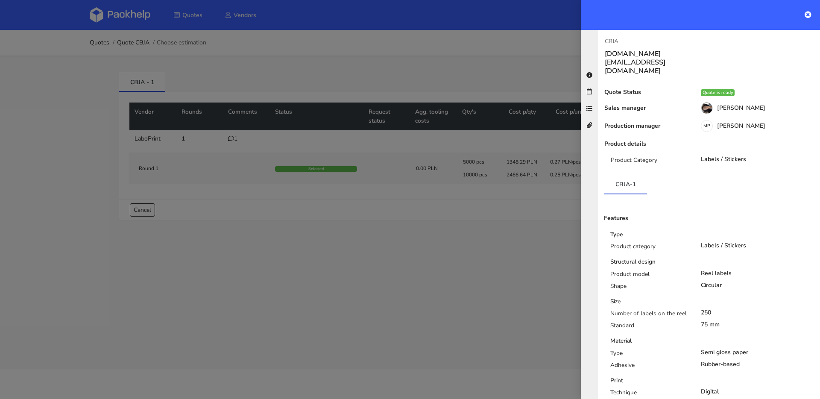
click at [405, 240] on div at bounding box center [410, 199] width 820 height 399
click at [405, 240] on main "Quotes Quote CBJA Choose estimation CBJA - 1 Quick view Send selected quotes Ve…" at bounding box center [410, 184] width 820 height 369
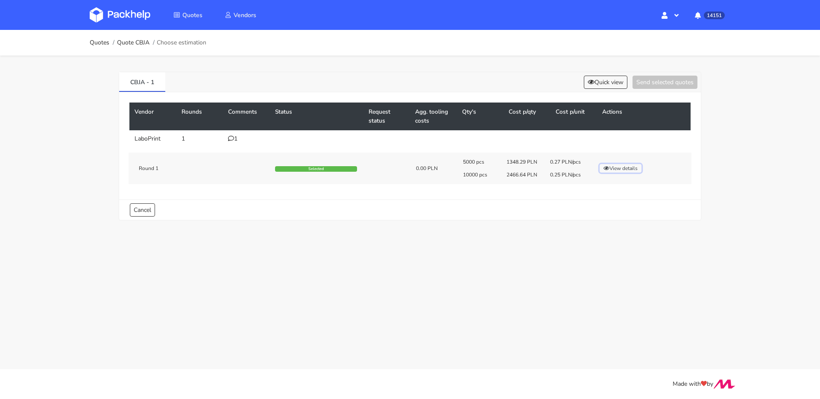
click at [636, 164] on button "View details" at bounding box center [620, 168] width 42 height 9
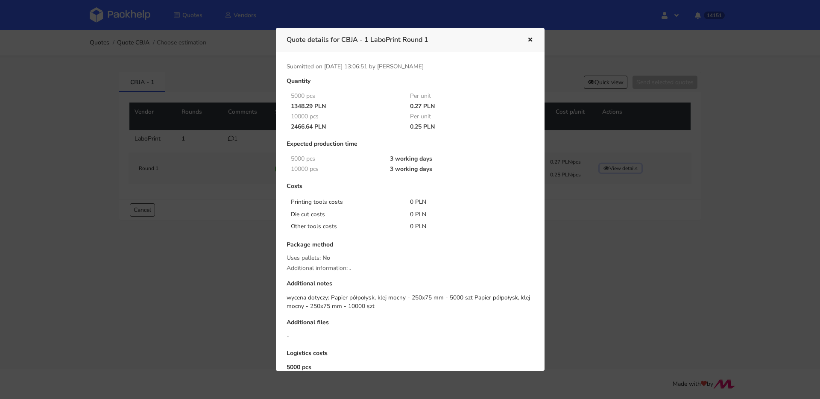
scroll to position [77, 0]
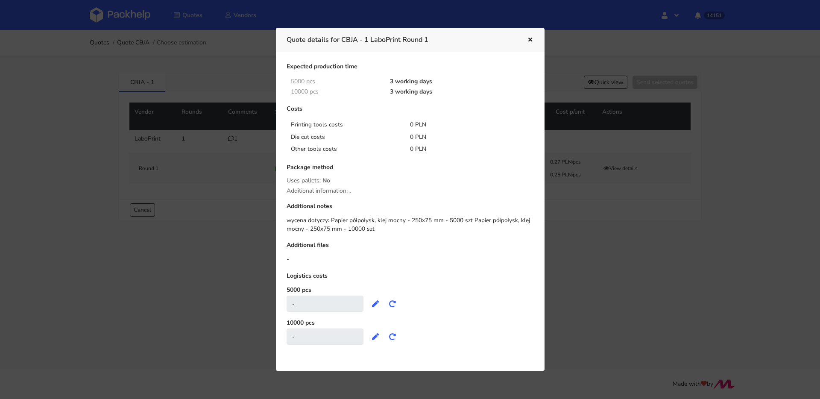
click at [185, 160] on div at bounding box center [410, 199] width 820 height 399
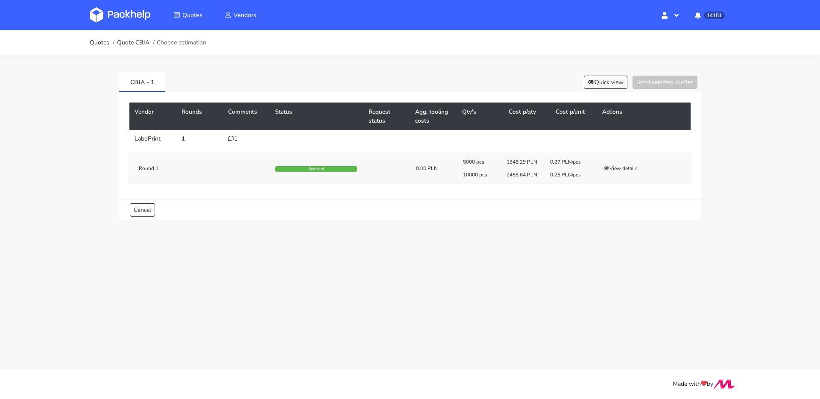
click at [634, 162] on div "5000 pcs 1348.29 PLN 0.27 PLN/pcs 10000 pcs 2466.64 PLN 0.25 PLN/pcs View detai…" at bounding box center [574, 168] width 234 height 20
click at [634, 163] on div "5000 pcs 1348.29 PLN 0.27 PLN/pcs 10000 pcs 2466.64 PLN 0.25 PLN/pcs View detai…" at bounding box center [574, 168] width 234 height 20
click at [632, 164] on button "View details" at bounding box center [620, 168] width 42 height 9
click at [0, 0] on div at bounding box center [0, 0] width 0 height 0
click at [632, 164] on button "View details" at bounding box center [620, 168] width 42 height 9
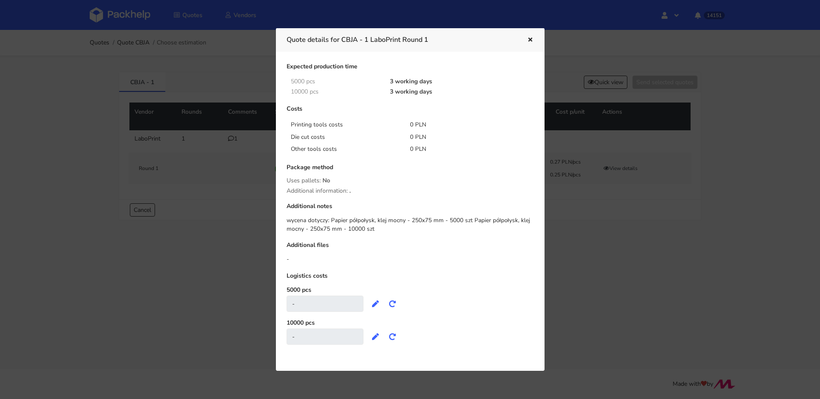
click at [208, 142] on div at bounding box center [410, 199] width 820 height 399
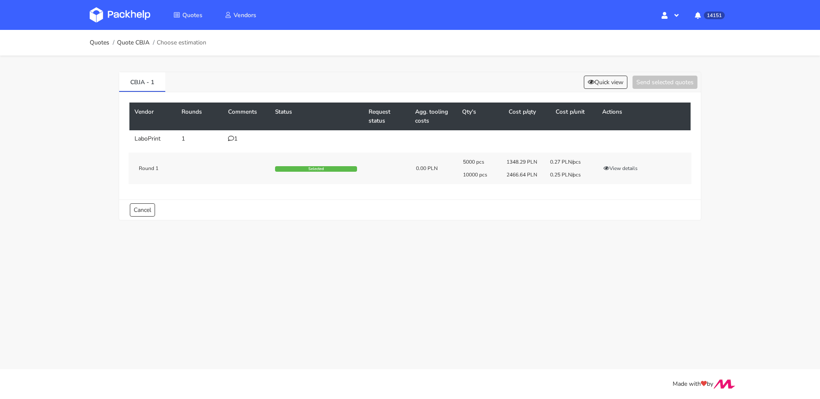
click at [225, 138] on td "1" at bounding box center [246, 138] width 47 height 17
click at [235, 138] on div "1" at bounding box center [246, 138] width 37 height 7
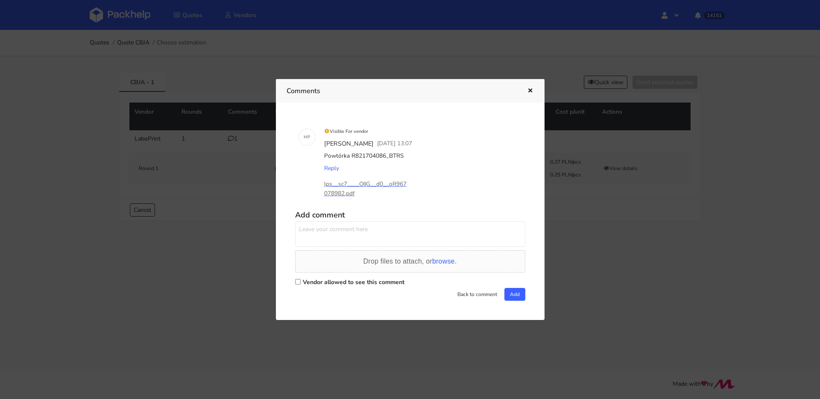
click at [661, 169] on div at bounding box center [410, 199] width 820 height 399
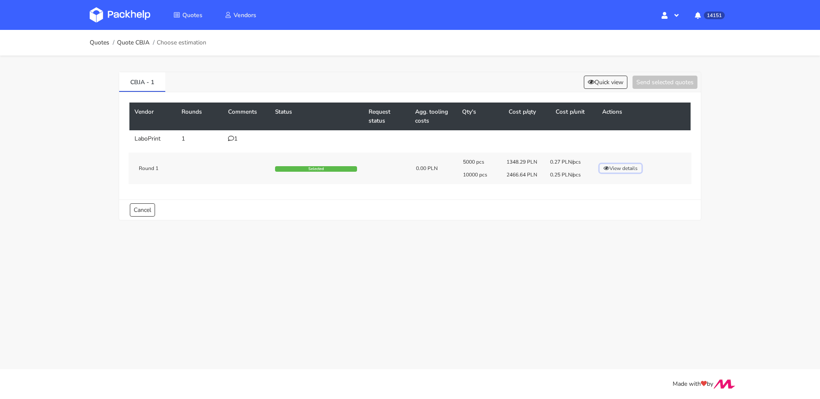
click at [616, 166] on button "View details" at bounding box center [620, 168] width 42 height 9
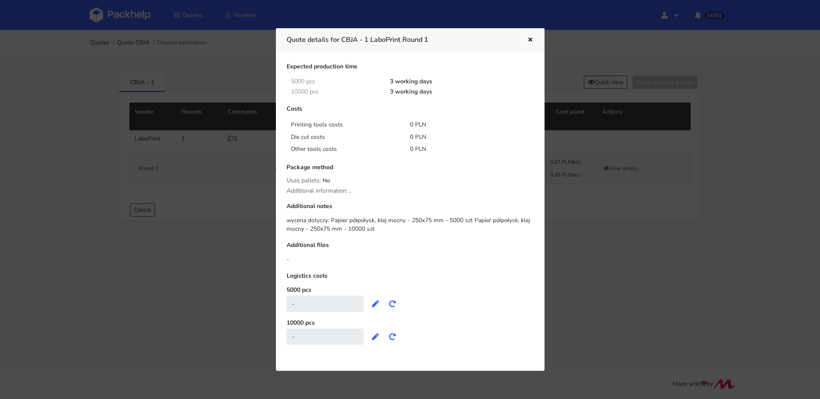
click at [570, 188] on div at bounding box center [410, 199] width 820 height 399
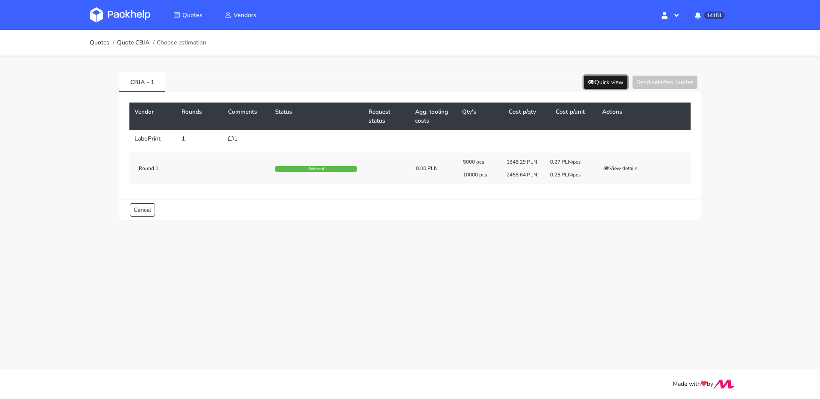
click at [588, 82] on icon at bounding box center [591, 82] width 7 height 6
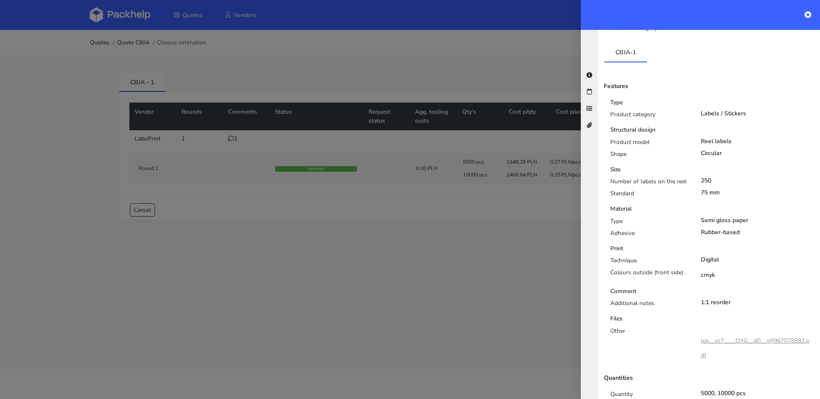
scroll to position [166, 0]
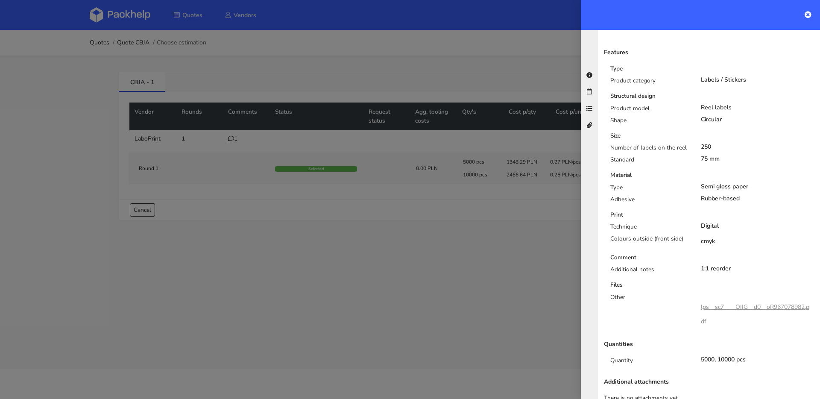
drag, startPoint x: 243, startPoint y: 130, endPoint x: 206, endPoint y: 70, distance: 70.3
click at [243, 130] on div at bounding box center [410, 199] width 820 height 399
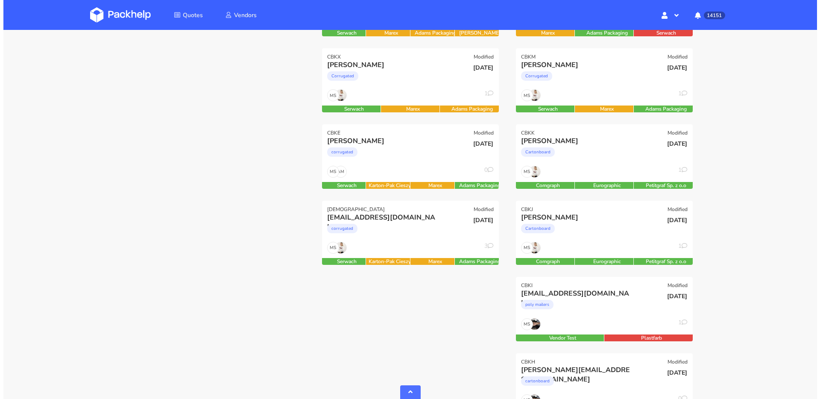
scroll to position [264, 0]
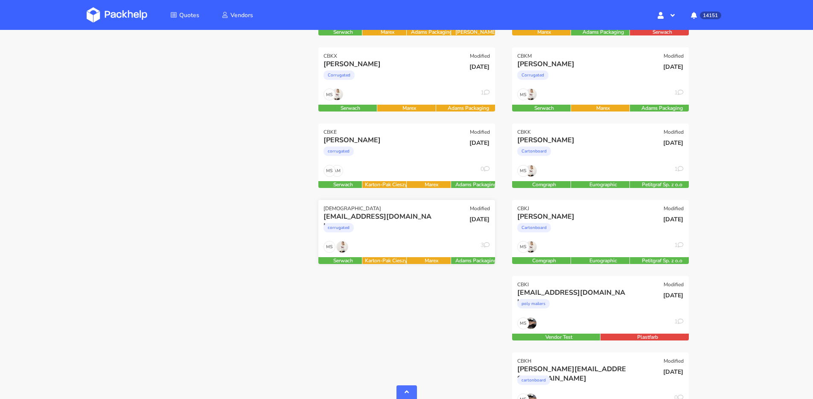
click at [419, 229] on div "corrugated" at bounding box center [380, 229] width 113 height 17
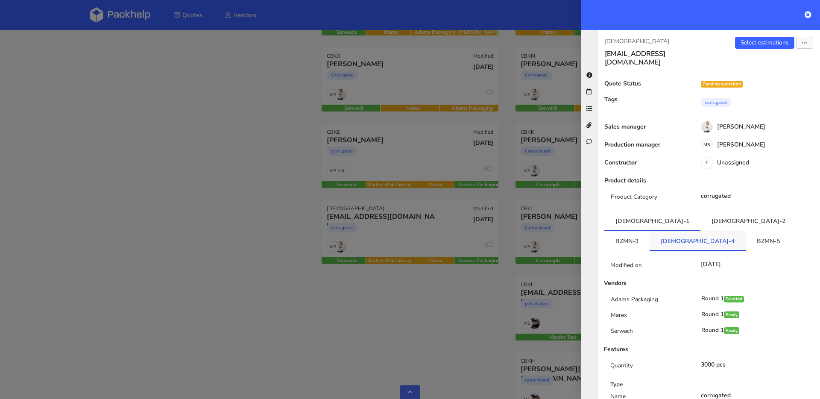
click at [745, 231] on link "[DEMOGRAPHIC_DATA]-4" at bounding box center [697, 240] width 96 height 19
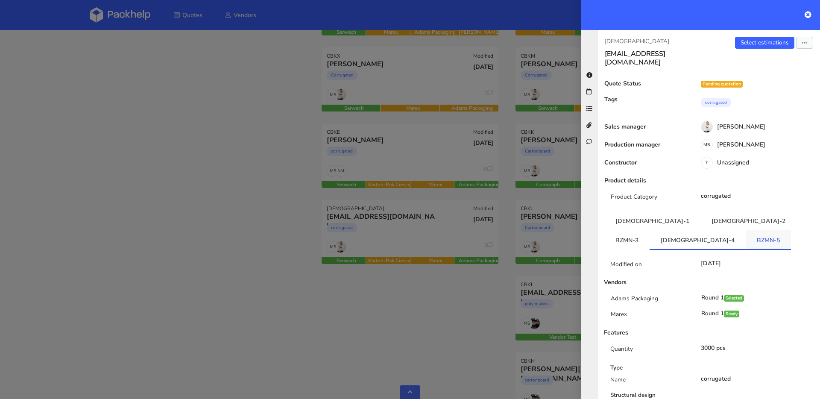
click at [745, 230] on link "BZMN-5" at bounding box center [767, 239] width 45 height 19
